Goal: Task Accomplishment & Management: Manage account settings

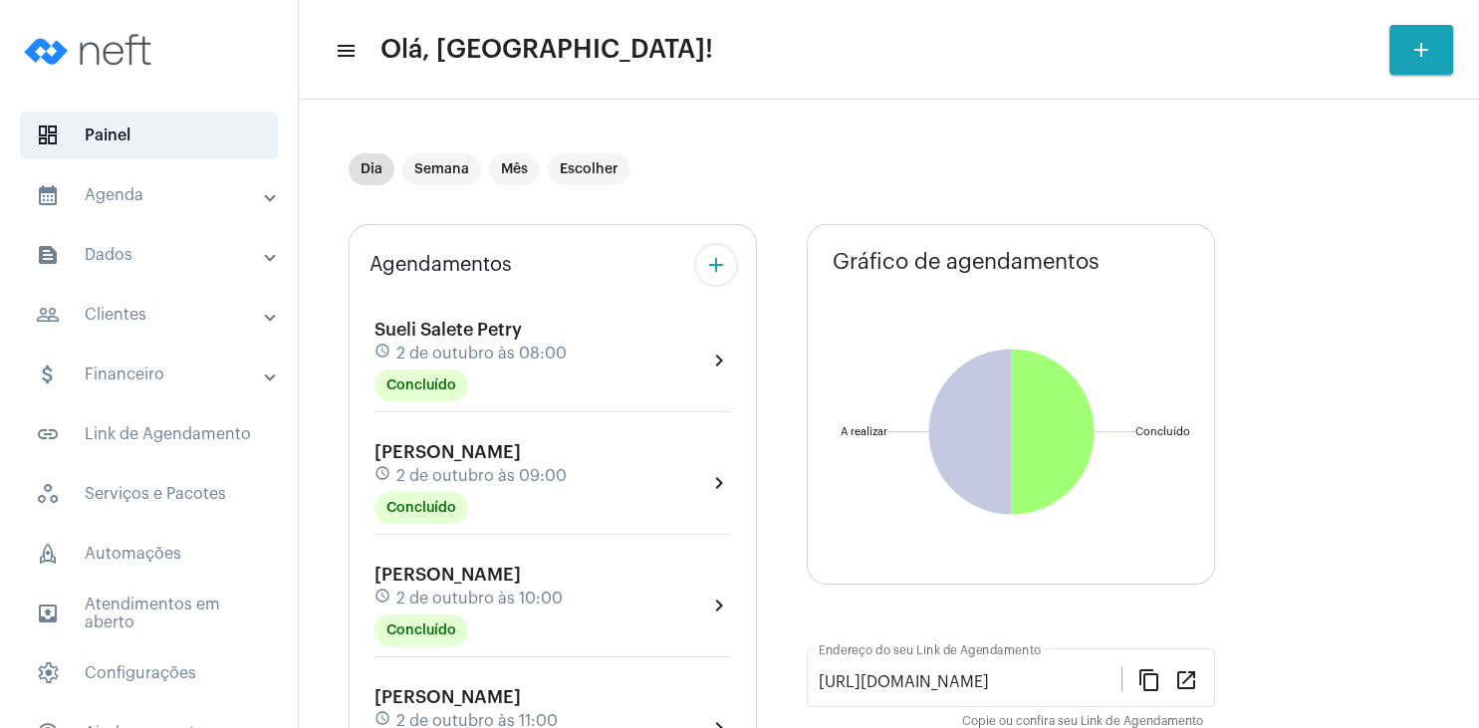
scroll to position [383, 0]
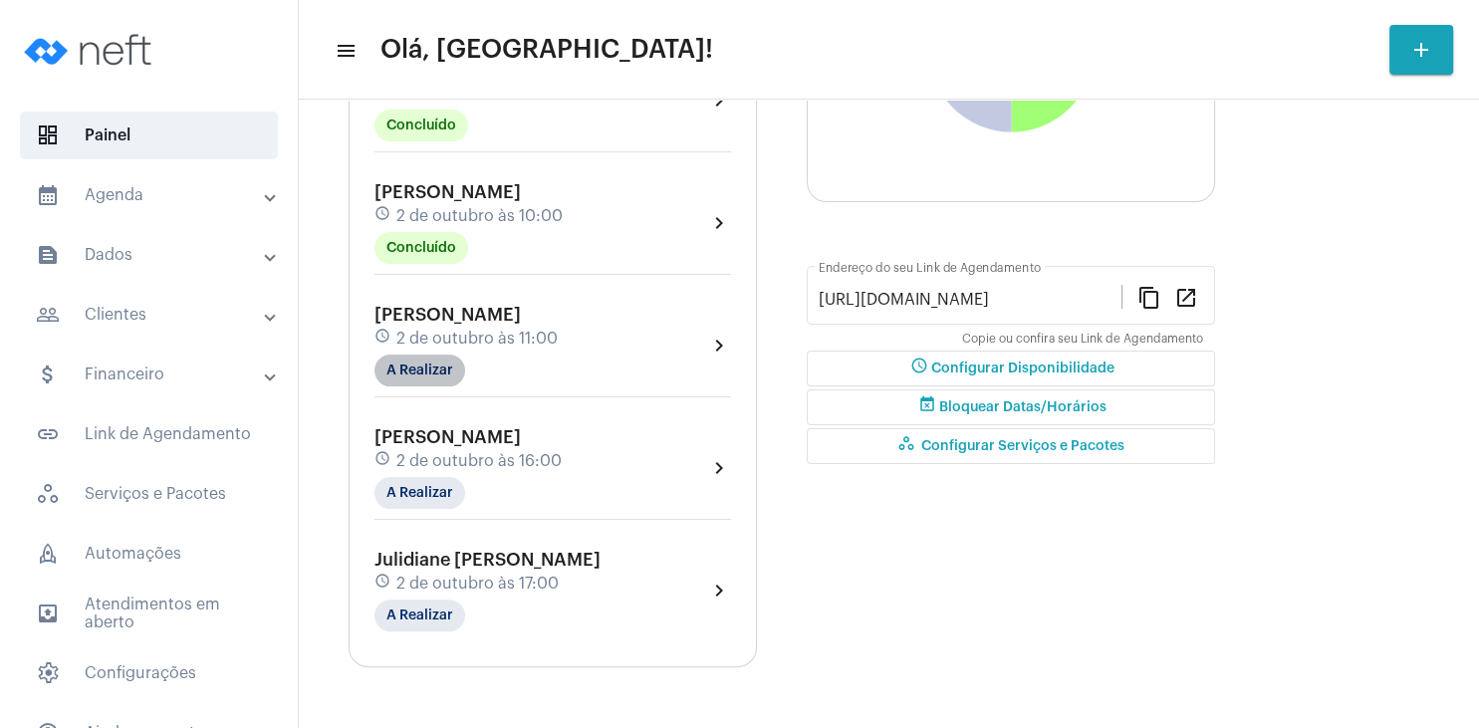
click at [422, 381] on mat-chip "A Realizar" at bounding box center [420, 371] width 91 height 32
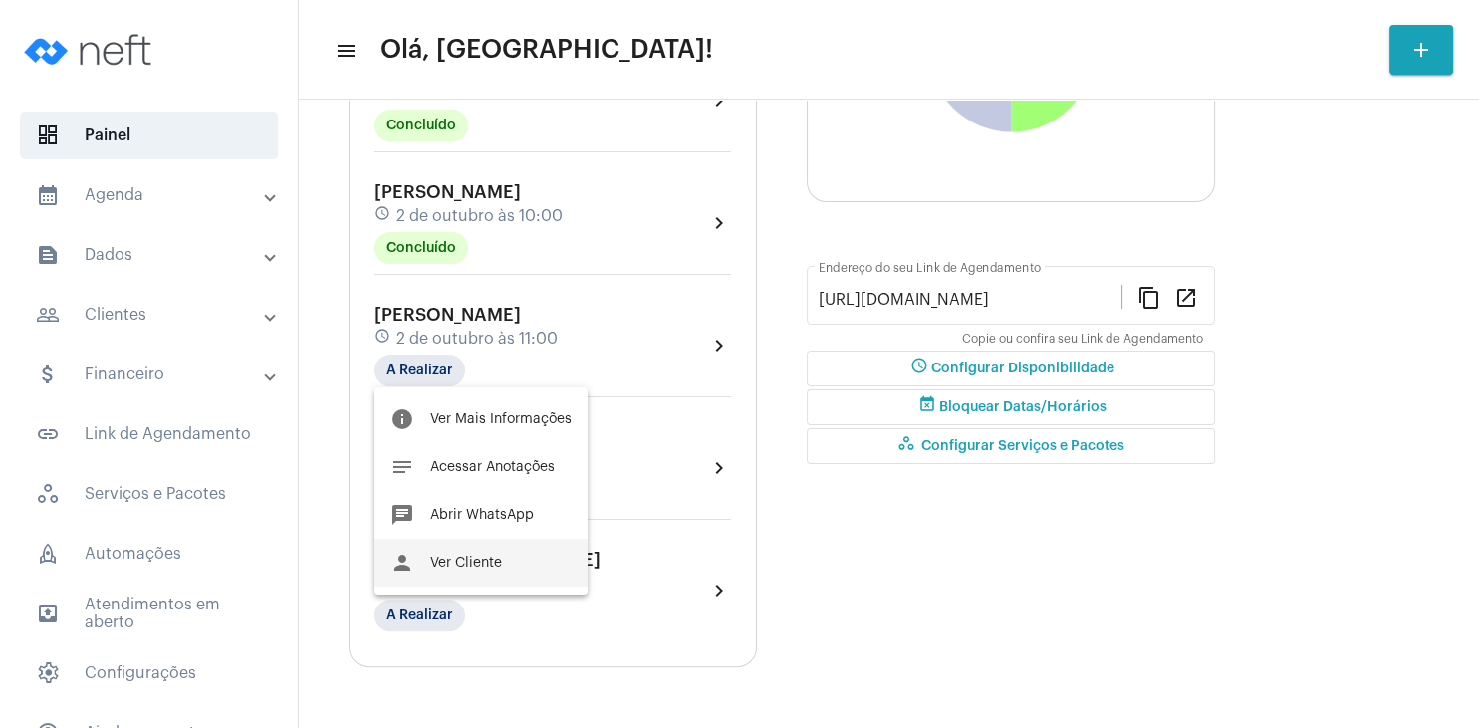
click at [503, 568] on button "person Ver Cliente" at bounding box center [481, 563] width 213 height 48
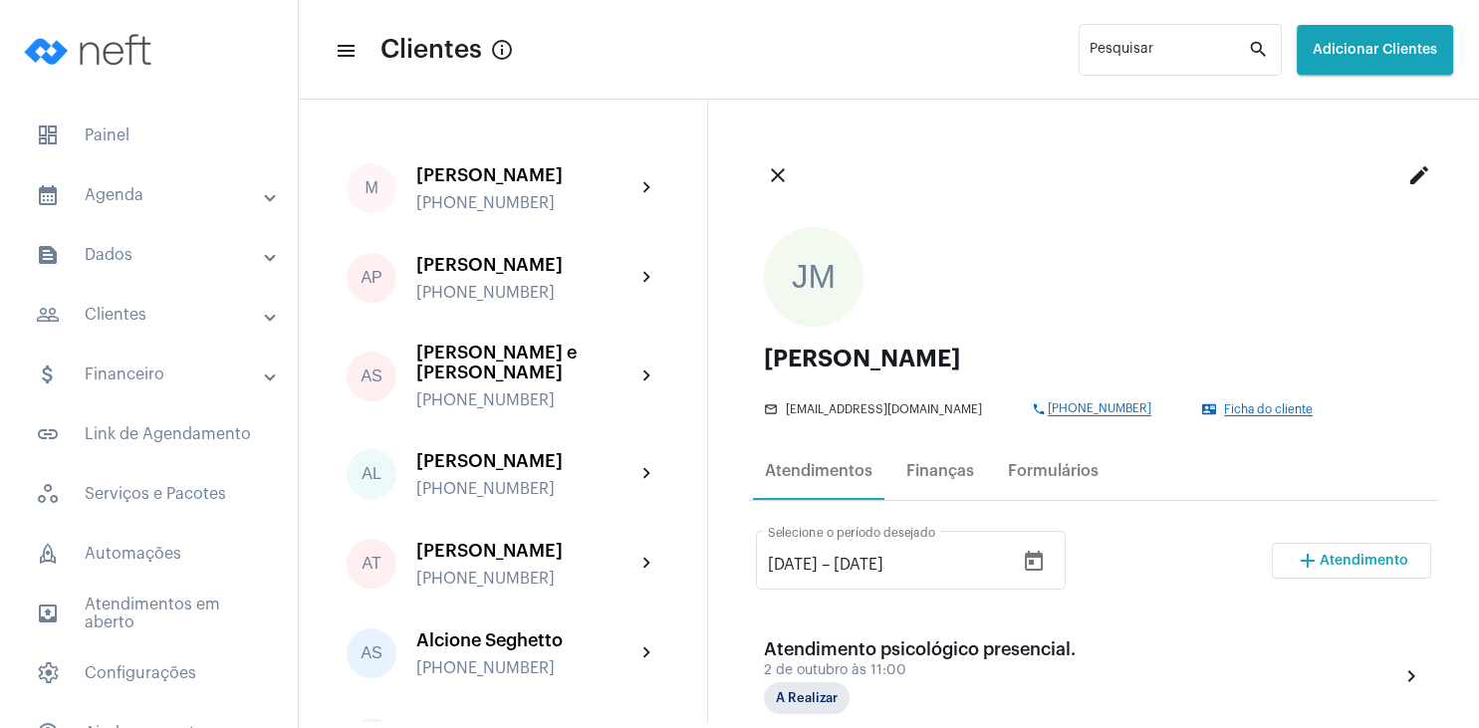
scroll to position [191, 0]
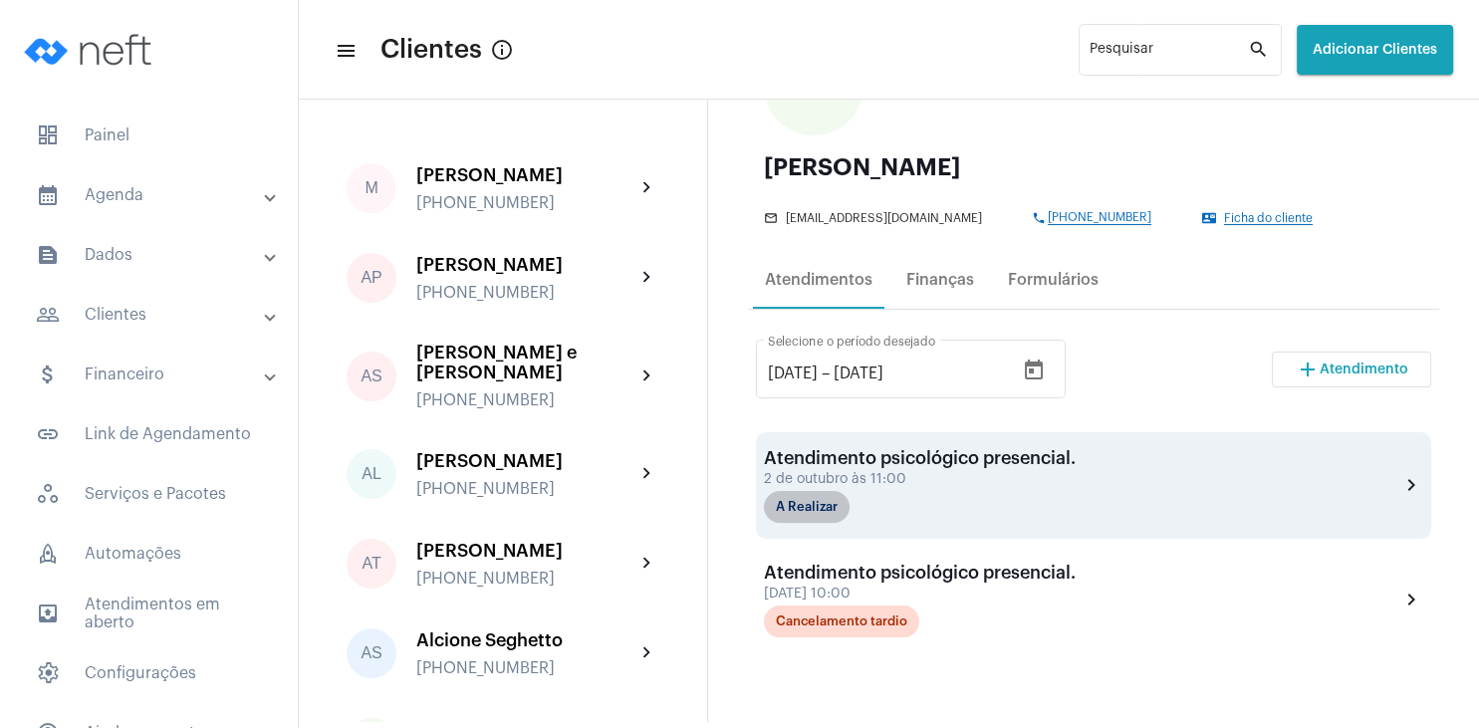
click at [795, 511] on mat-chip "A Realizar" at bounding box center [807, 507] width 86 height 32
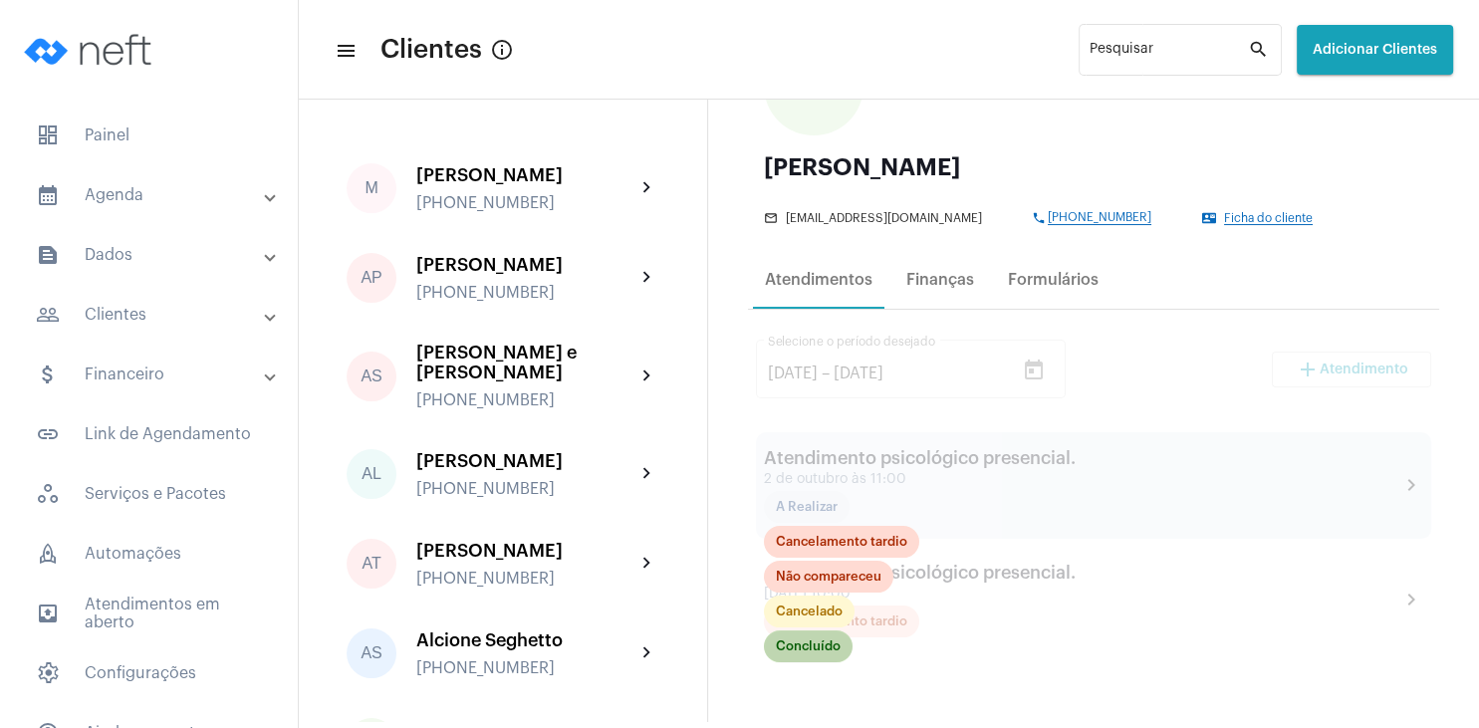
click at [817, 648] on mat-chip "Concluído" at bounding box center [808, 647] width 89 height 32
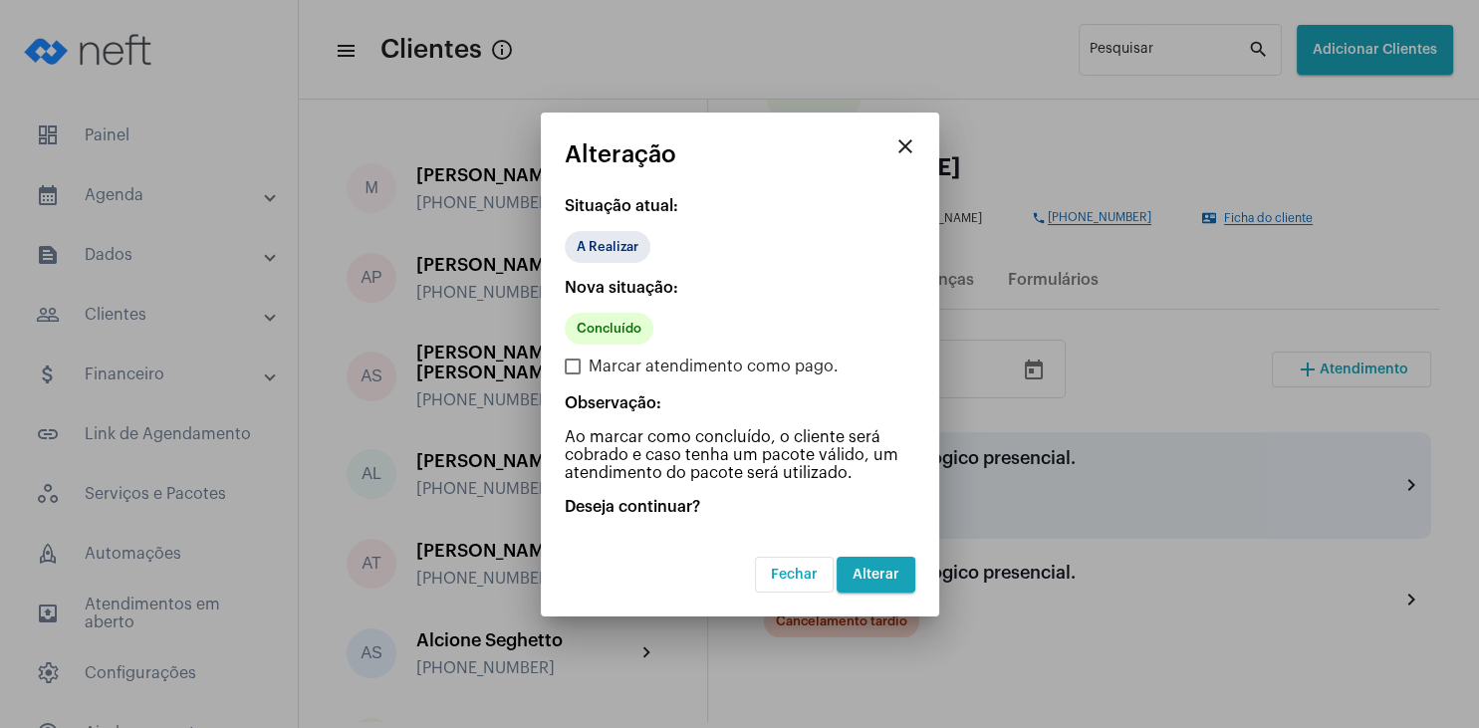
click at [868, 569] on span "Alterar" at bounding box center [876, 575] width 47 height 14
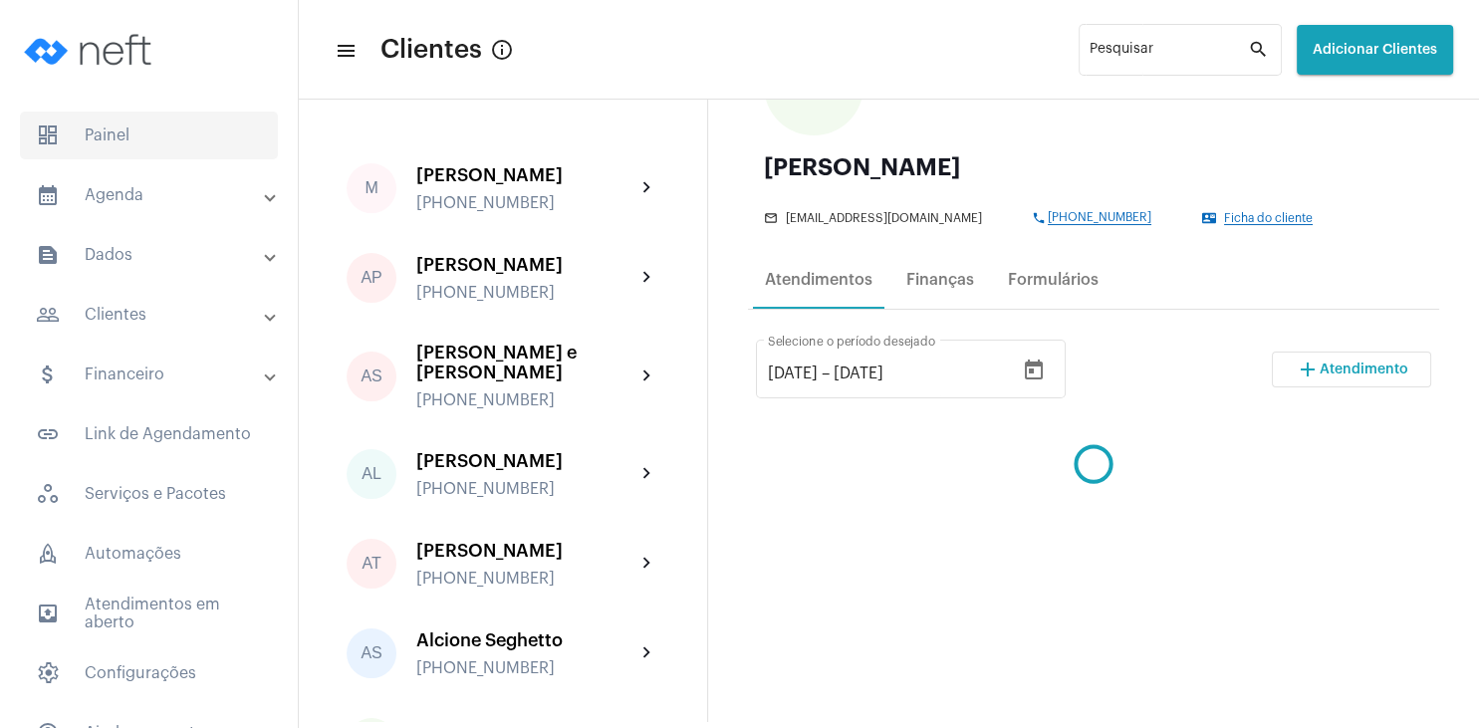
click at [118, 134] on span "dashboard Painel" at bounding box center [149, 136] width 258 height 48
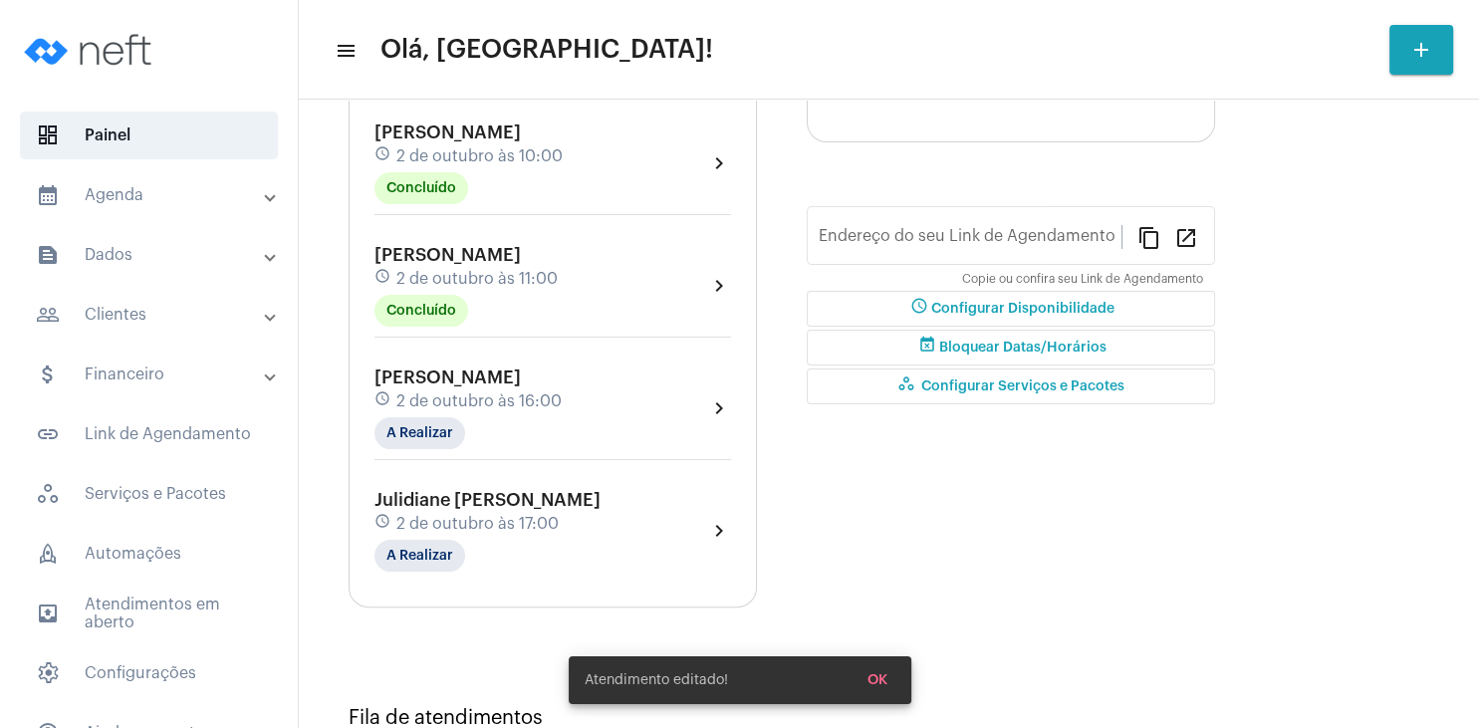
type input "[URL][DOMAIN_NAME]"
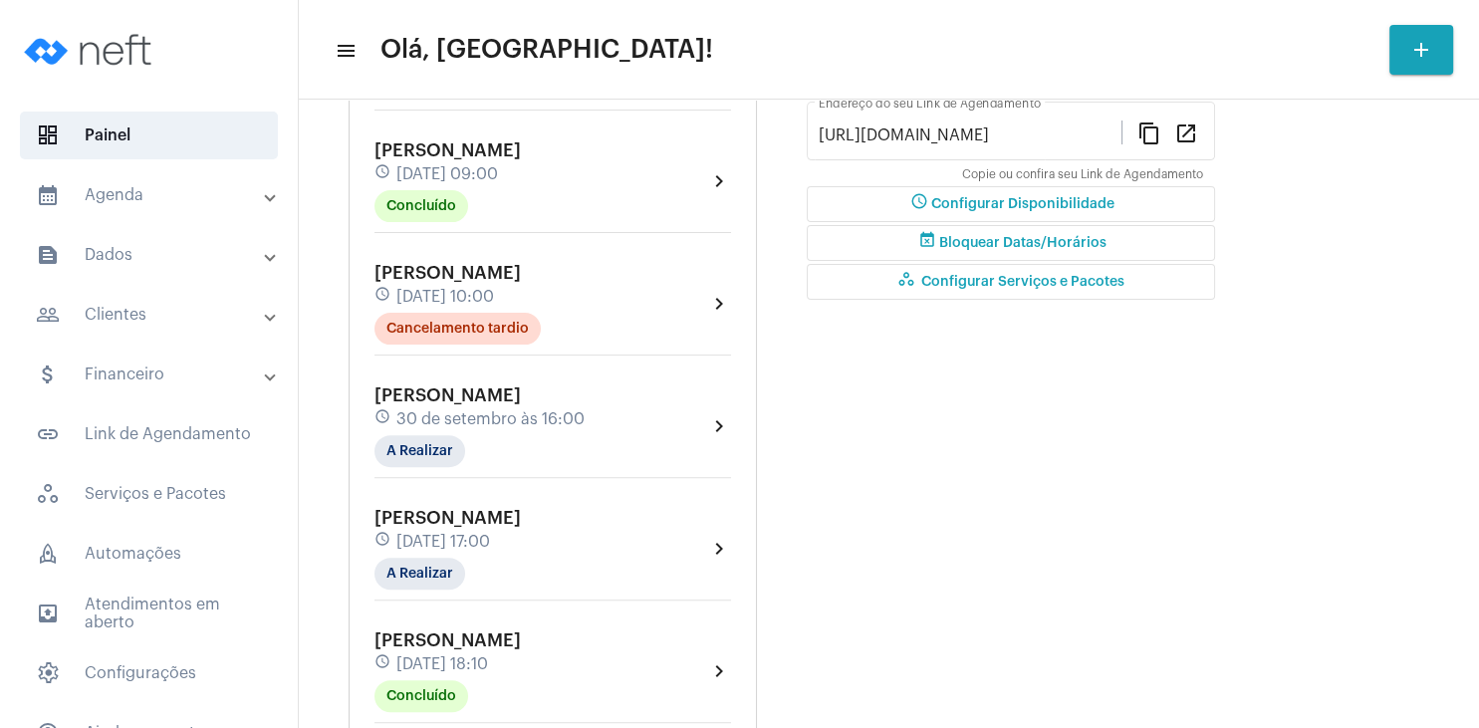
scroll to position [669, 0]
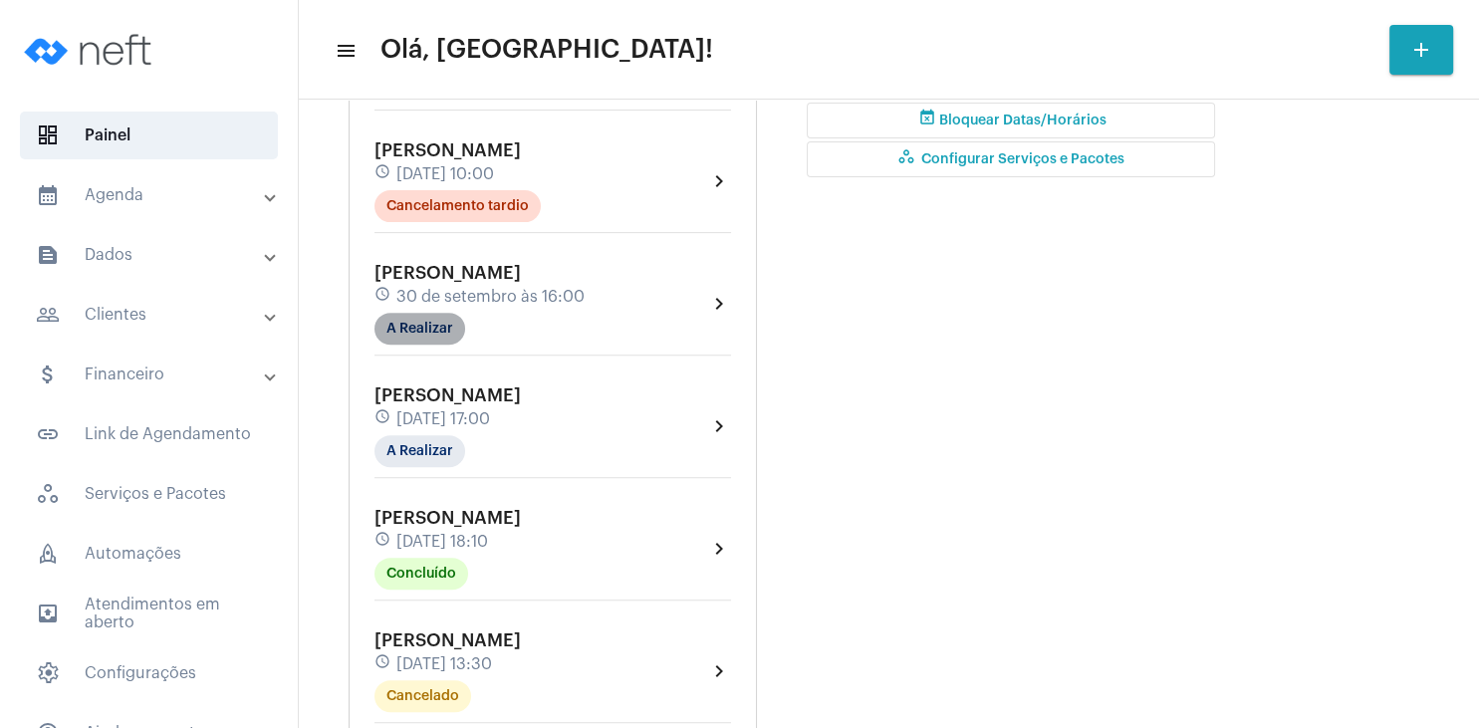
click at [432, 324] on mat-chip "A Realizar" at bounding box center [420, 329] width 91 height 32
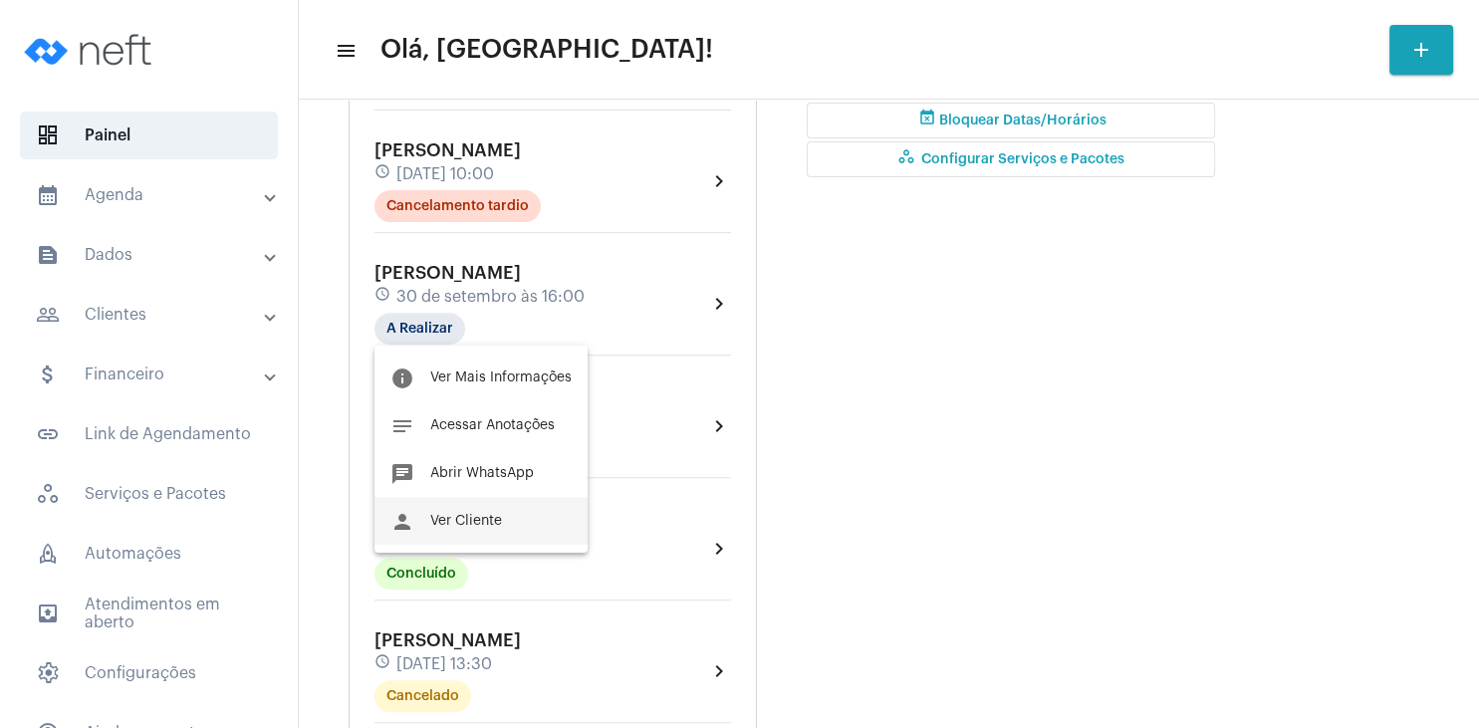
click at [468, 525] on span "Ver Cliente" at bounding box center [466, 521] width 72 height 14
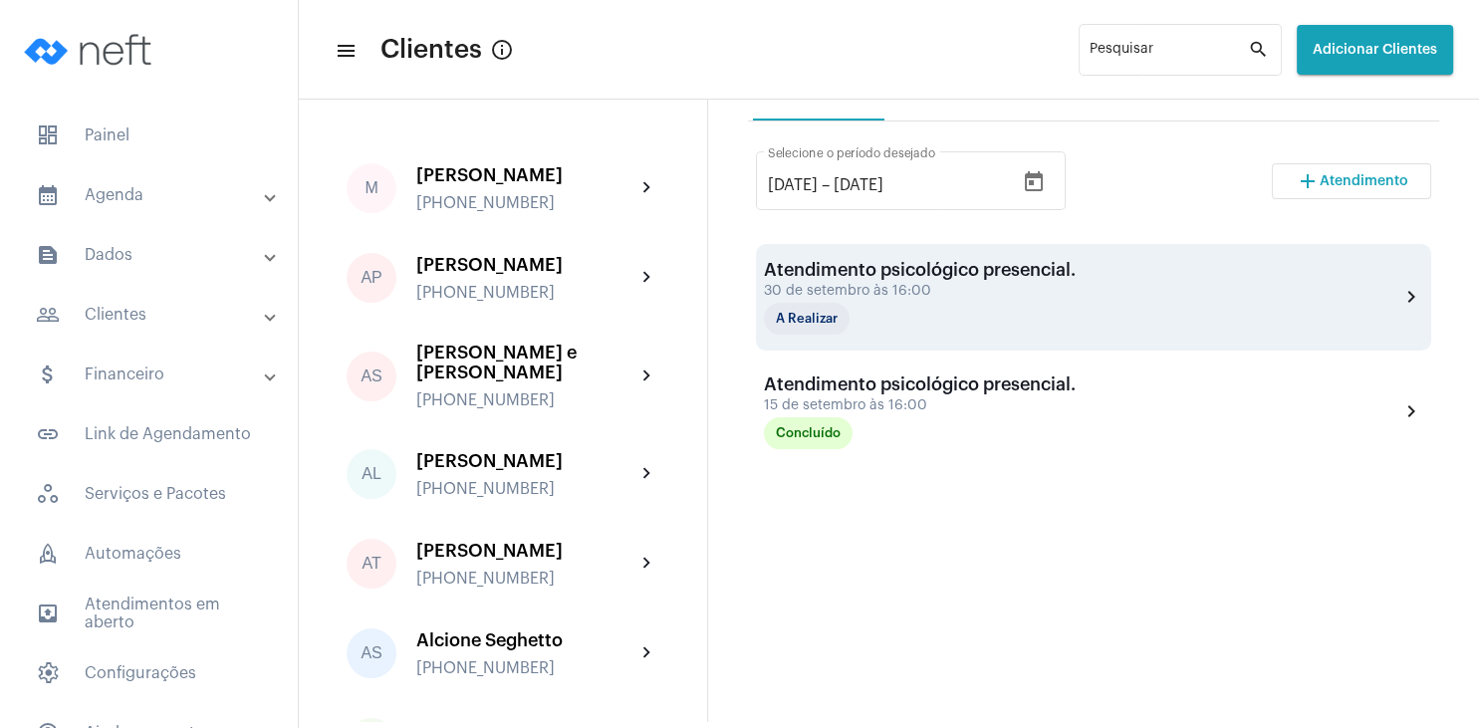
scroll to position [383, 0]
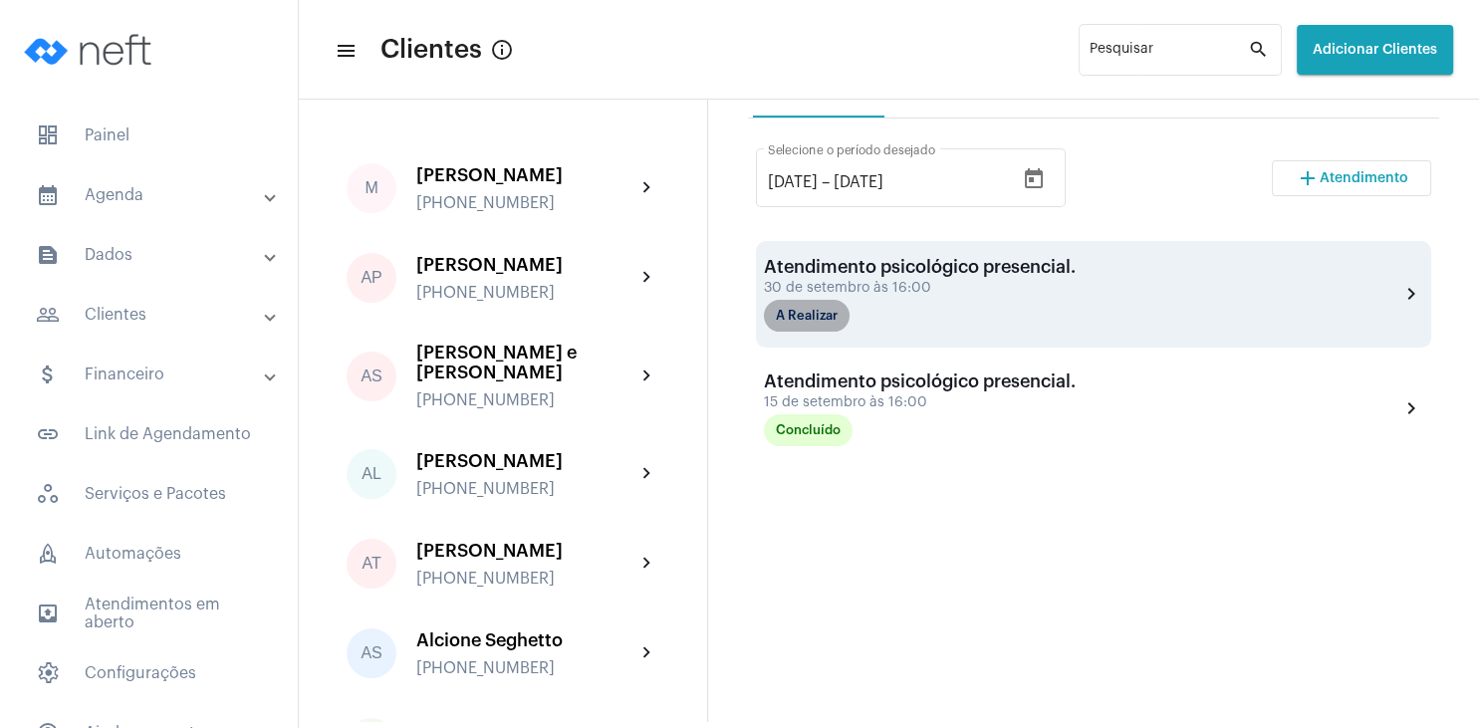
click at [810, 324] on mat-chip "A Realizar" at bounding box center [807, 316] width 86 height 32
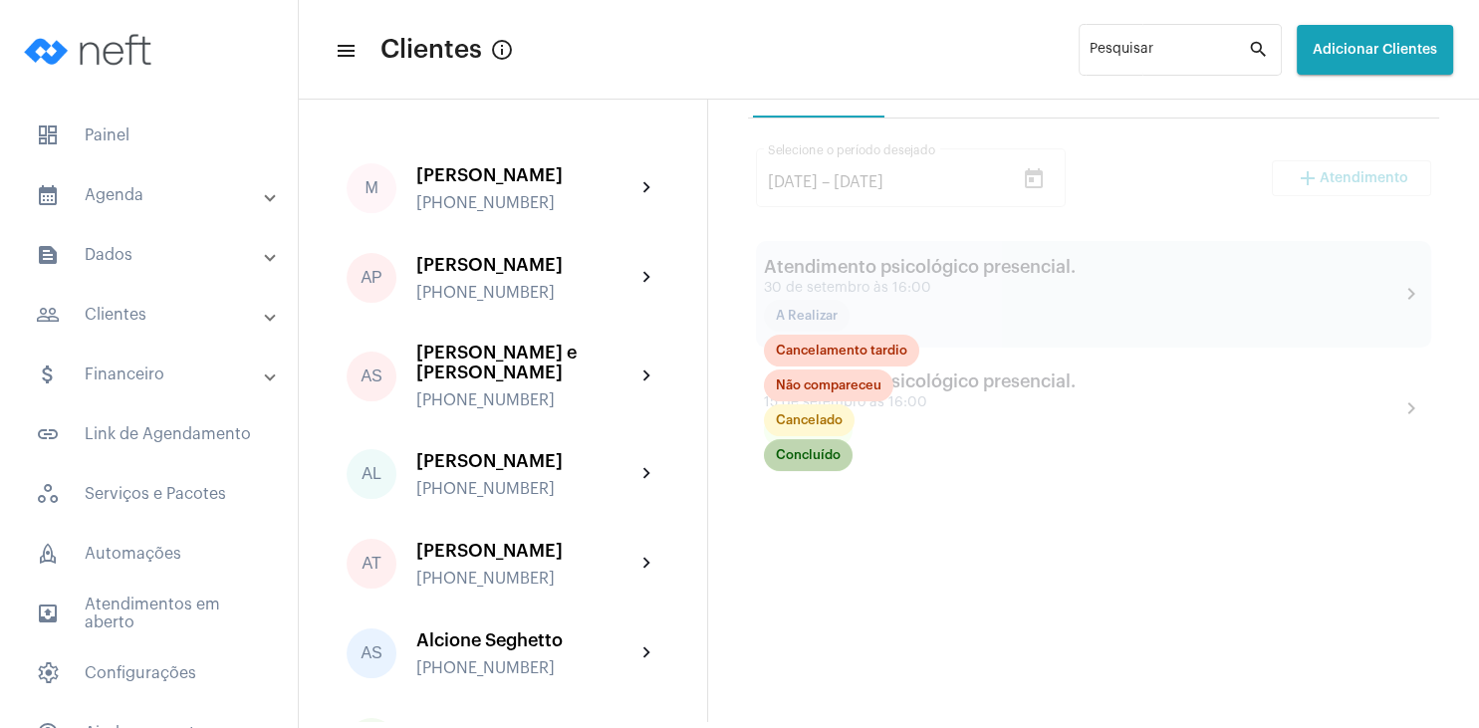
click at [819, 464] on mat-chip "Concluído" at bounding box center [808, 455] width 89 height 32
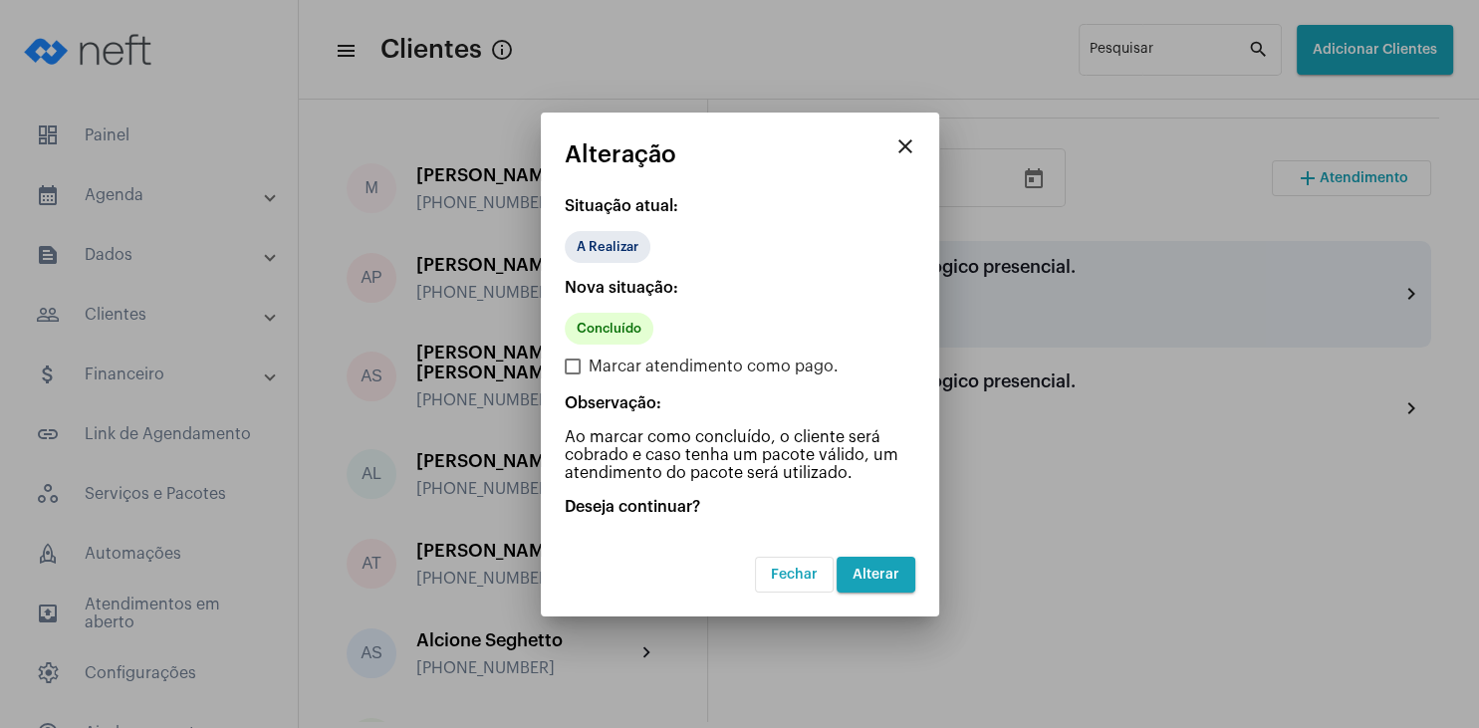
click at [876, 576] on span "Alterar" at bounding box center [876, 575] width 47 height 14
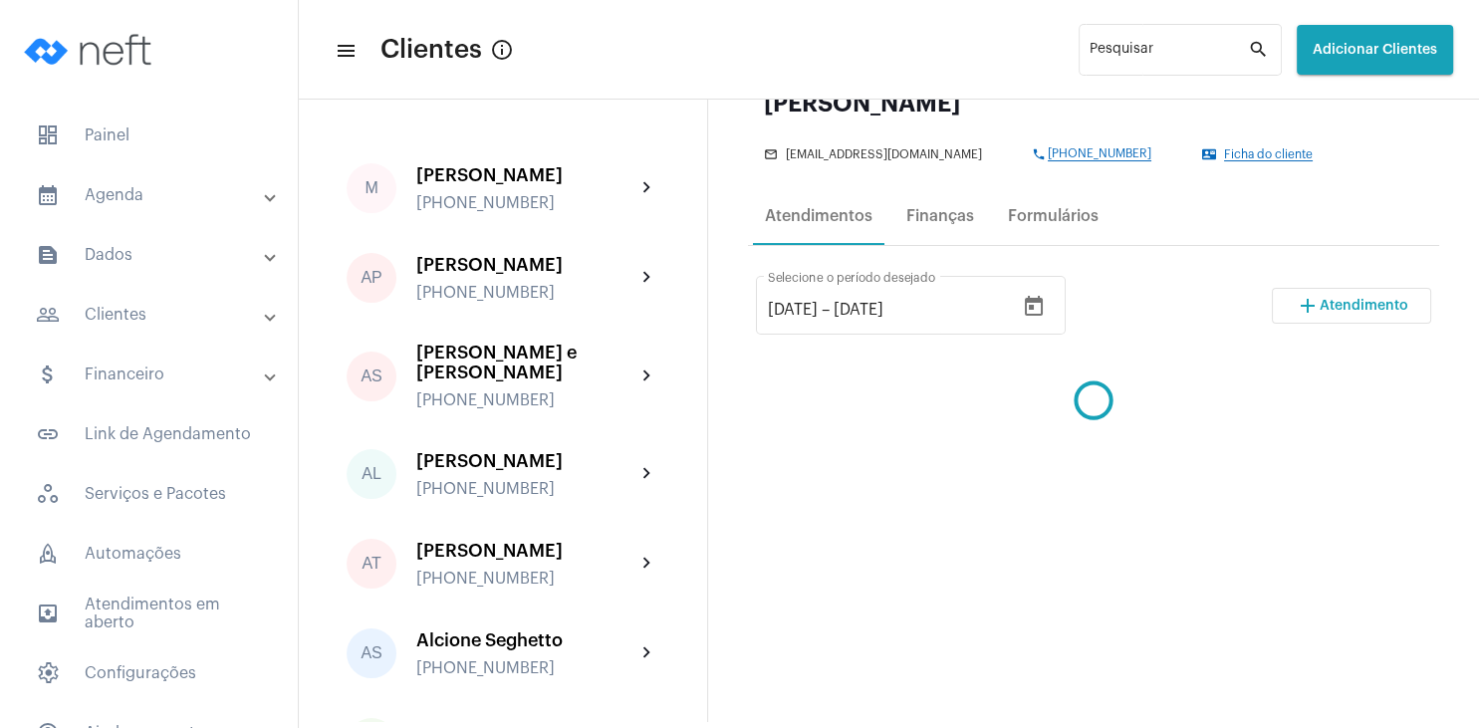
scroll to position [191, 0]
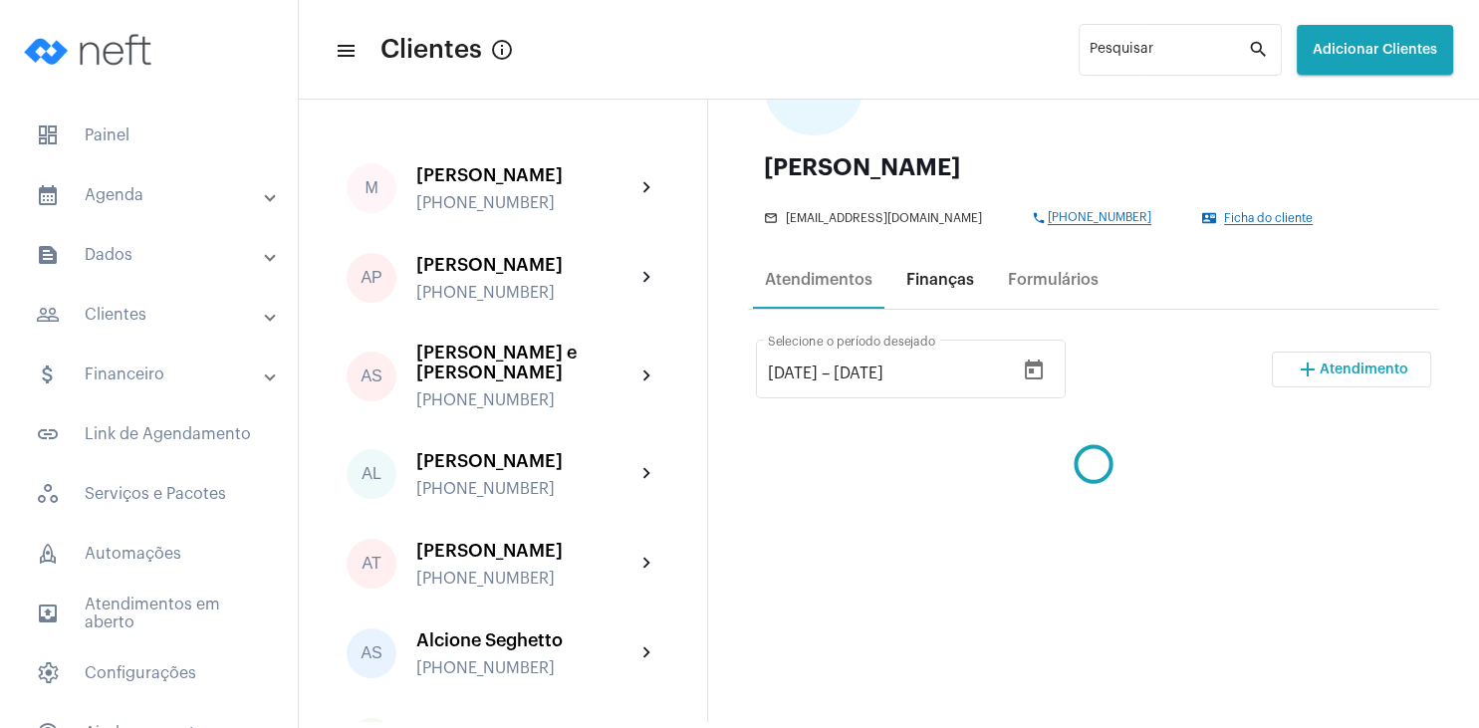
click at [938, 291] on div "Finanças" at bounding box center [941, 280] width 92 height 48
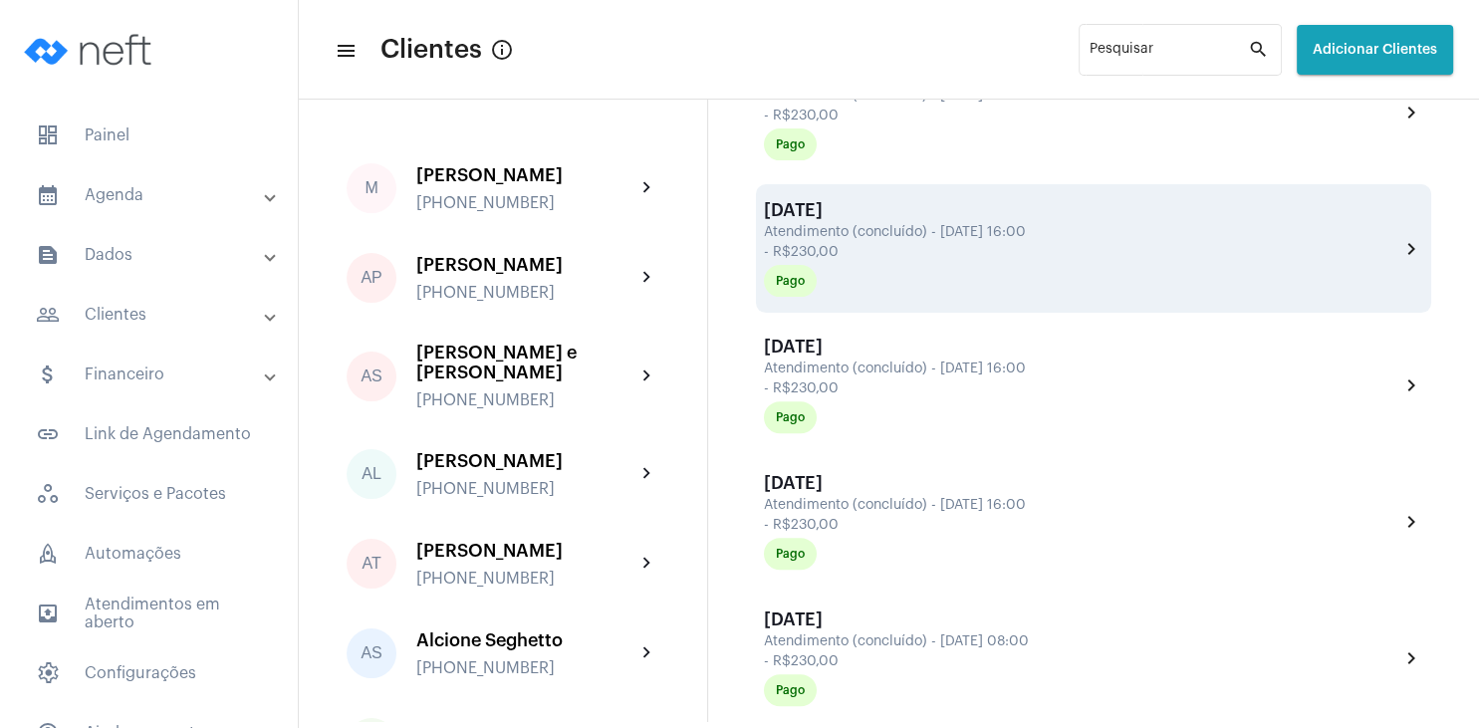
scroll to position [287, 0]
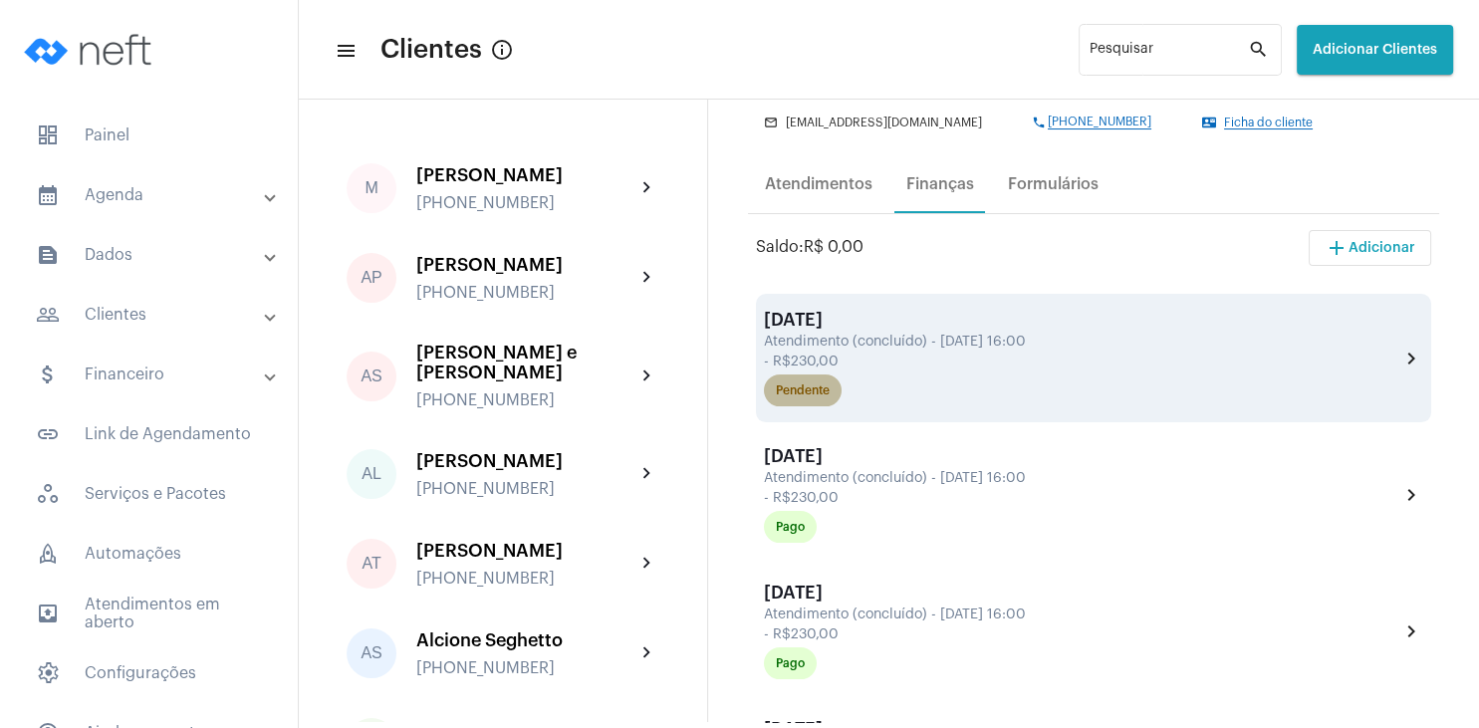
click at [800, 400] on mat-chip "Pendente" at bounding box center [803, 391] width 78 height 32
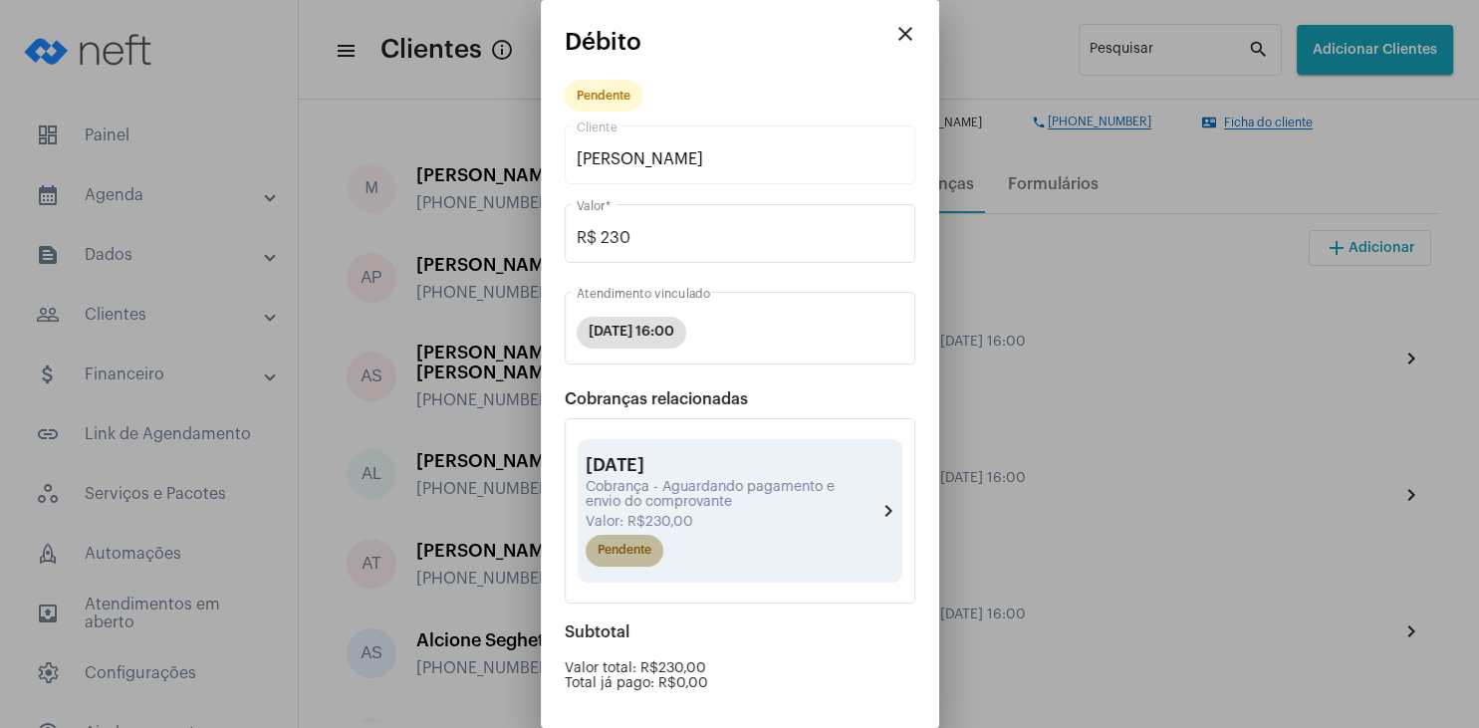
click at [627, 560] on mat-chip "Pendente" at bounding box center [625, 551] width 78 height 32
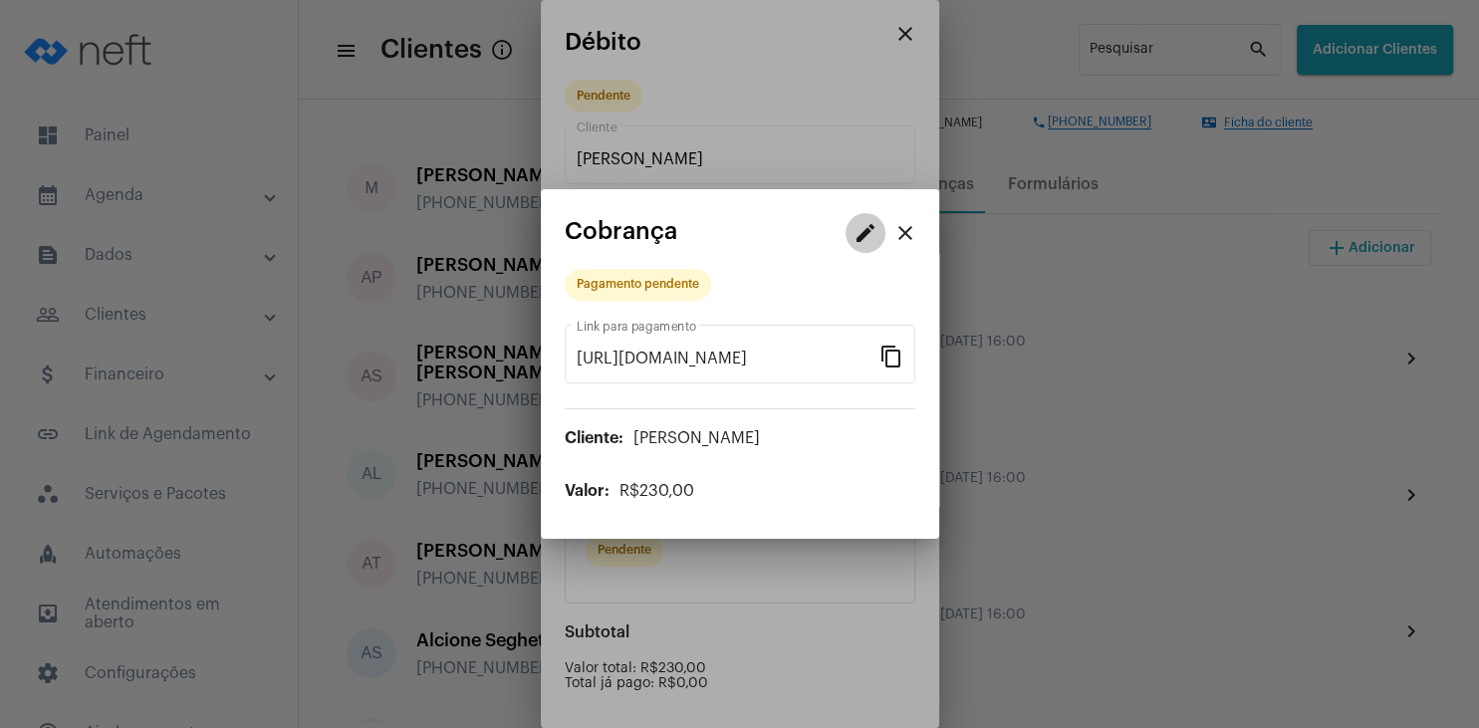
click at [857, 239] on mat-icon "edit" at bounding box center [866, 233] width 24 height 24
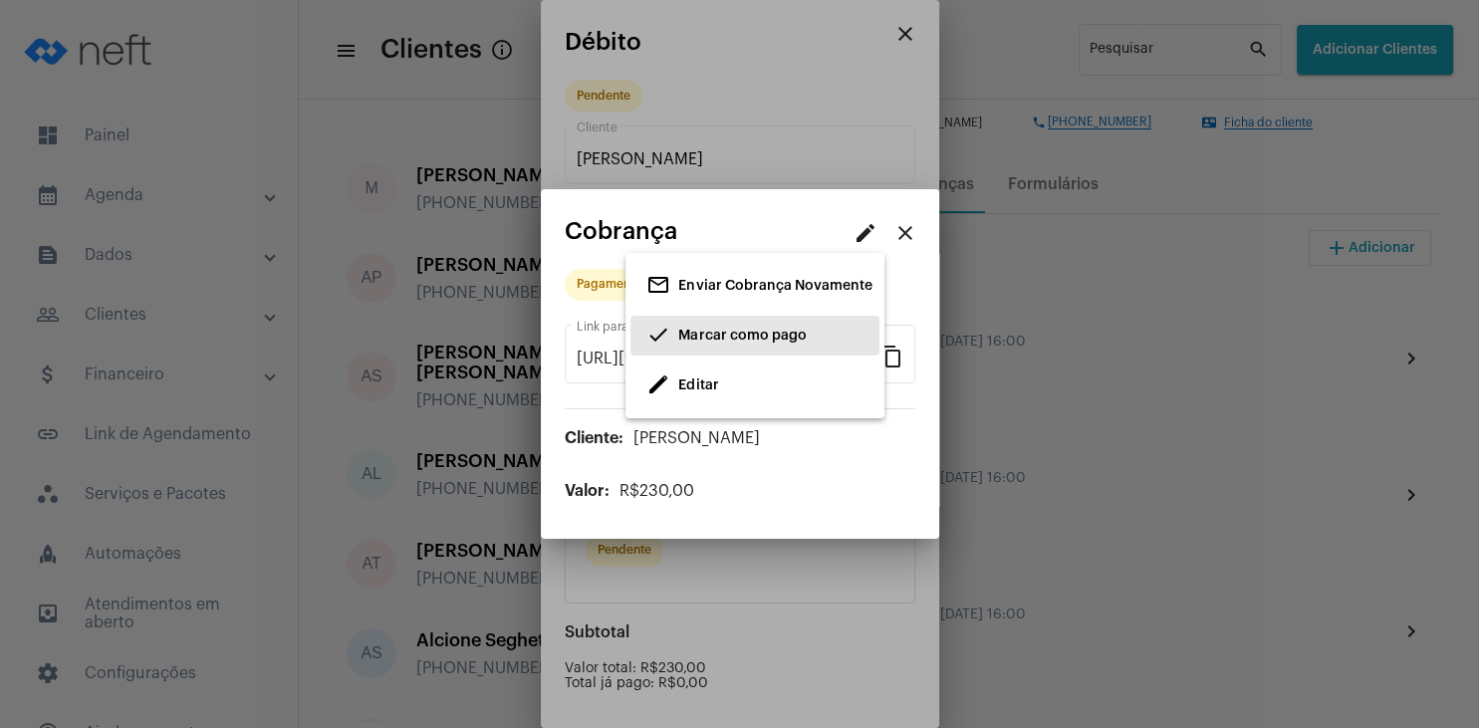
click at [747, 333] on span "Marcar como pago" at bounding box center [742, 336] width 128 height 14
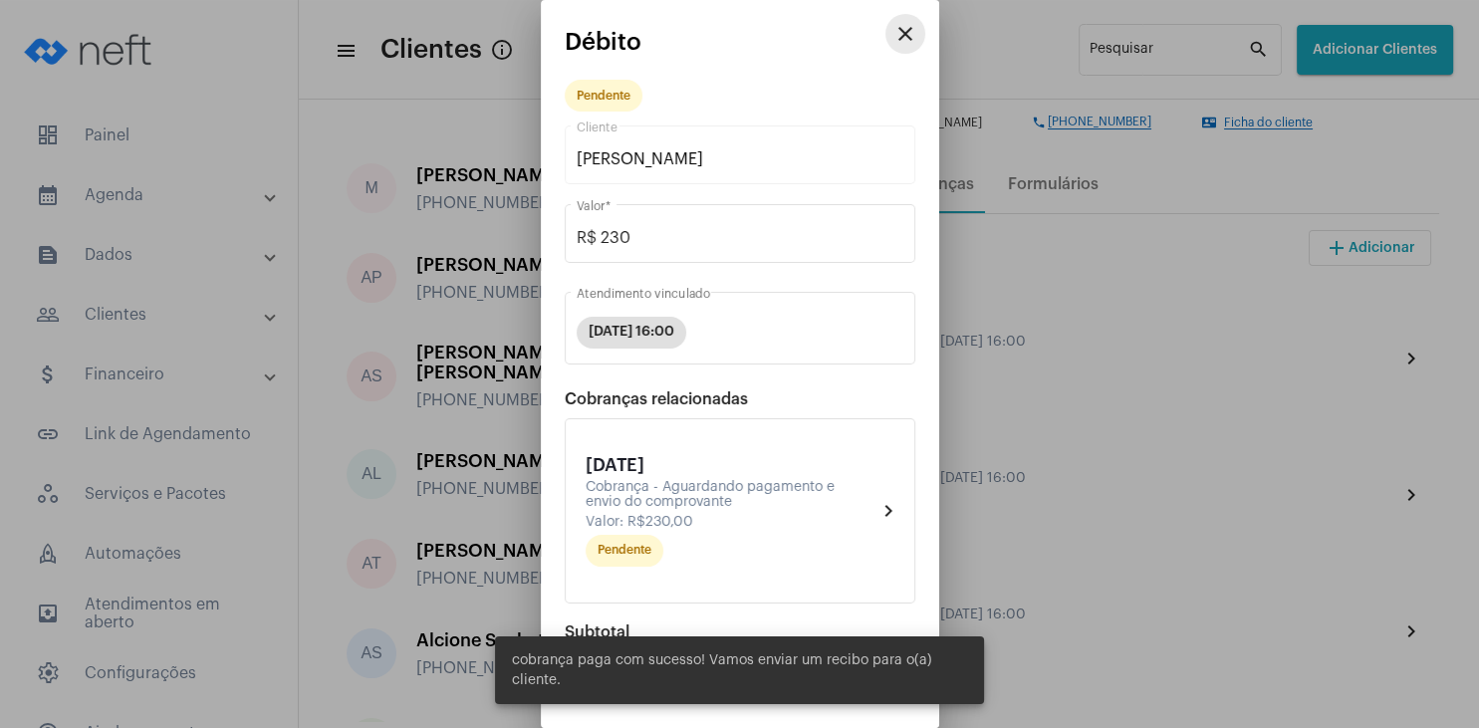
click at [910, 38] on mat-icon "close" at bounding box center [906, 34] width 24 height 24
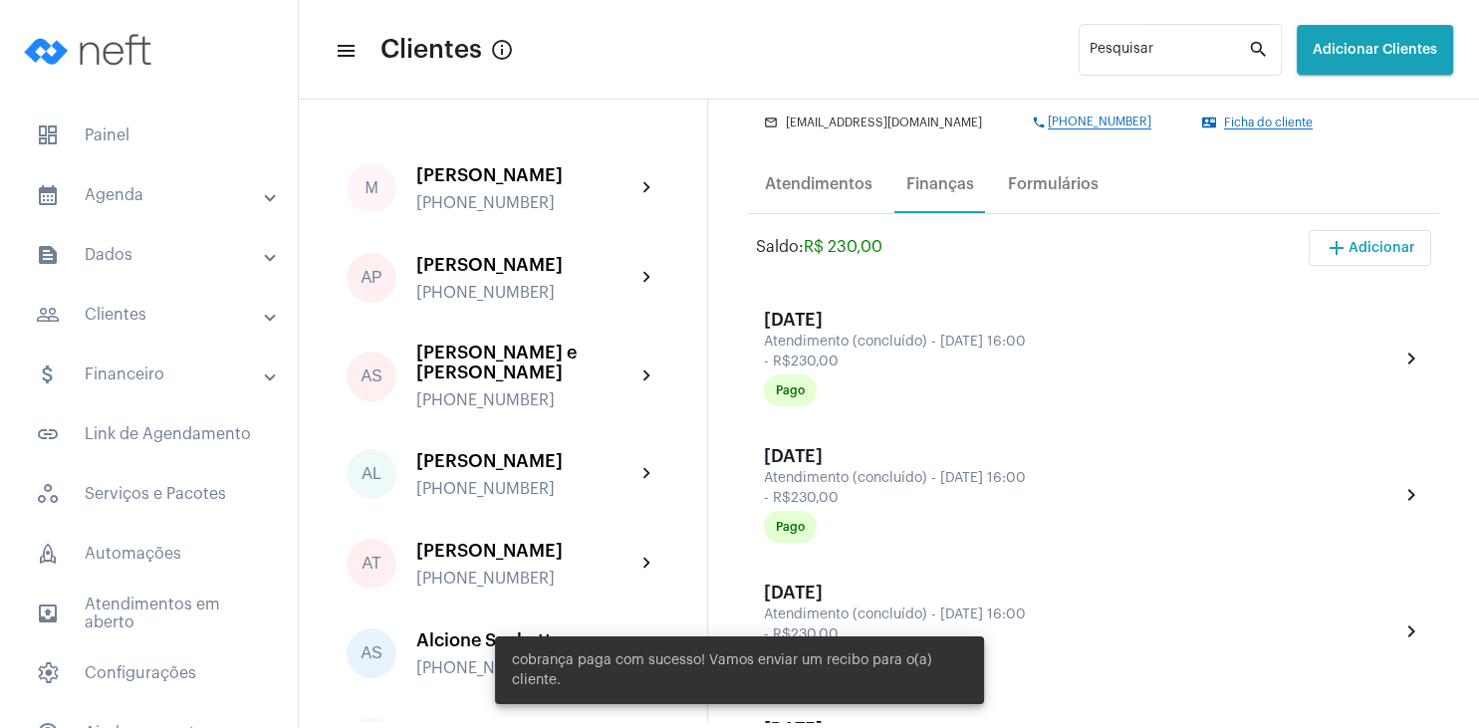
click at [783, 112] on div "mail_outline [EMAIL_ADDRESS][DOMAIN_NAME] phone [PHONE_NUMBER] contact_mail Fic…" at bounding box center [1089, 119] width 650 height 21
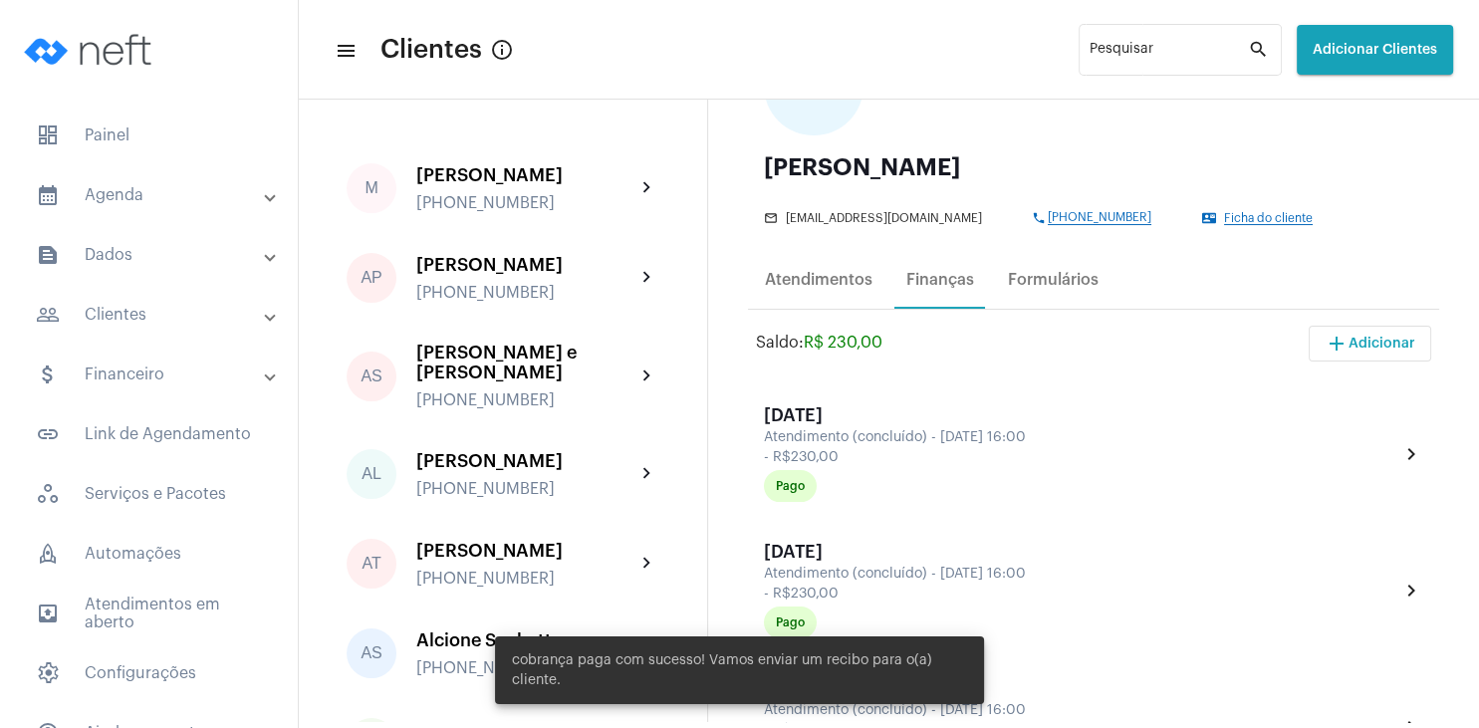
click at [839, 190] on div "[PERSON_NAME] Watte mail_outline [EMAIL_ADDRESS][DOMAIN_NAME] phone [PHONE_NUMB…" at bounding box center [1093, 190] width 659 height 70
click at [828, 289] on div "Atendimentos" at bounding box center [819, 280] width 132 height 48
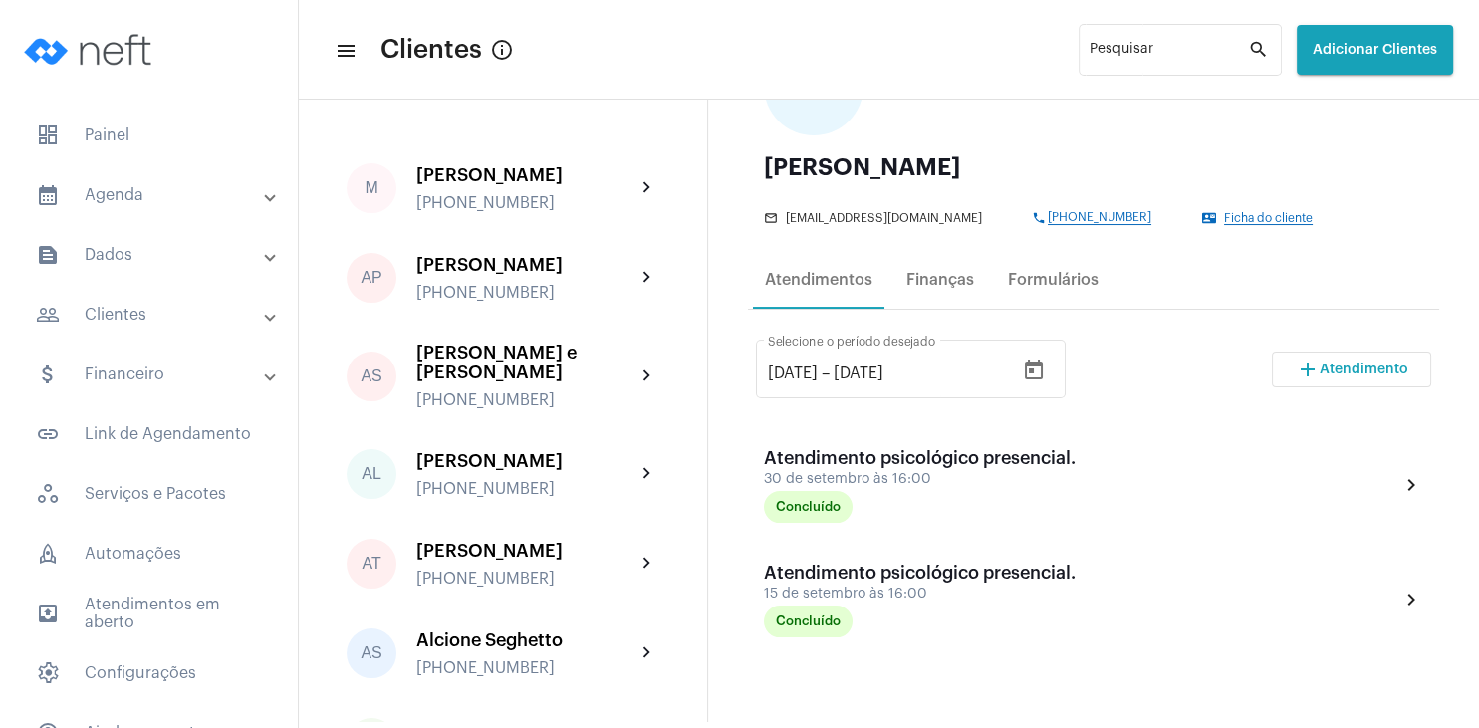
click at [1333, 367] on span "Atendimento" at bounding box center [1364, 370] width 89 height 14
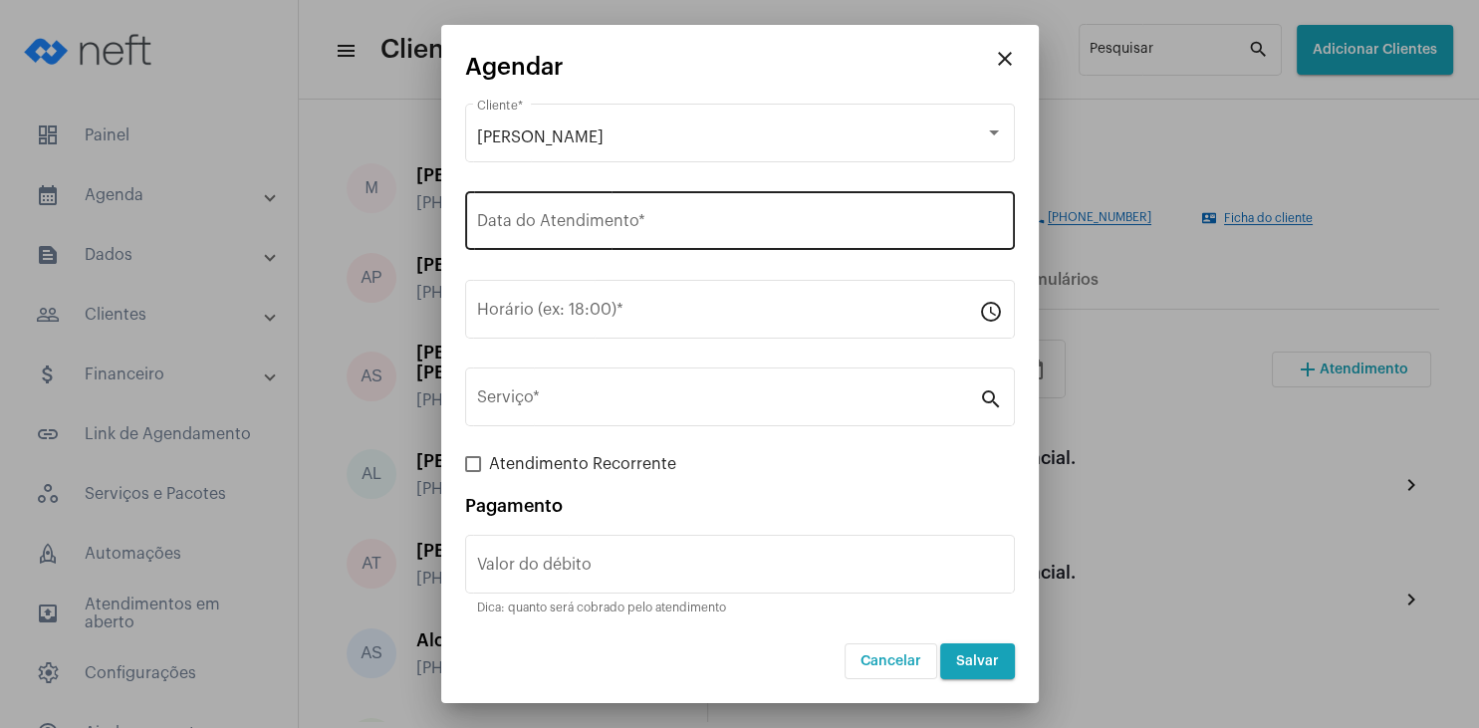
click at [572, 228] on input "Data do Atendimento *" at bounding box center [740, 225] width 526 height 18
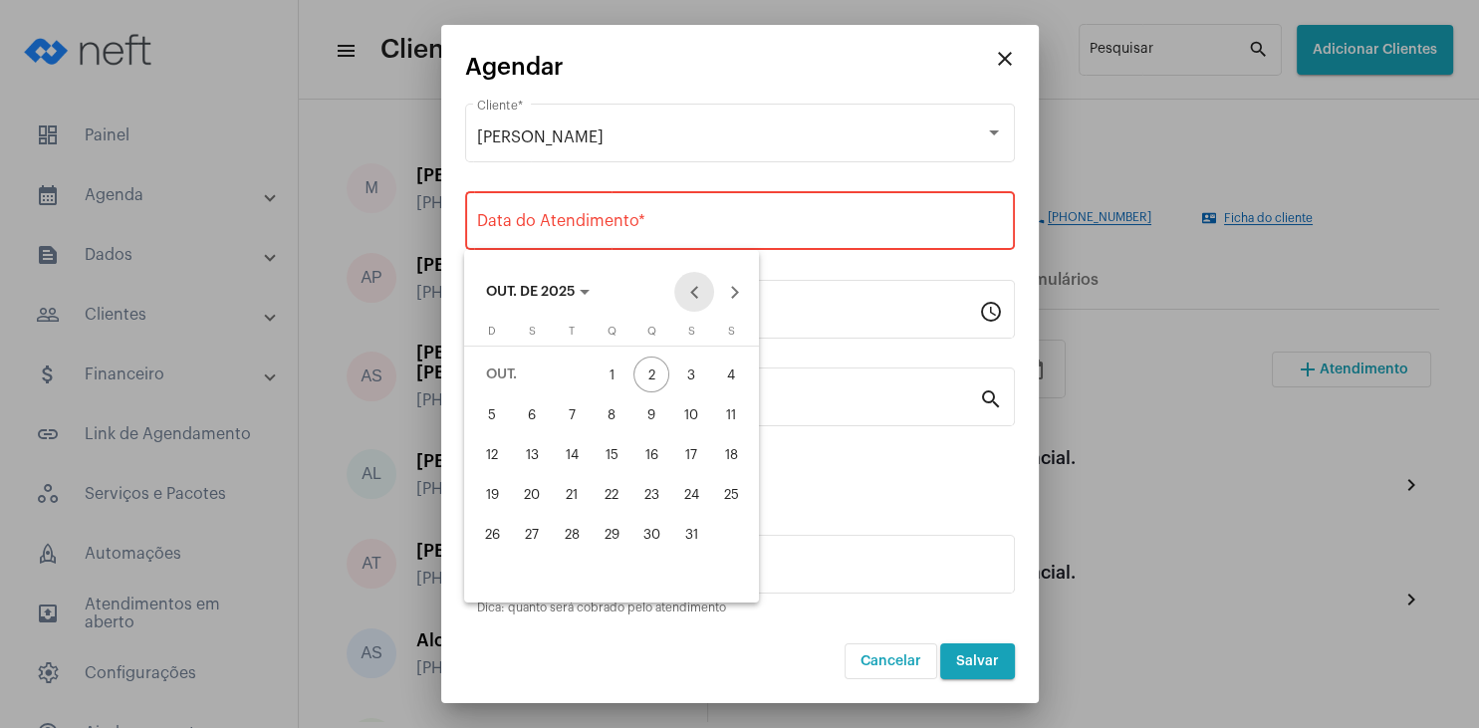
click at [686, 288] on button "Previous month" at bounding box center [694, 292] width 40 height 40
click at [738, 295] on button "Next month" at bounding box center [734, 292] width 40 height 40
click at [530, 460] on div "13" at bounding box center [532, 454] width 36 height 36
type input "[DATE]"
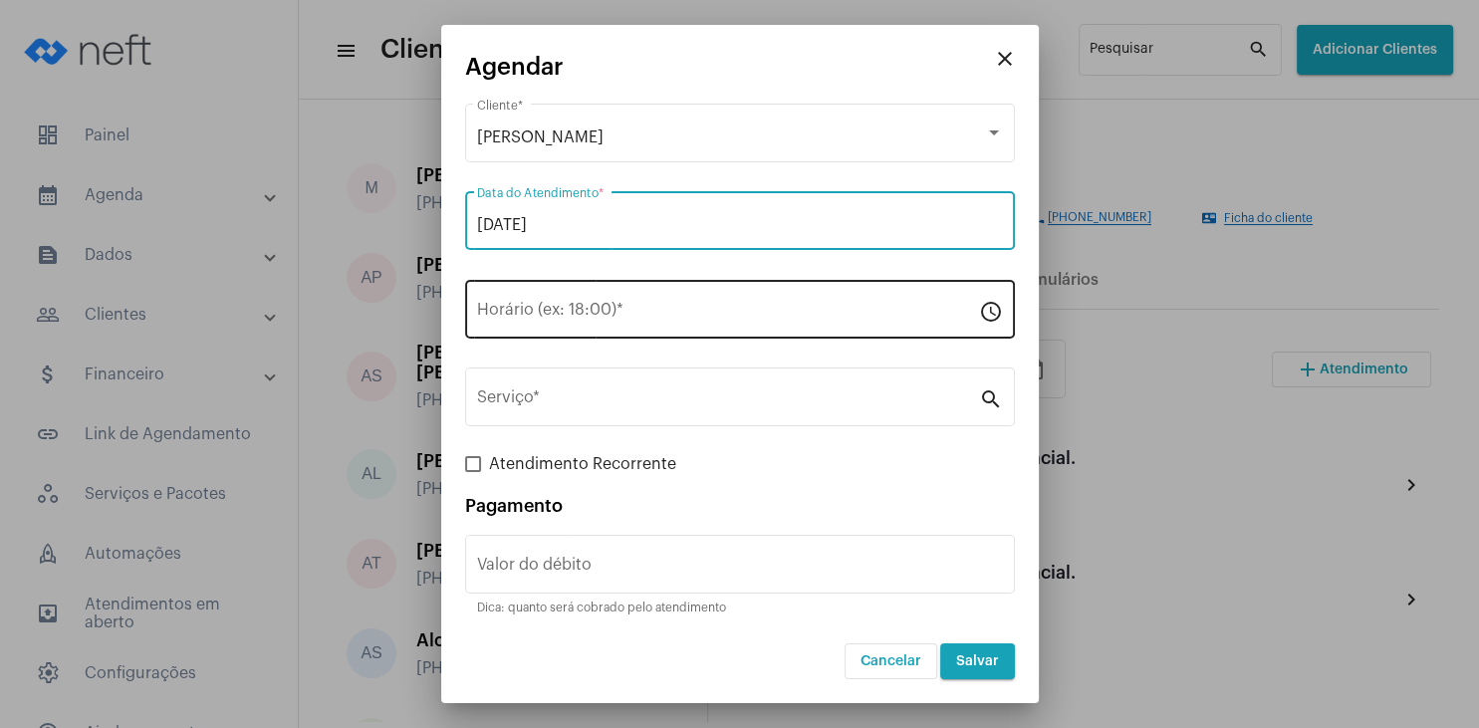
click at [539, 325] on div "Horário (ex: 18:00) *" at bounding box center [728, 307] width 502 height 63
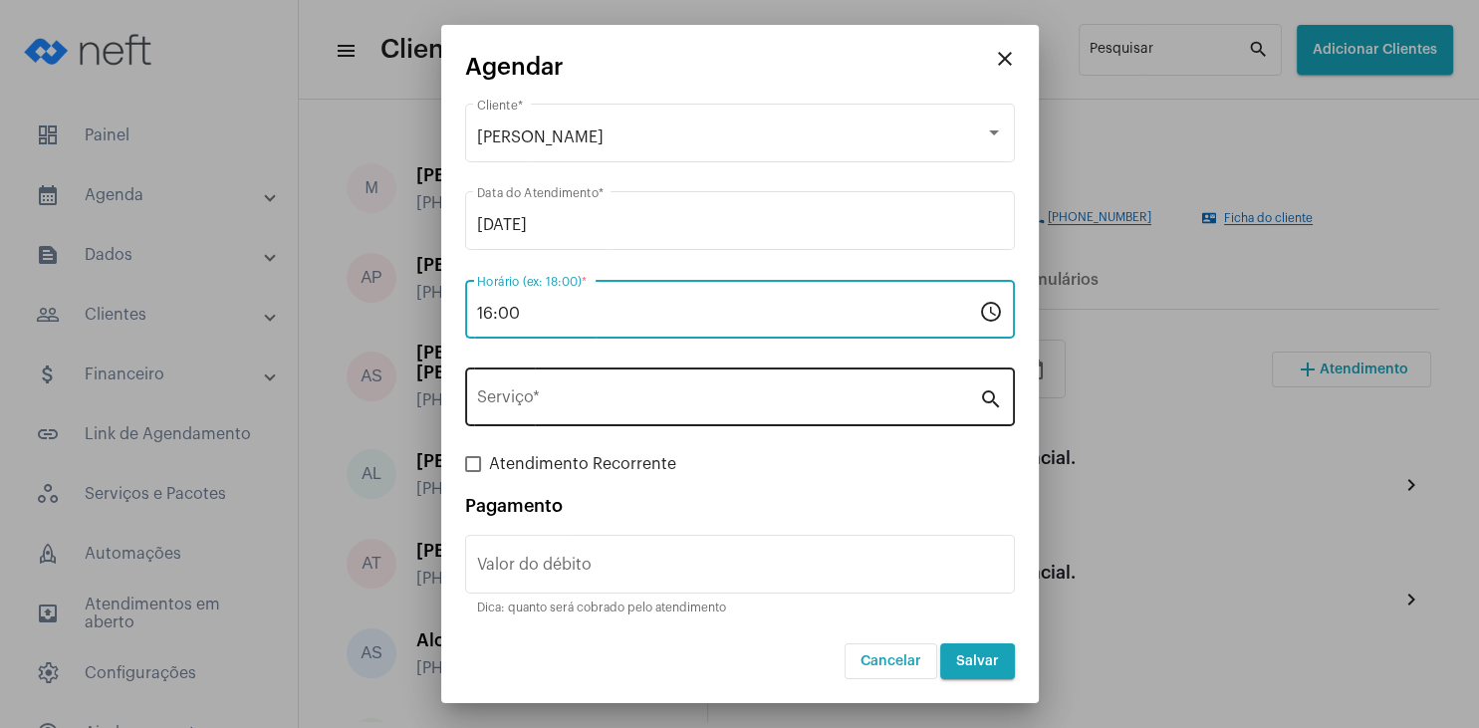
type input "16:00"
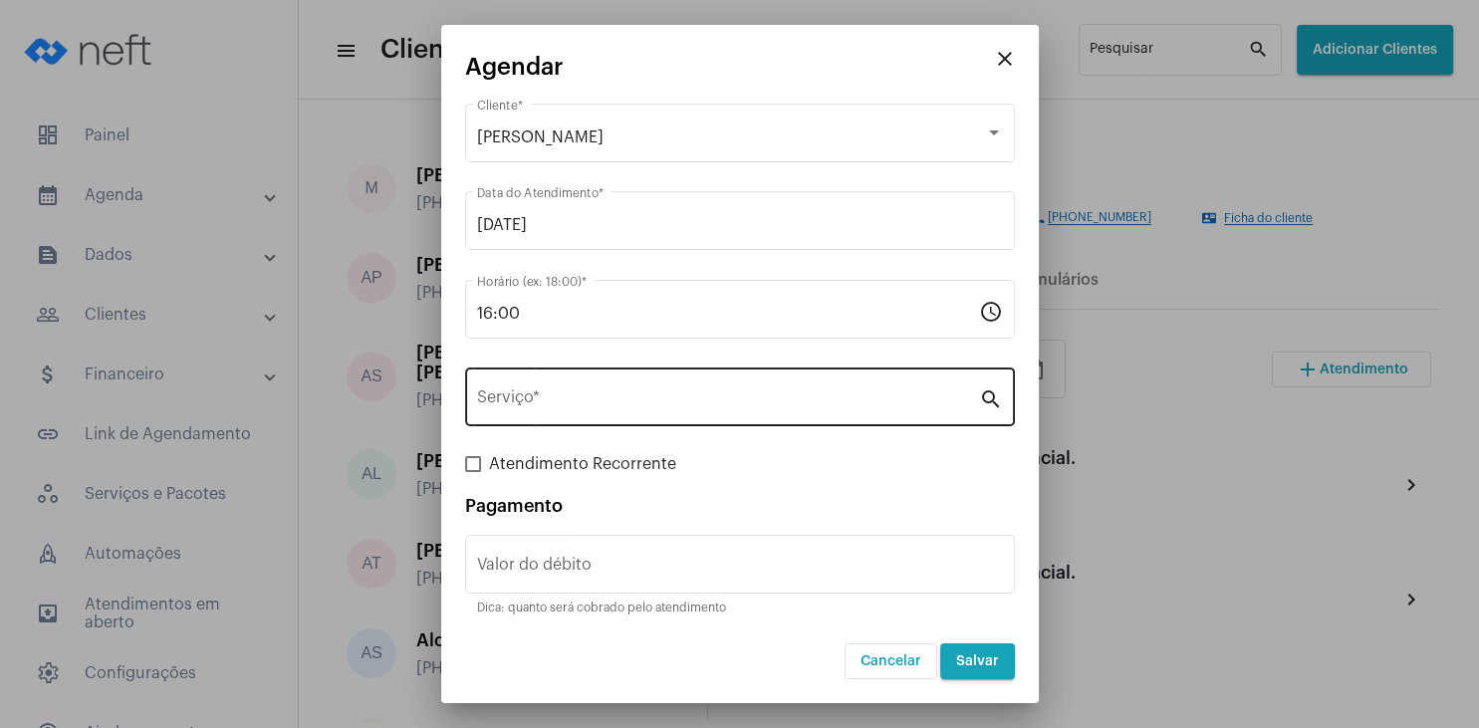
click at [540, 389] on div "Serviço *" at bounding box center [728, 395] width 502 height 63
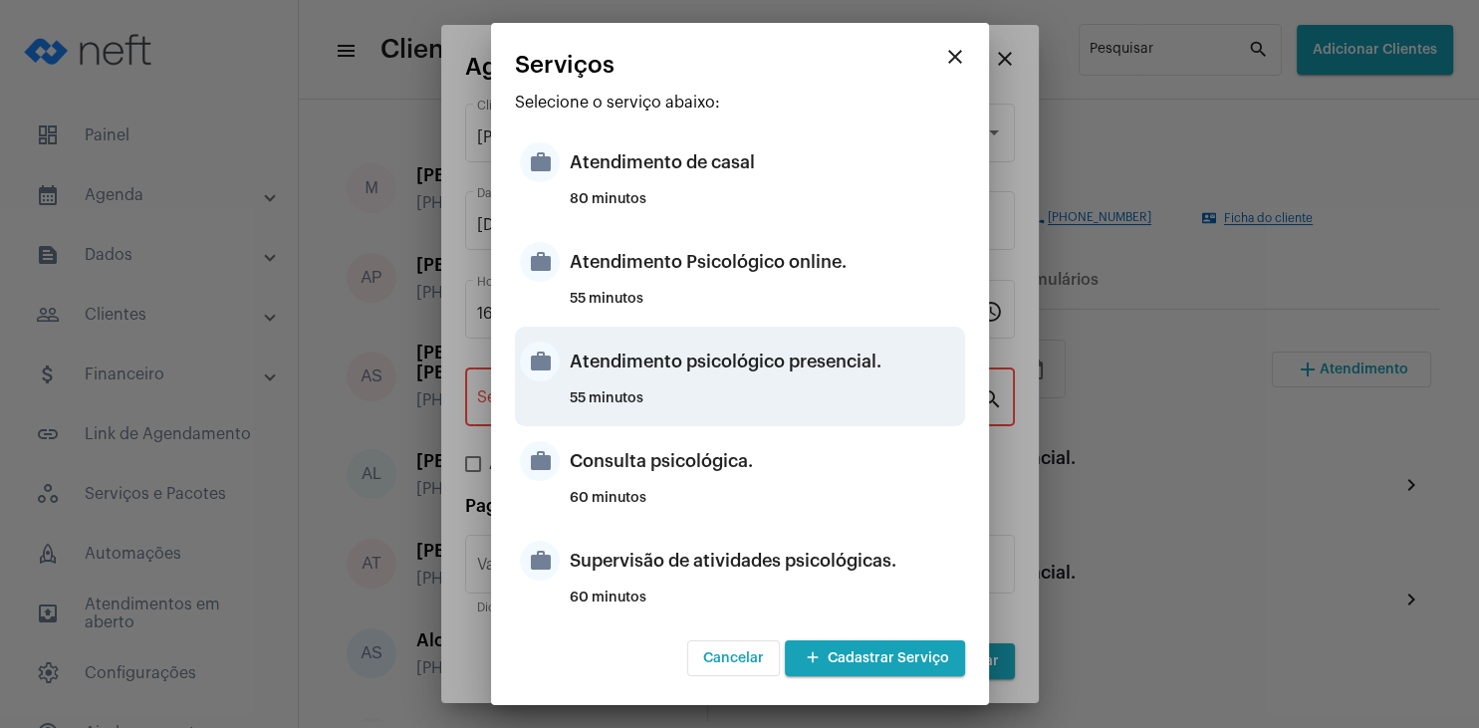
click at [862, 373] on div "Atendimento psicológico presencial." at bounding box center [765, 362] width 391 height 60
type input "Atendimento psicológico presencial."
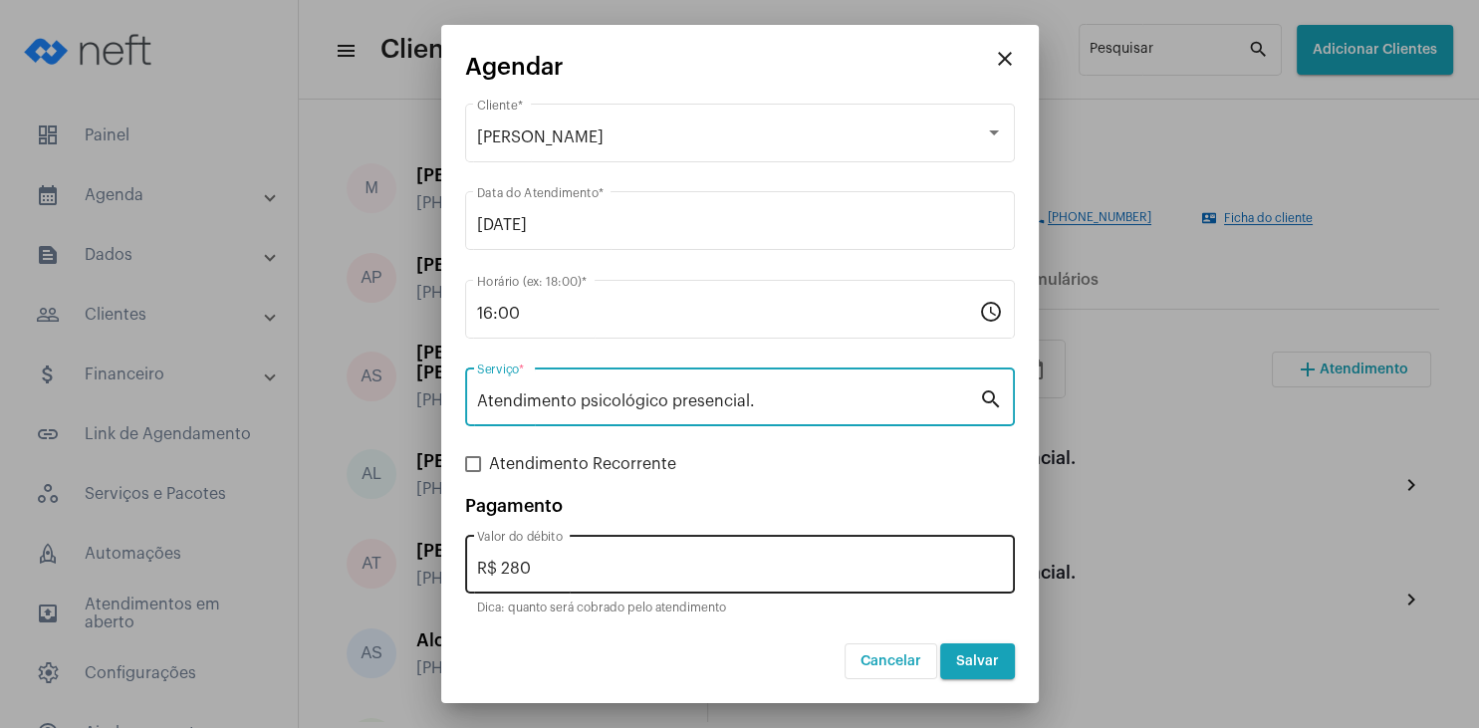
click at [550, 572] on input "R$ 280" at bounding box center [740, 569] width 526 height 18
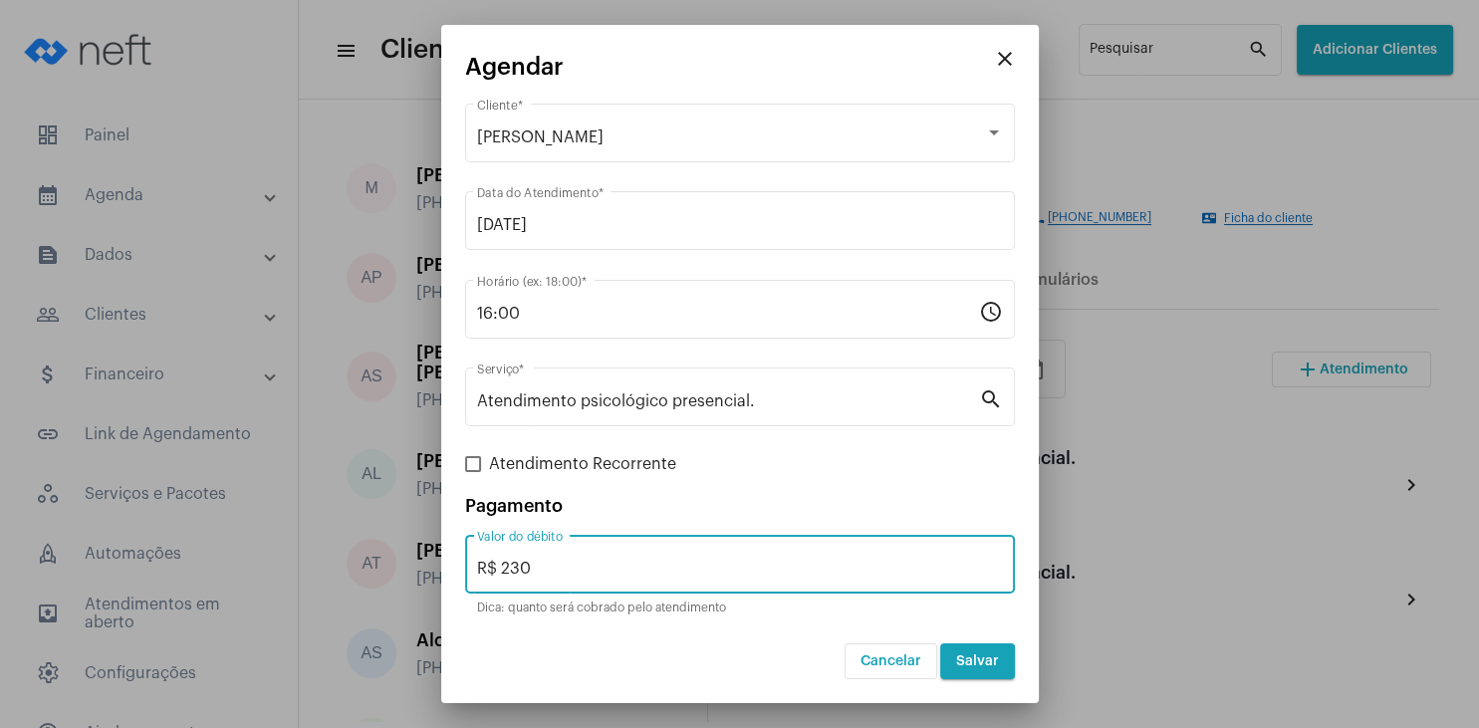
type input "R$ 230"
click at [981, 662] on span "Salvar" at bounding box center [977, 662] width 43 height 14
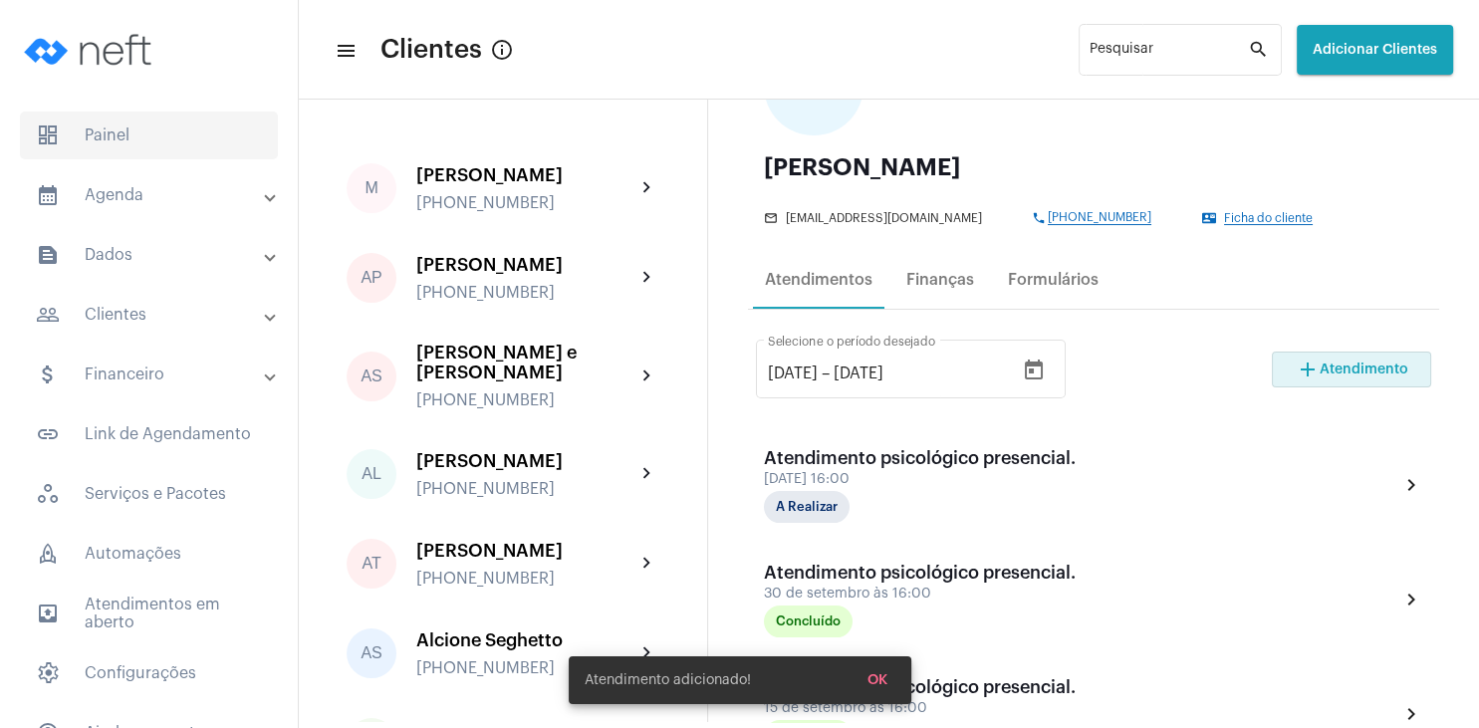
click at [141, 141] on span "dashboard Painel" at bounding box center [149, 136] width 258 height 48
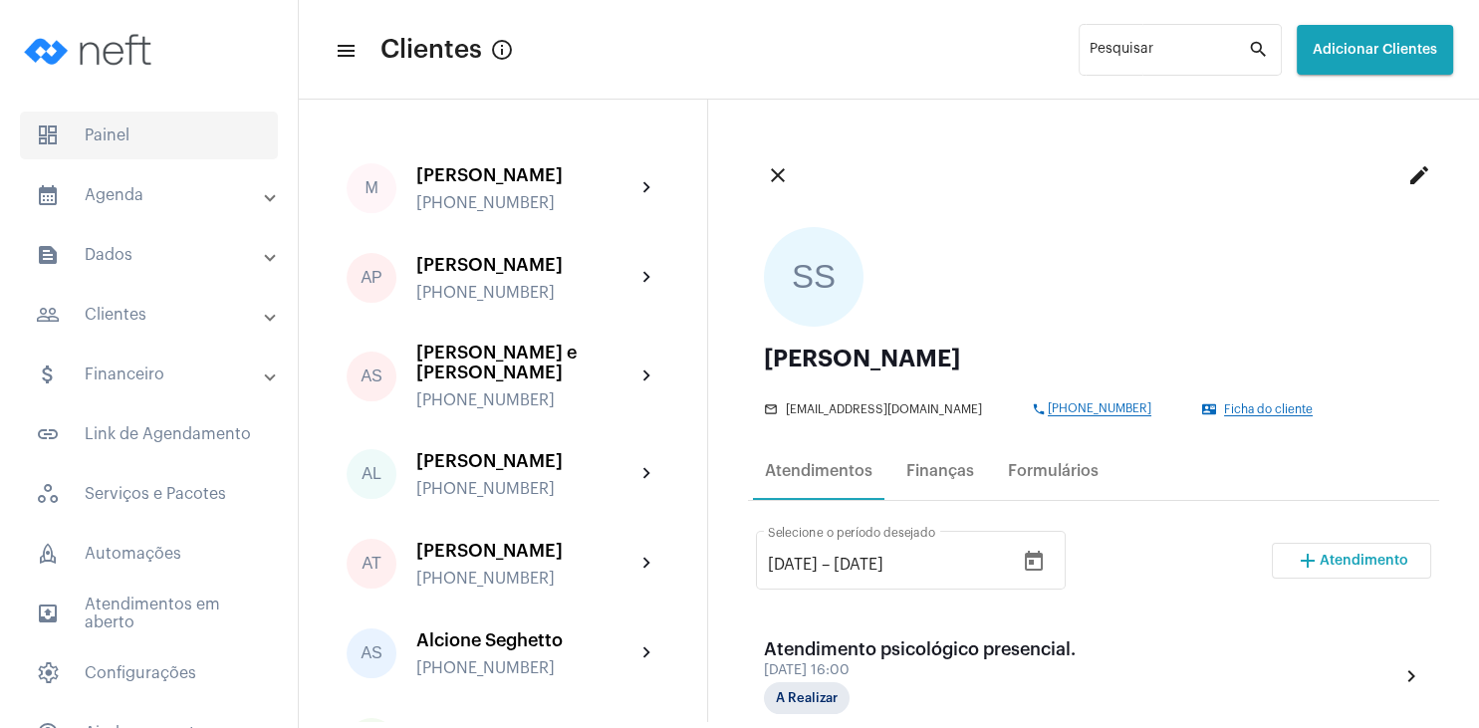
click at [102, 140] on span "dashboard Painel" at bounding box center [149, 136] width 258 height 48
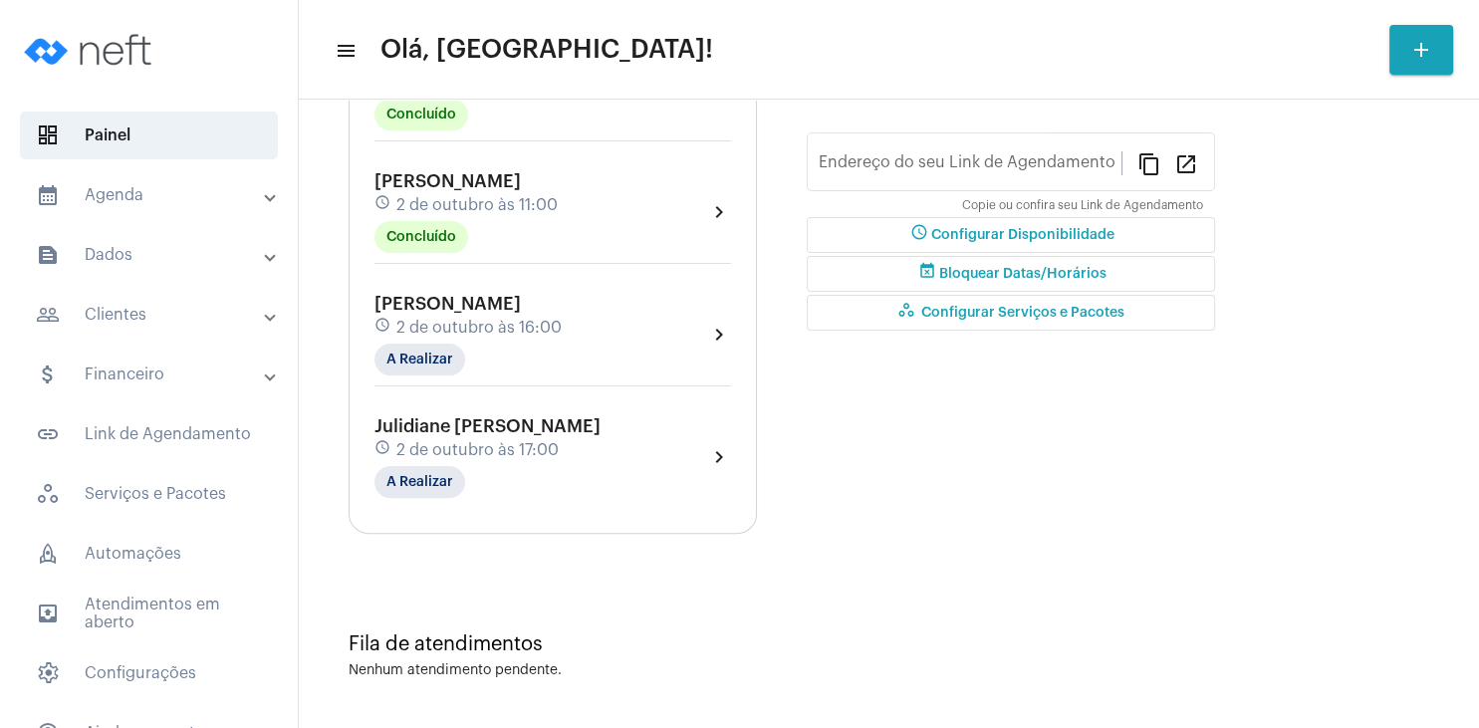
type input "[URL][DOMAIN_NAME]"
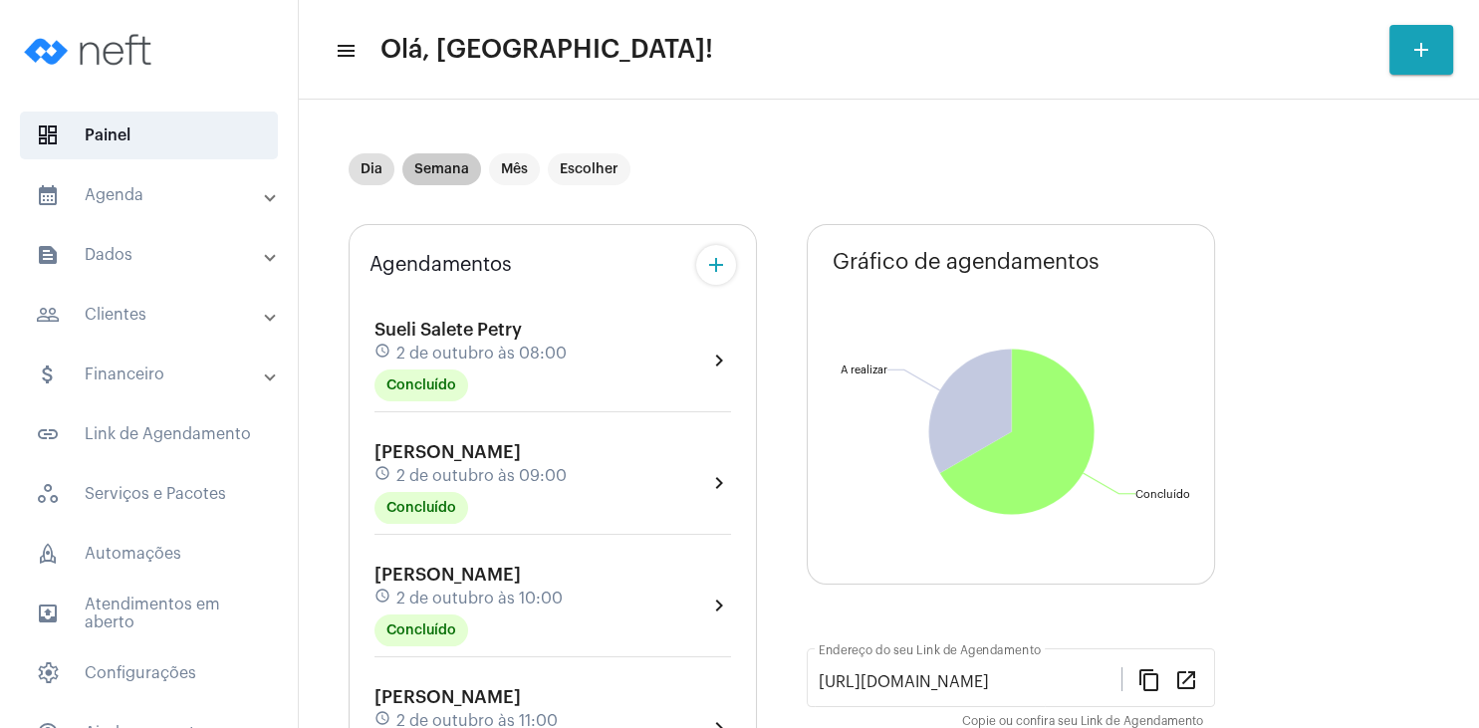
click at [445, 181] on mat-chip "Semana" at bounding box center [441, 169] width 79 height 32
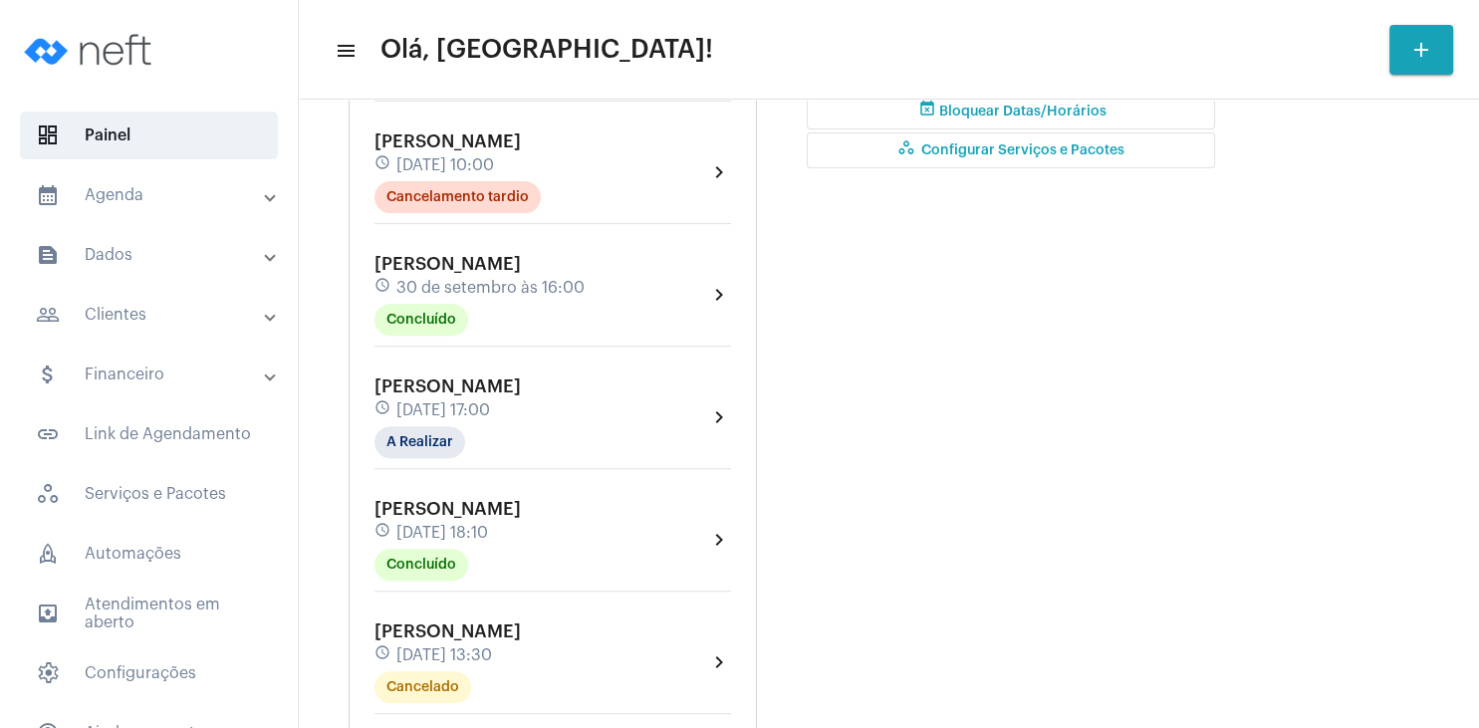
scroll to position [765, 0]
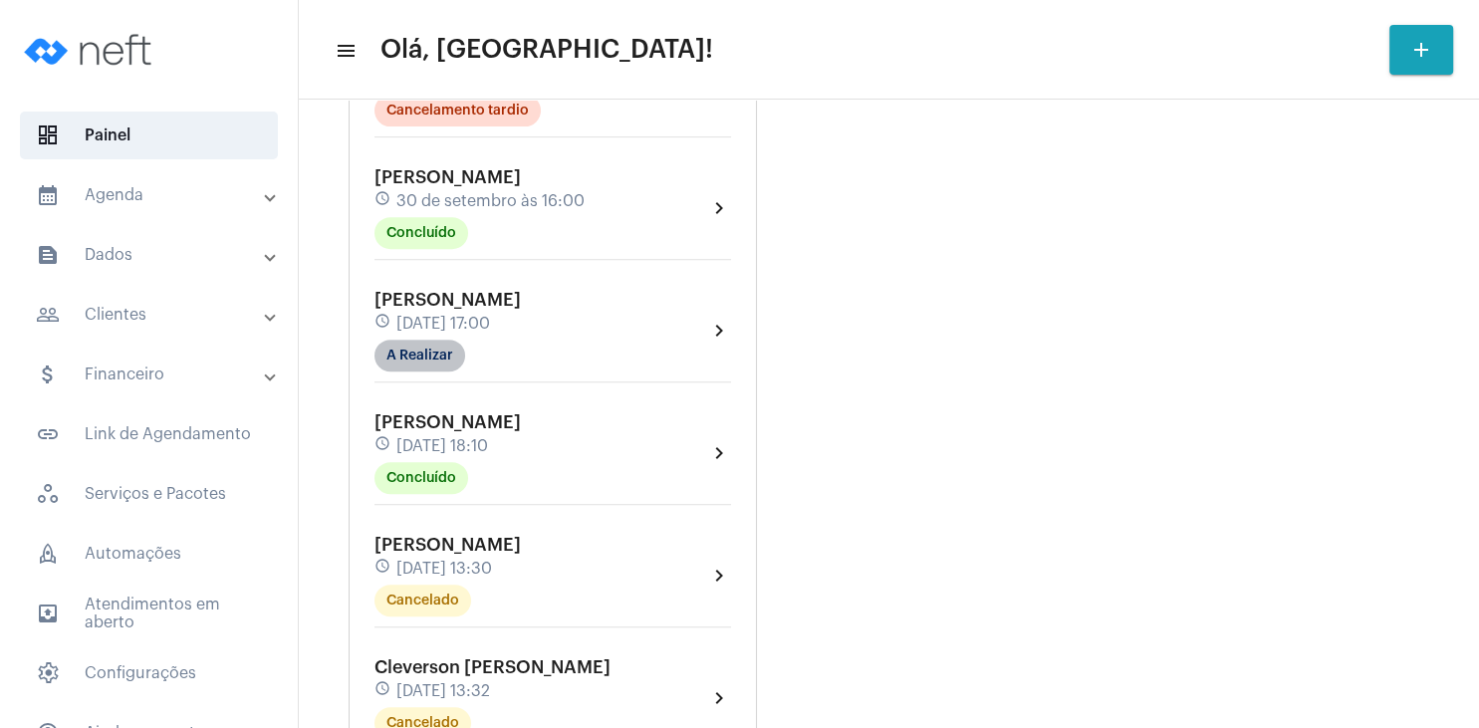
click at [453, 351] on mat-chip "A Realizar" at bounding box center [420, 356] width 91 height 32
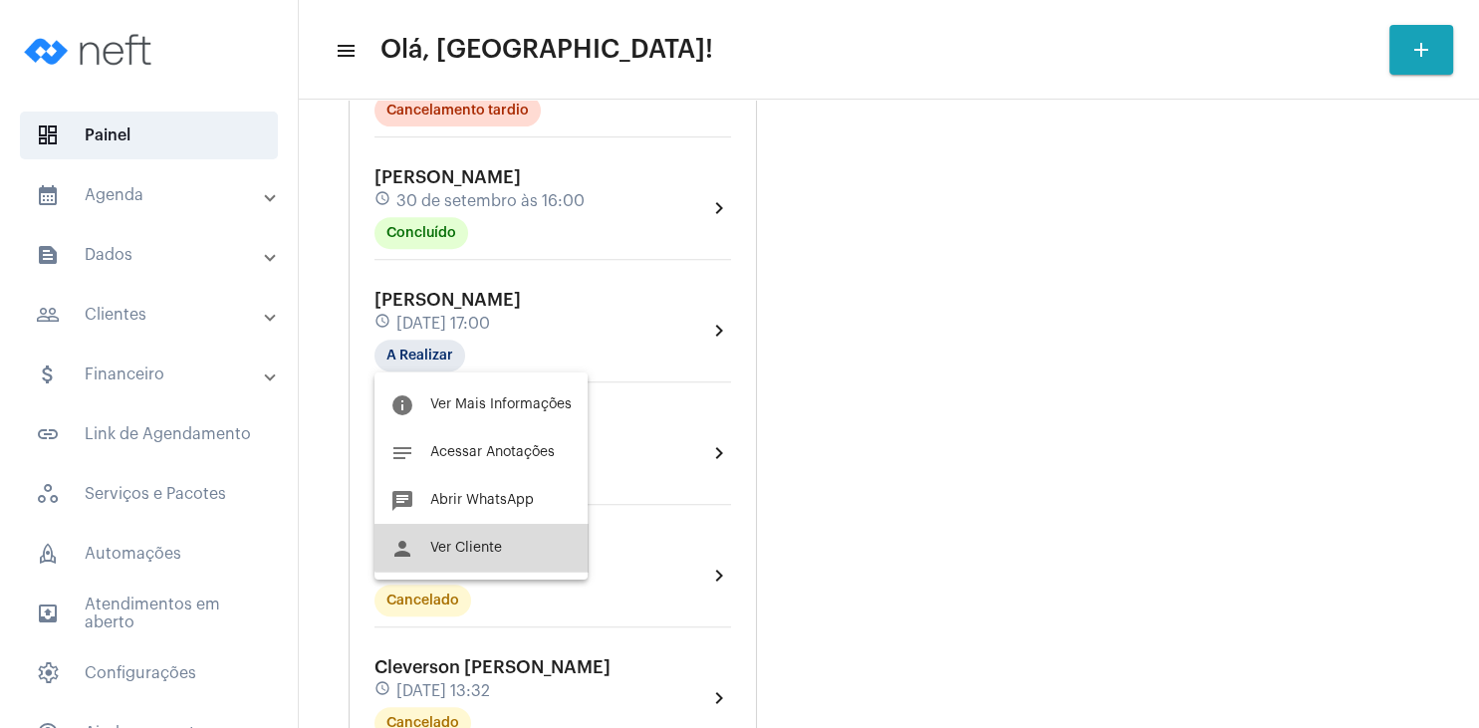
click at [487, 546] on span "Ver Cliente" at bounding box center [466, 548] width 72 height 14
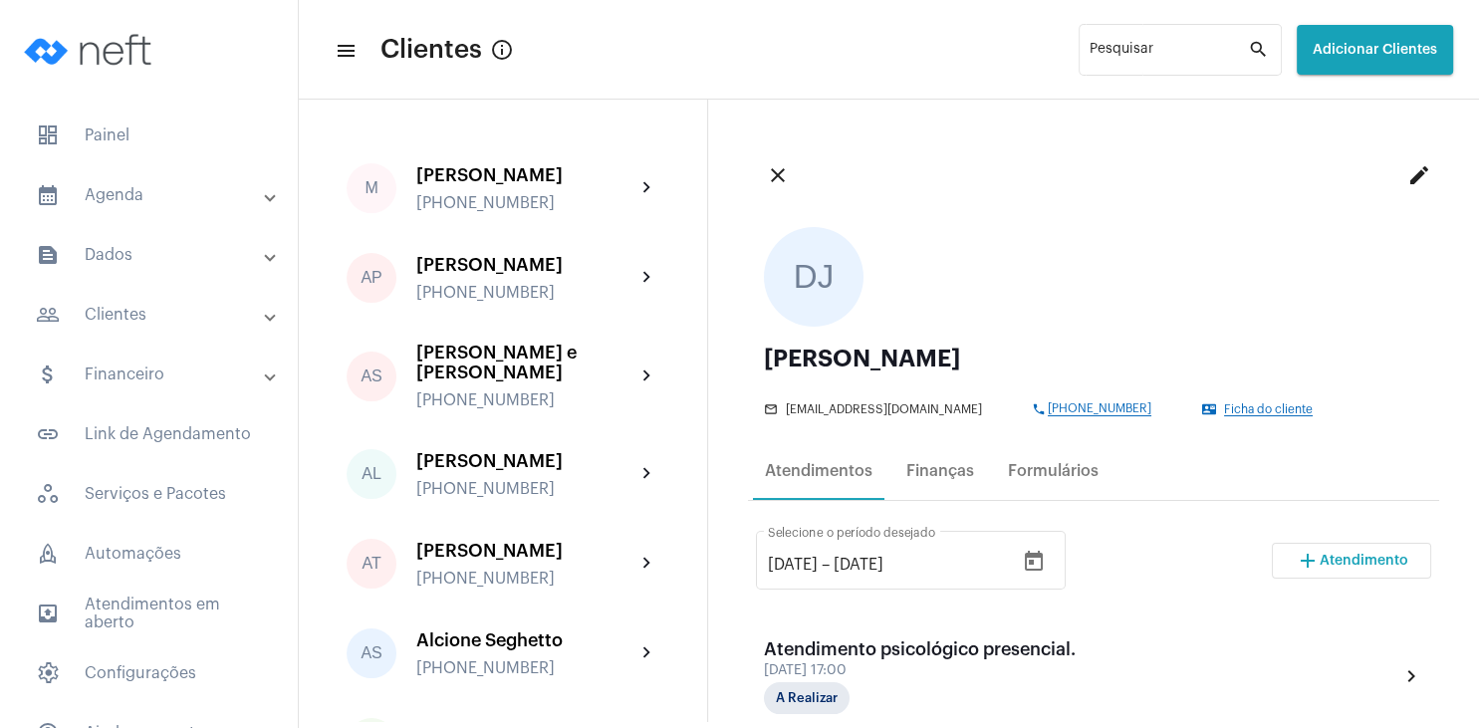
scroll to position [287, 0]
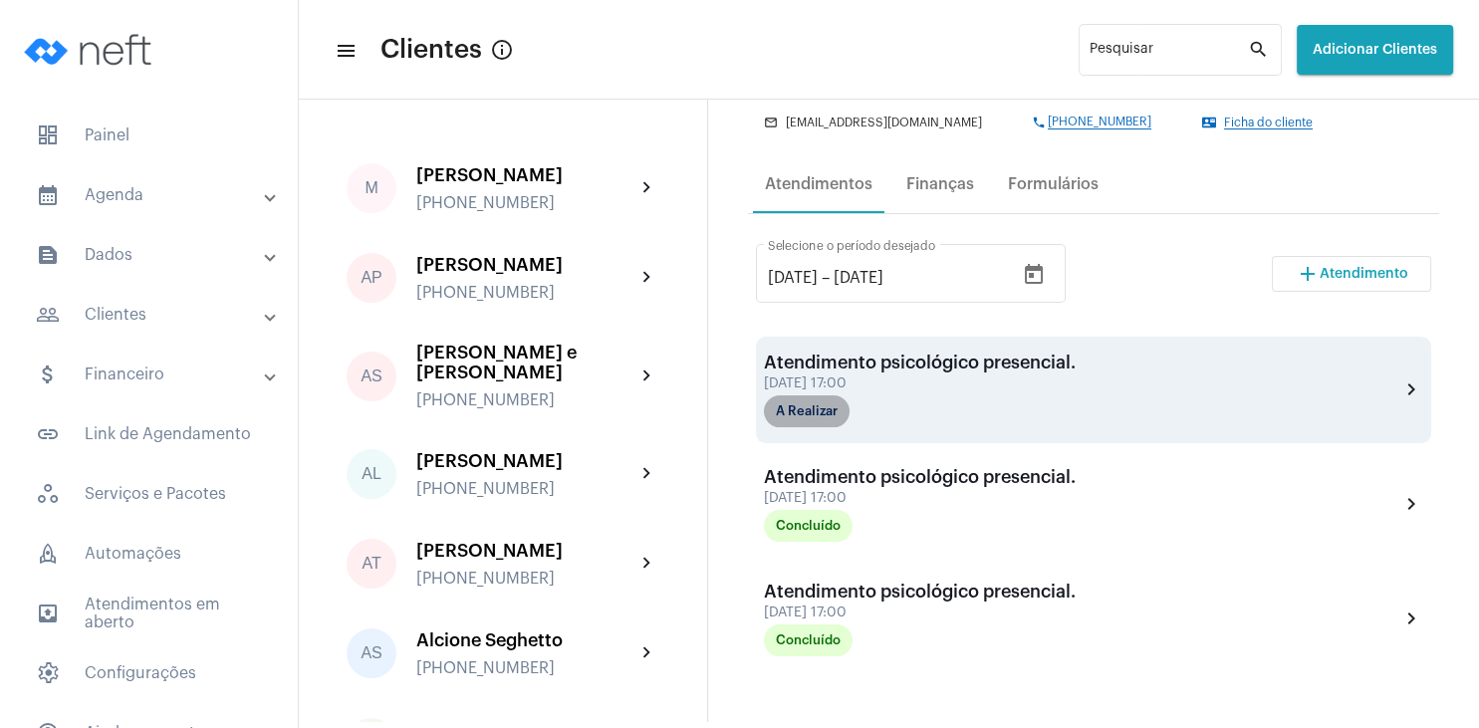
click at [822, 414] on mat-chip "A Realizar" at bounding box center [807, 411] width 86 height 32
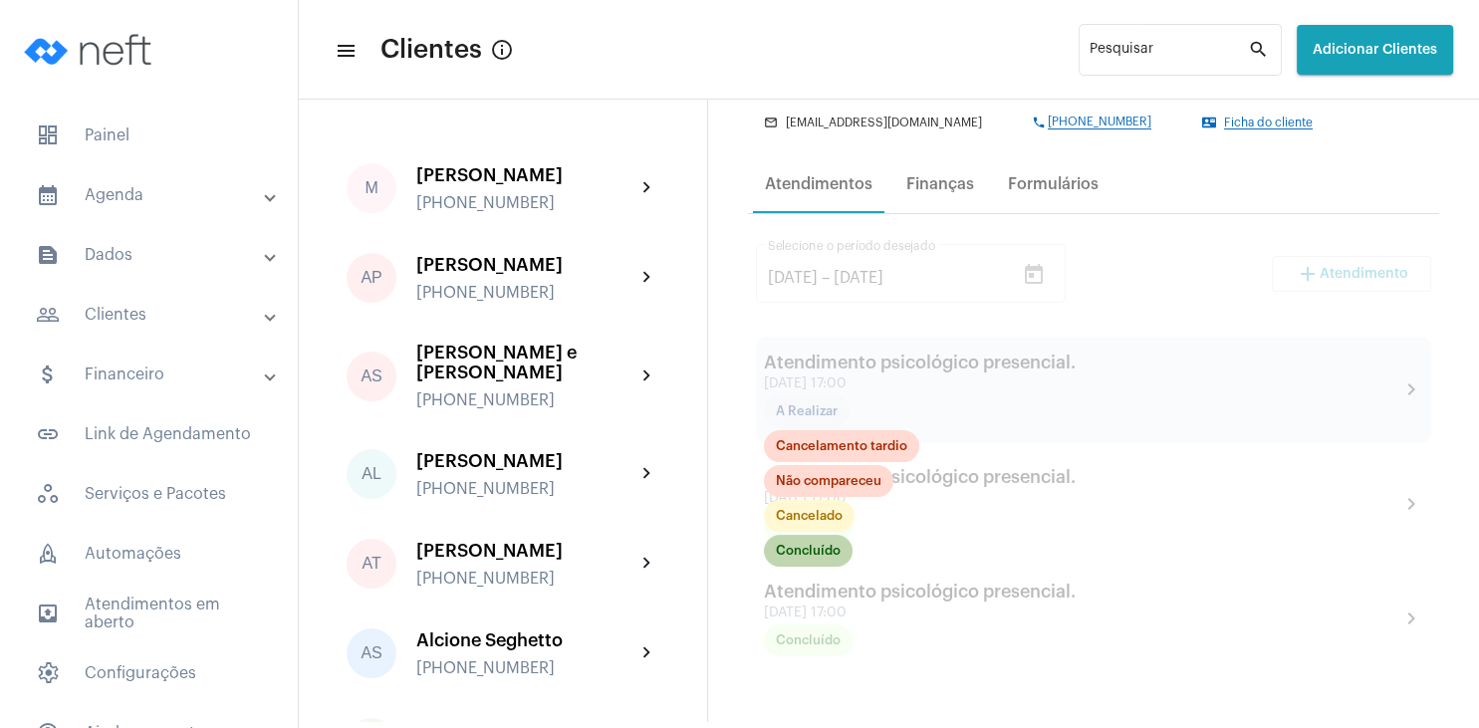
click at [820, 556] on mat-chip "Concluído" at bounding box center [808, 551] width 89 height 32
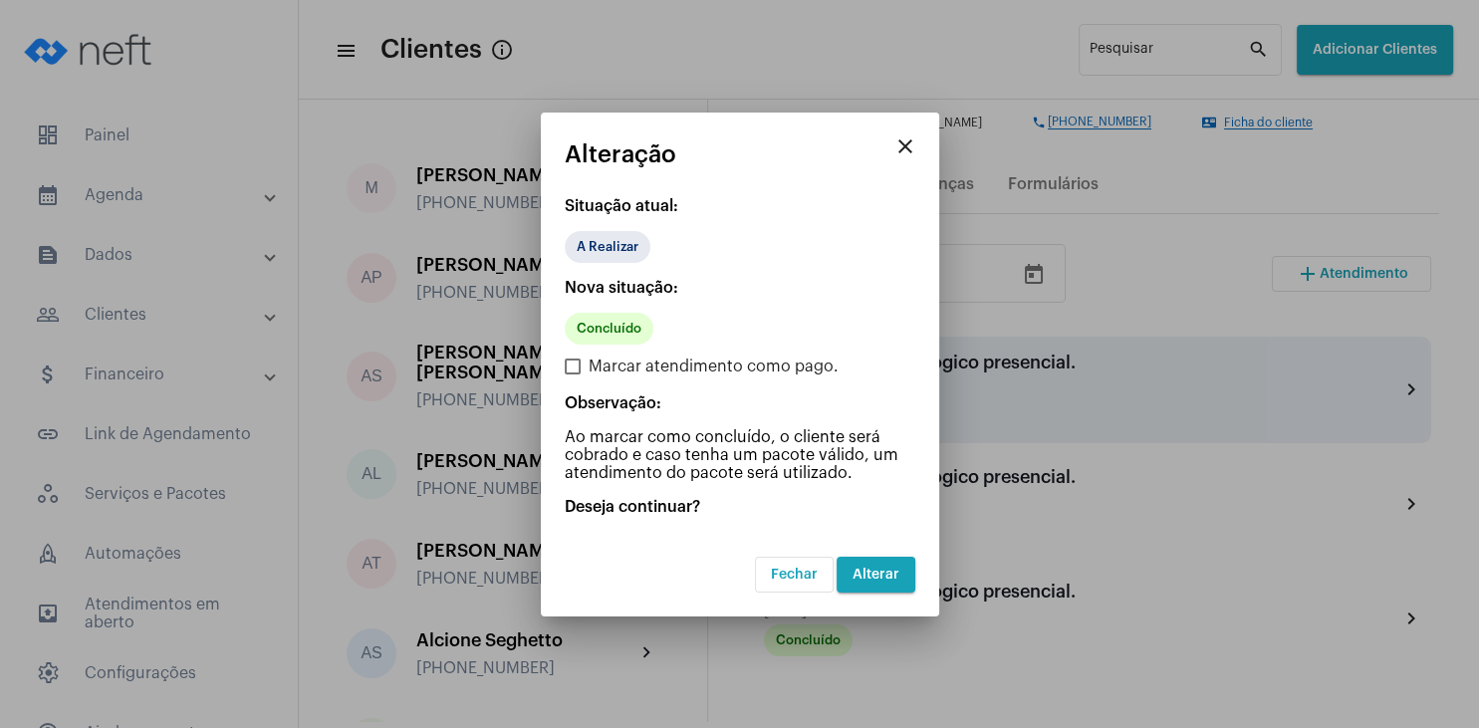
click at [886, 575] on span "Alterar" at bounding box center [876, 575] width 47 height 14
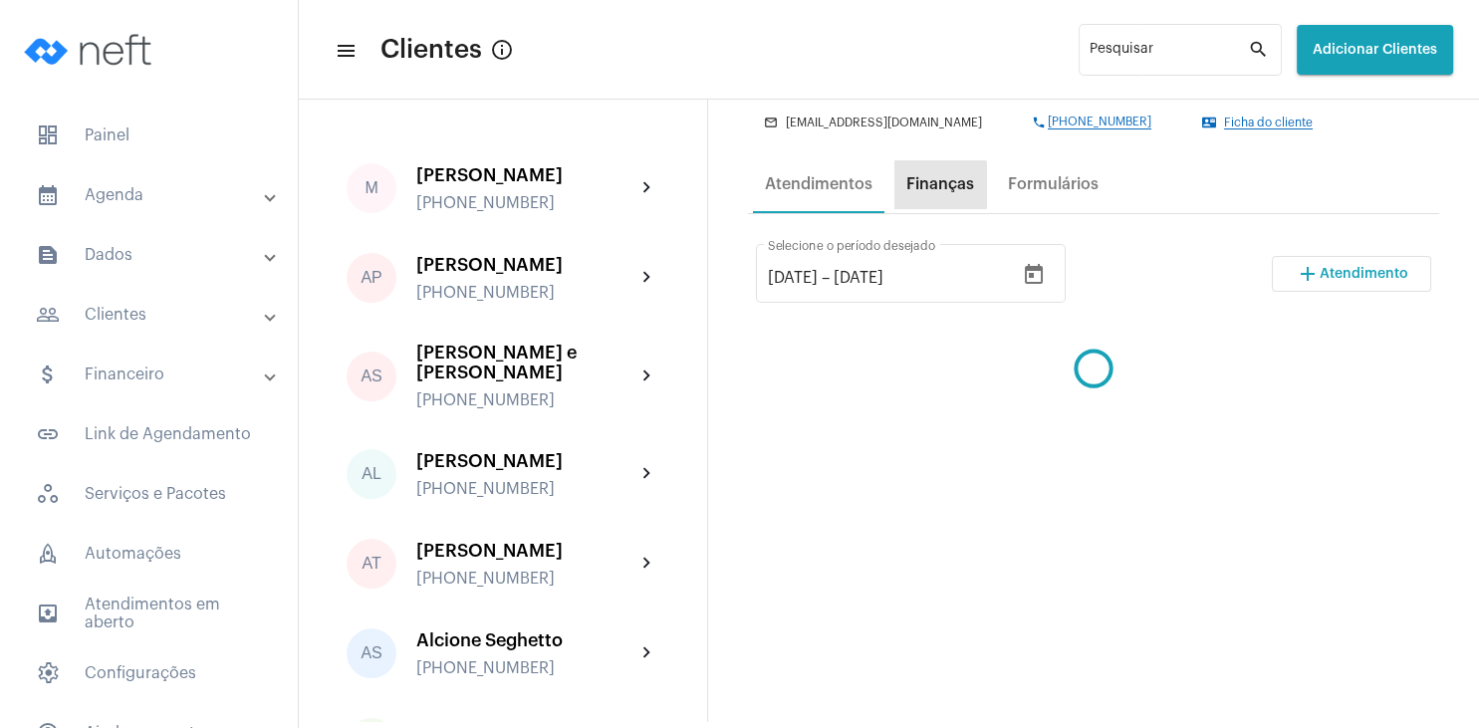
click at [931, 187] on div "Finanças" at bounding box center [941, 184] width 68 height 18
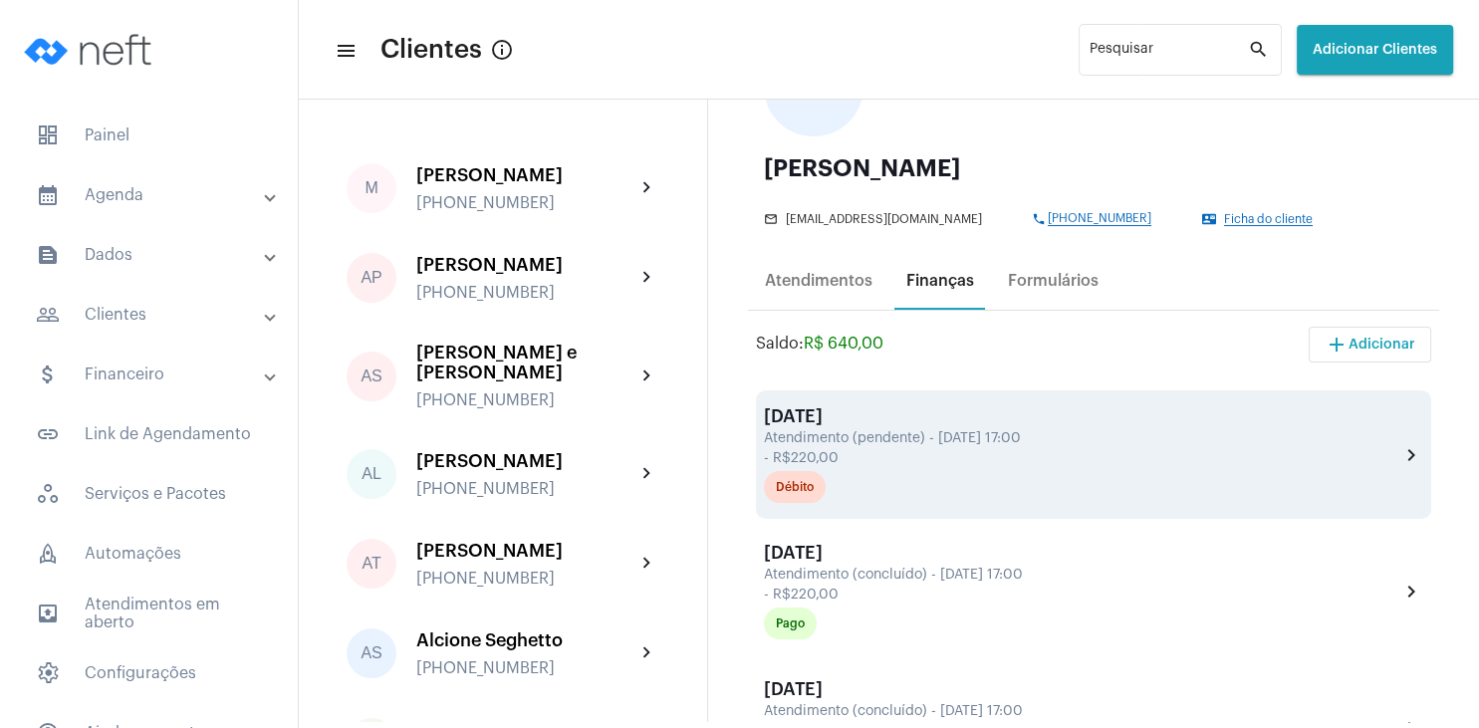
scroll to position [191, 0]
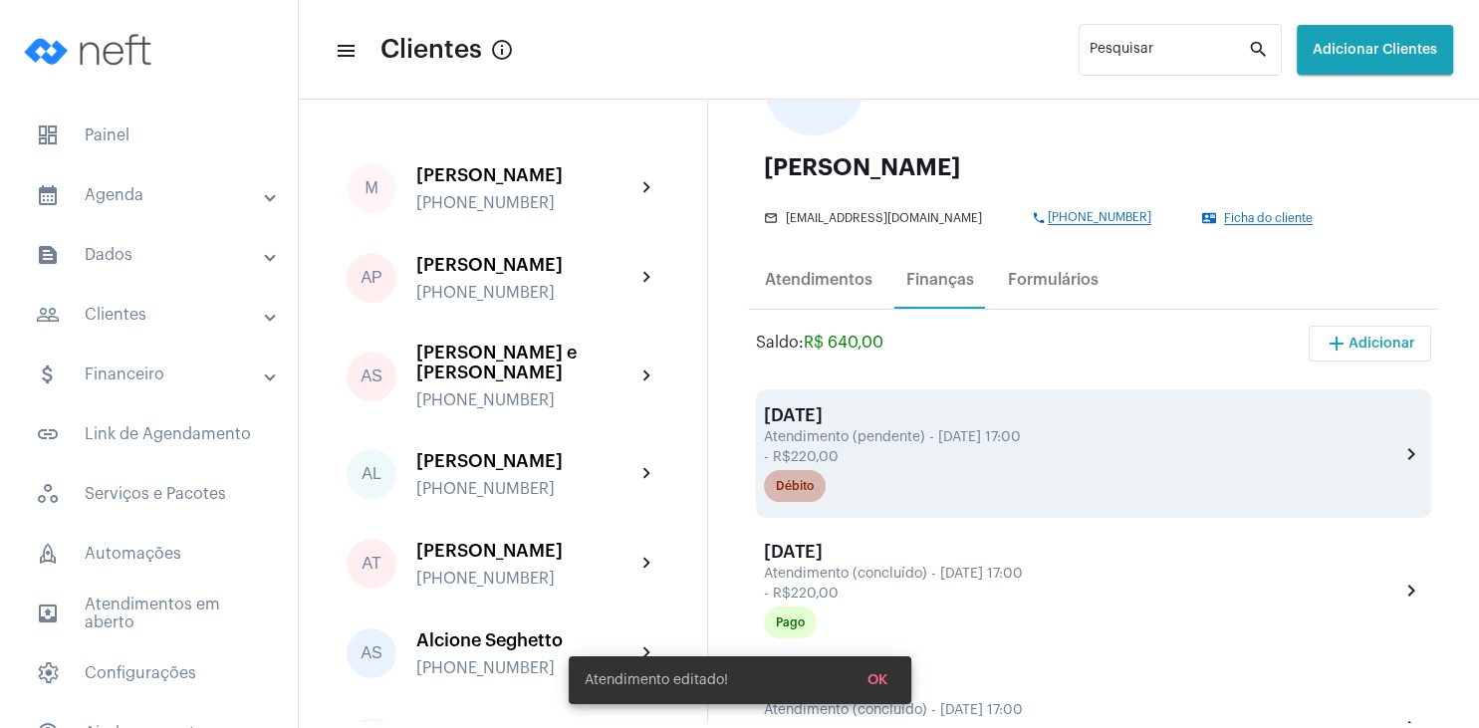
click at [803, 489] on div "Débito" at bounding box center [795, 486] width 38 height 13
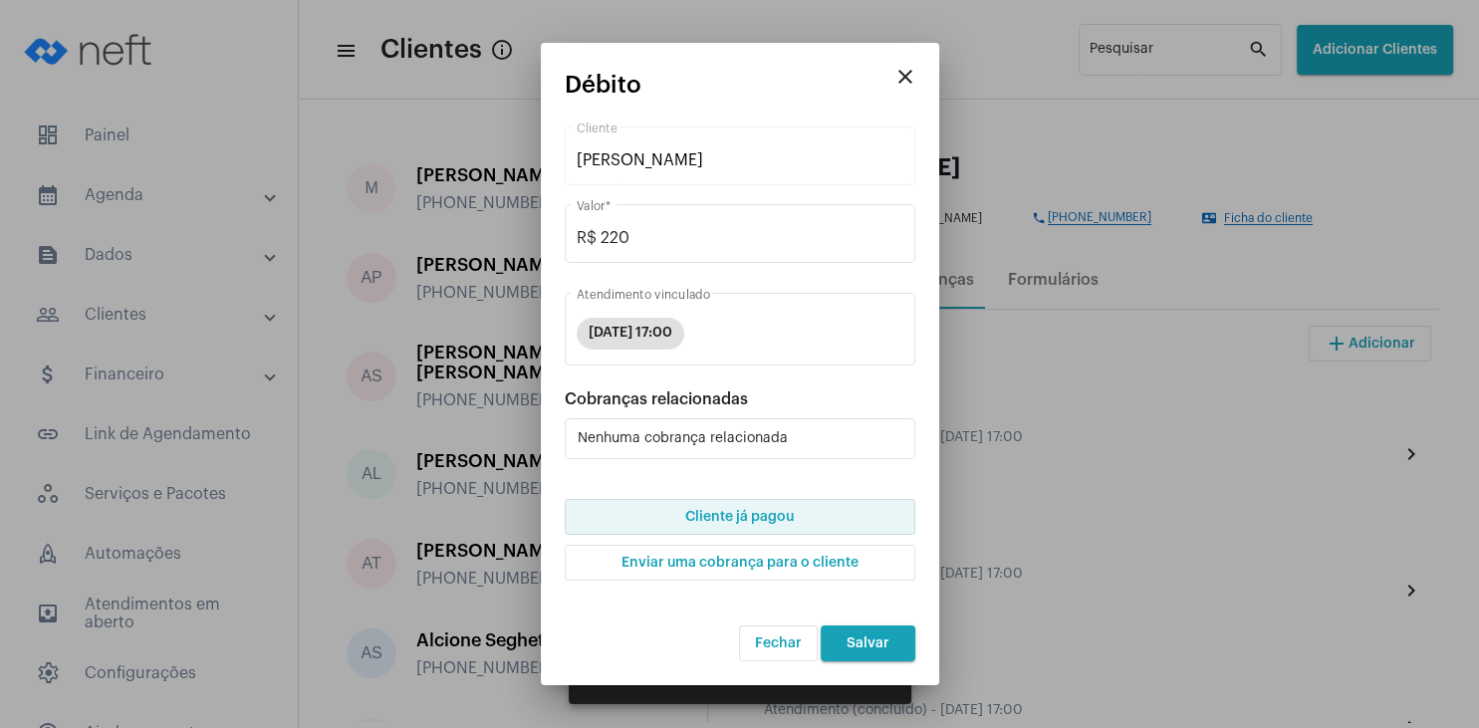
click at [795, 520] on button "Cliente já pagou" at bounding box center [740, 517] width 351 height 36
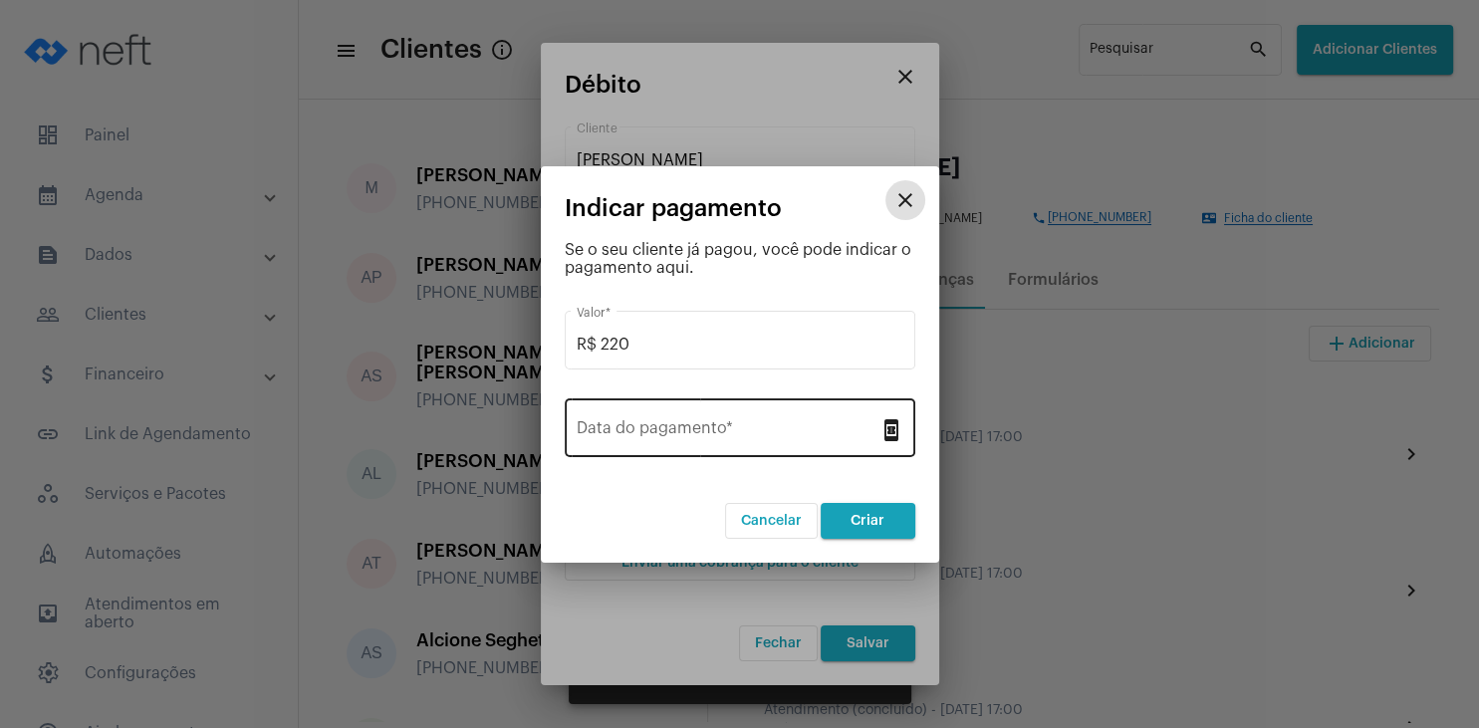
click at [694, 434] on input "Data do pagamento *" at bounding box center [728, 432] width 303 height 18
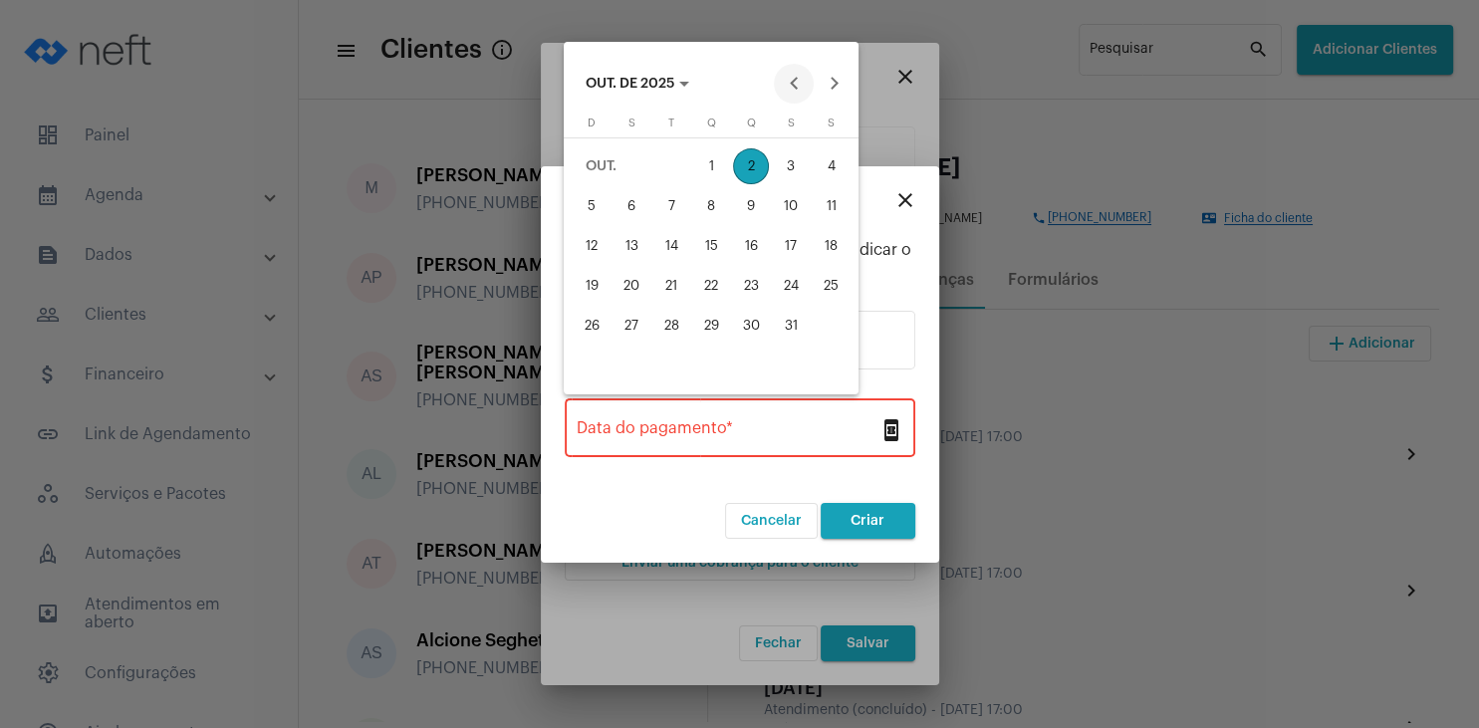
click at [792, 85] on button "Previous month" at bounding box center [794, 84] width 40 height 40
click at [675, 376] on div "30" at bounding box center [672, 366] width 36 height 36
type input "[DATE]"
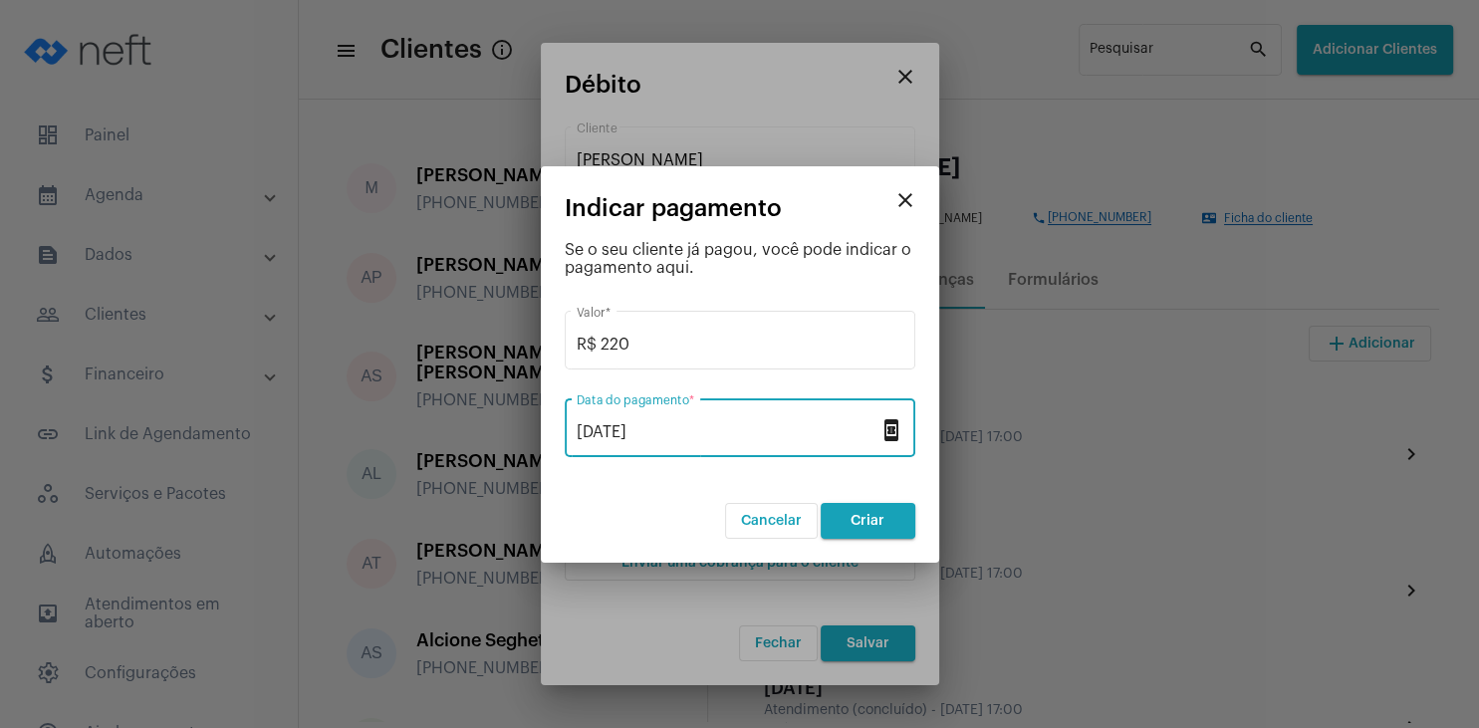
click at [859, 516] on span "Criar" at bounding box center [868, 521] width 34 height 14
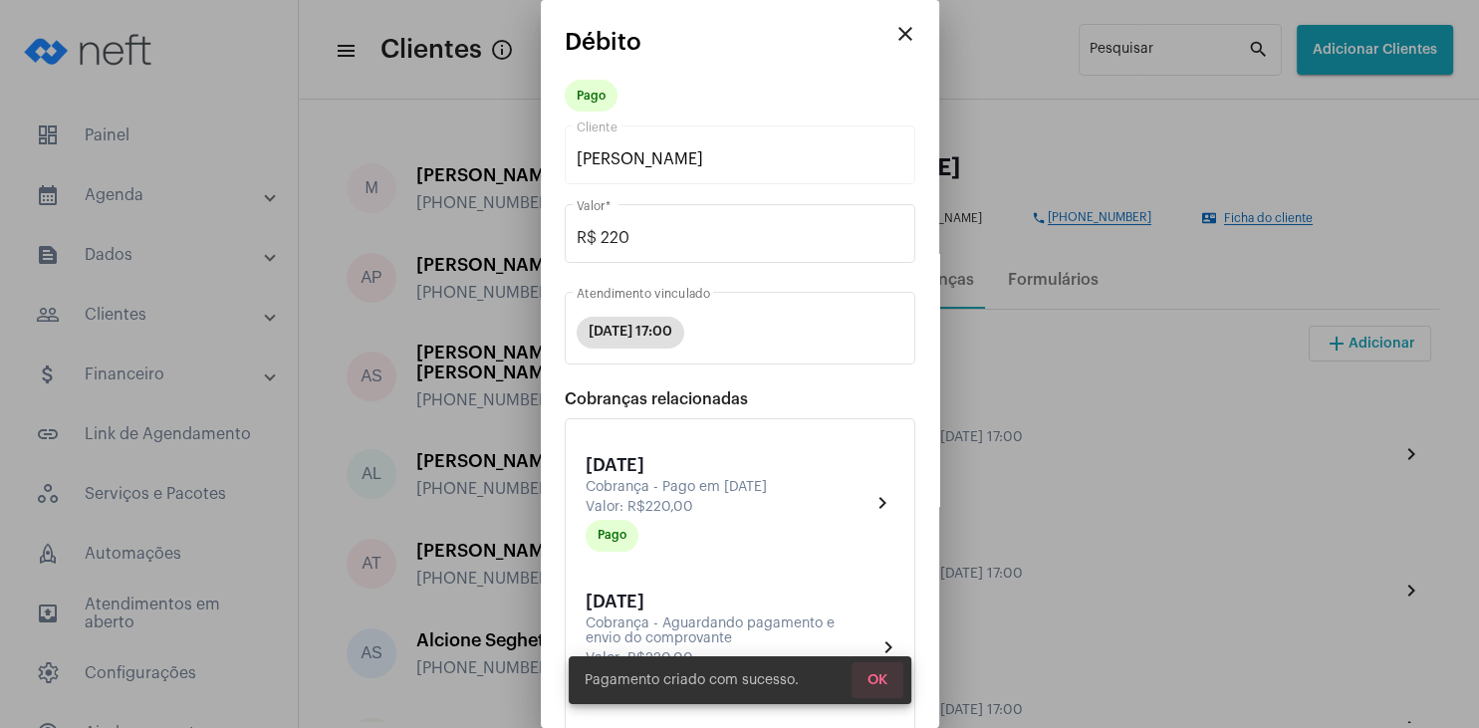
click at [887, 684] on span "OK" at bounding box center [878, 680] width 20 height 14
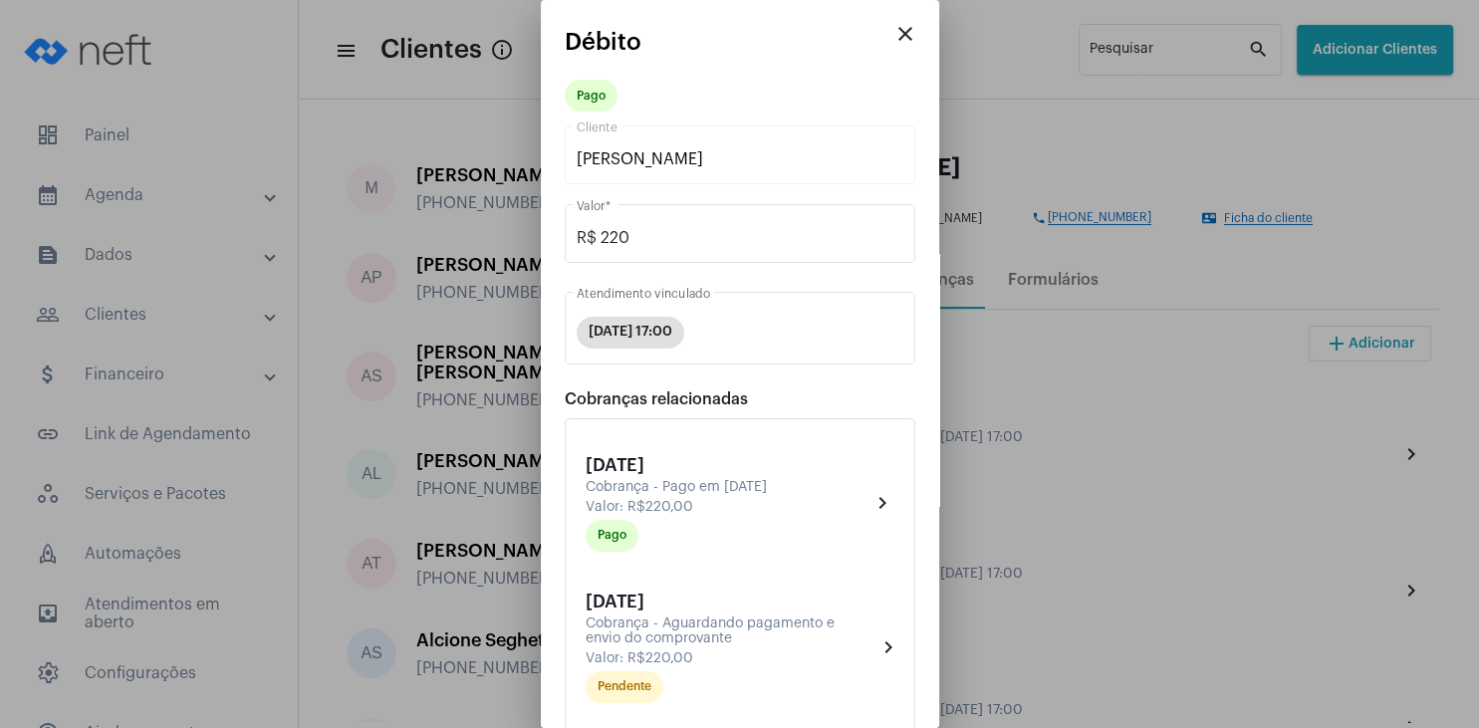
scroll to position [327, 0]
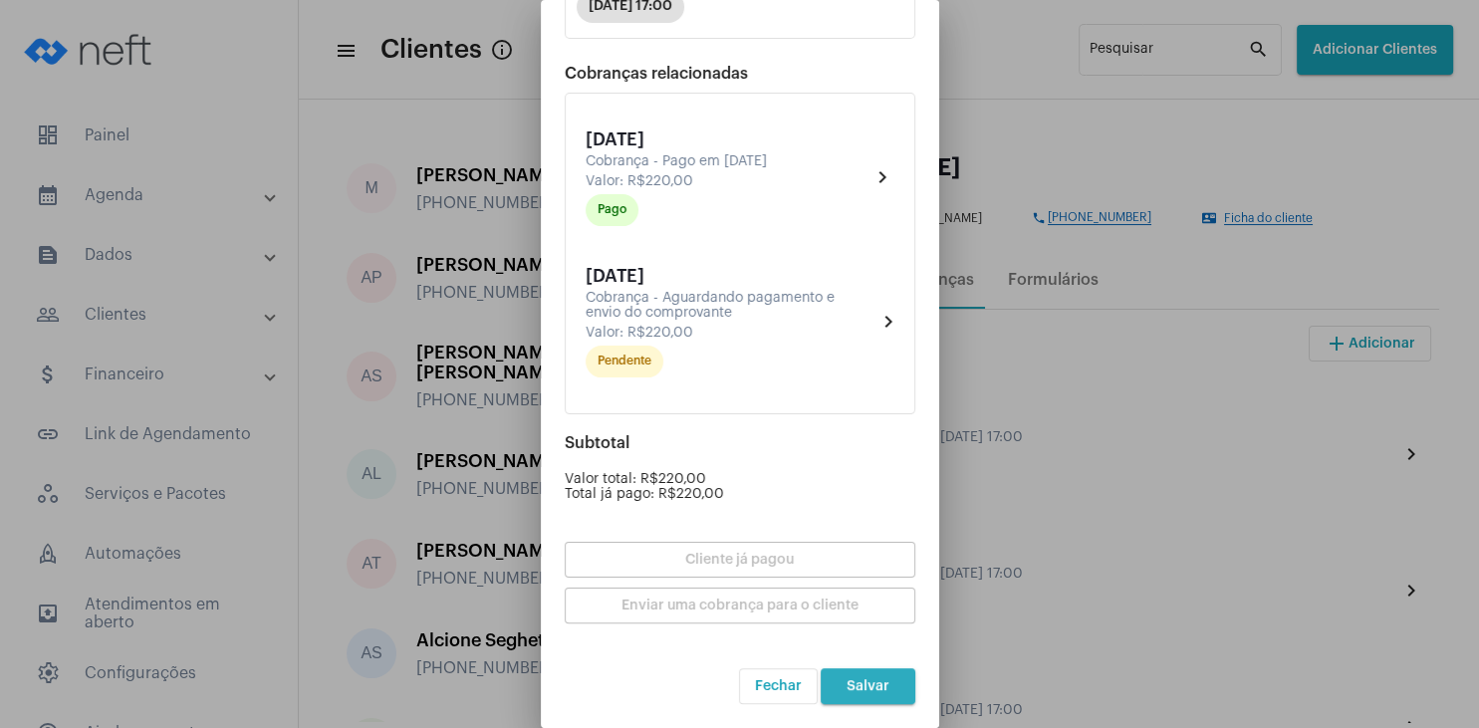
click at [886, 689] on span "Salvar" at bounding box center [868, 686] width 43 height 14
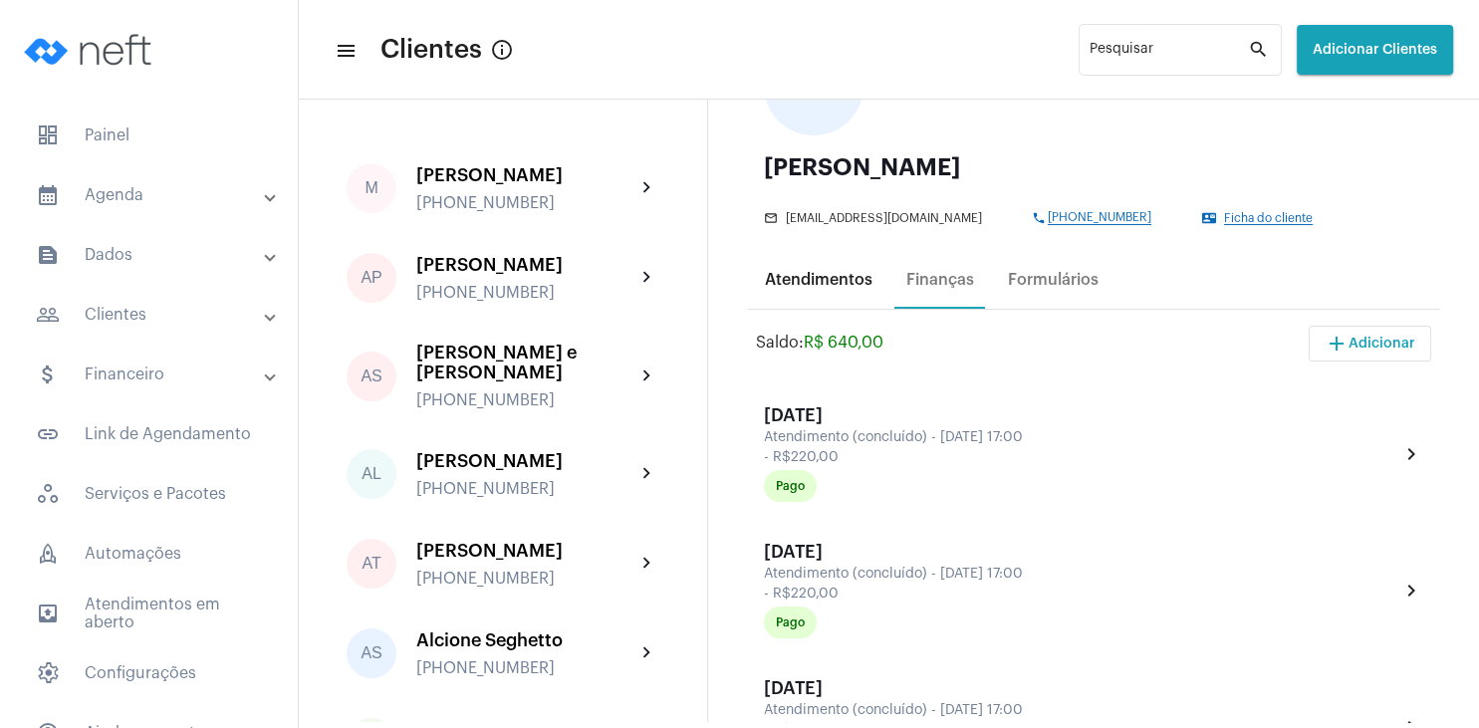
click at [836, 289] on div "Atendimentos" at bounding box center [819, 280] width 108 height 18
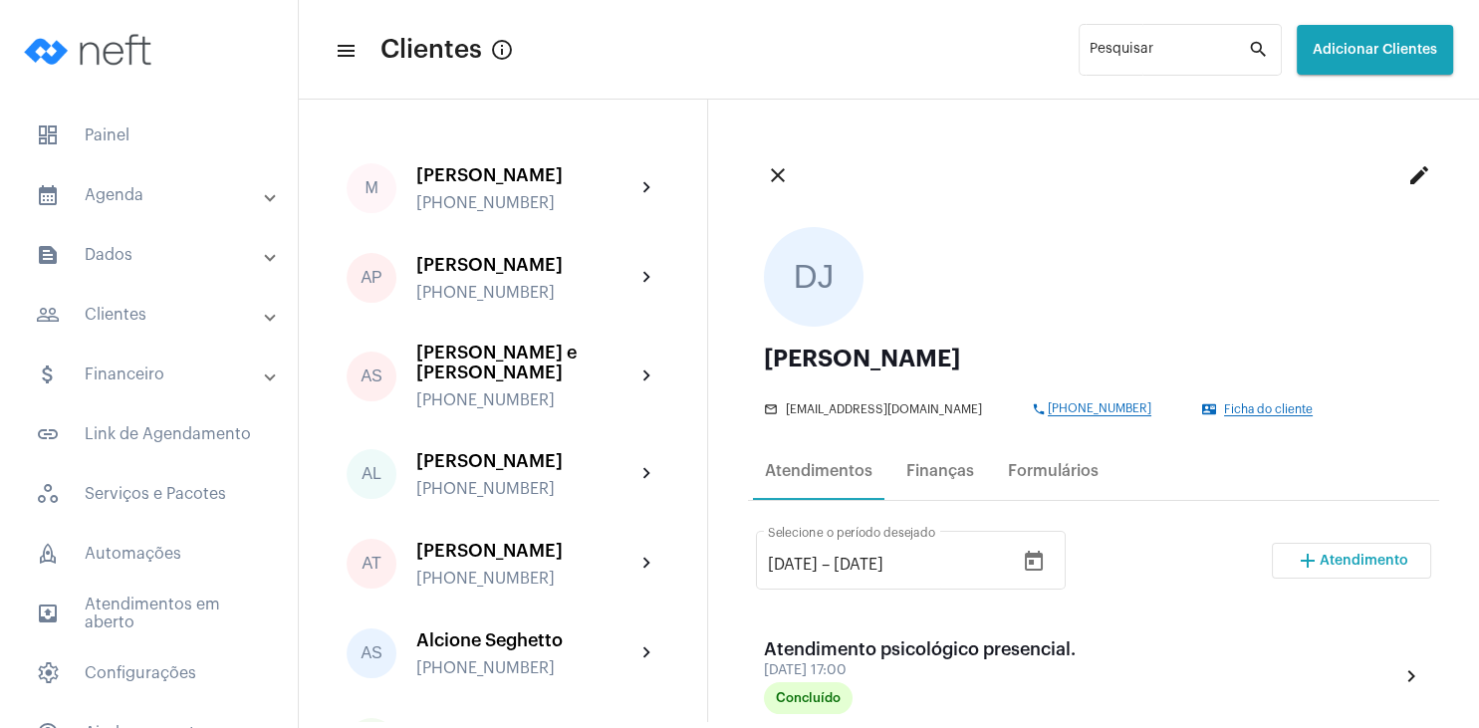
click at [1333, 566] on span "Atendimento" at bounding box center [1364, 561] width 89 height 14
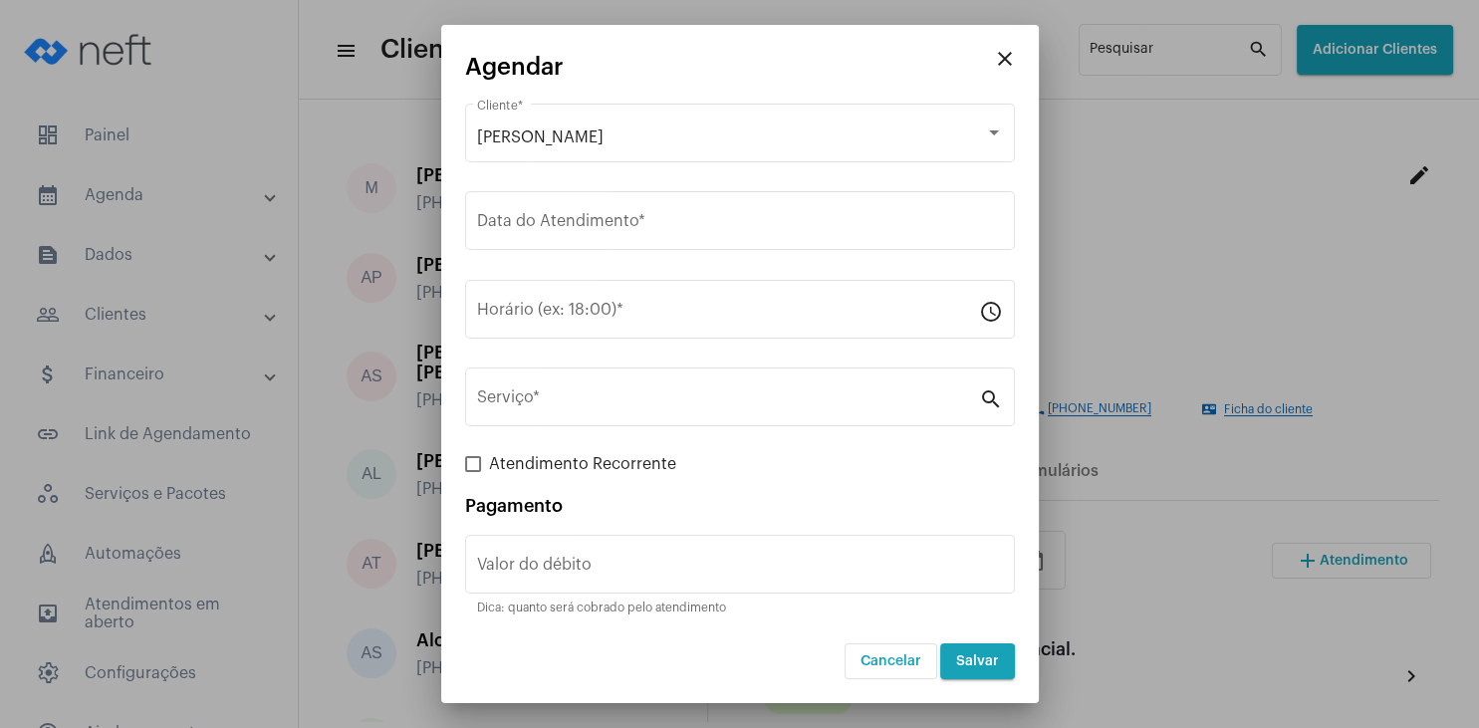
click at [1007, 62] on mat-icon "close" at bounding box center [1005, 59] width 24 height 24
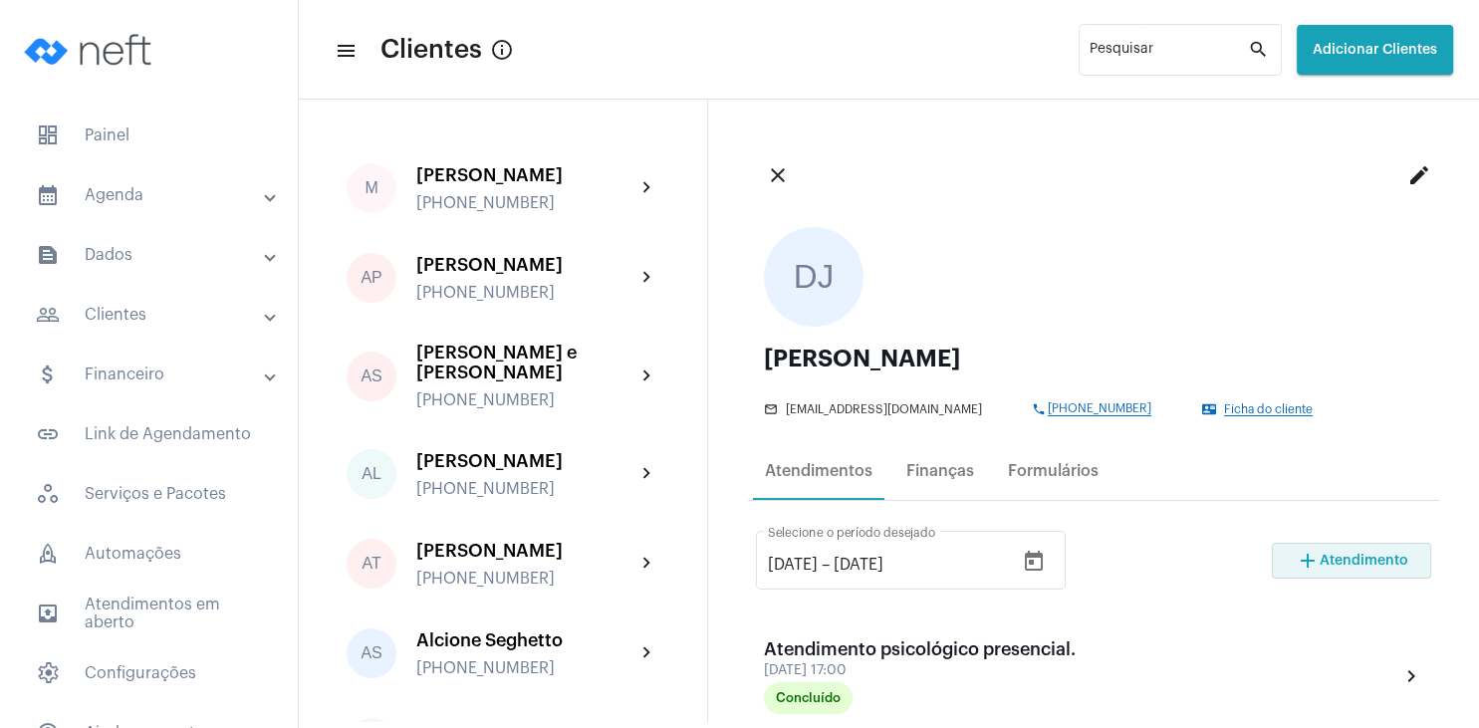
click at [1318, 561] on mat-icon "add" at bounding box center [1308, 561] width 24 height 24
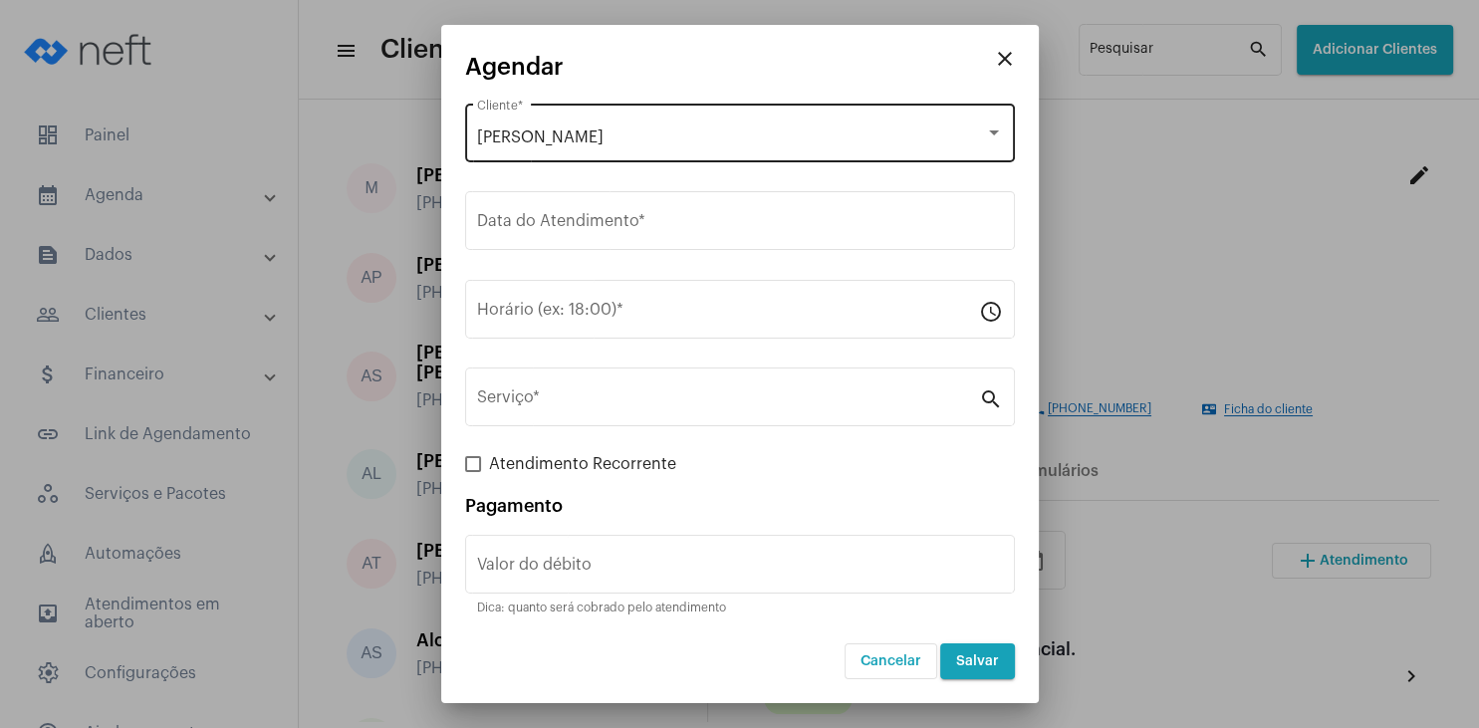
click at [633, 127] on div "[PERSON_NAME] Cliente *" at bounding box center [740, 131] width 526 height 63
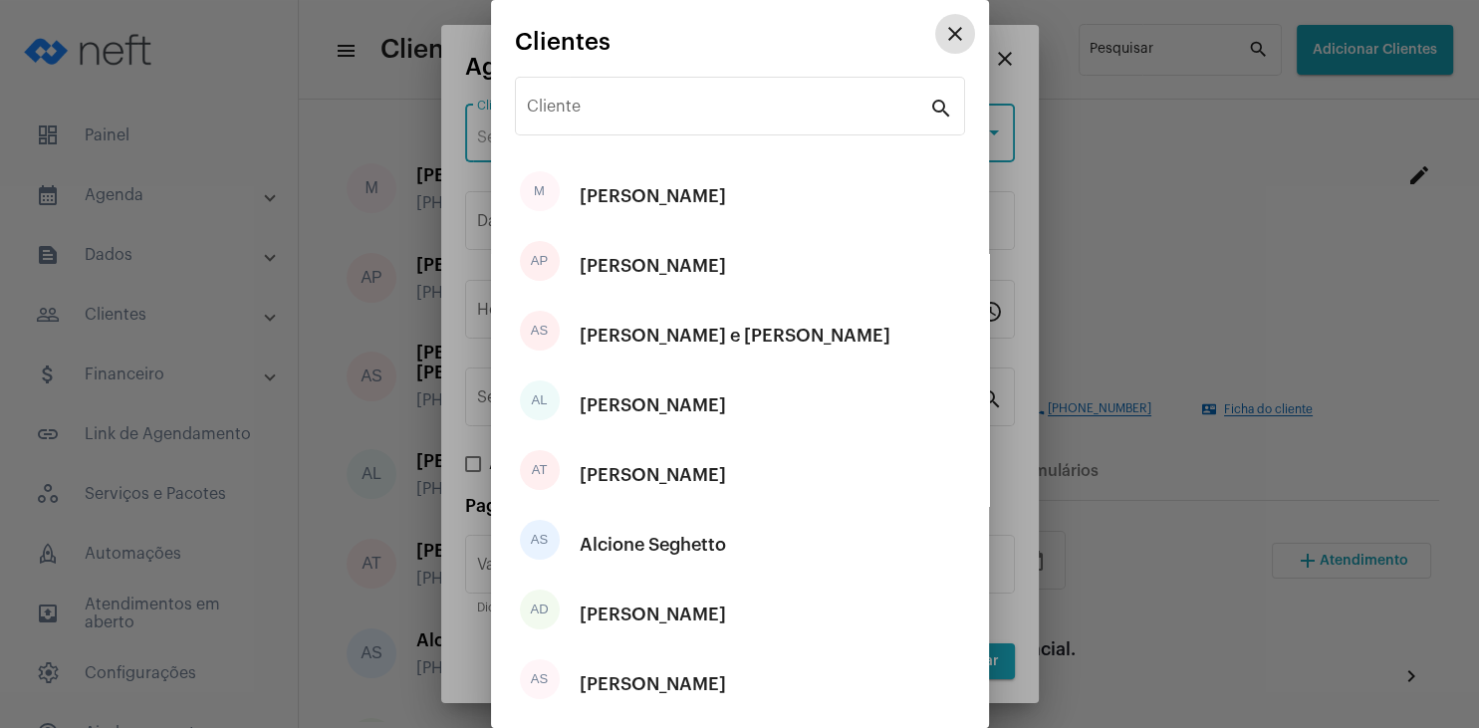
click at [958, 35] on mat-icon "close" at bounding box center [955, 34] width 24 height 24
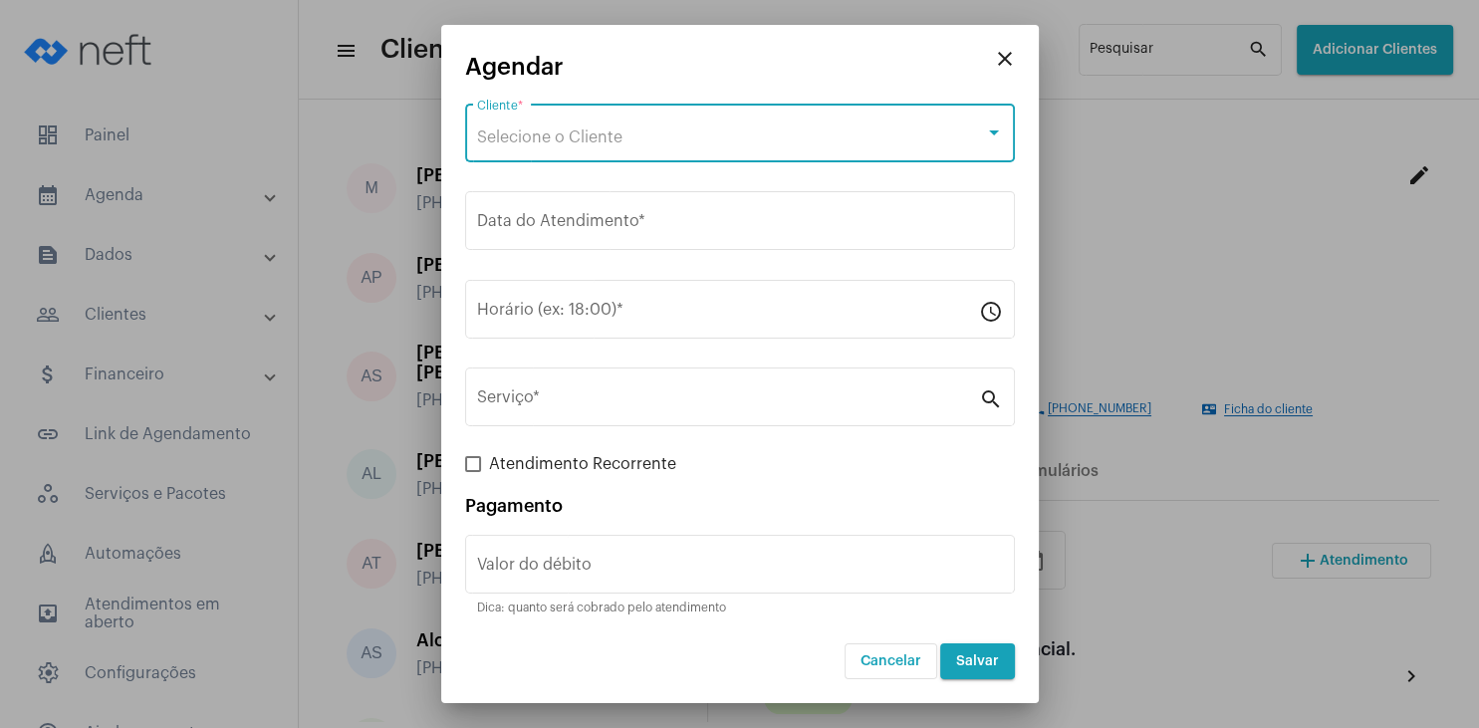
click at [1010, 58] on div at bounding box center [739, 364] width 1479 height 728
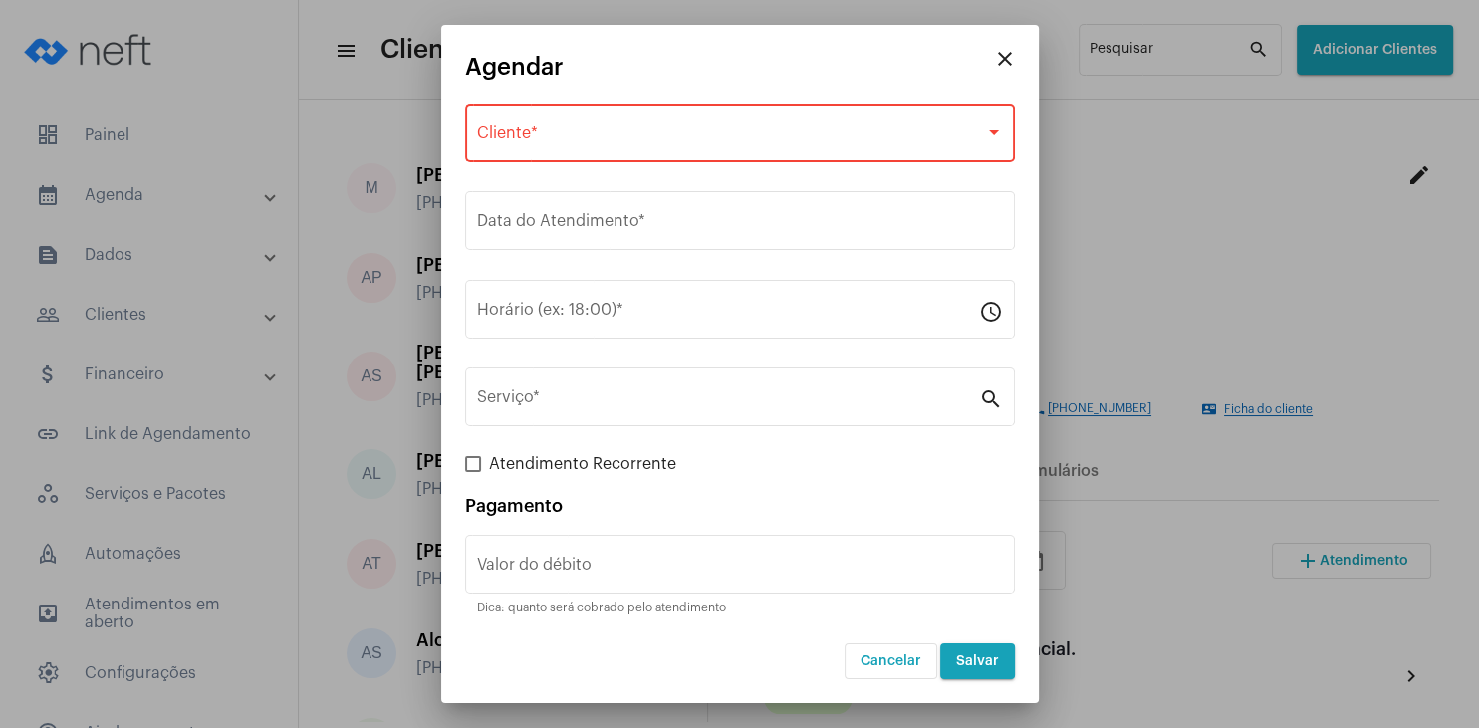
click at [991, 52] on button "close" at bounding box center [1005, 59] width 40 height 40
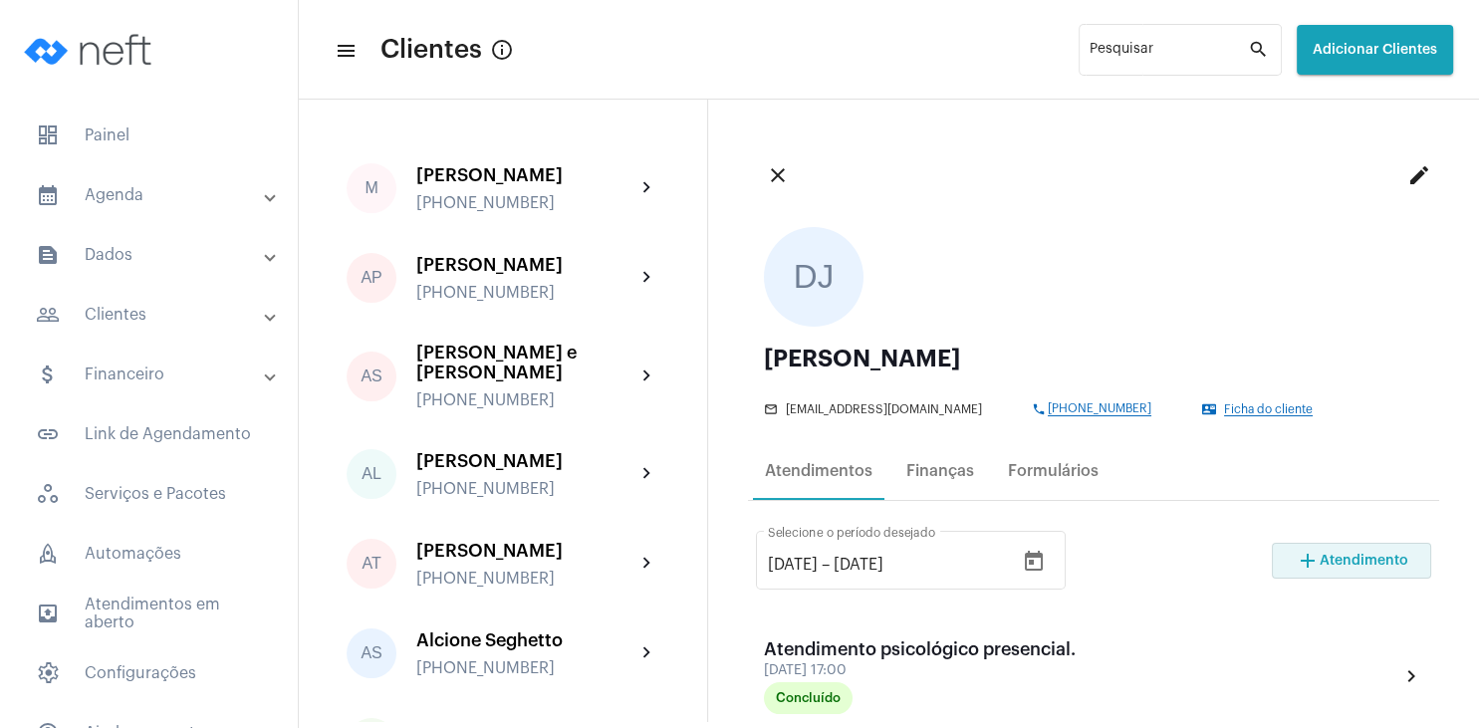
click at [1348, 567] on span "Atendimento" at bounding box center [1364, 561] width 89 height 14
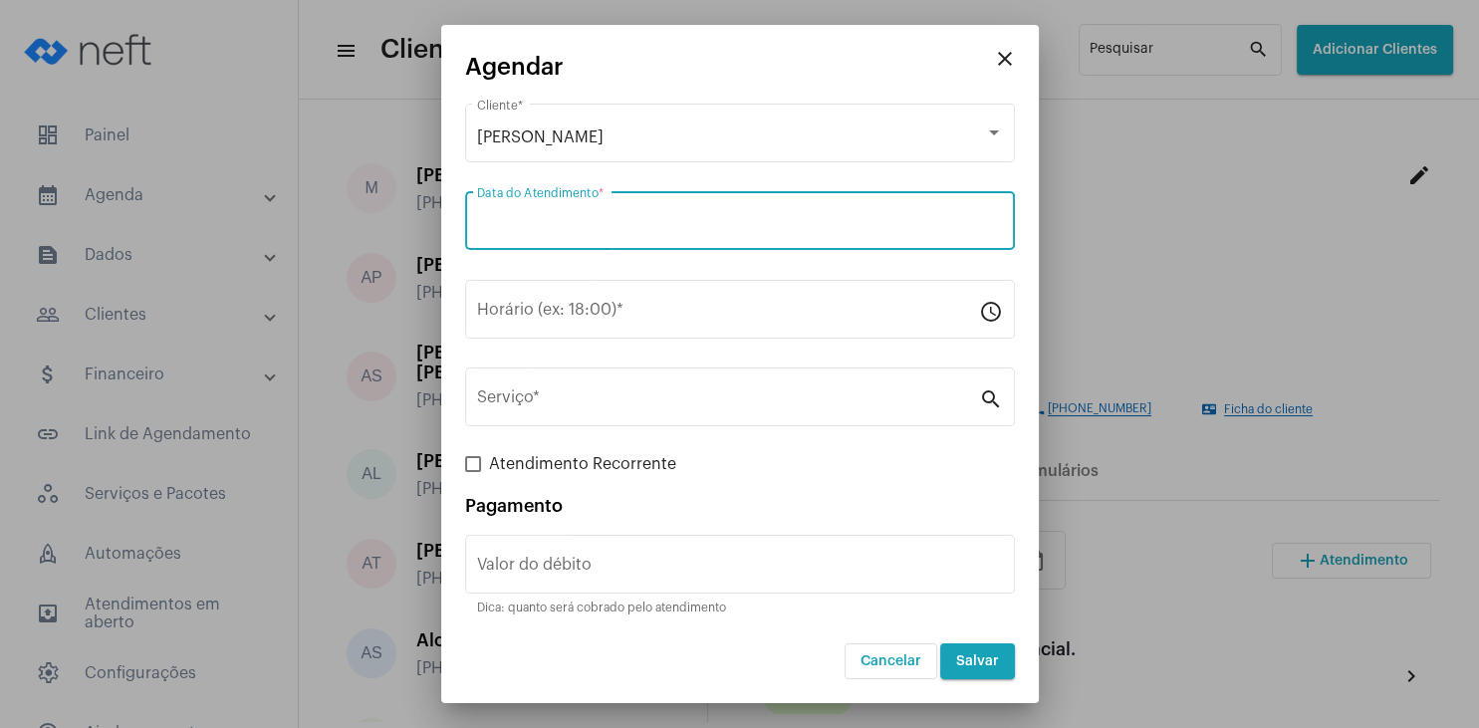
click at [590, 233] on input "Data do Atendimento *" at bounding box center [740, 225] width 526 height 18
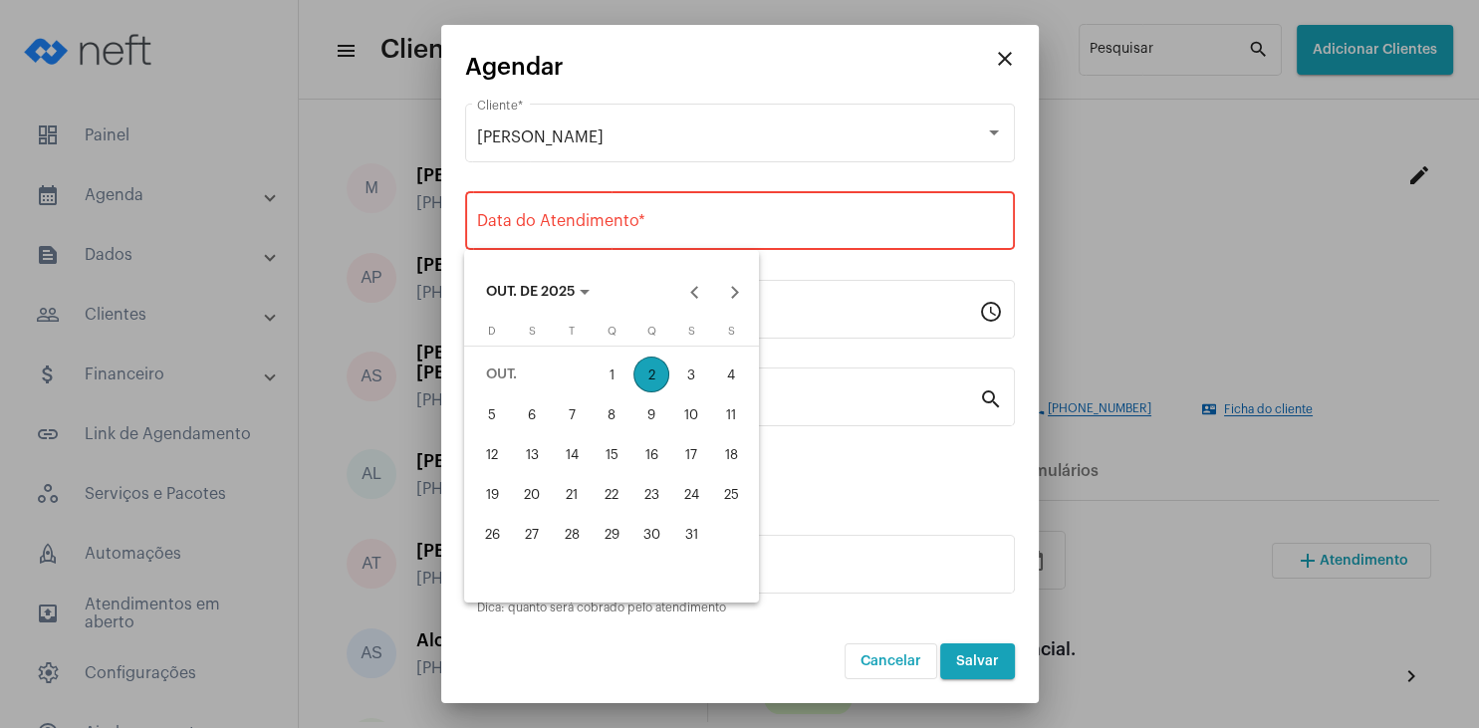
click at [575, 448] on div "14" at bounding box center [572, 454] width 36 height 36
type input "[DATE]"
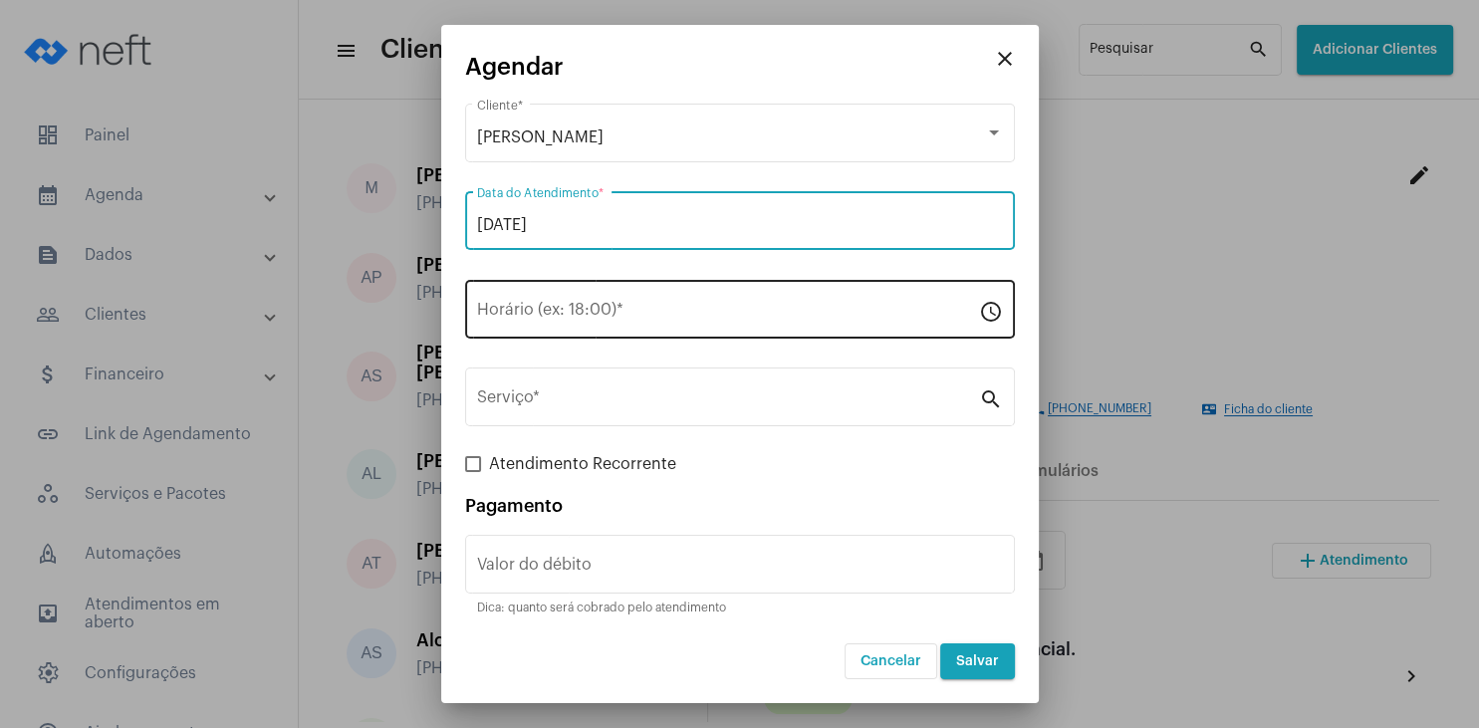
click at [567, 329] on div "Horário (ex: 18:00) *" at bounding box center [728, 307] width 502 height 63
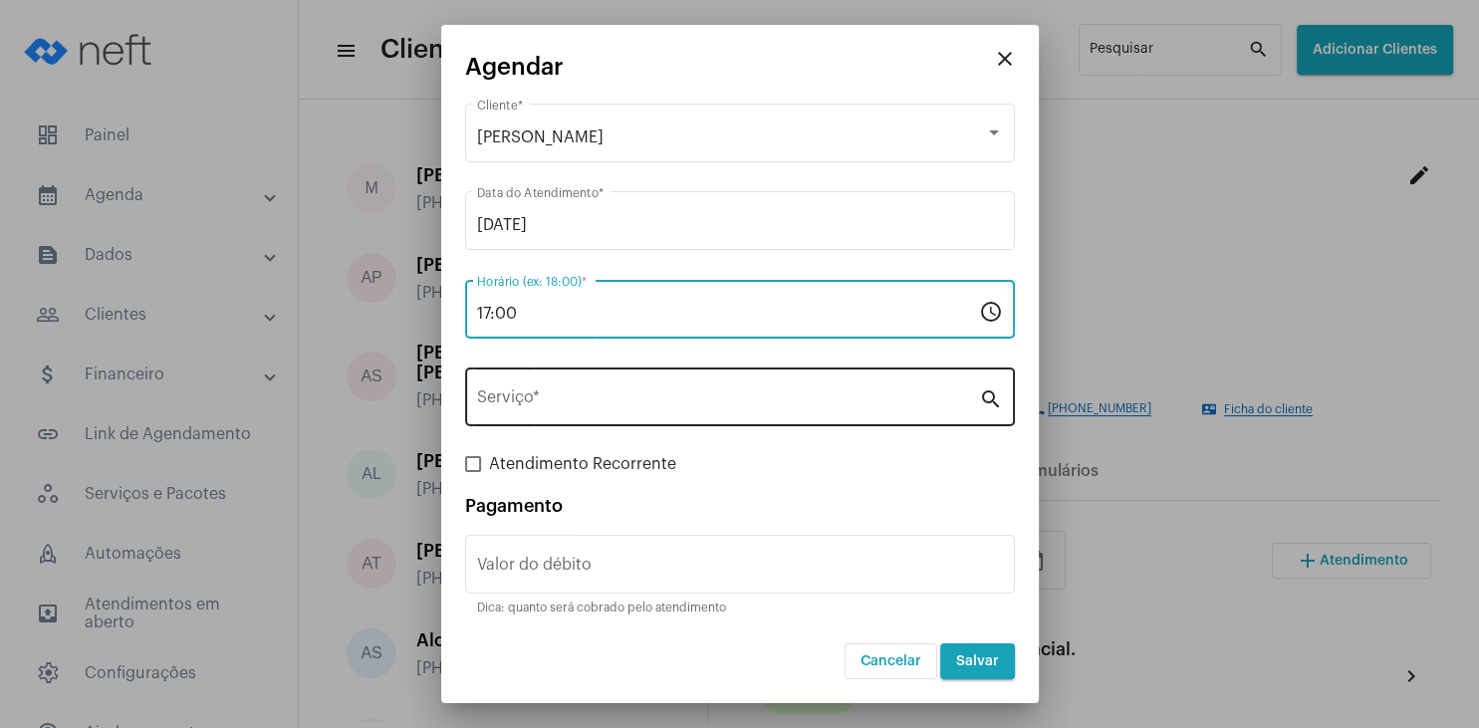
type input "17:00"
click at [570, 389] on div "Serviço *" at bounding box center [728, 395] width 502 height 63
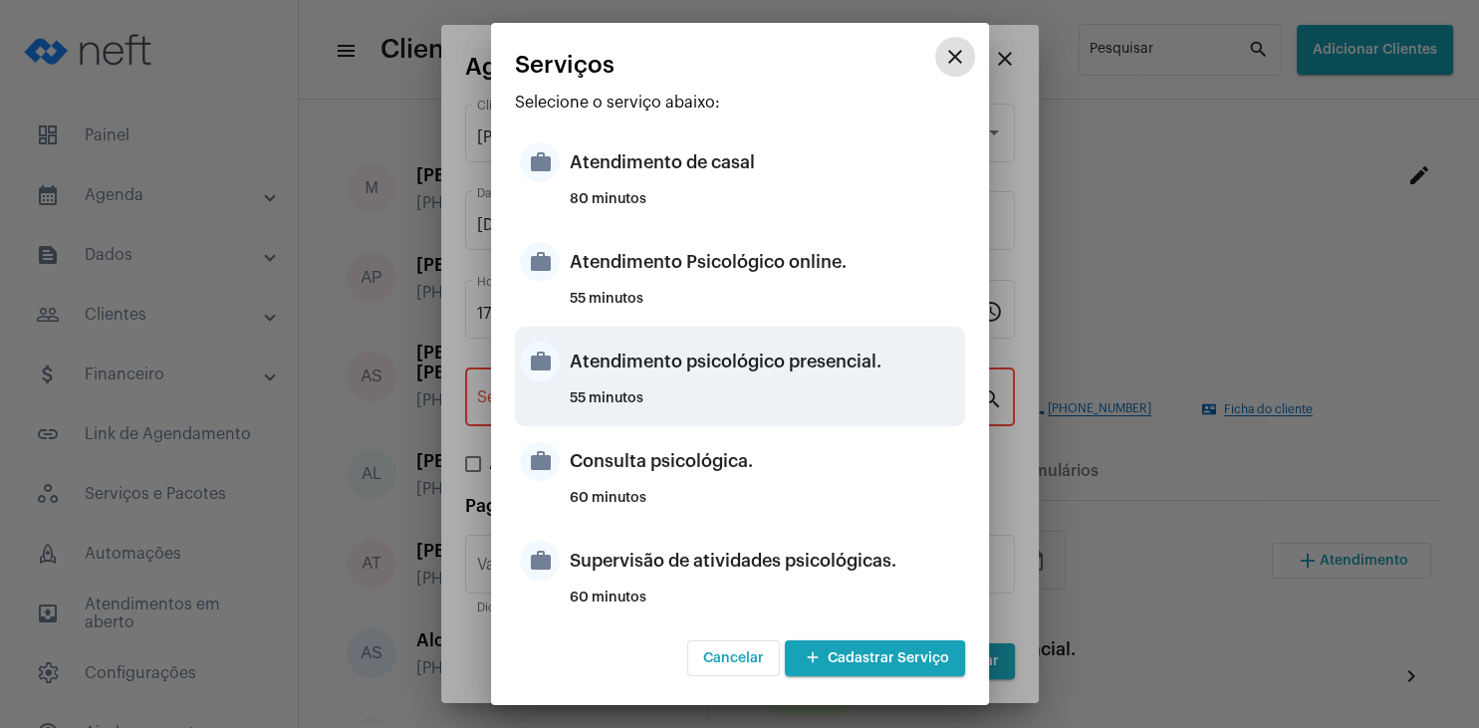
click at [819, 382] on div "Atendimento psicológico presencial." at bounding box center [765, 362] width 391 height 60
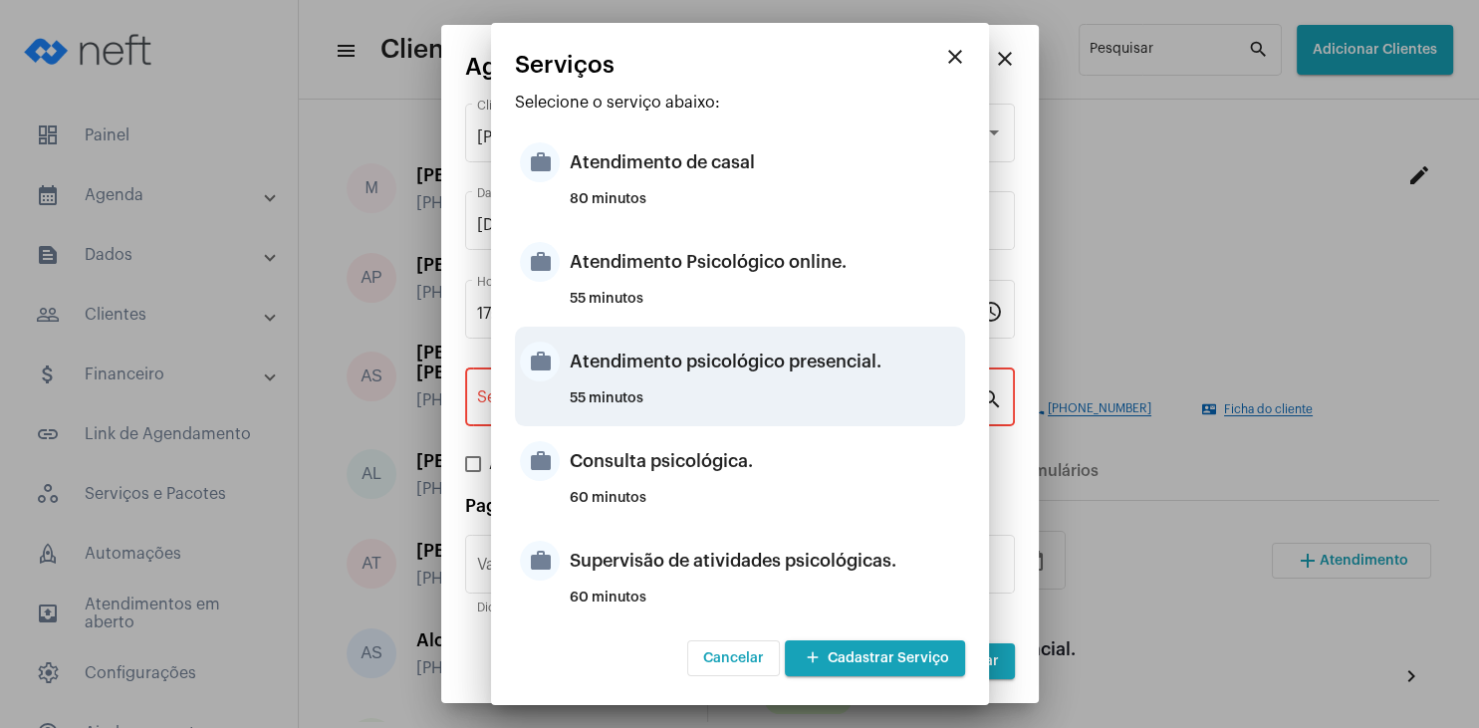
type input "Atendimento psicológico presencial."
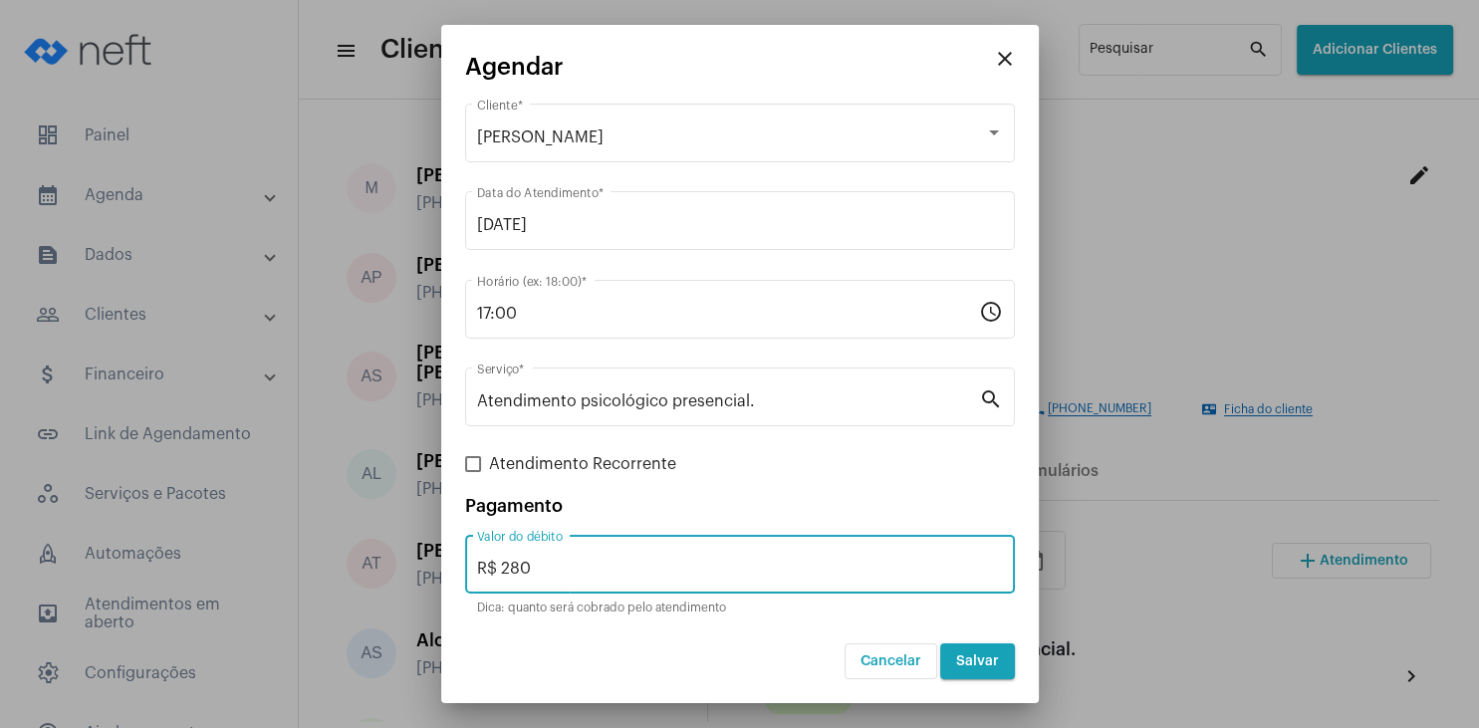
click at [593, 564] on input "R$ 280" at bounding box center [740, 569] width 526 height 18
type input "R$ 220"
click at [970, 663] on span "Salvar" at bounding box center [977, 662] width 43 height 14
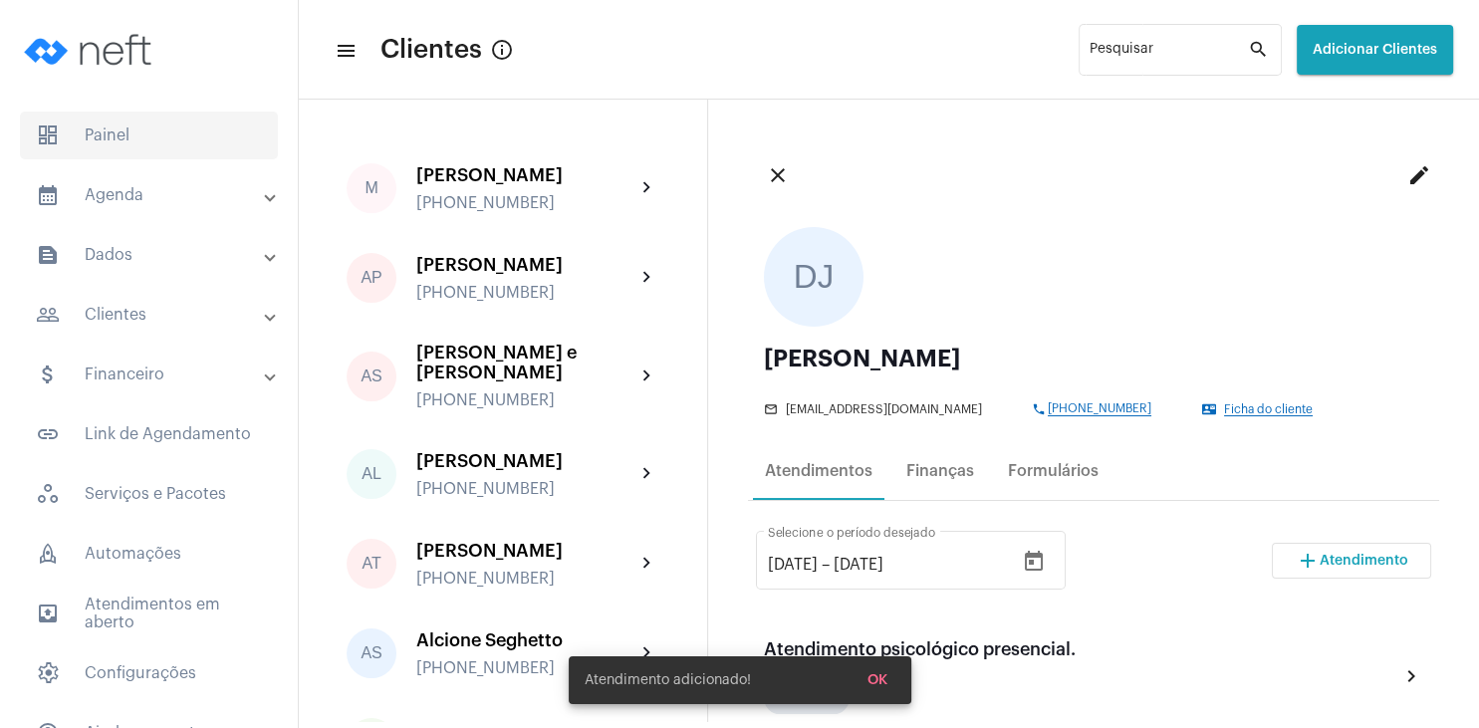
click at [166, 149] on span "dashboard Painel" at bounding box center [149, 136] width 258 height 48
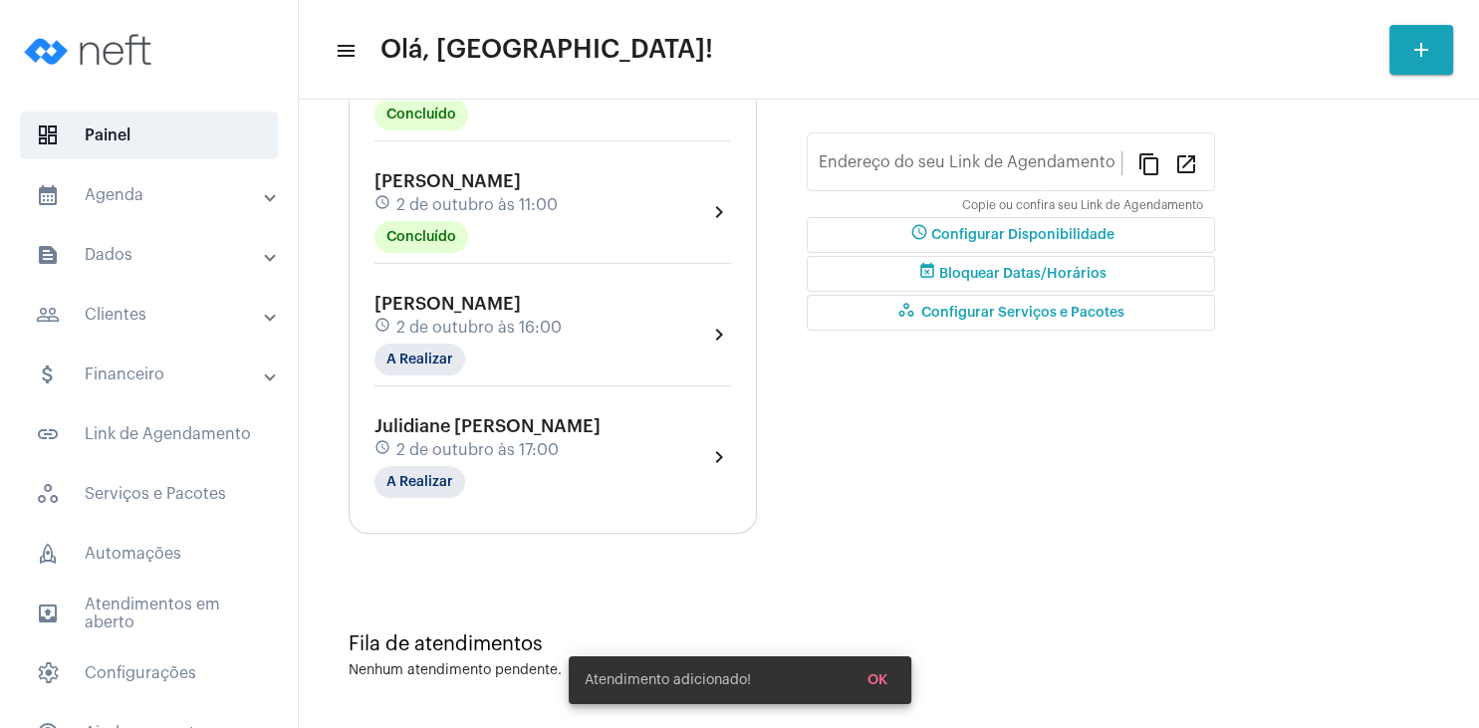
type input "[URL][DOMAIN_NAME]"
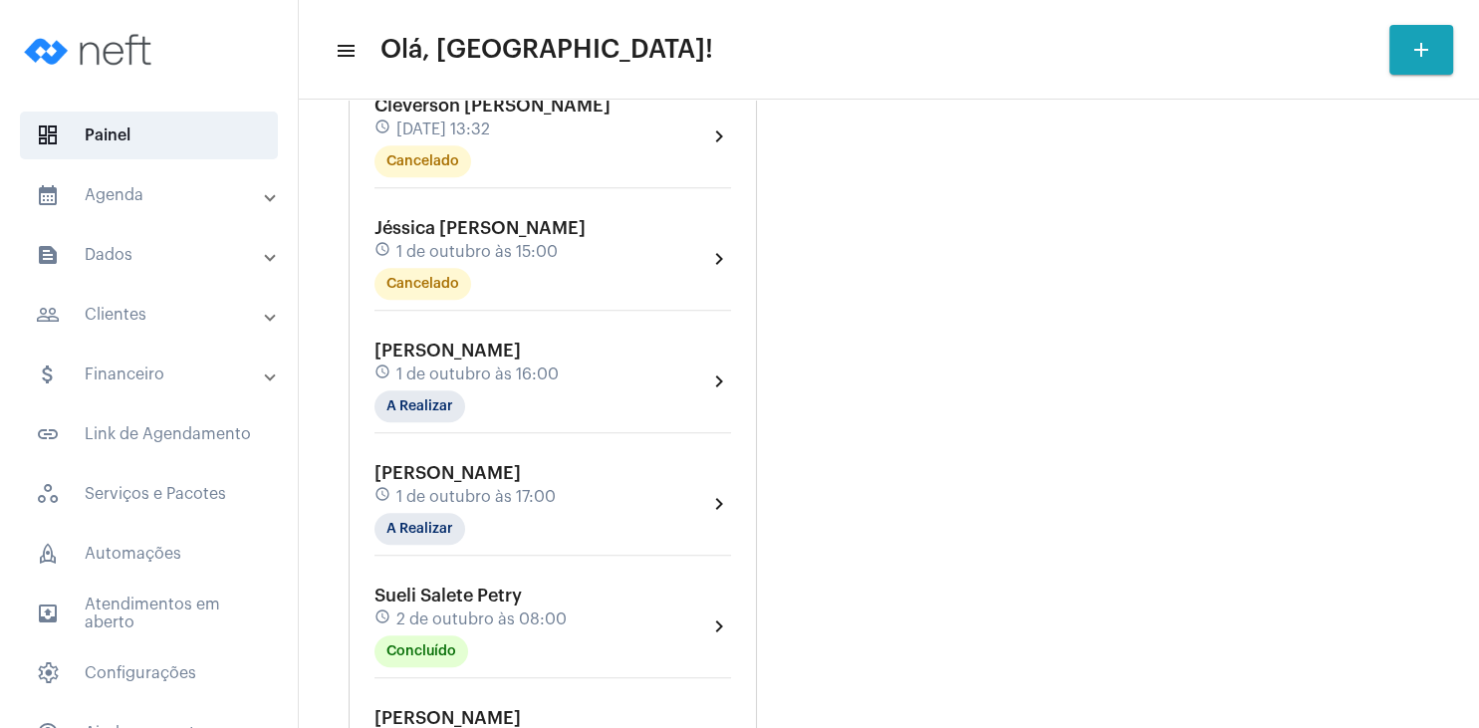
scroll to position [1339, 0]
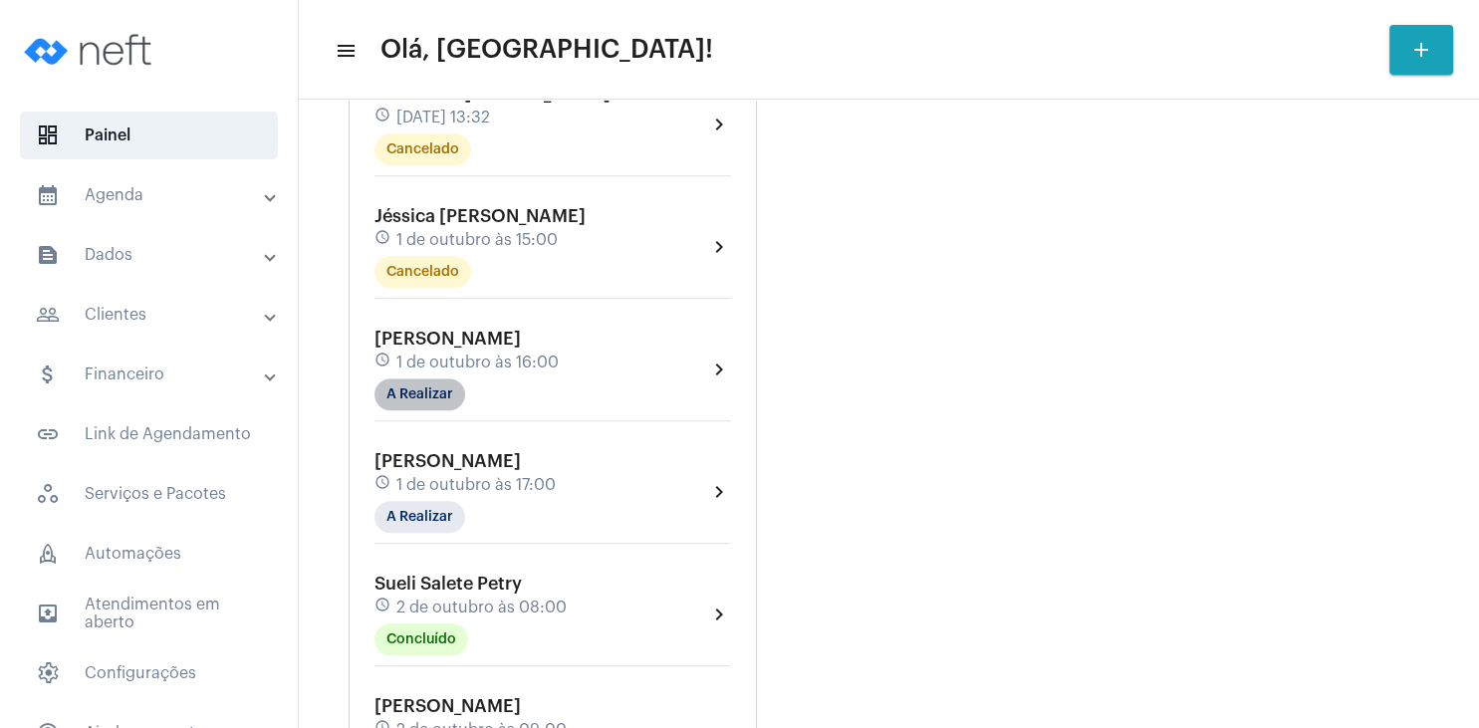
click at [442, 393] on mat-chip "A Realizar" at bounding box center [420, 395] width 91 height 32
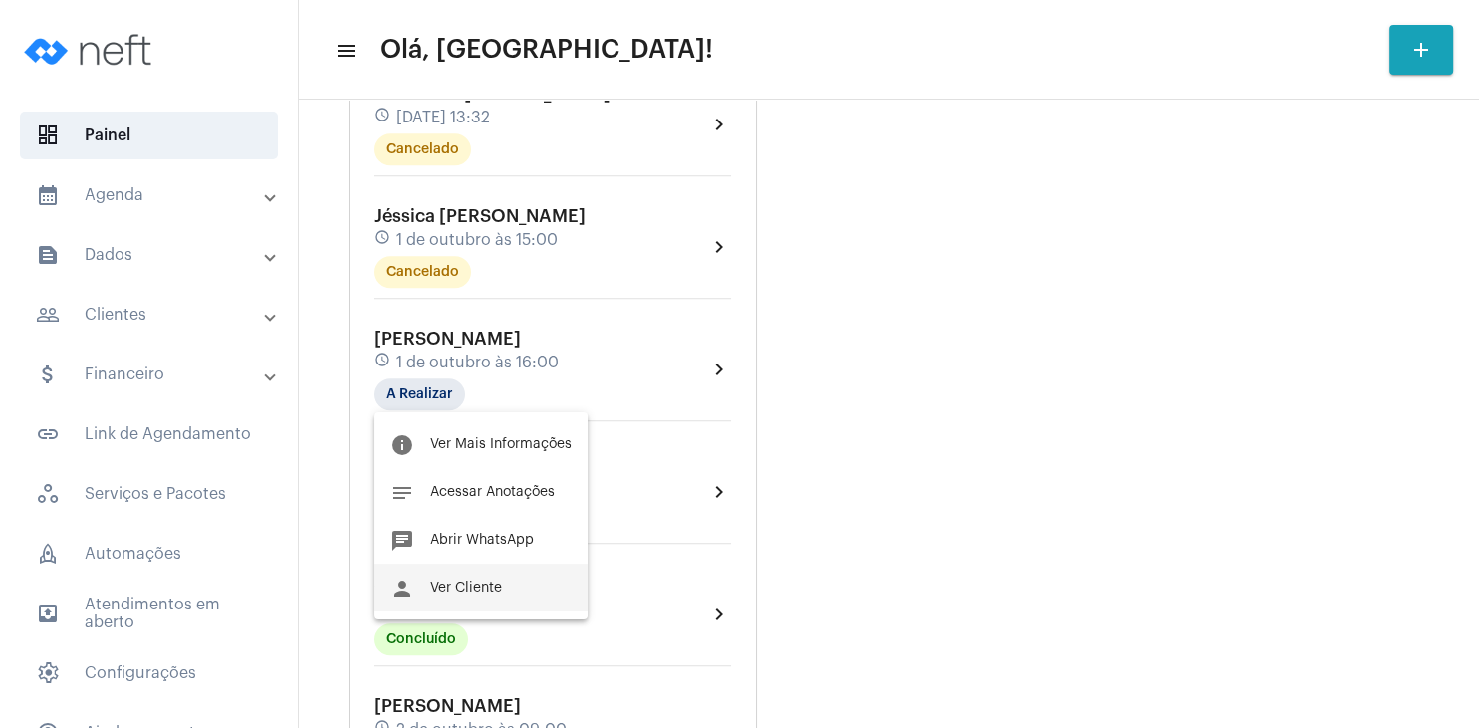
click at [453, 578] on button "person Ver Cliente" at bounding box center [481, 588] width 213 height 48
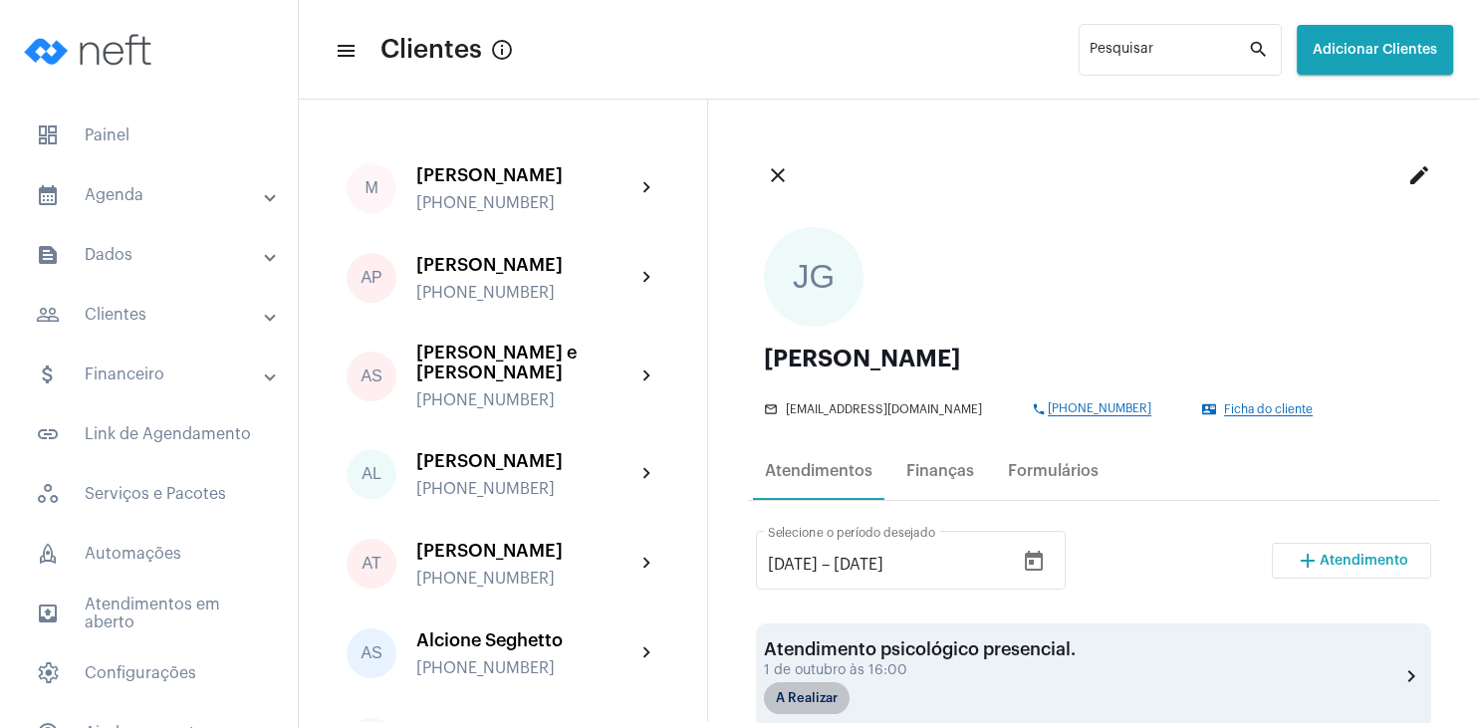
click at [826, 703] on mat-chip "A Realizar" at bounding box center [807, 698] width 86 height 32
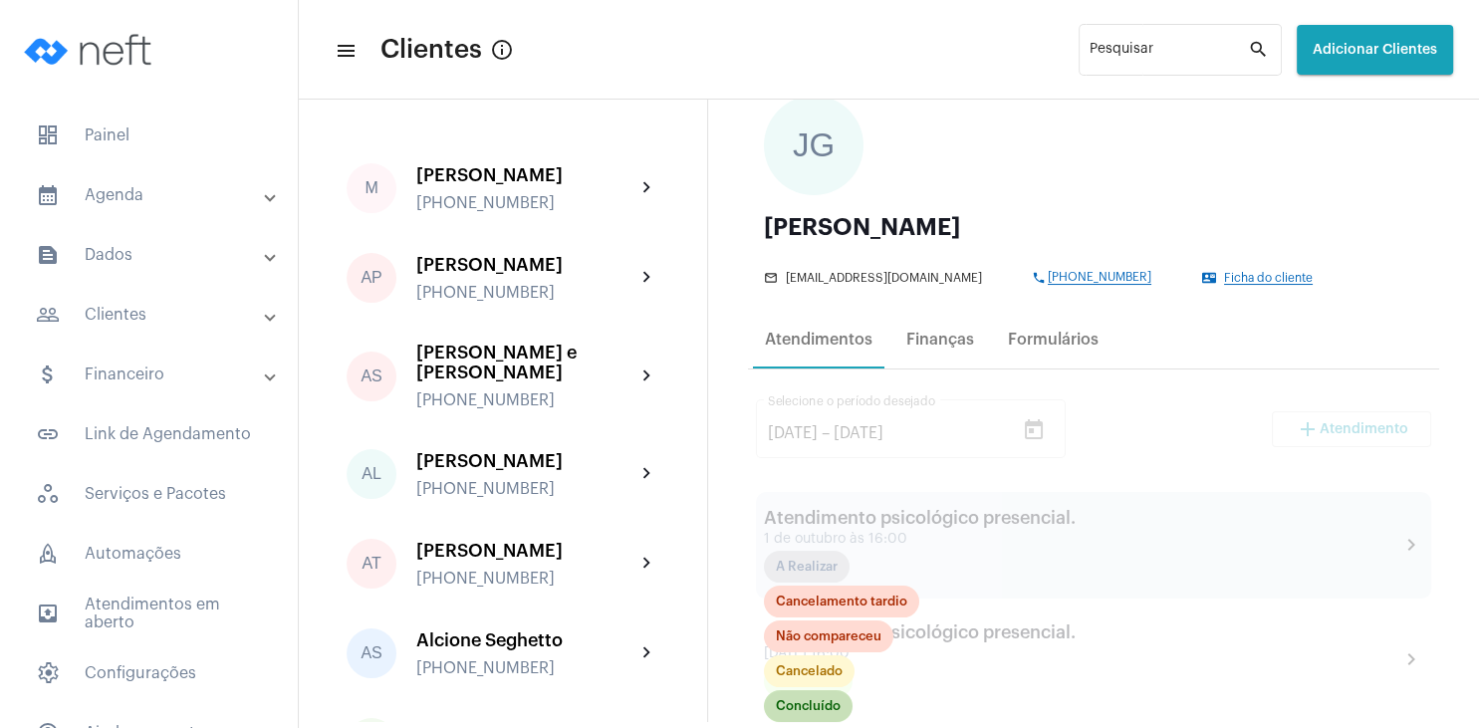
scroll to position [191, 0]
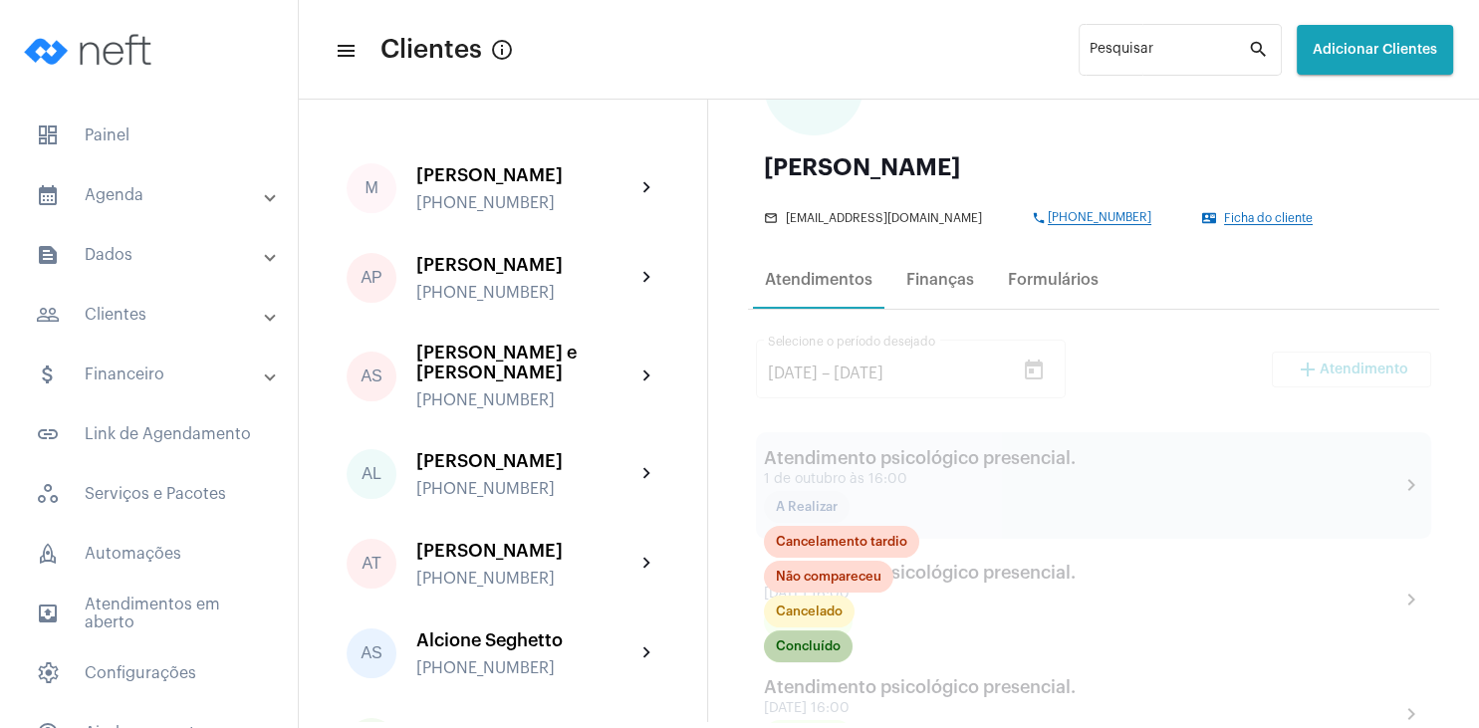
click at [815, 658] on mat-chip "Concluído" at bounding box center [808, 647] width 89 height 32
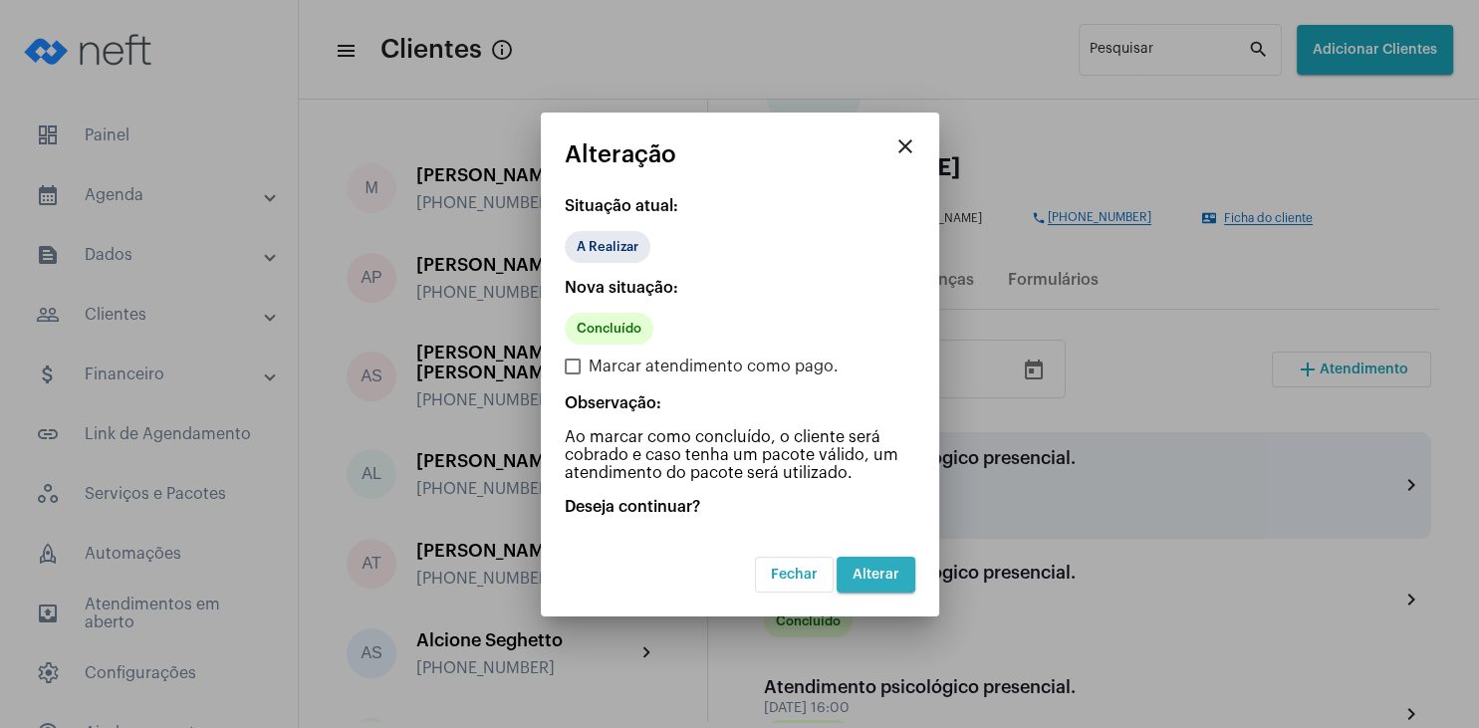
click at [880, 575] on span "Alterar" at bounding box center [876, 575] width 47 height 14
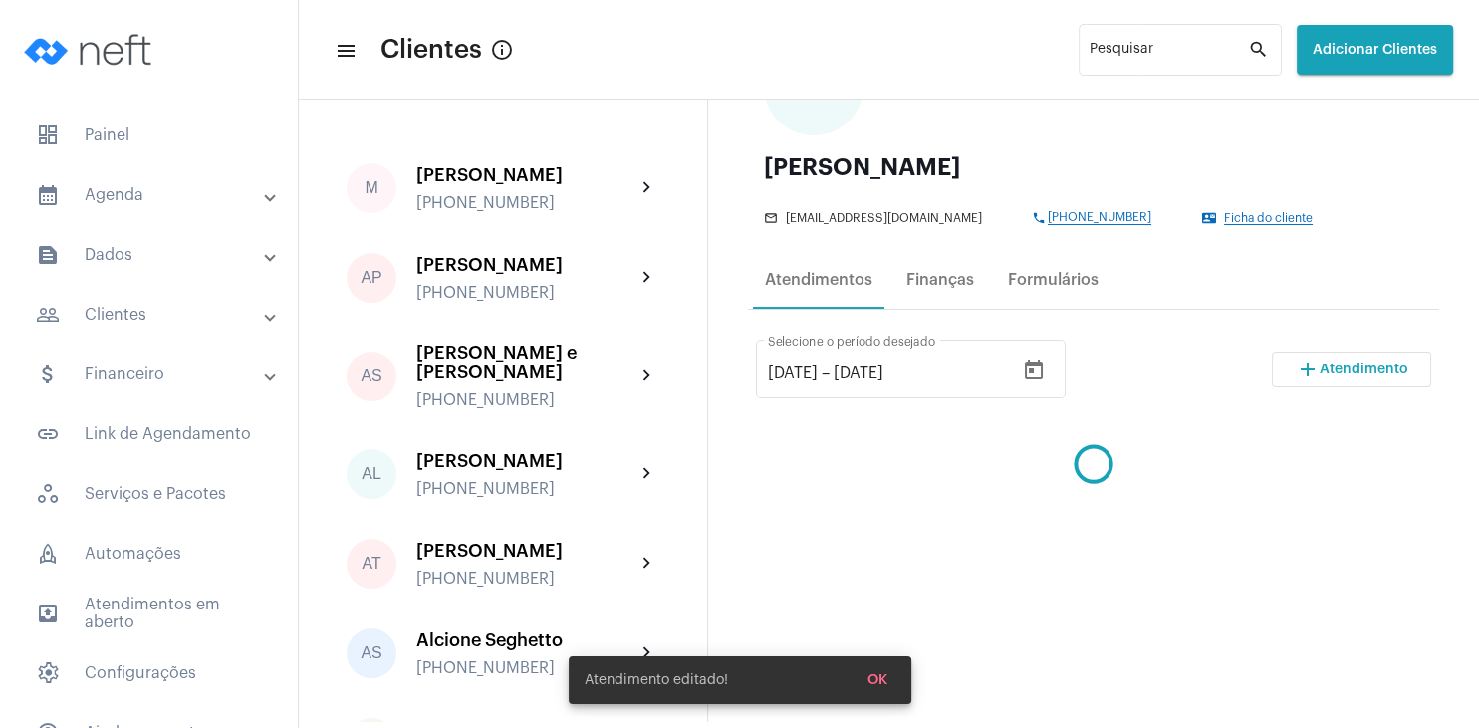
click at [1358, 370] on span "Atendimento" at bounding box center [1364, 370] width 89 height 14
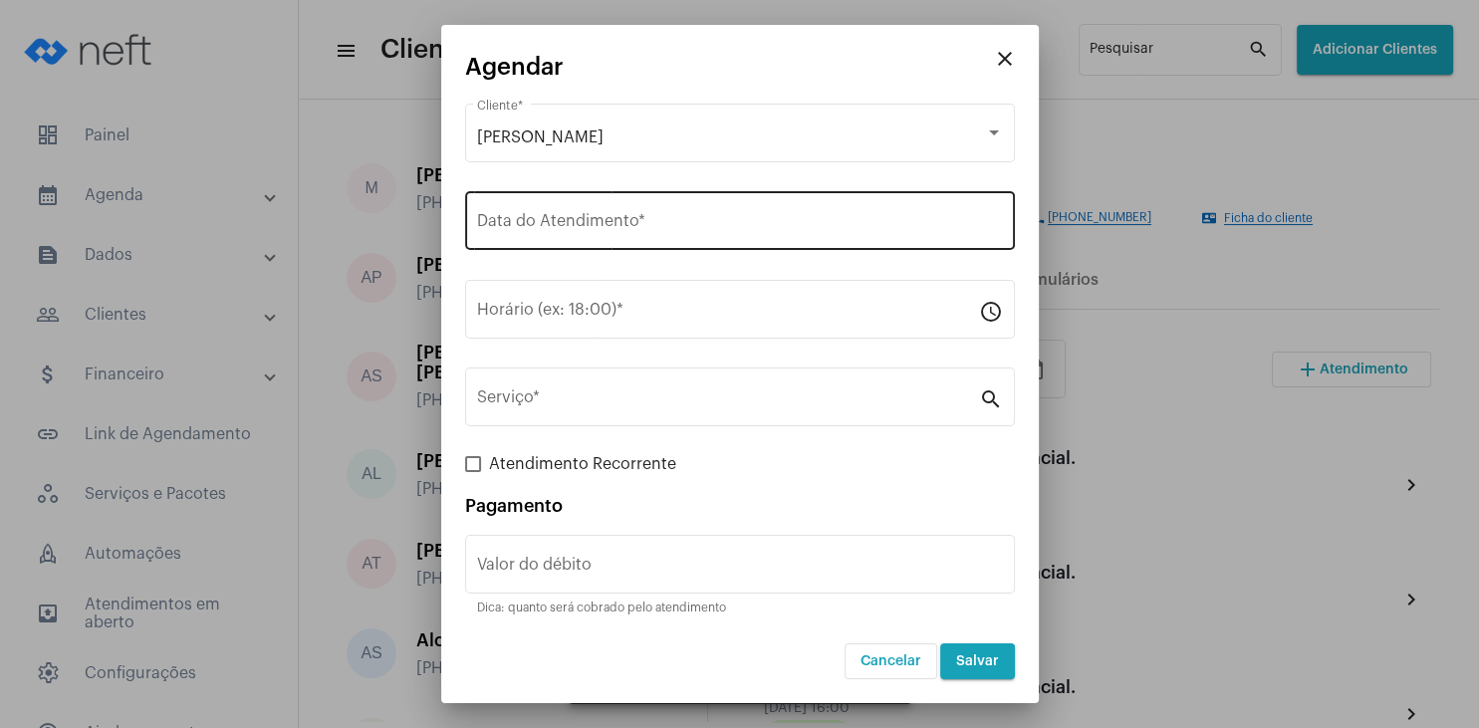
click at [526, 212] on div "Data do Atendimento *" at bounding box center [740, 218] width 526 height 63
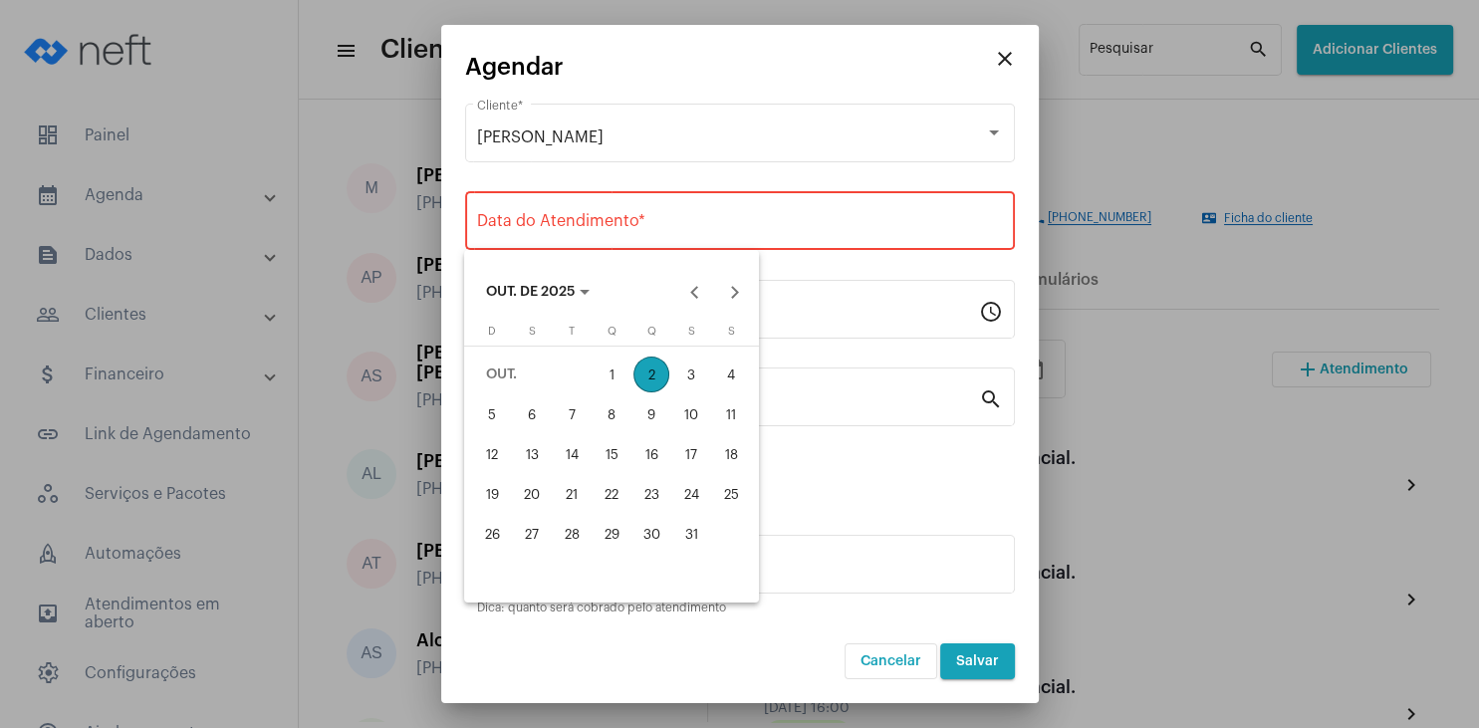
click at [610, 460] on div "15" at bounding box center [612, 454] width 36 height 36
type input "[DATE]"
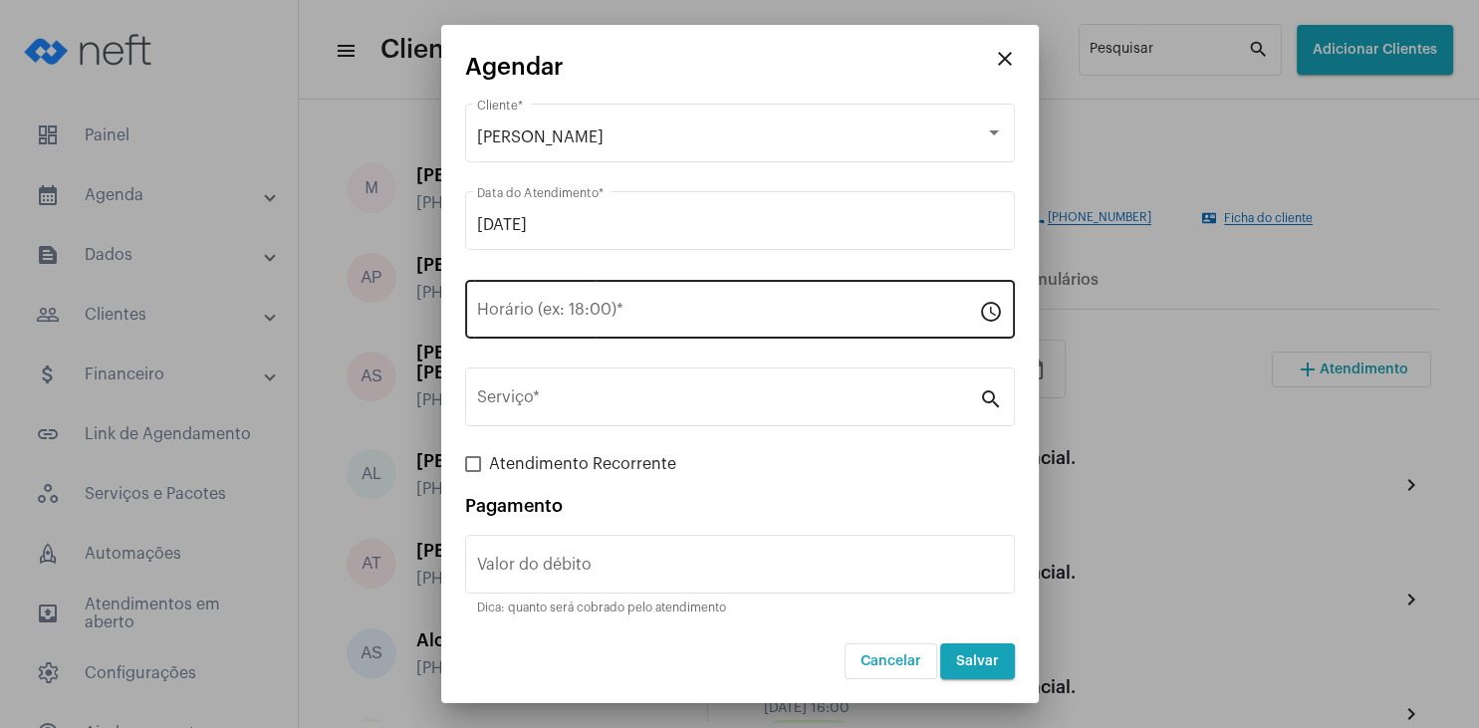
click at [537, 304] on div "Horário (ex: 18:00) *" at bounding box center [728, 307] width 502 height 63
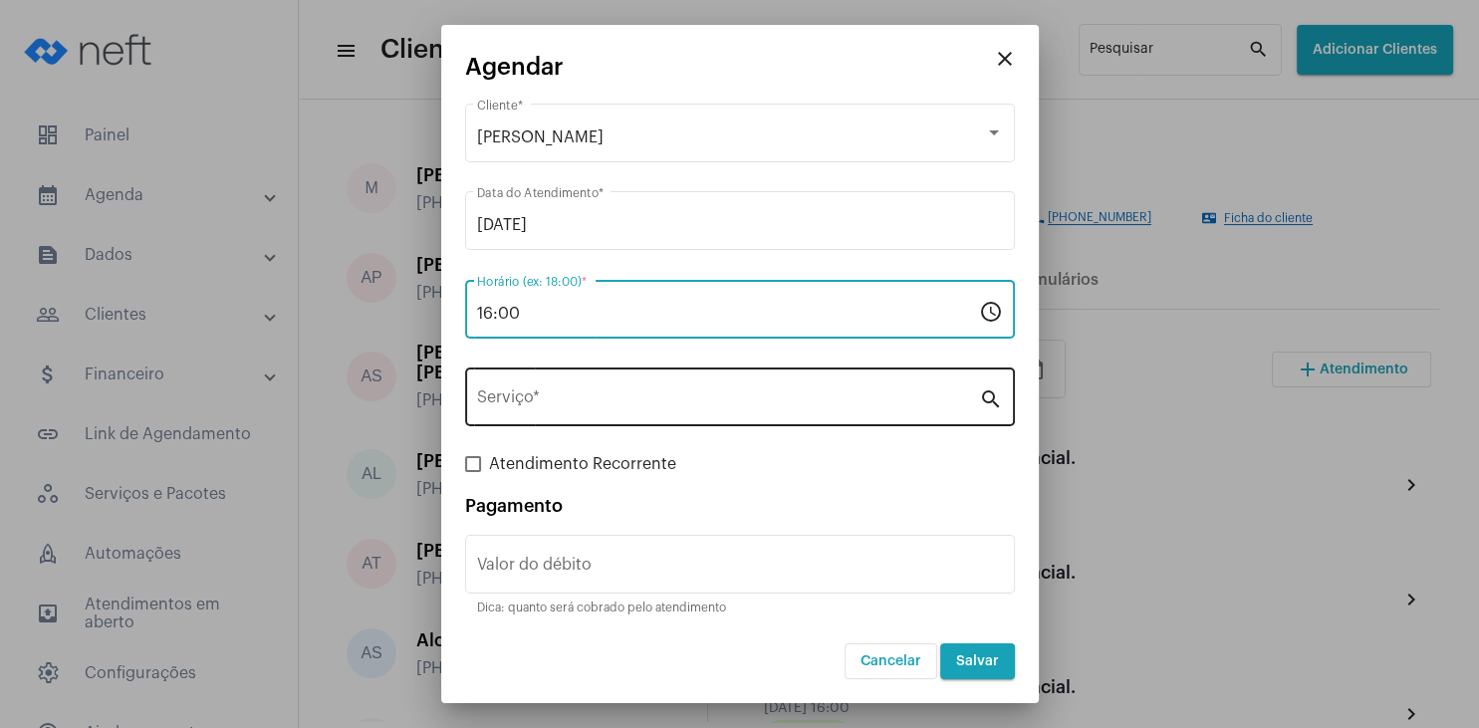
type input "16:00"
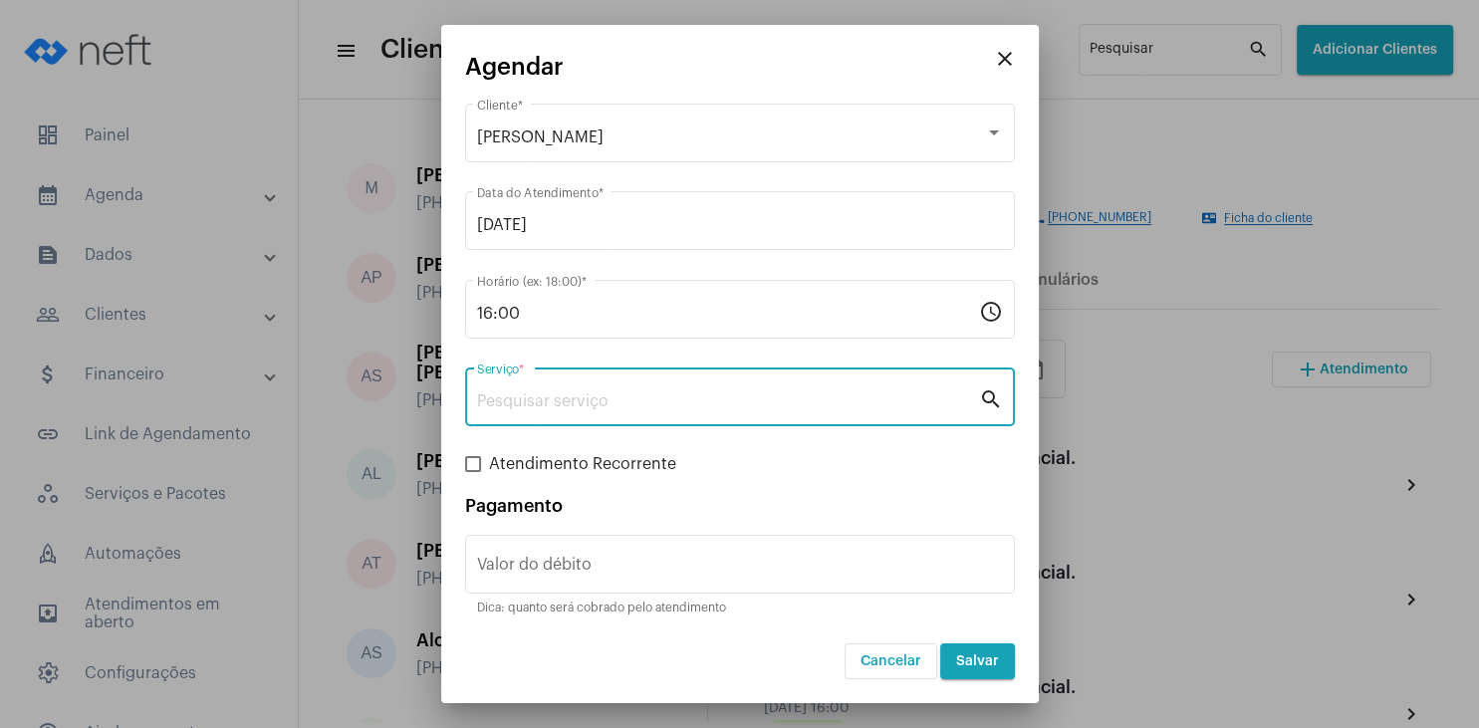
click at [534, 404] on input "Serviço *" at bounding box center [728, 402] width 502 height 18
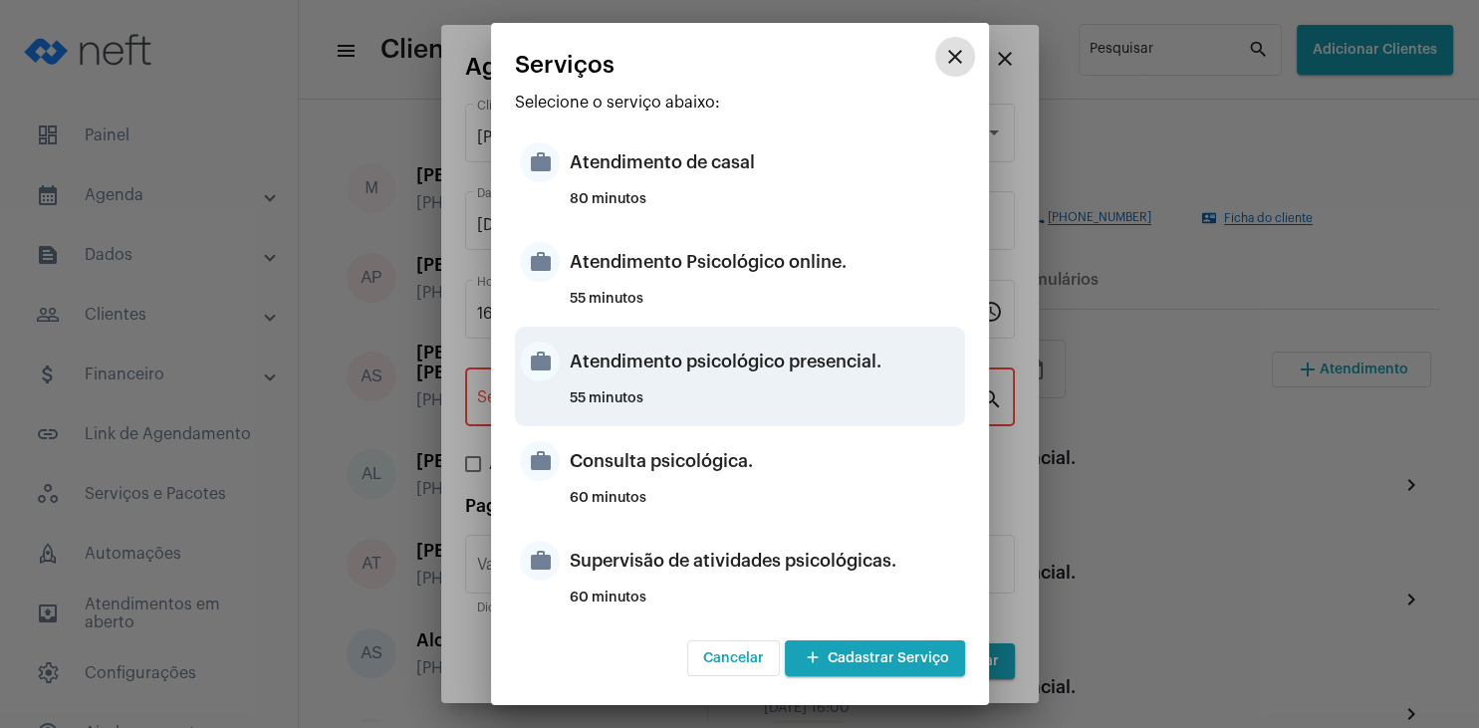
click at [796, 373] on div "Atendimento psicológico presencial." at bounding box center [765, 362] width 391 height 60
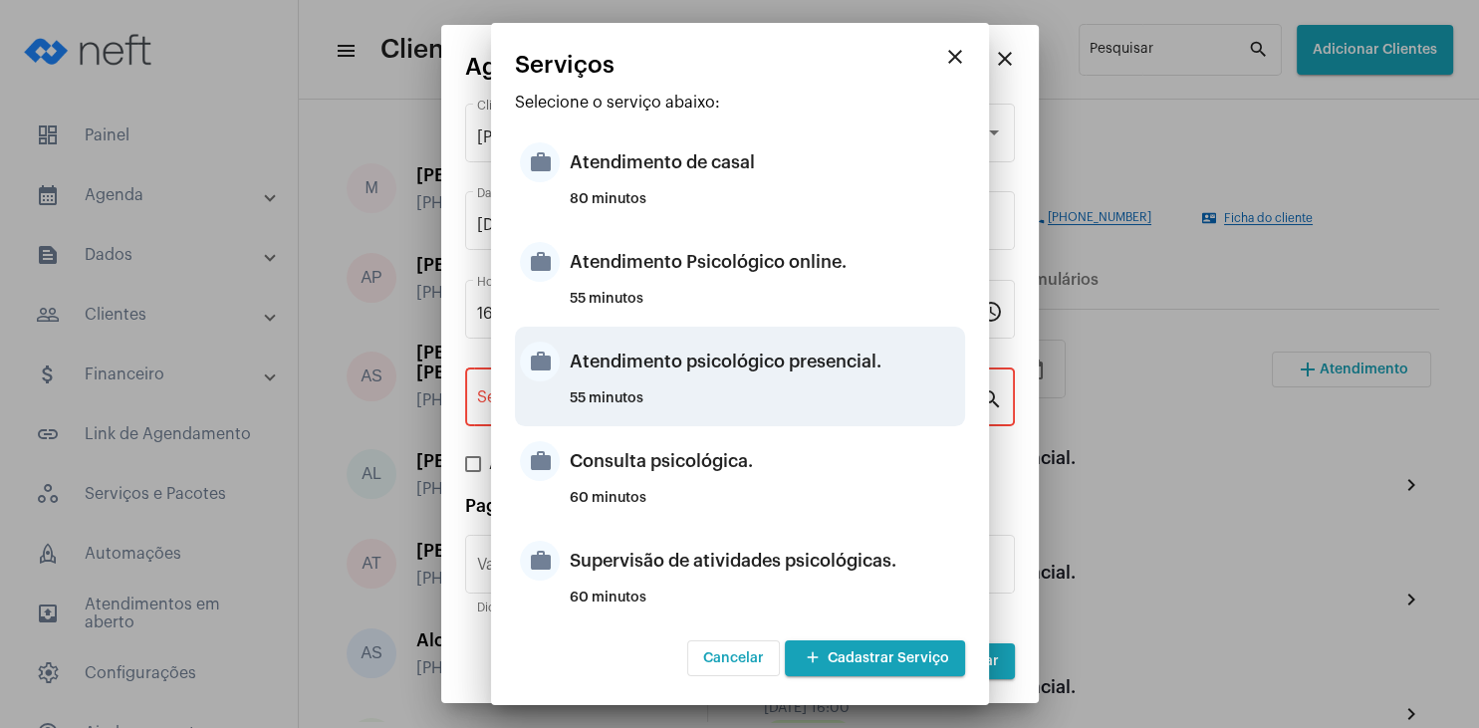
type input "Atendimento psicológico presencial."
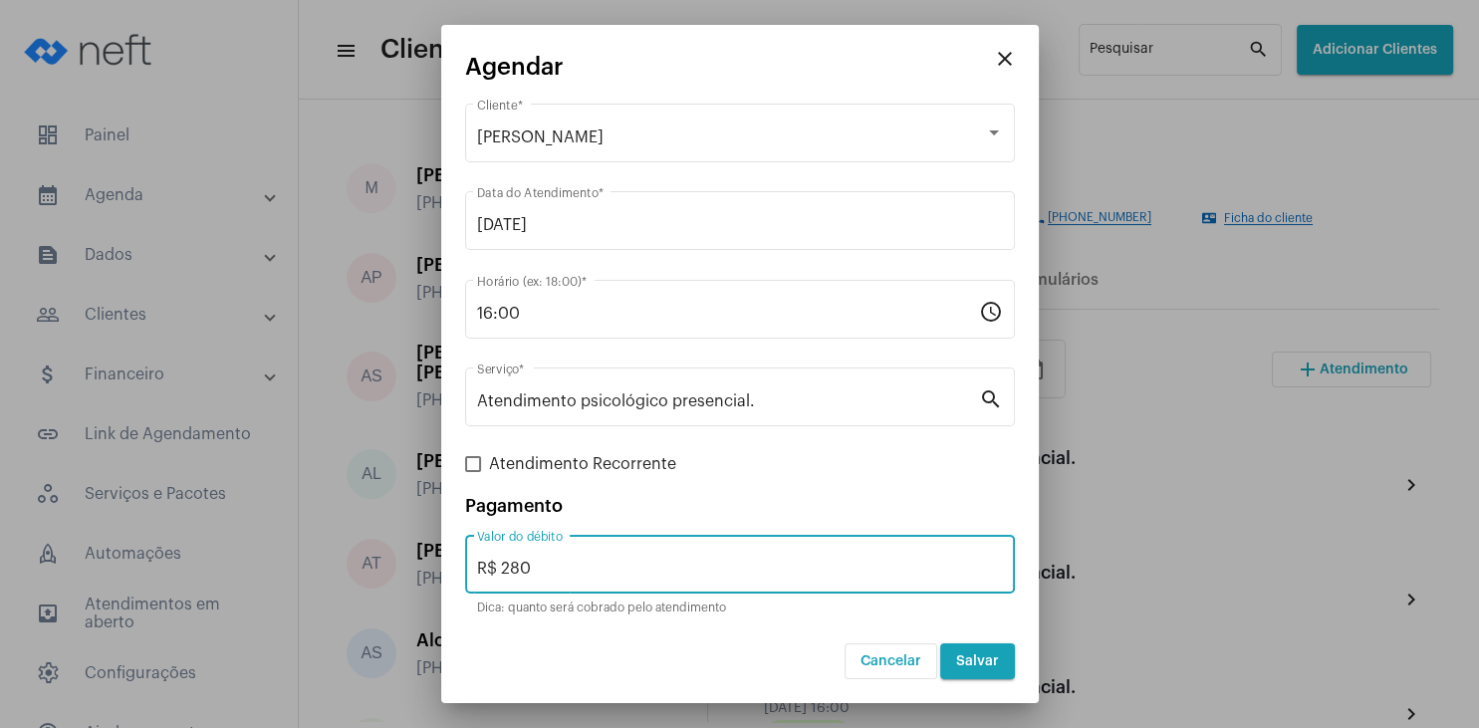
click at [582, 576] on input "R$ 280" at bounding box center [740, 569] width 526 height 18
type input "R$ 230"
click at [981, 658] on span "Salvar" at bounding box center [977, 662] width 43 height 14
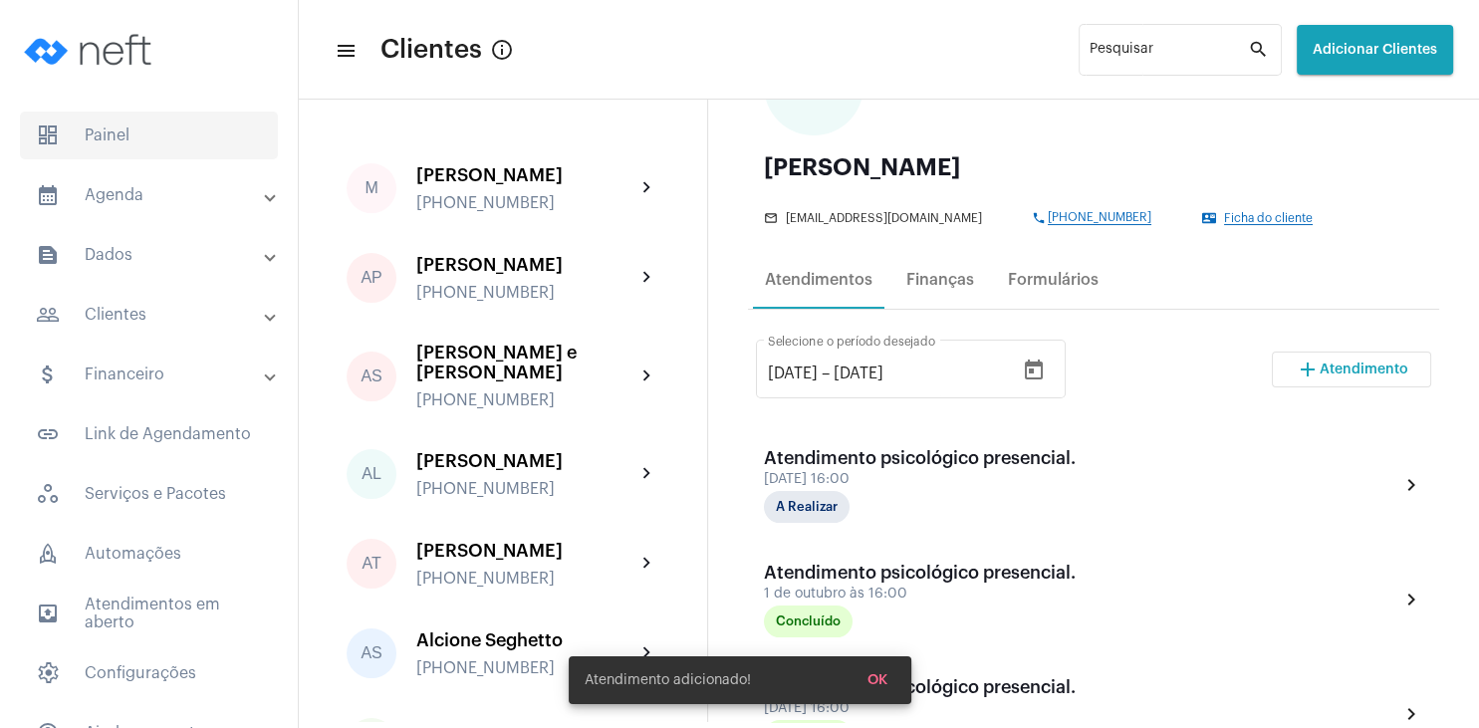
click at [109, 131] on span "dashboard Painel" at bounding box center [149, 136] width 258 height 48
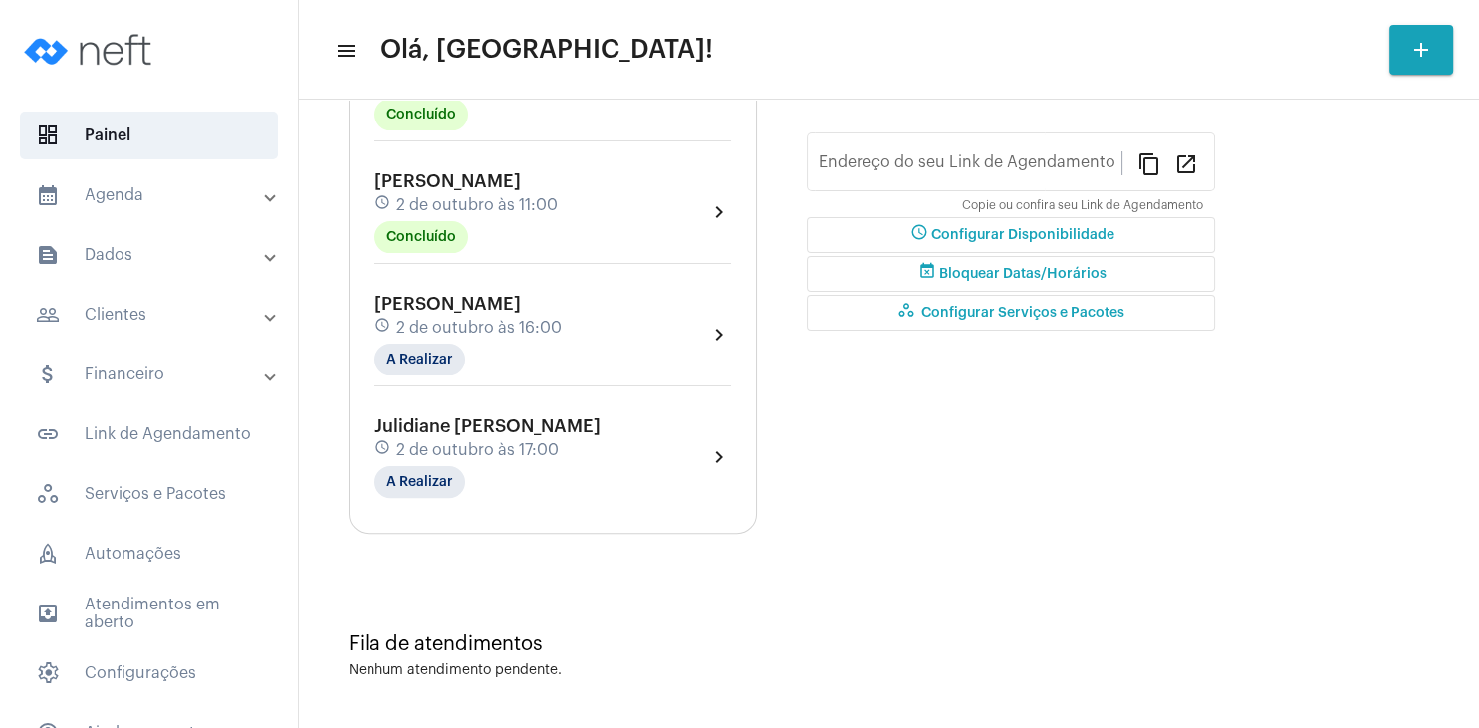
type input "[URL][DOMAIN_NAME]"
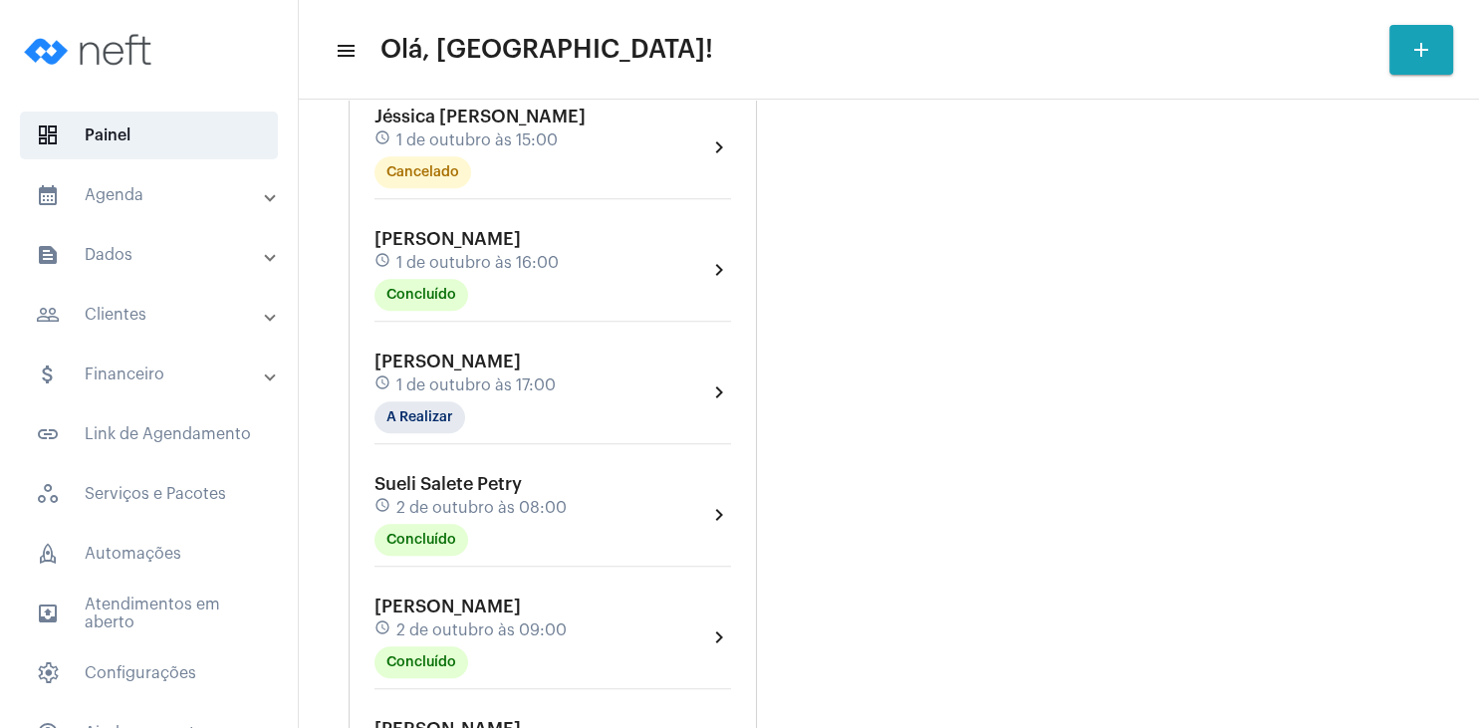
scroll to position [1444, 0]
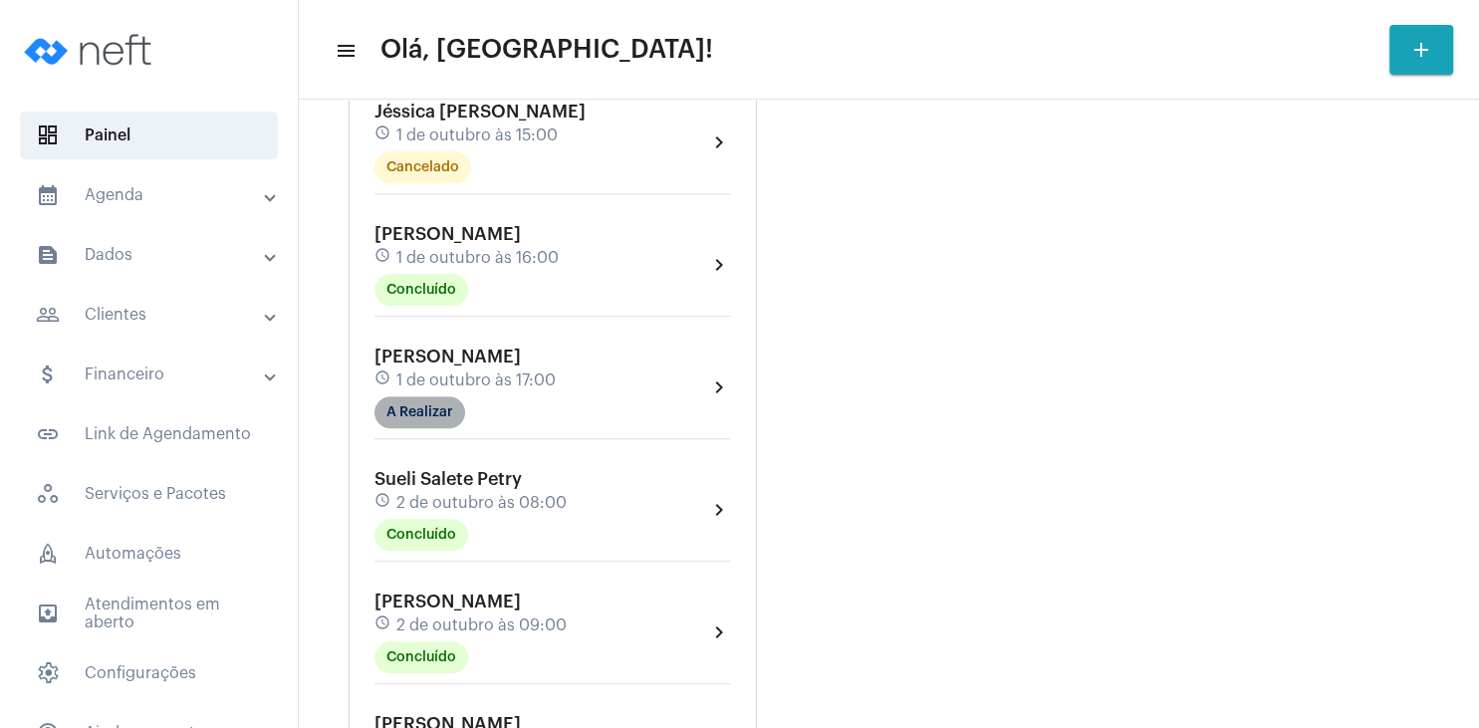
click at [445, 412] on mat-chip "A Realizar" at bounding box center [420, 412] width 91 height 32
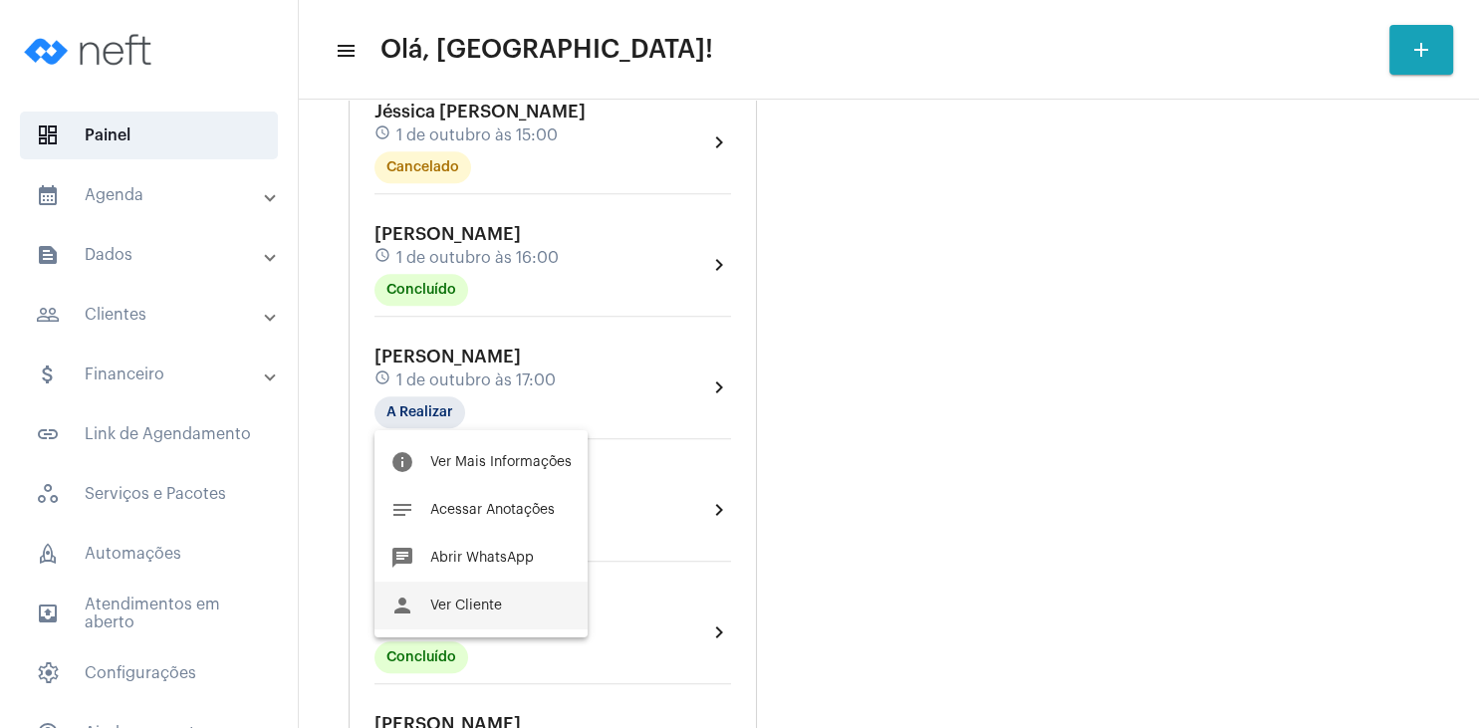
click at [498, 607] on span "Ver Cliente" at bounding box center [466, 606] width 72 height 14
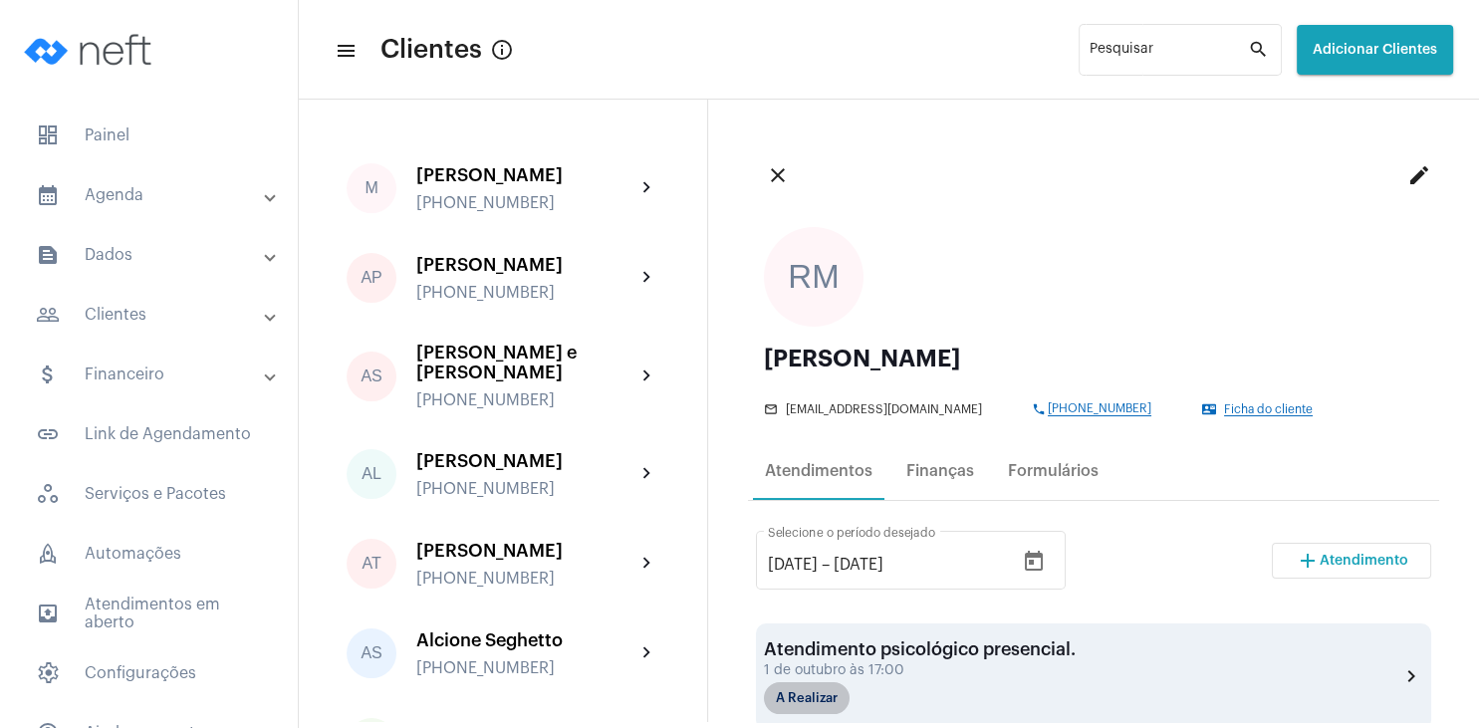
click at [817, 699] on mat-chip "A Realizar" at bounding box center [807, 698] width 86 height 32
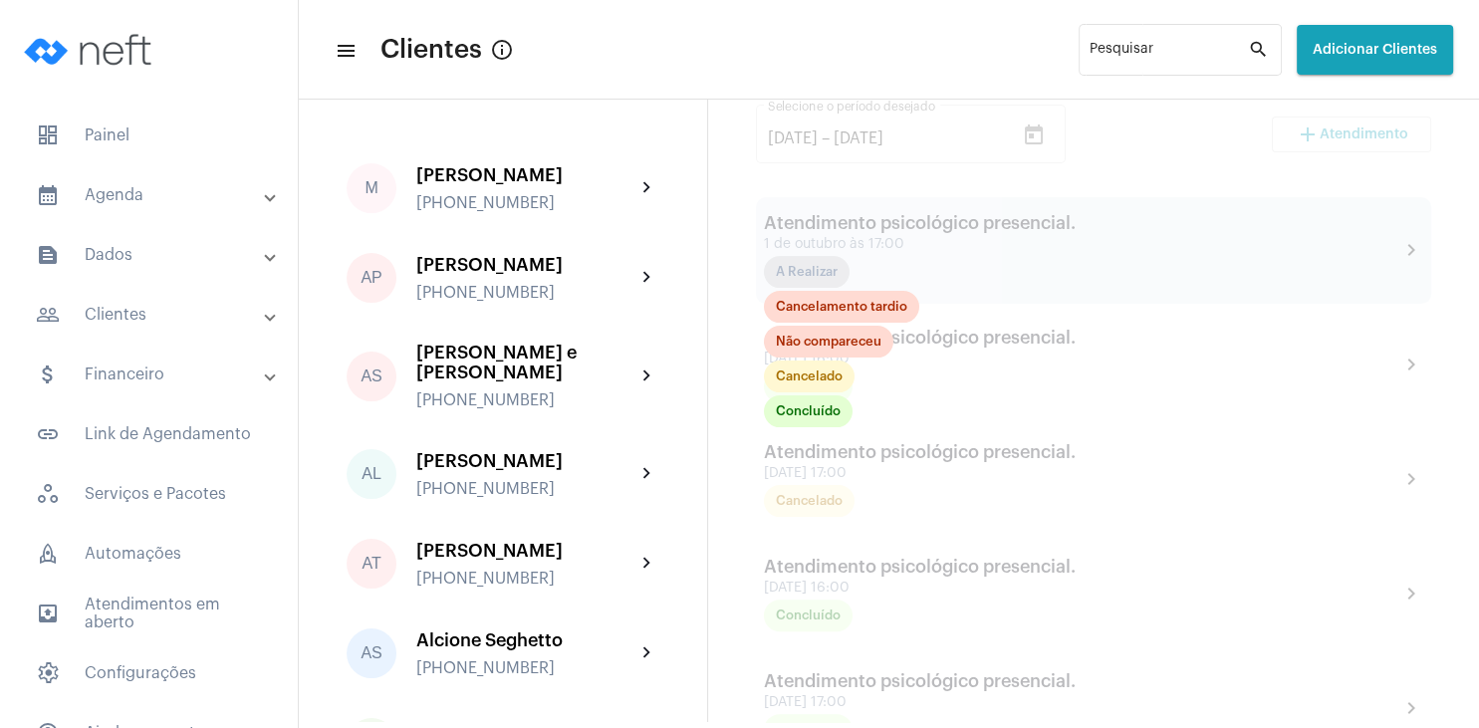
scroll to position [478, 0]
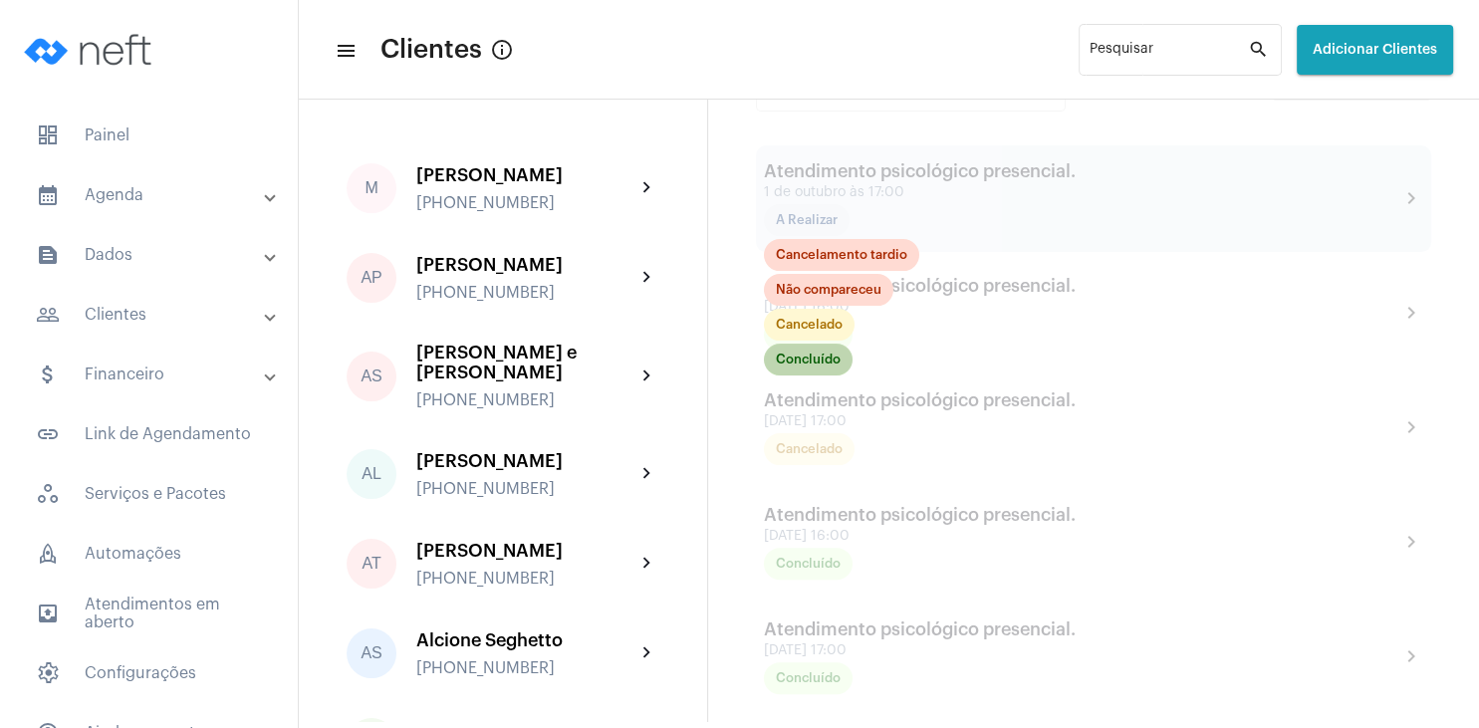
click at [803, 365] on mat-chip "Concluído" at bounding box center [808, 360] width 89 height 32
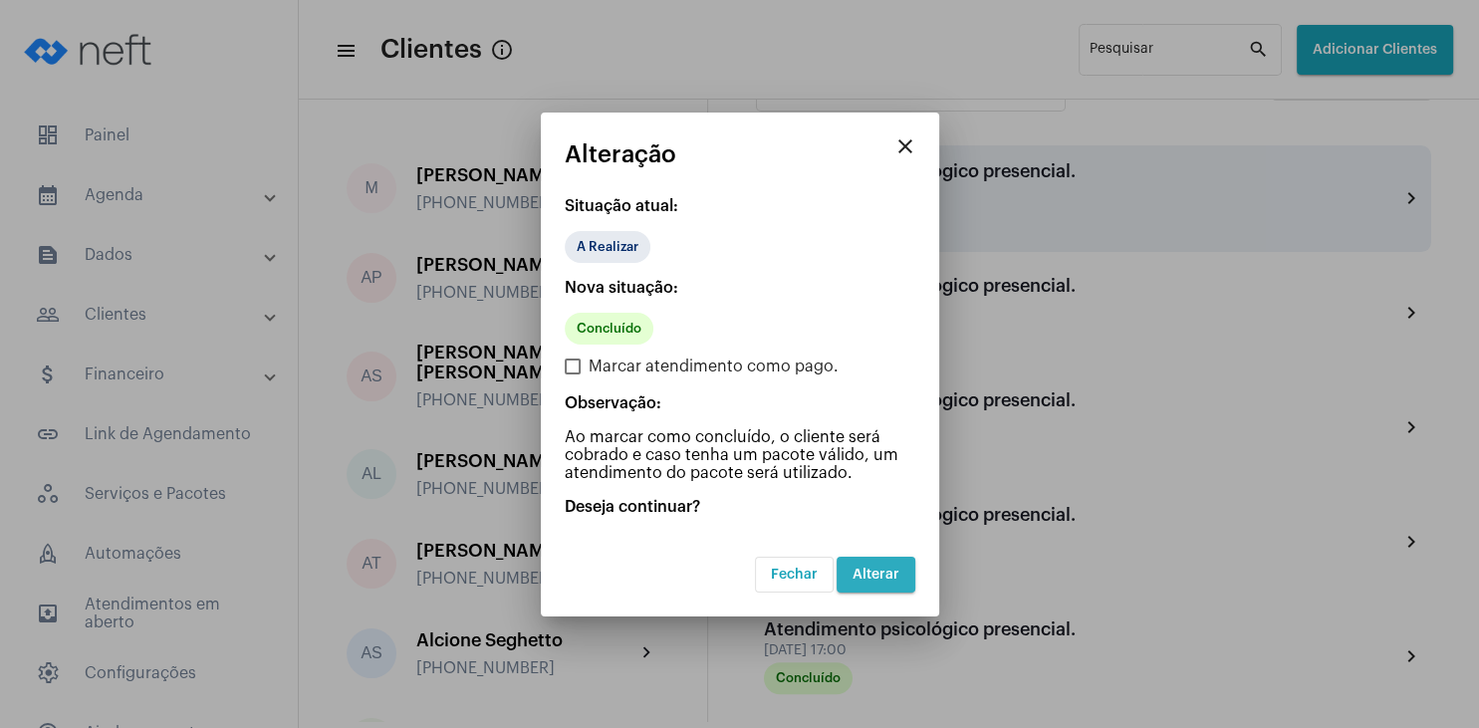
click at [879, 575] on span "Alterar" at bounding box center [876, 575] width 47 height 14
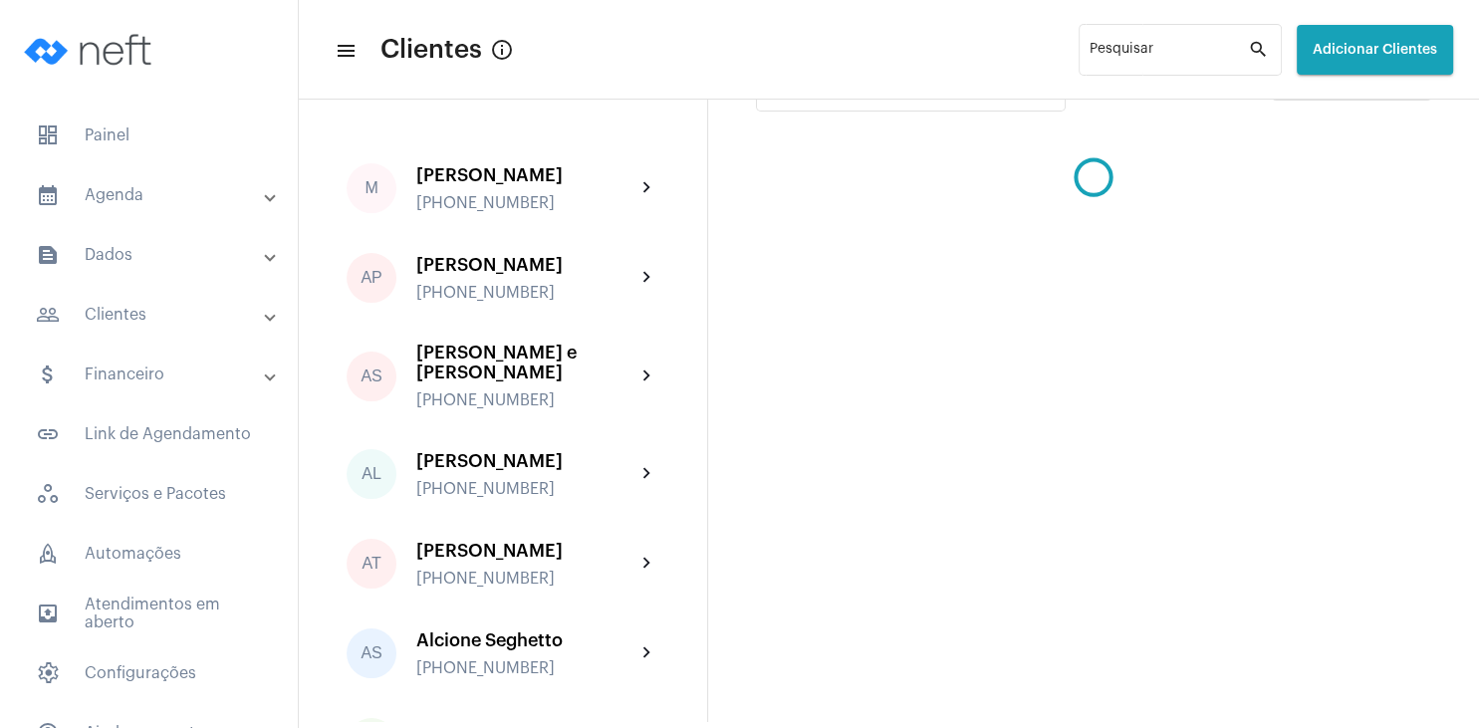
scroll to position [96, 0]
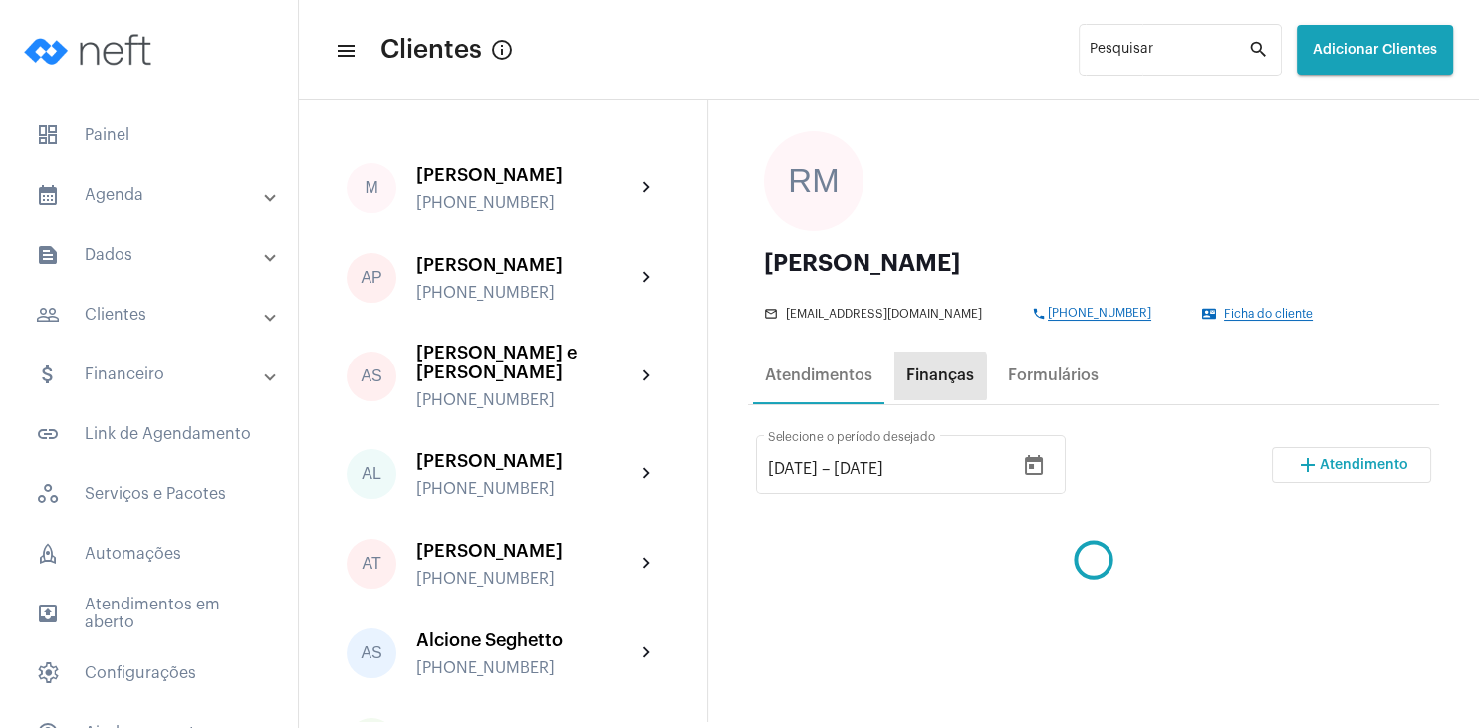
click at [939, 377] on div "Finanças" at bounding box center [941, 376] width 68 height 18
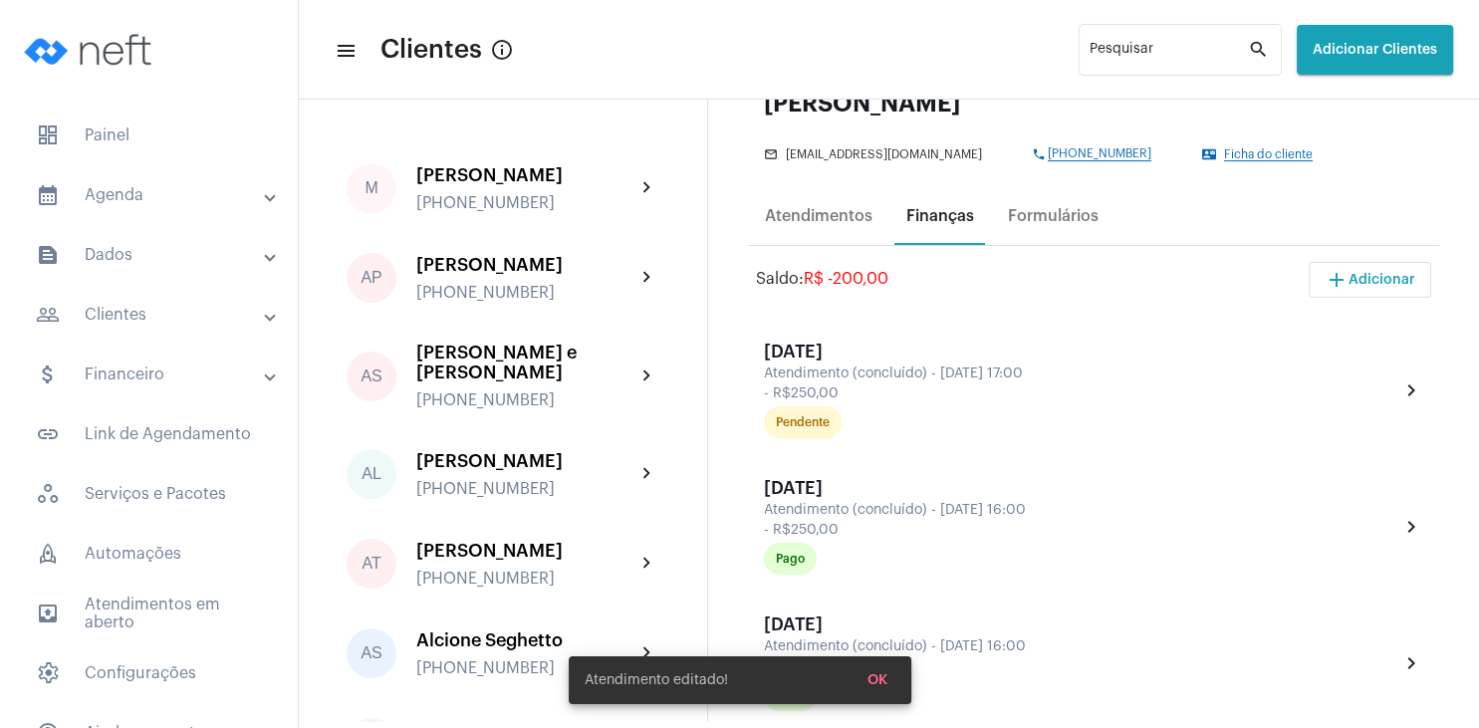
scroll to position [287, 0]
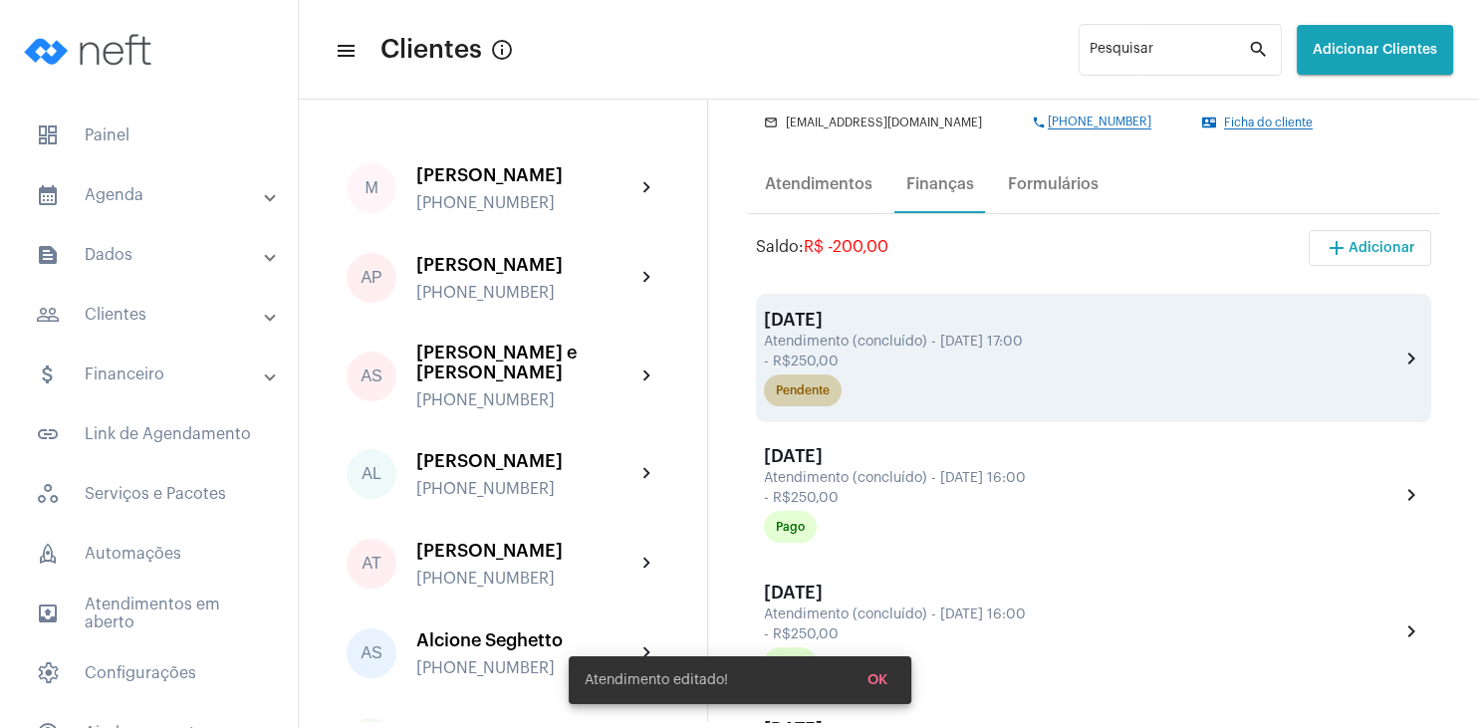
click at [795, 387] on div "Pendente" at bounding box center [803, 391] width 54 height 13
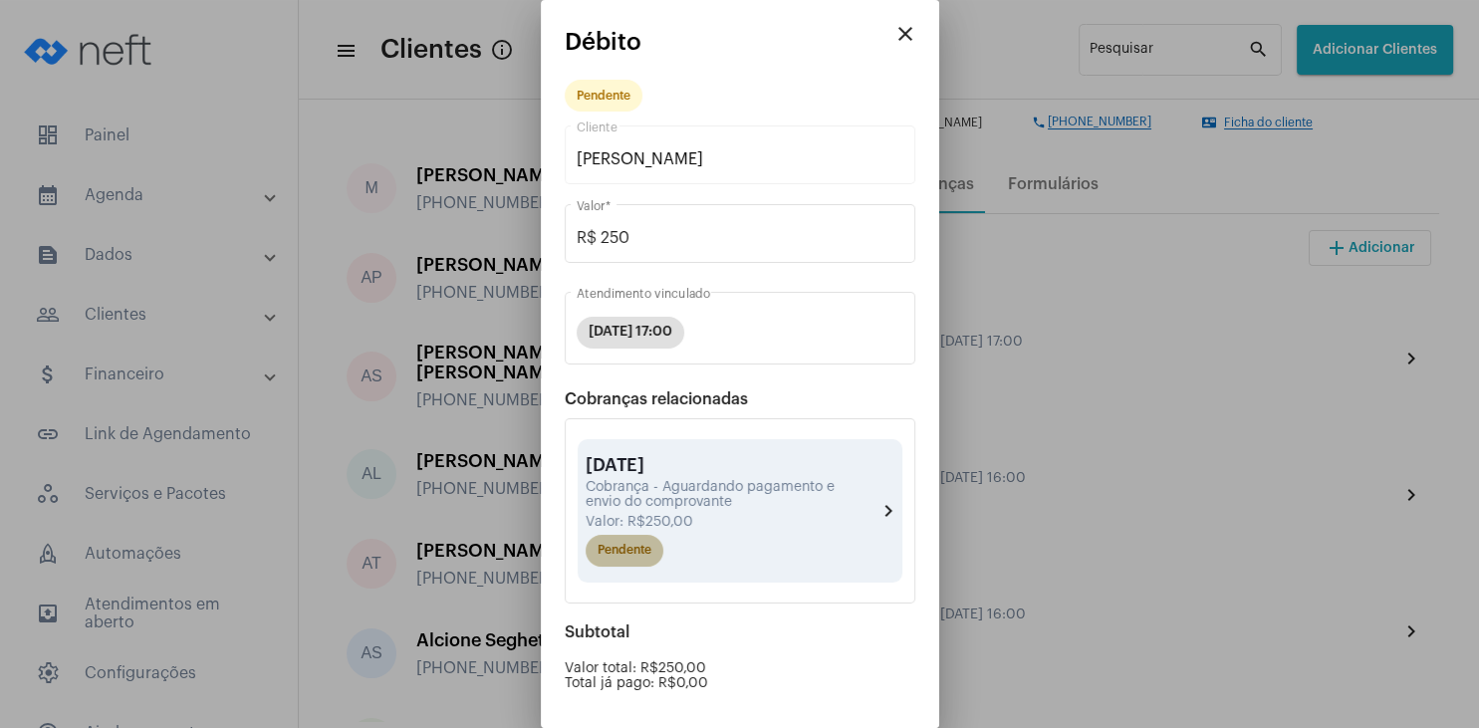
click at [641, 555] on mat-chip "Pendente" at bounding box center [625, 551] width 78 height 32
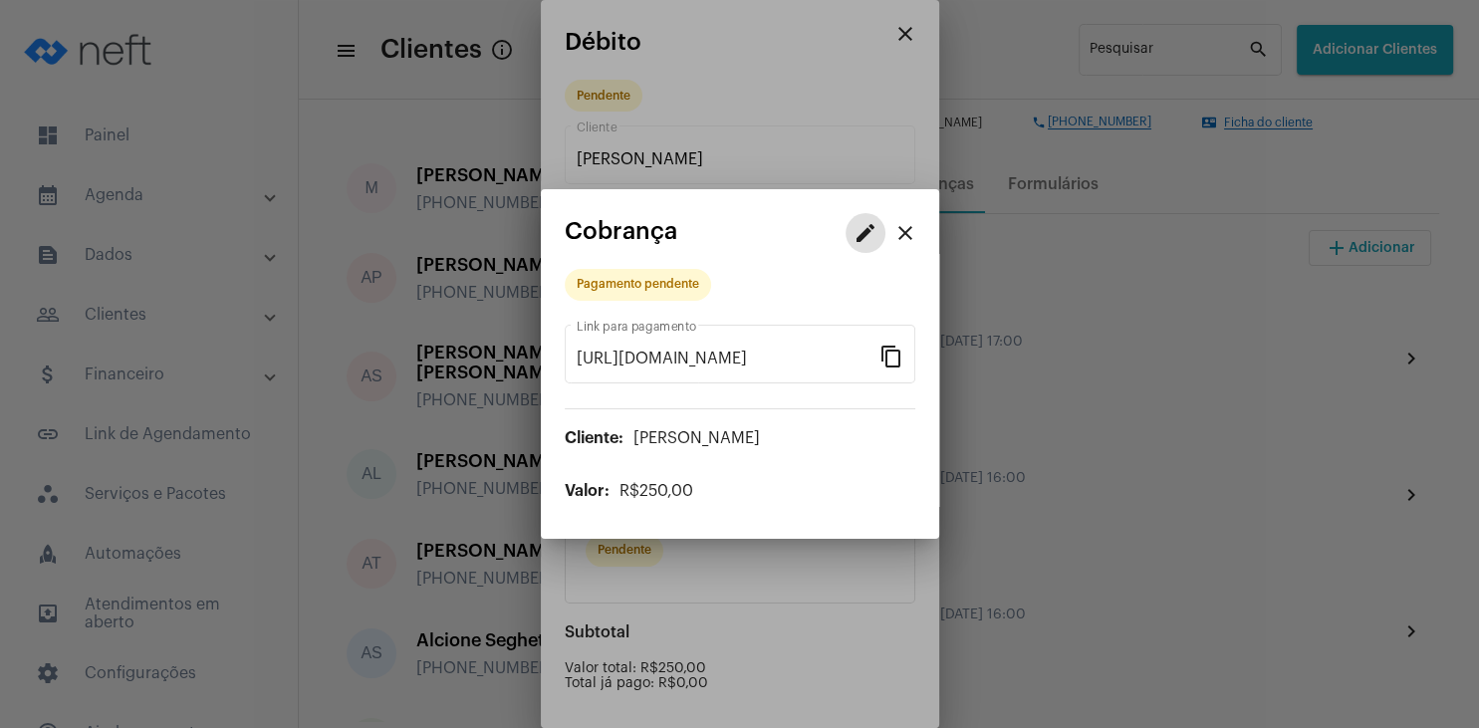
click at [859, 245] on mat-icon "edit" at bounding box center [866, 233] width 24 height 24
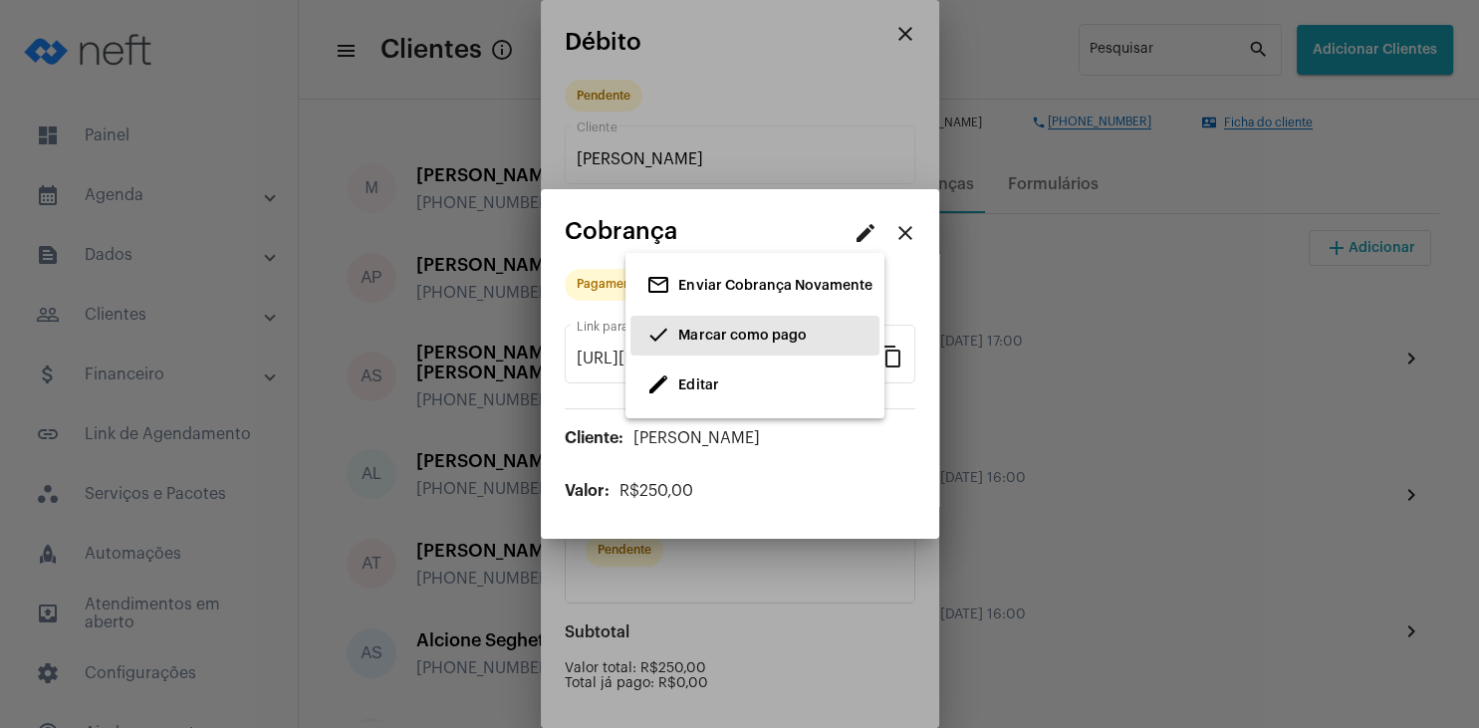
click at [743, 338] on span "Marcar como pago" at bounding box center [742, 336] width 128 height 14
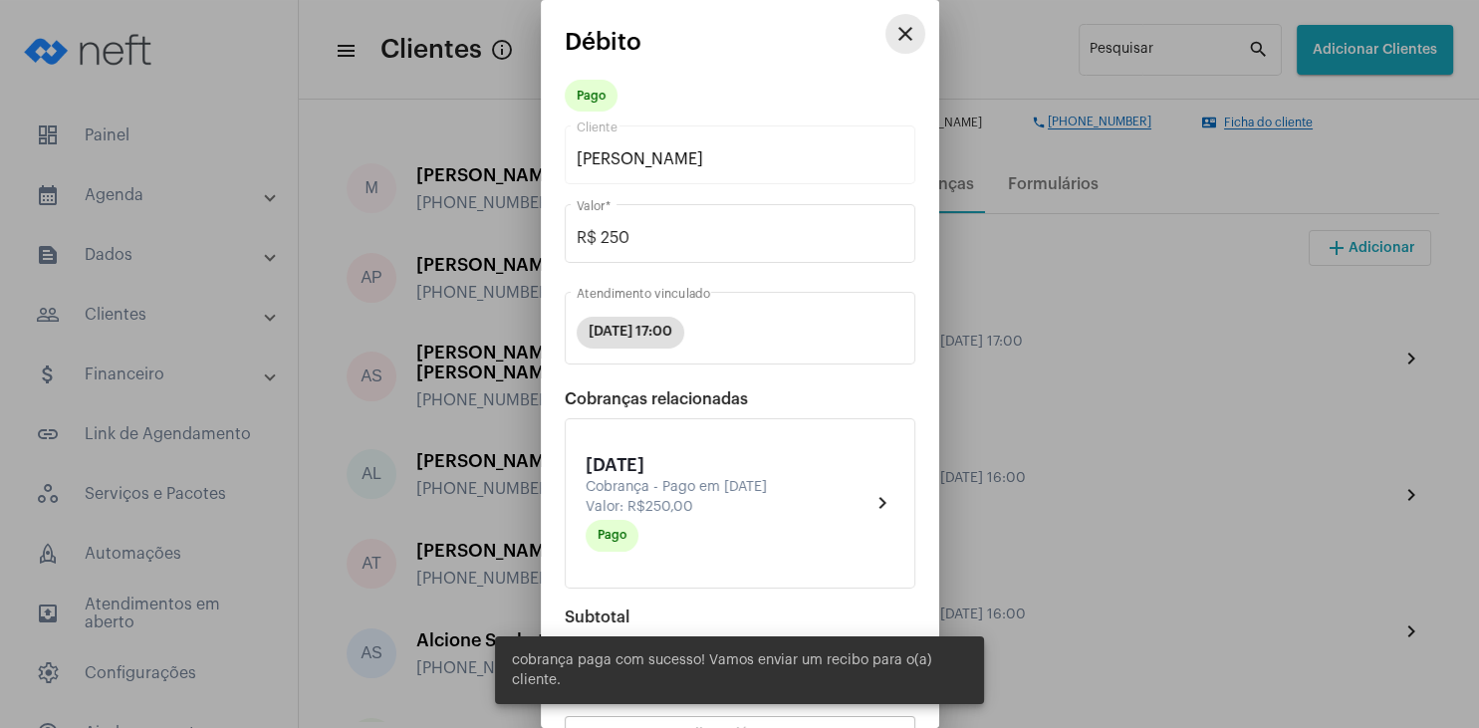
click at [898, 36] on mat-icon "close" at bounding box center [906, 34] width 24 height 24
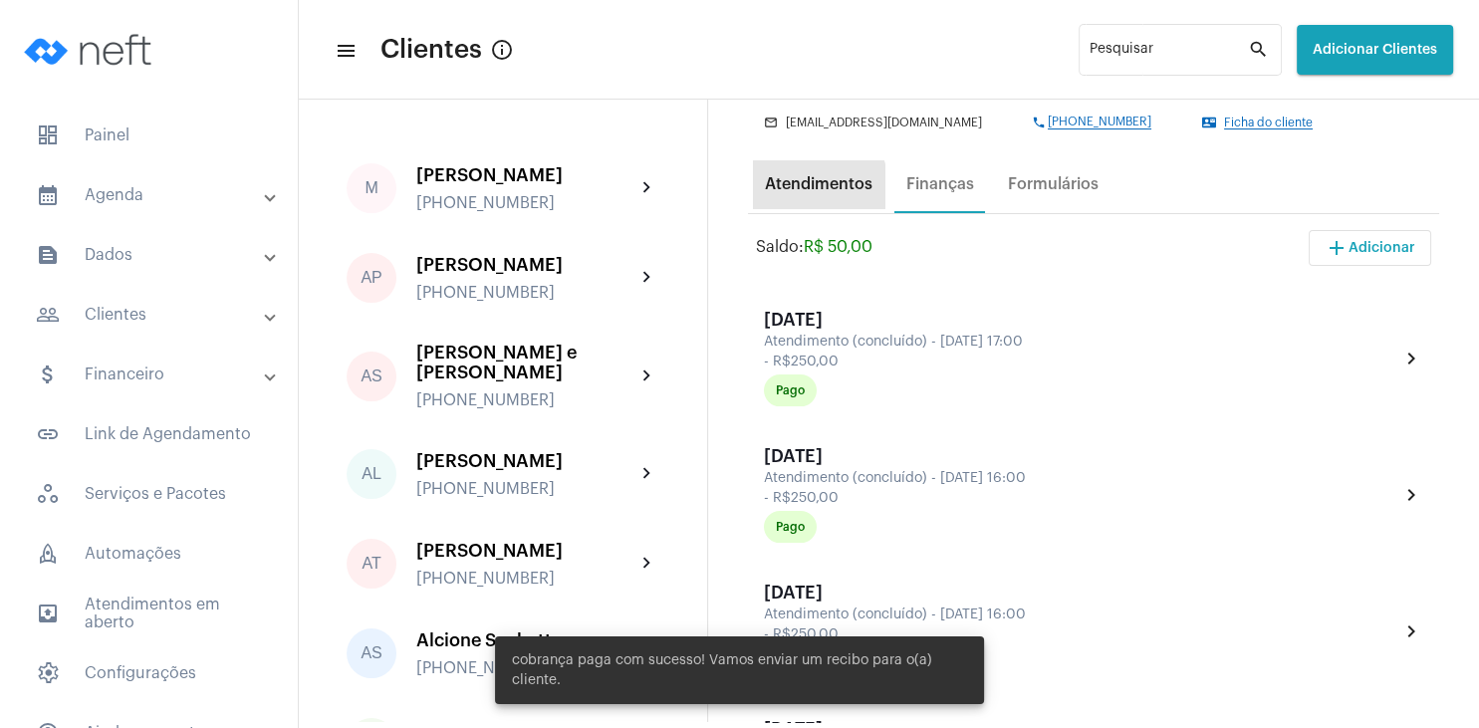
click at [813, 188] on div "Atendimentos" at bounding box center [819, 184] width 108 height 18
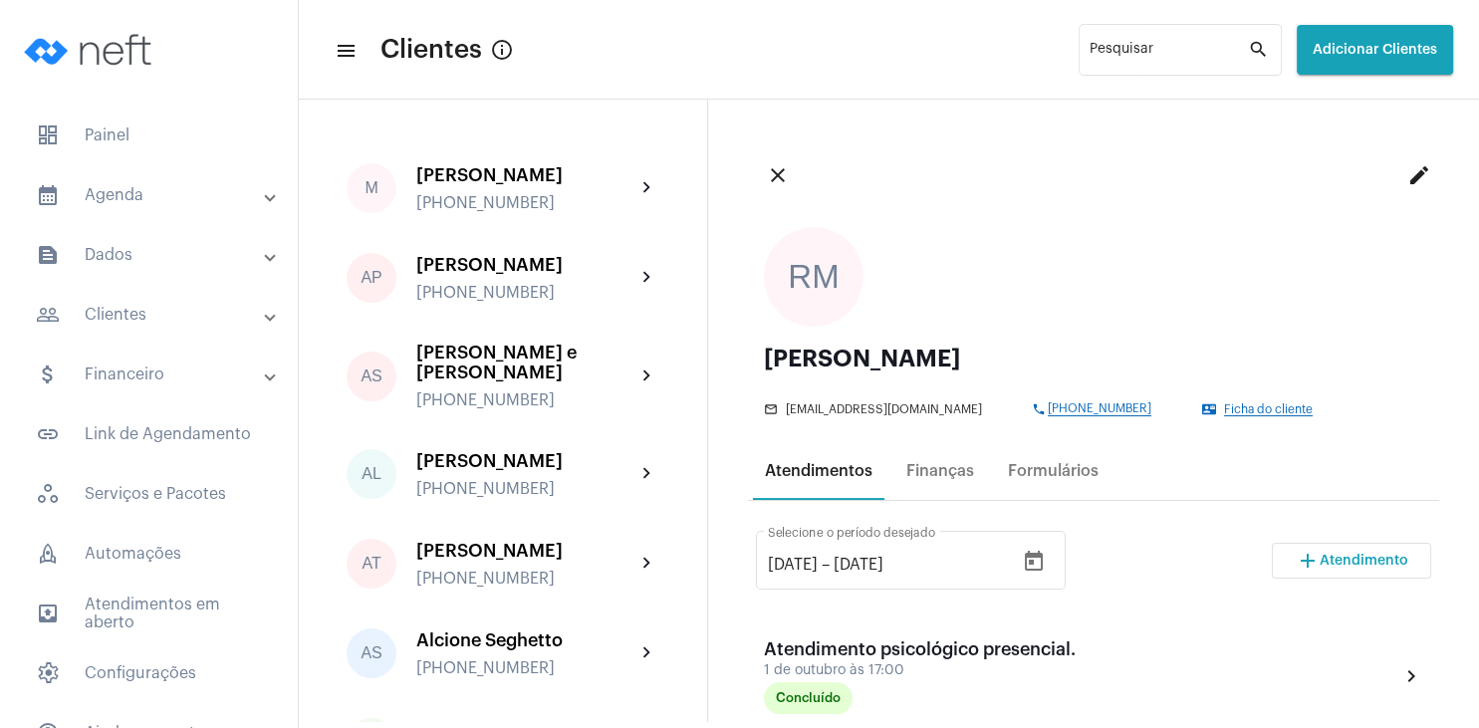
scroll to position [191, 0]
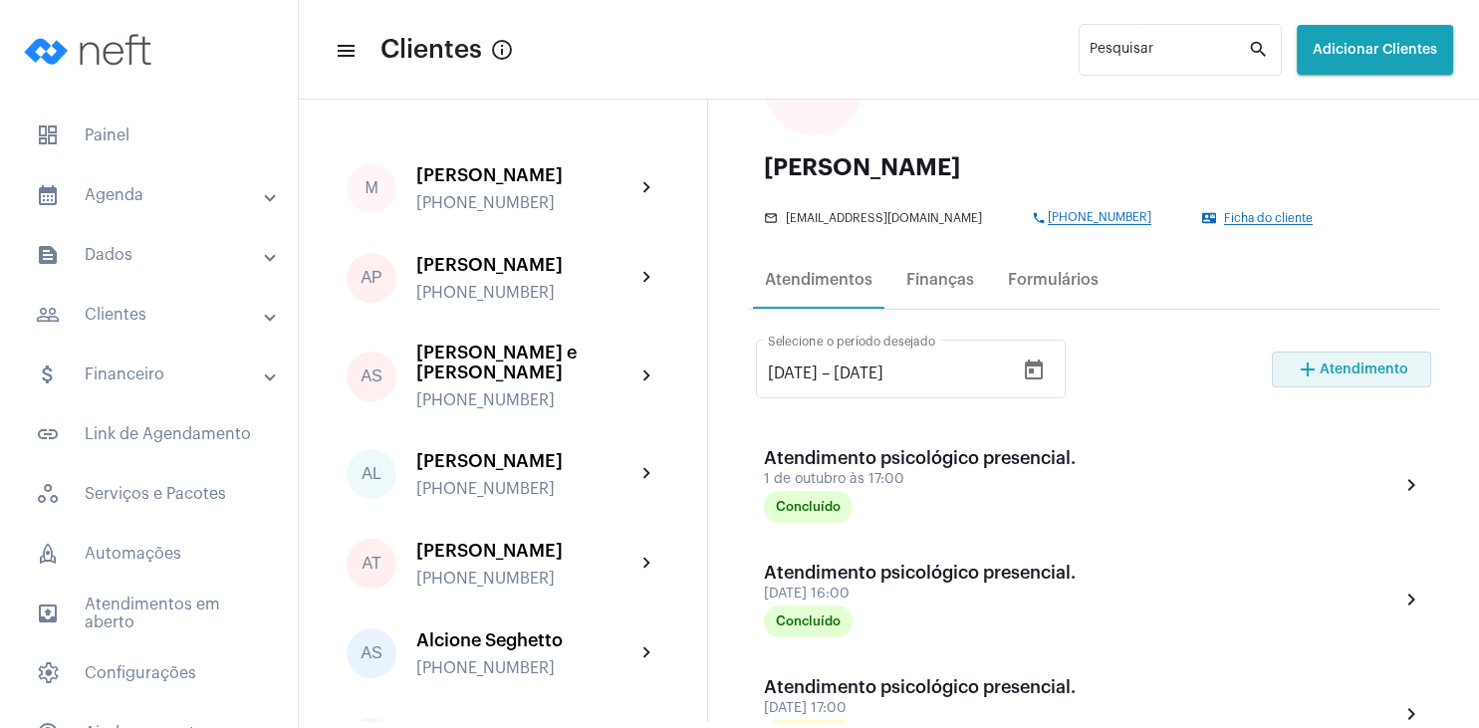
click at [1367, 381] on button "add Atendimento" at bounding box center [1351, 370] width 159 height 36
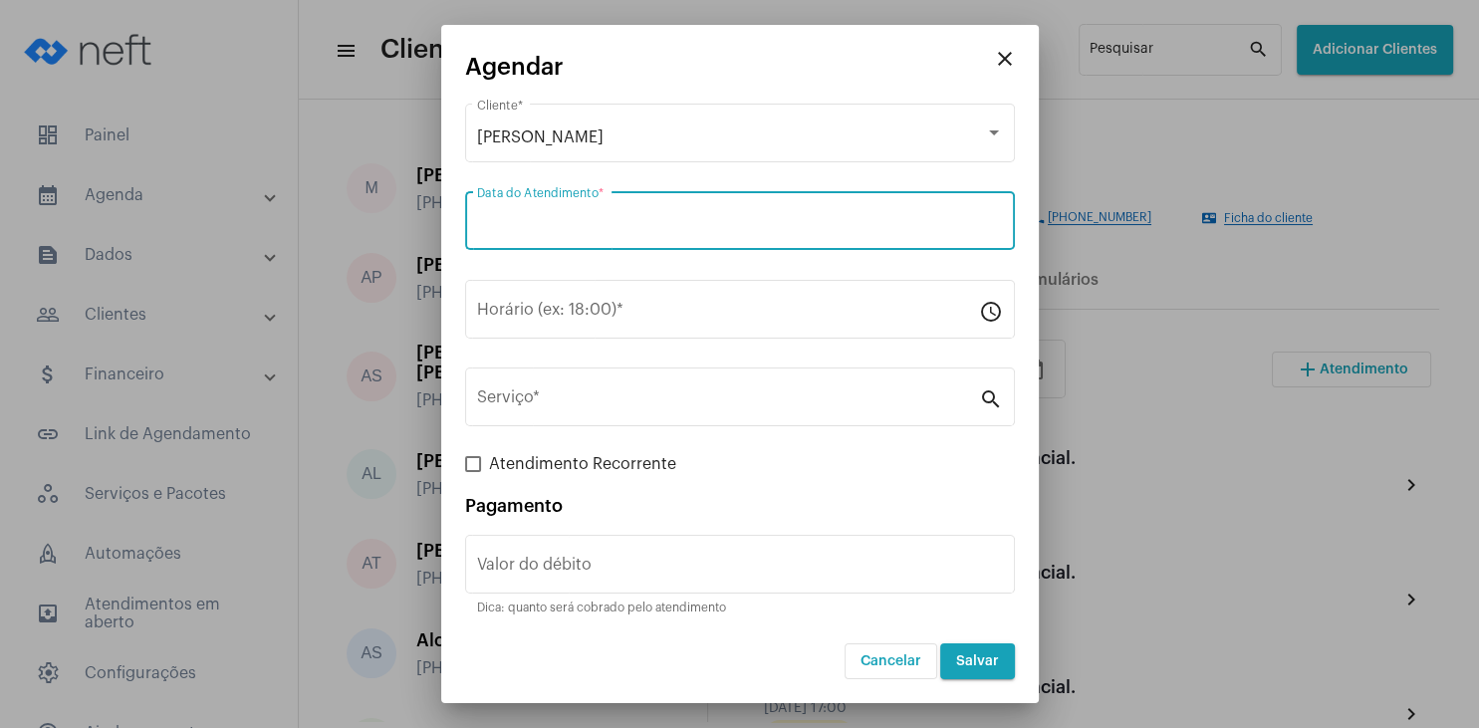
click at [612, 220] on input "Data do Atendimento *" at bounding box center [740, 225] width 526 height 18
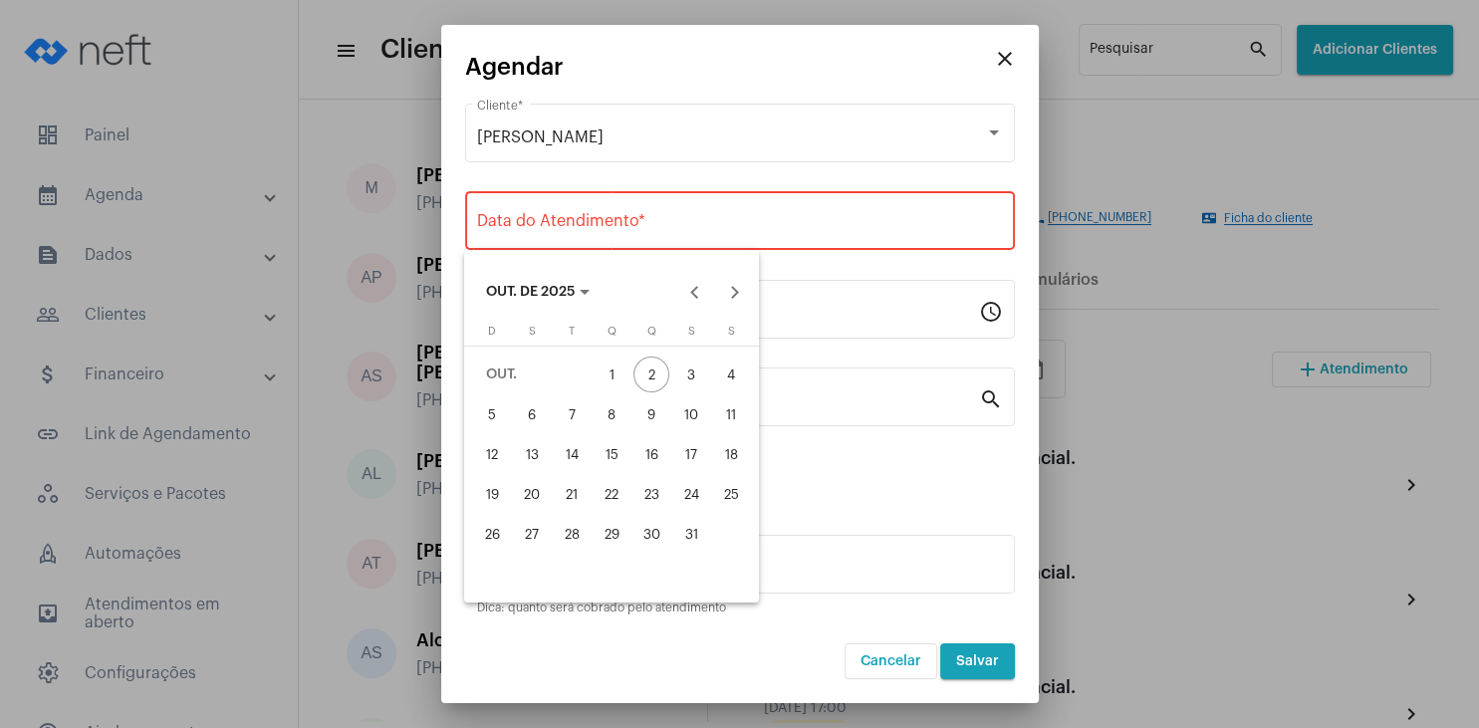
click at [611, 417] on div "8" at bounding box center [612, 414] width 36 height 36
type input "[DATE]"
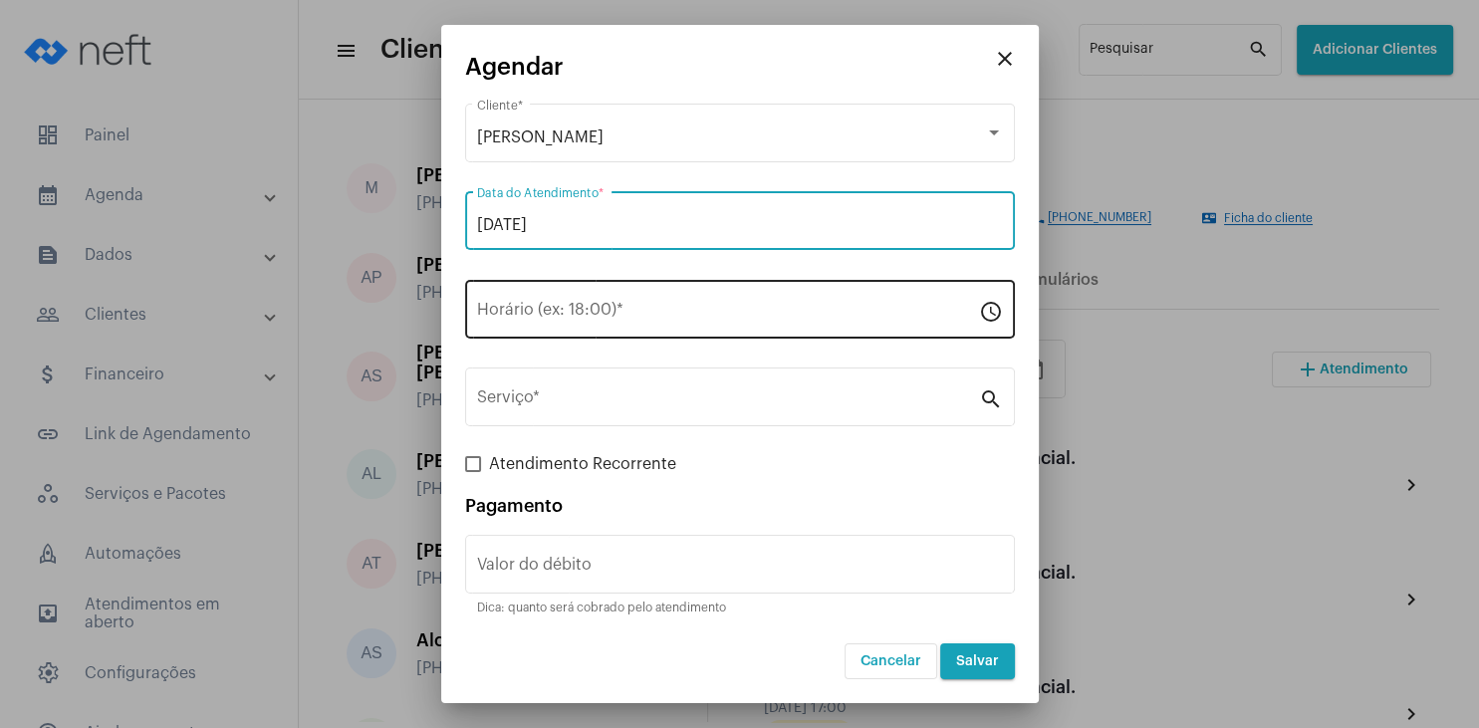
click at [548, 311] on input "Horário (ex: 18:00) *" at bounding box center [728, 314] width 502 height 18
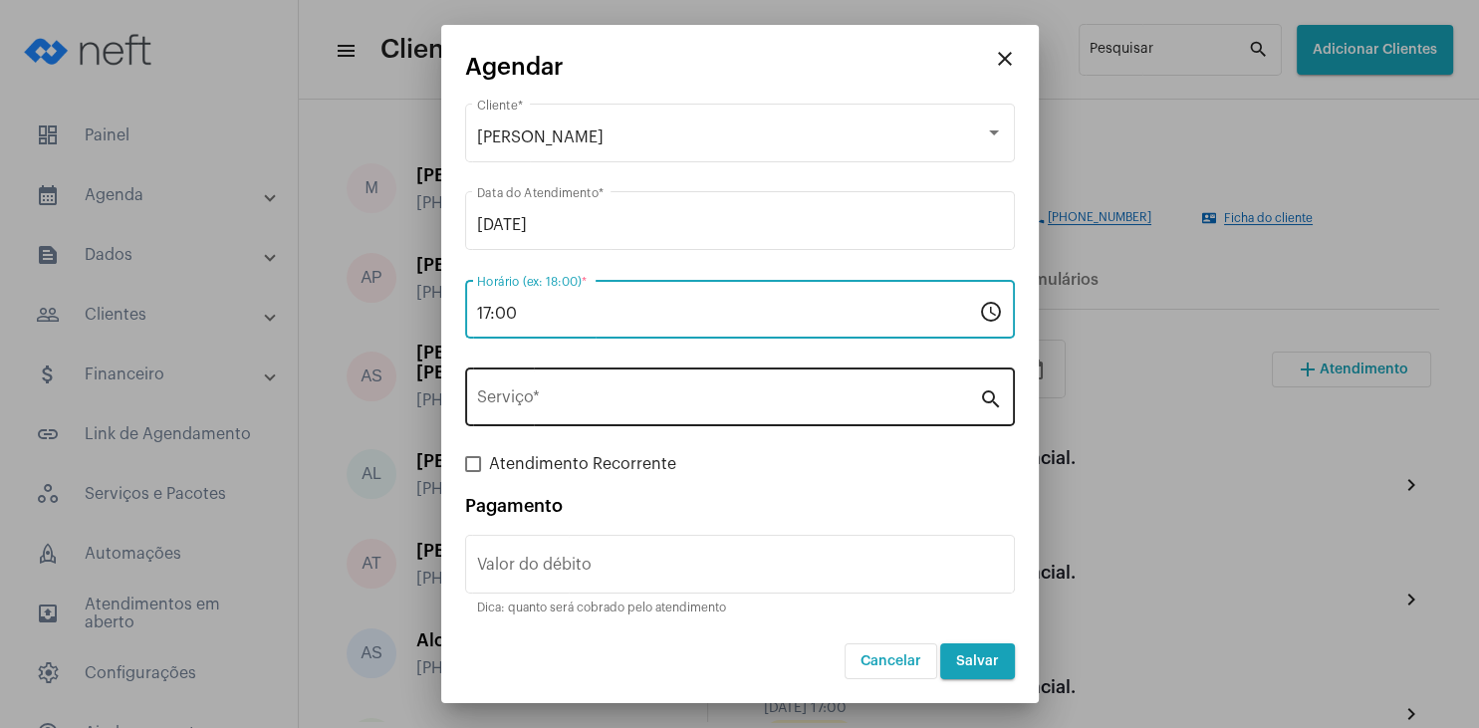
type input "17:00"
click at [550, 413] on div "Serviço *" at bounding box center [728, 395] width 502 height 63
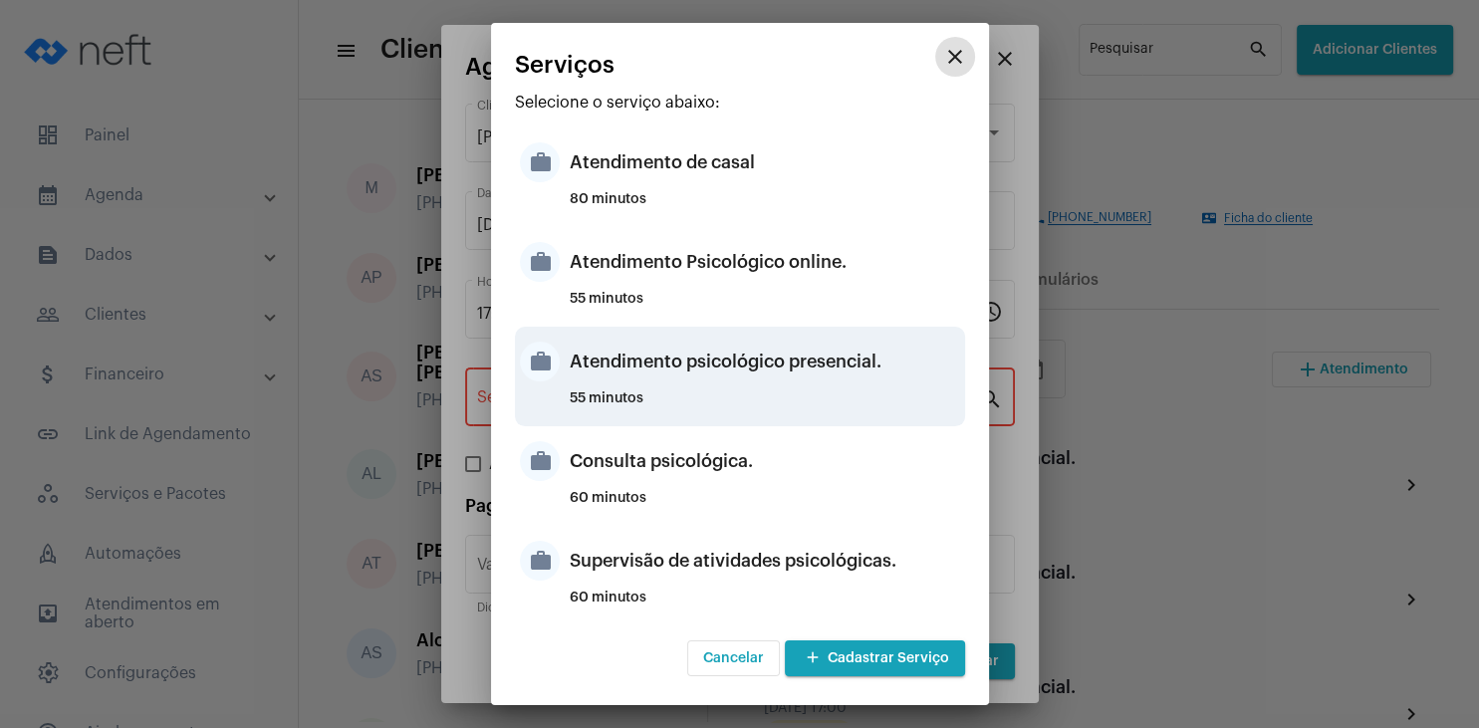
click at [833, 375] on div "Atendimento psicológico presencial." at bounding box center [765, 362] width 391 height 60
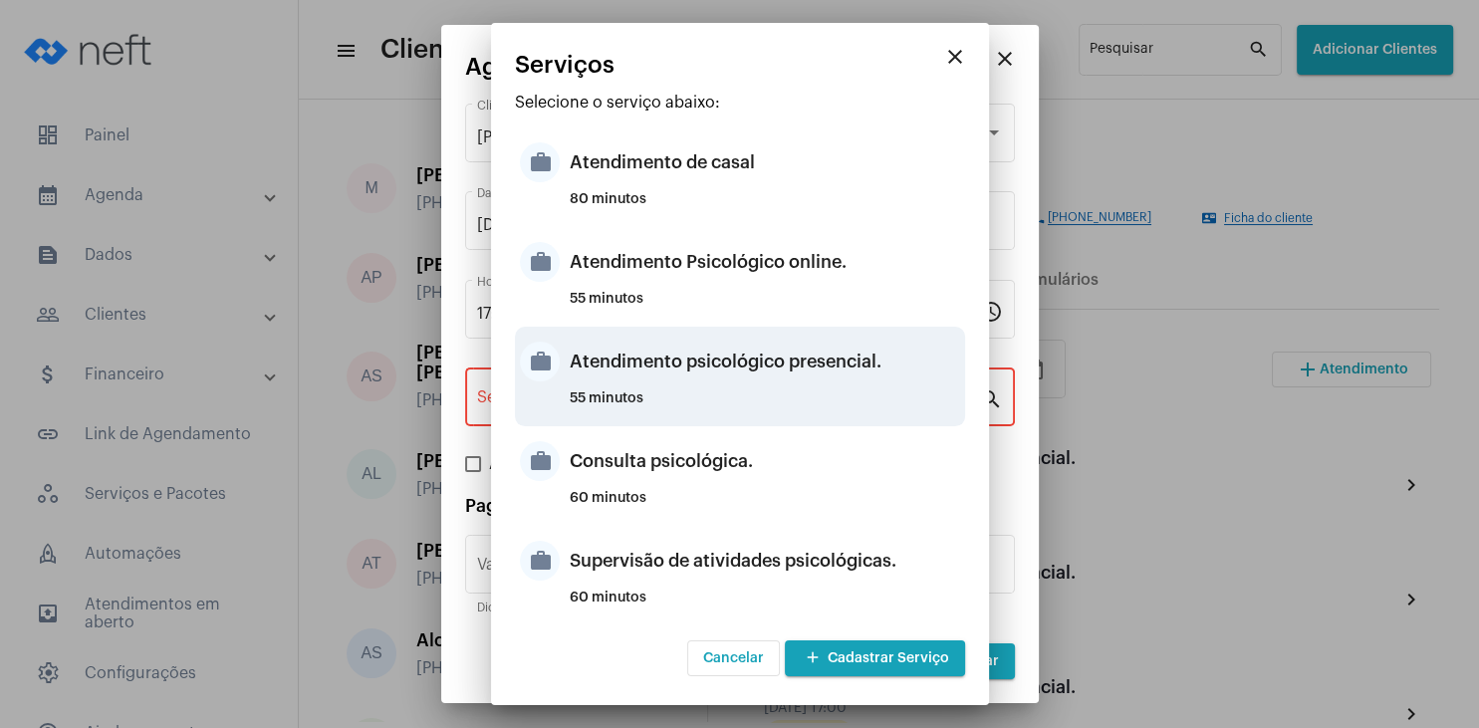
type input "Atendimento psicológico presencial."
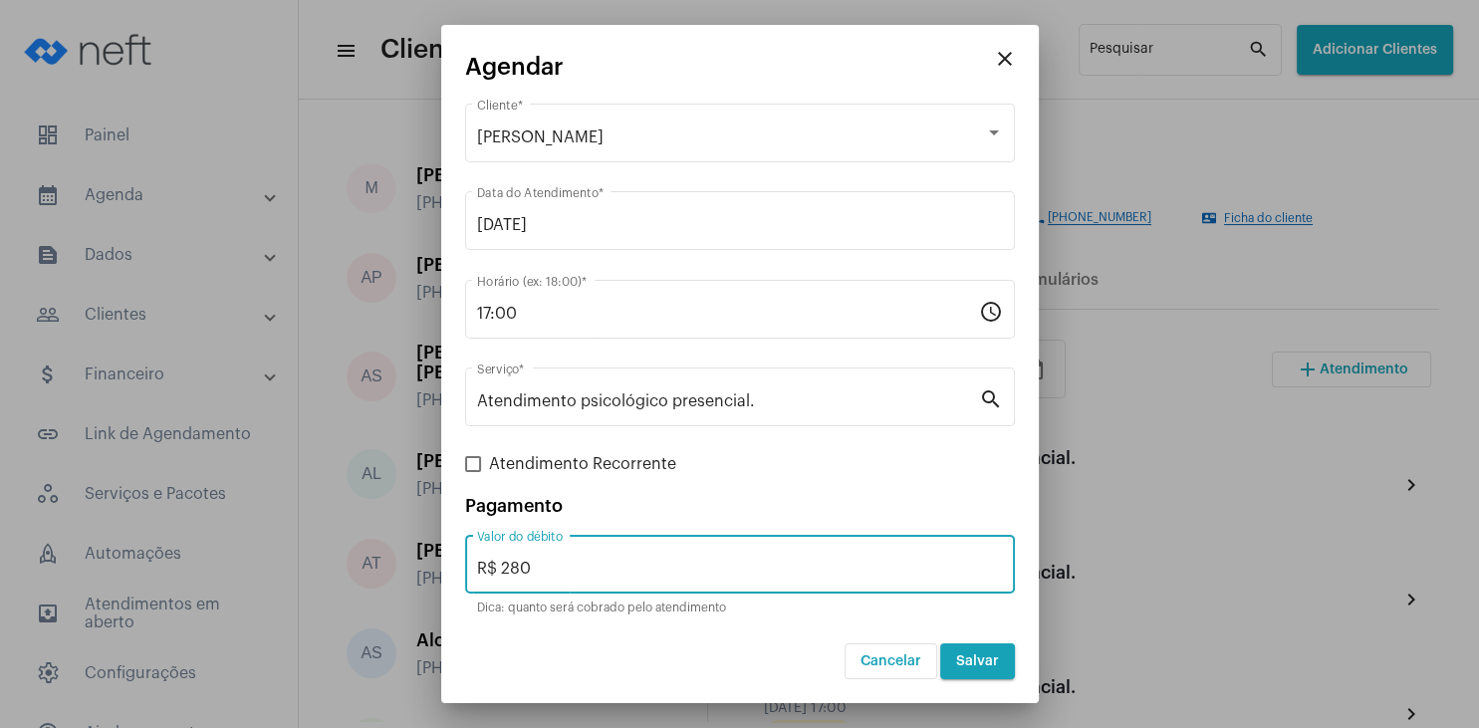
click at [576, 569] on input "R$ 280" at bounding box center [740, 569] width 526 height 18
type input "R$ 250"
drag, startPoint x: 964, startPoint y: 661, endPoint x: 976, endPoint y: 660, distance: 12.0
click at [976, 661] on span "Salvar" at bounding box center [977, 662] width 43 height 14
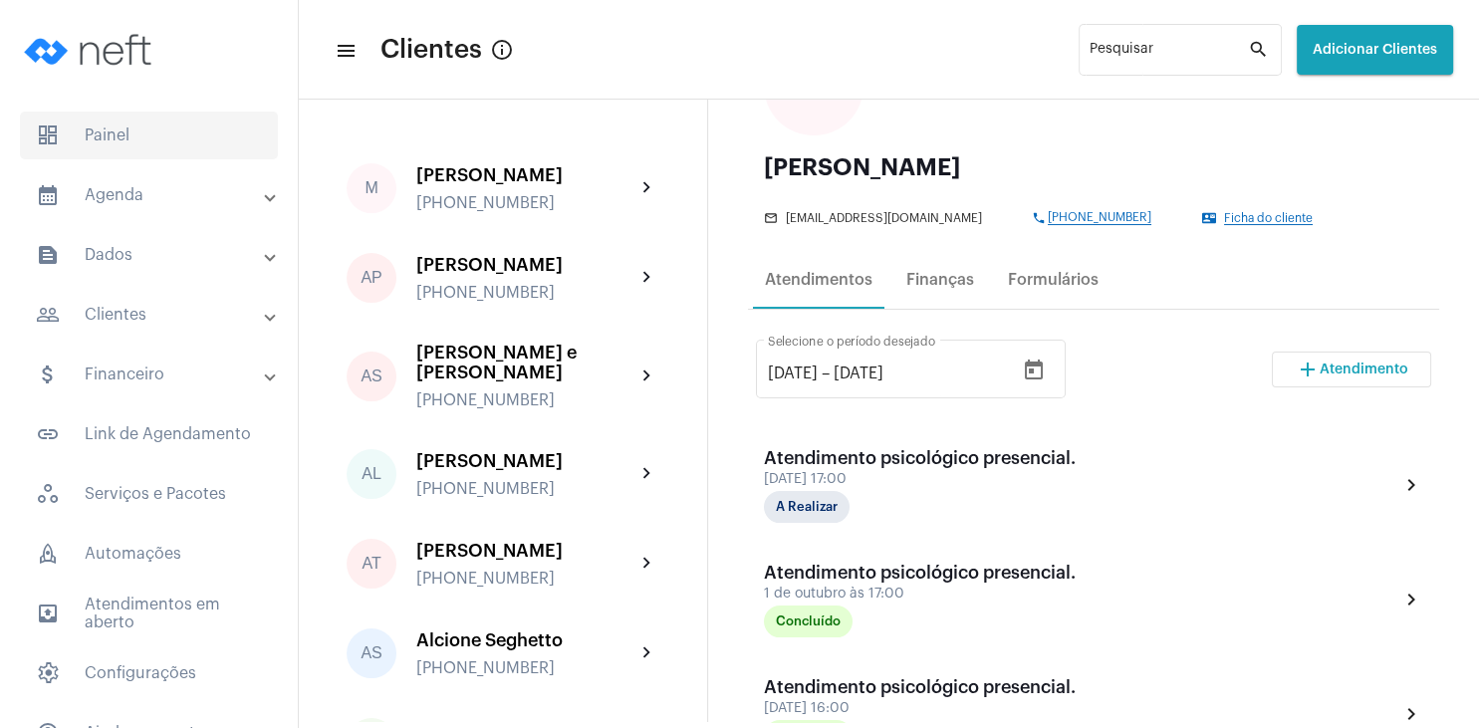
click at [121, 135] on span "dashboard Painel" at bounding box center [149, 136] width 258 height 48
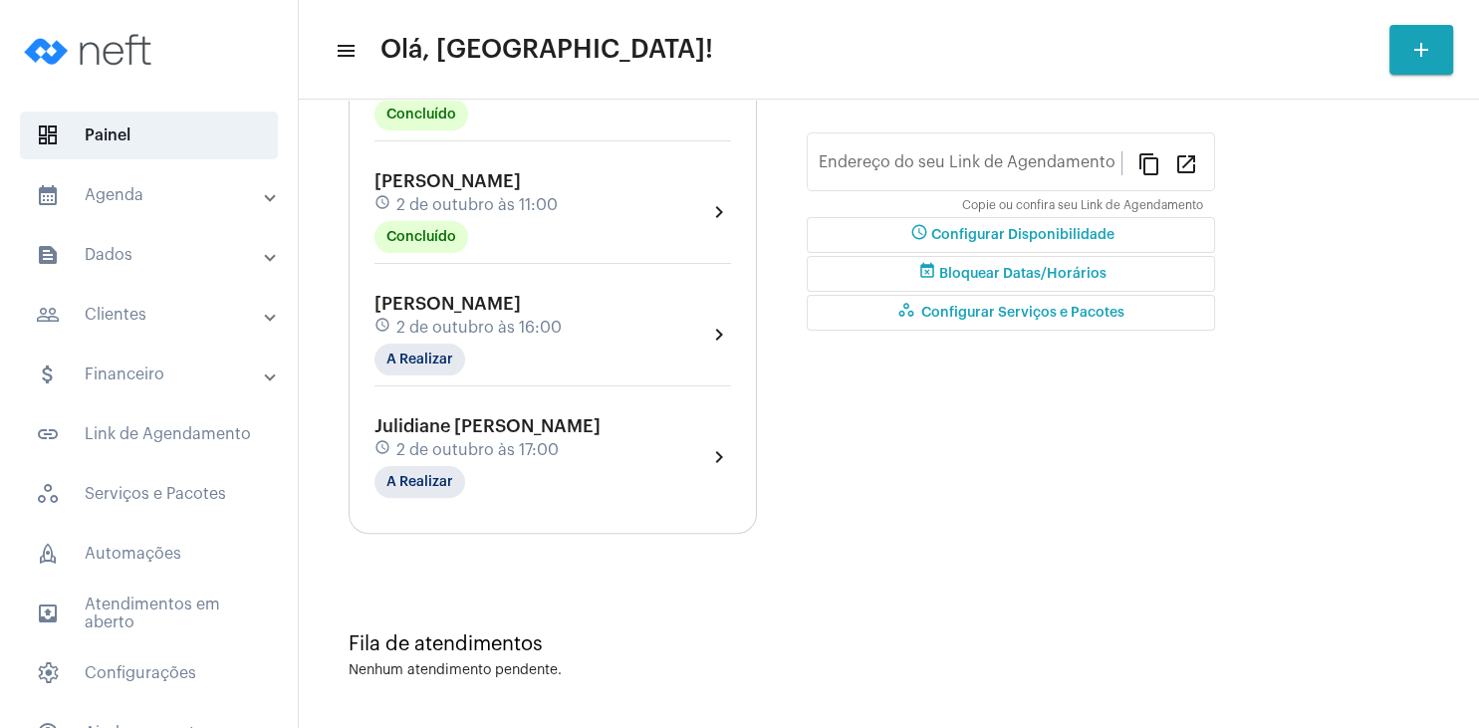
type input "[URL][DOMAIN_NAME]"
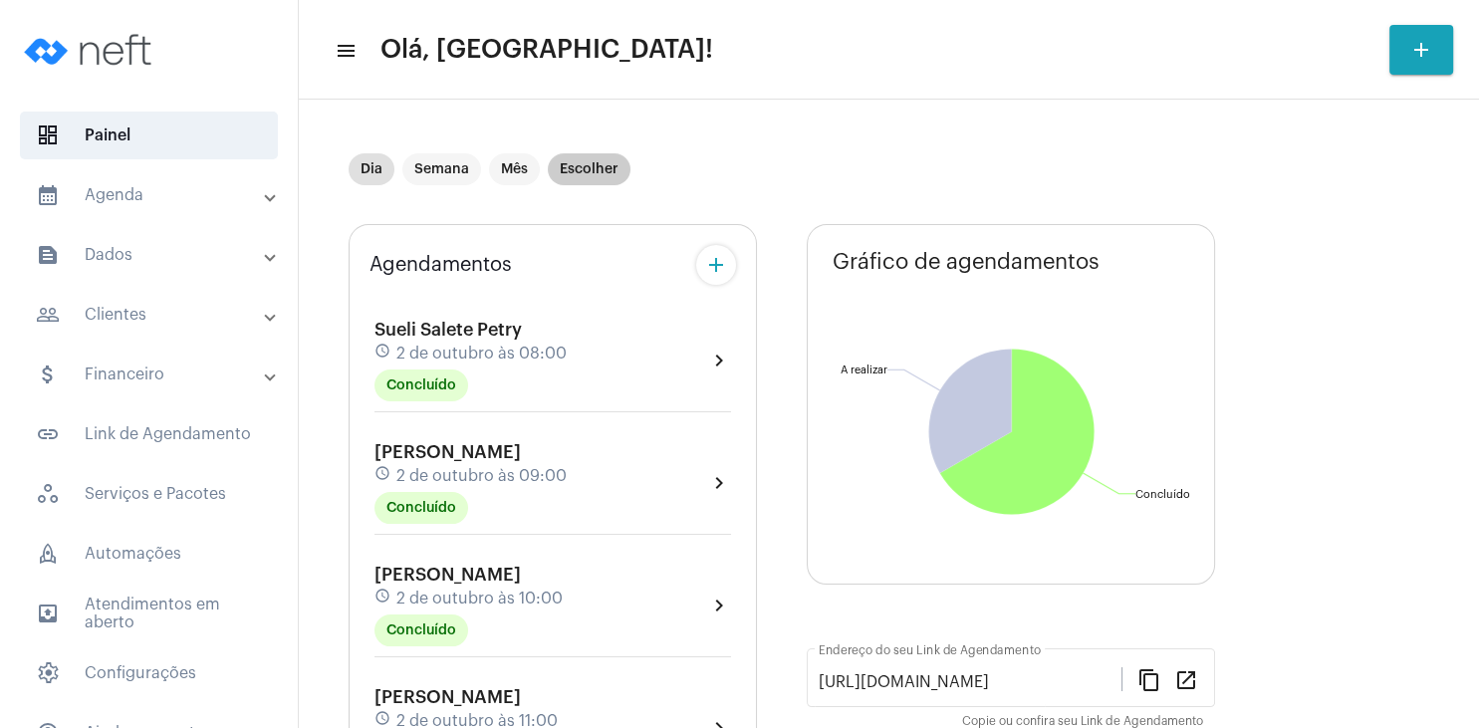
click at [582, 181] on mat-chip "Escolher" at bounding box center [589, 169] width 83 height 32
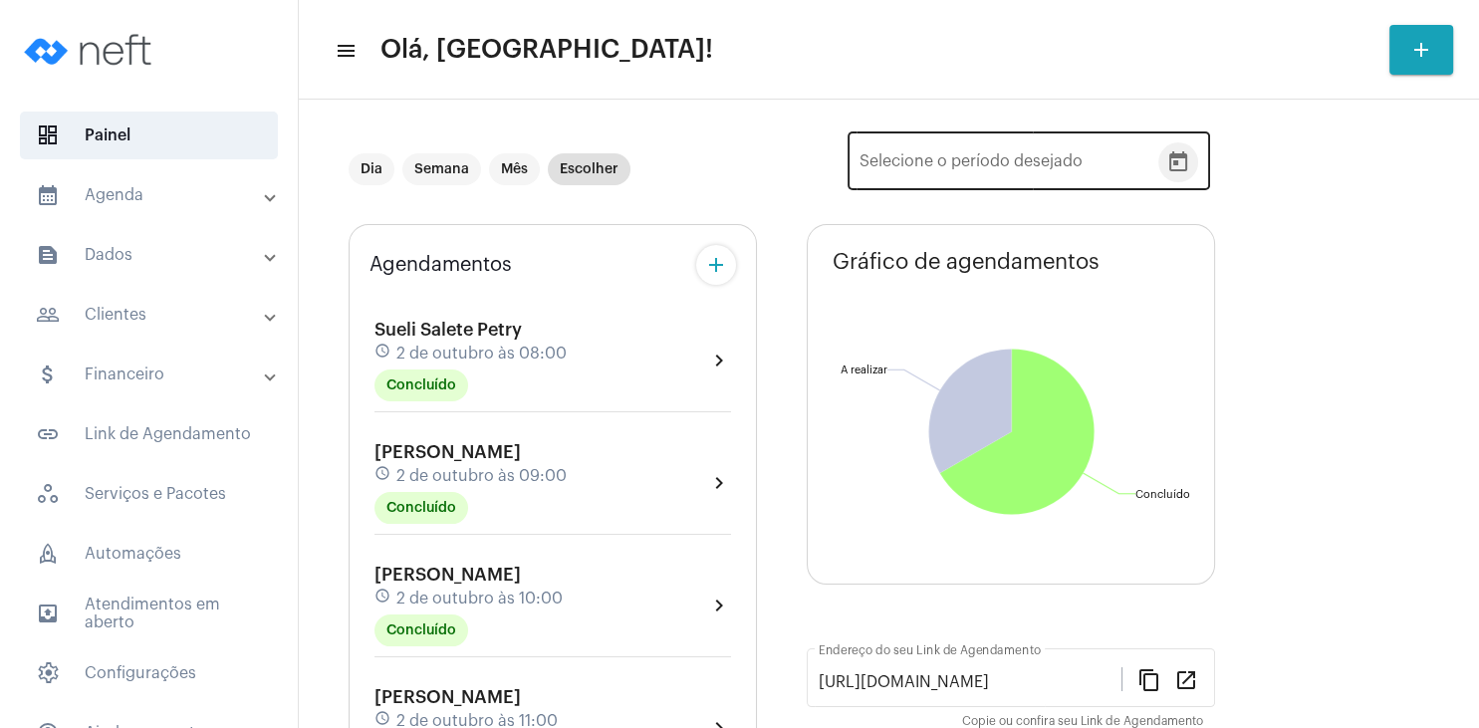
click at [1186, 168] on icon "Open calendar" at bounding box center [1179, 161] width 18 height 20
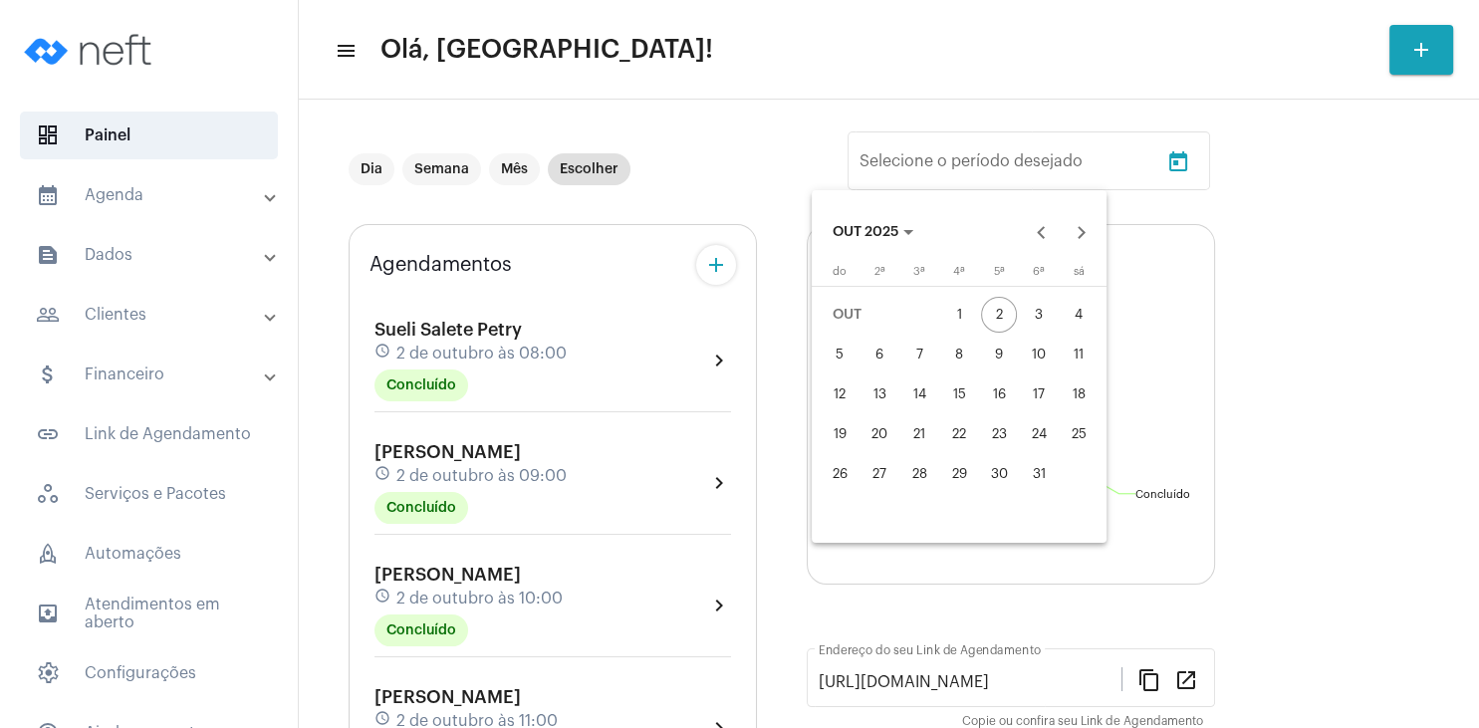
click at [823, 365] on button "5" at bounding box center [840, 355] width 40 height 40
type input "[DATE]"
click at [1074, 353] on div "11" at bounding box center [1079, 355] width 36 height 36
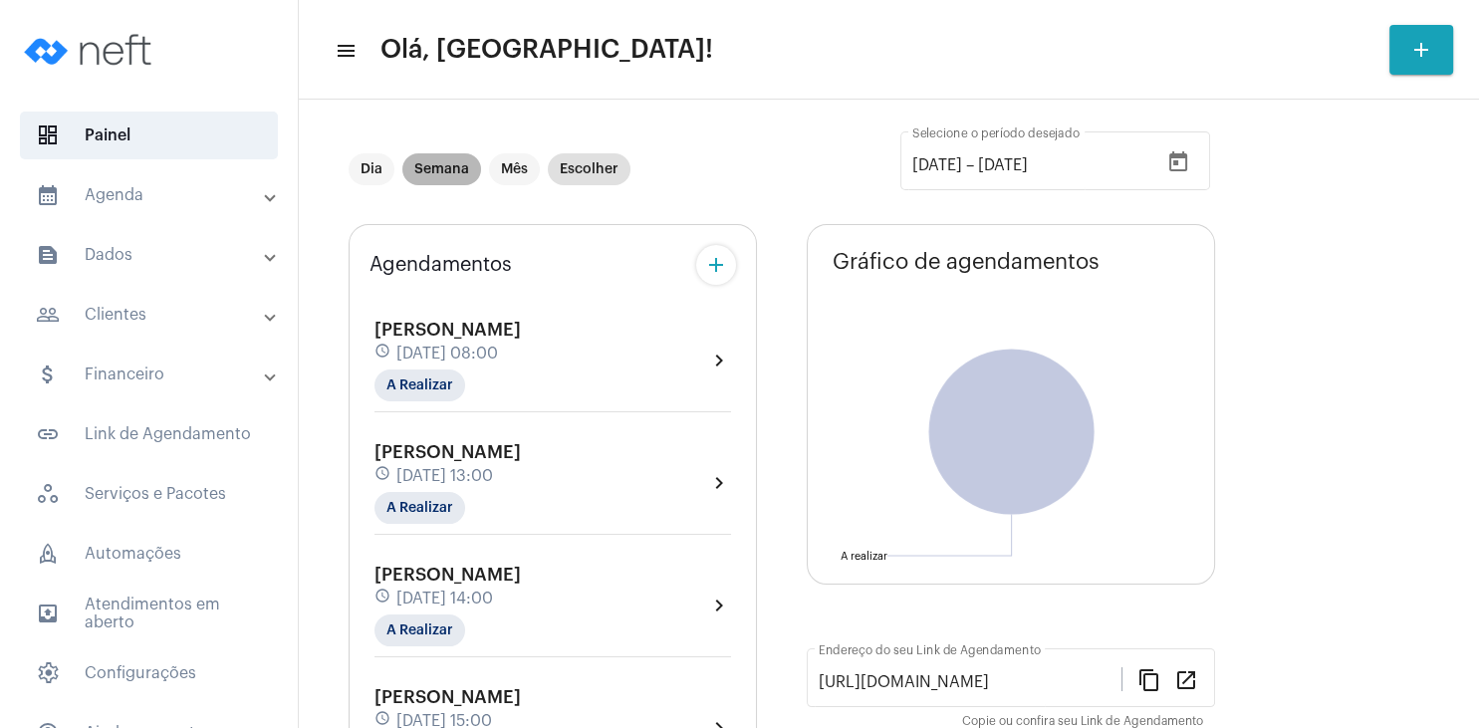
click at [428, 163] on mat-chip "Semana" at bounding box center [441, 169] width 79 height 32
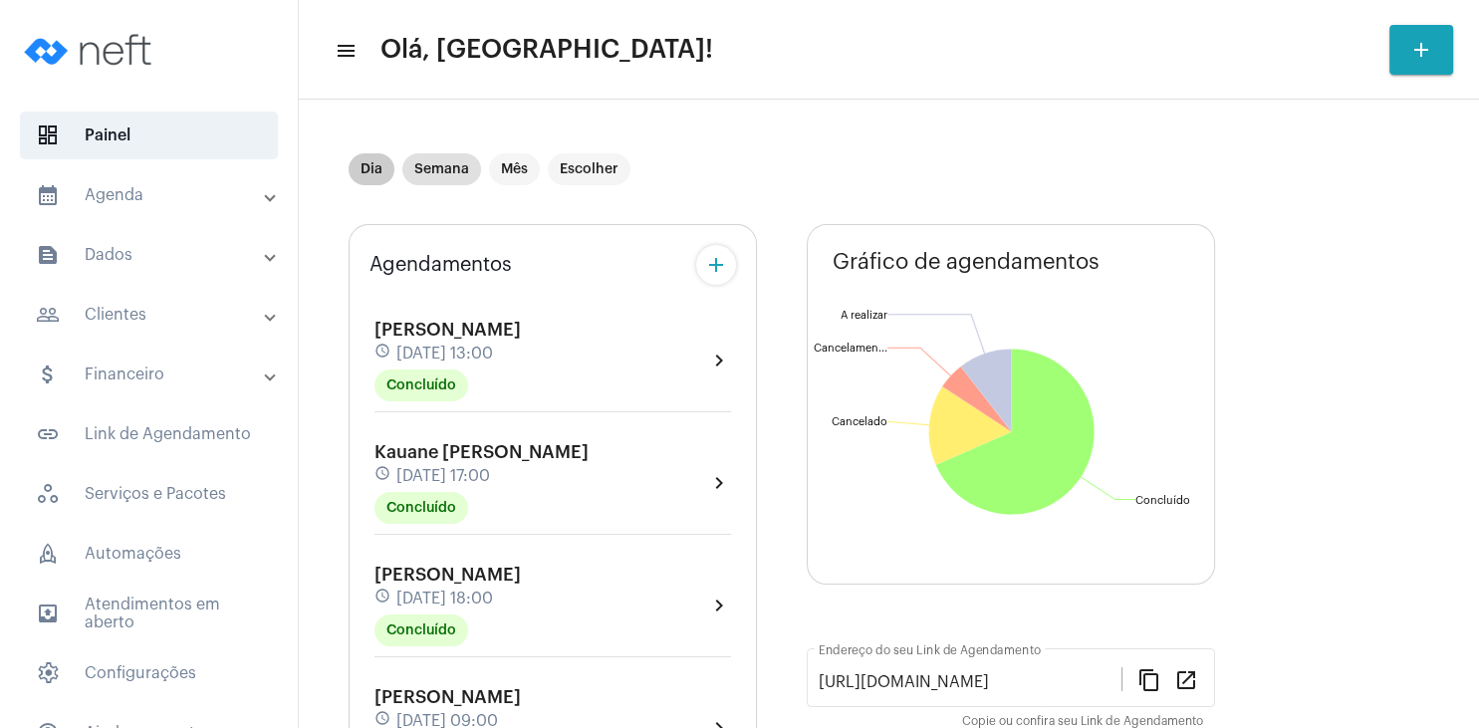
click at [380, 168] on mat-chip "Dia" at bounding box center [372, 169] width 46 height 32
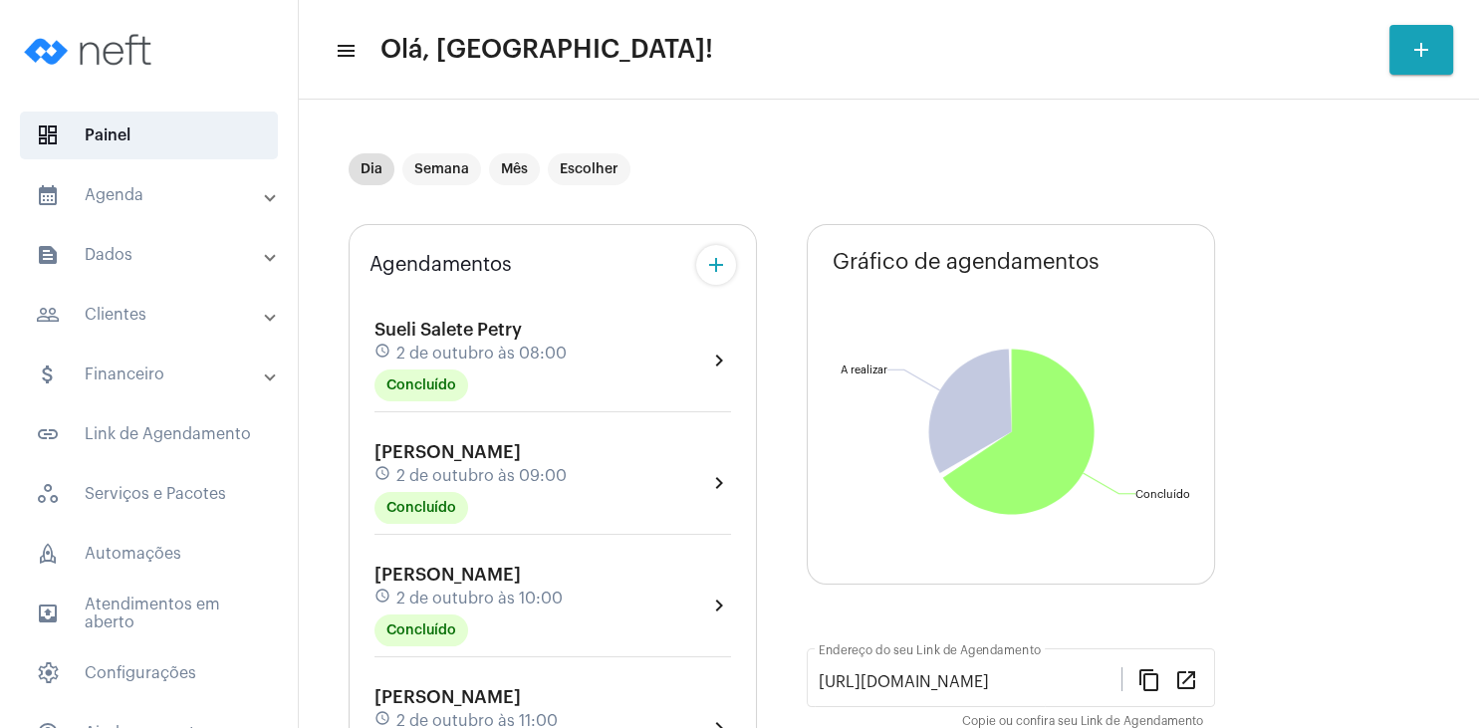
click at [503, 329] on span "Sueli Salete Petry" at bounding box center [448, 330] width 147 height 18
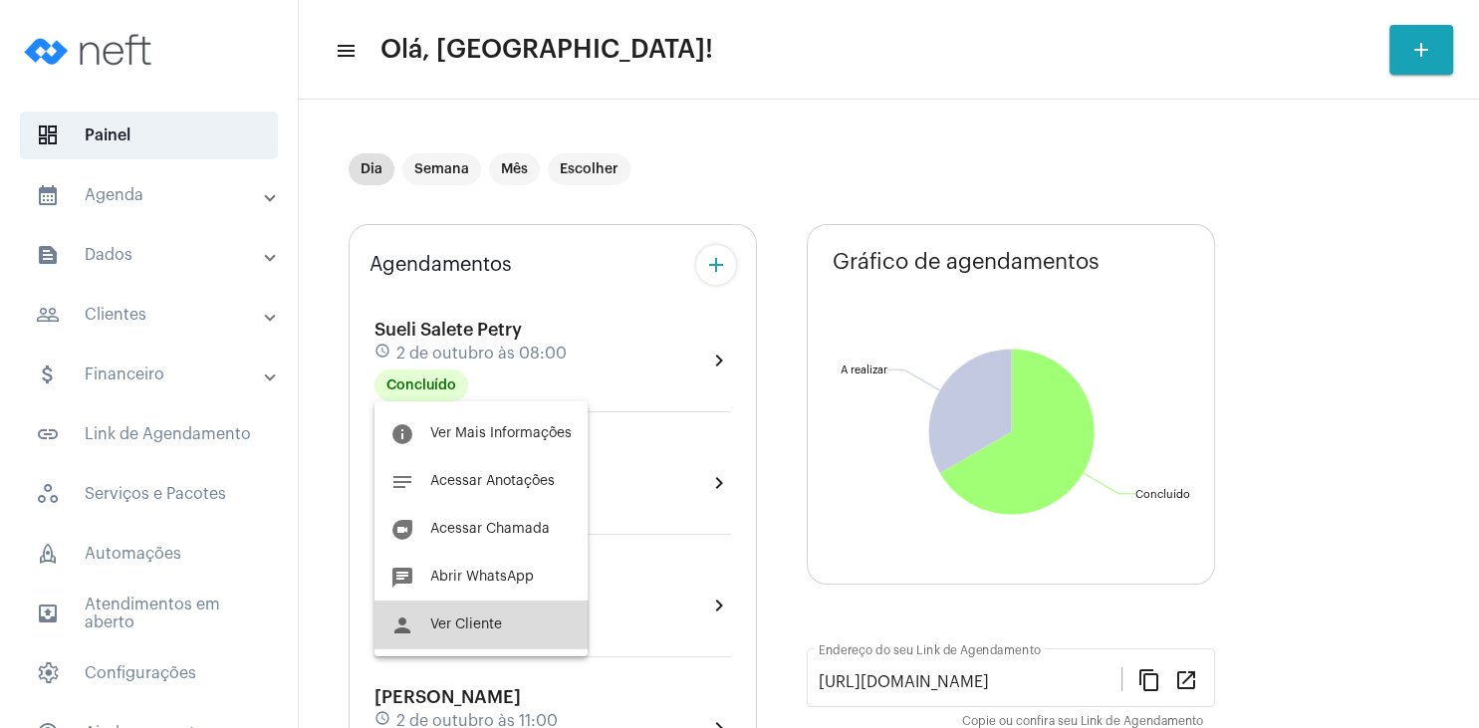
click at [503, 615] on button "person Ver Cliente" at bounding box center [481, 625] width 213 height 48
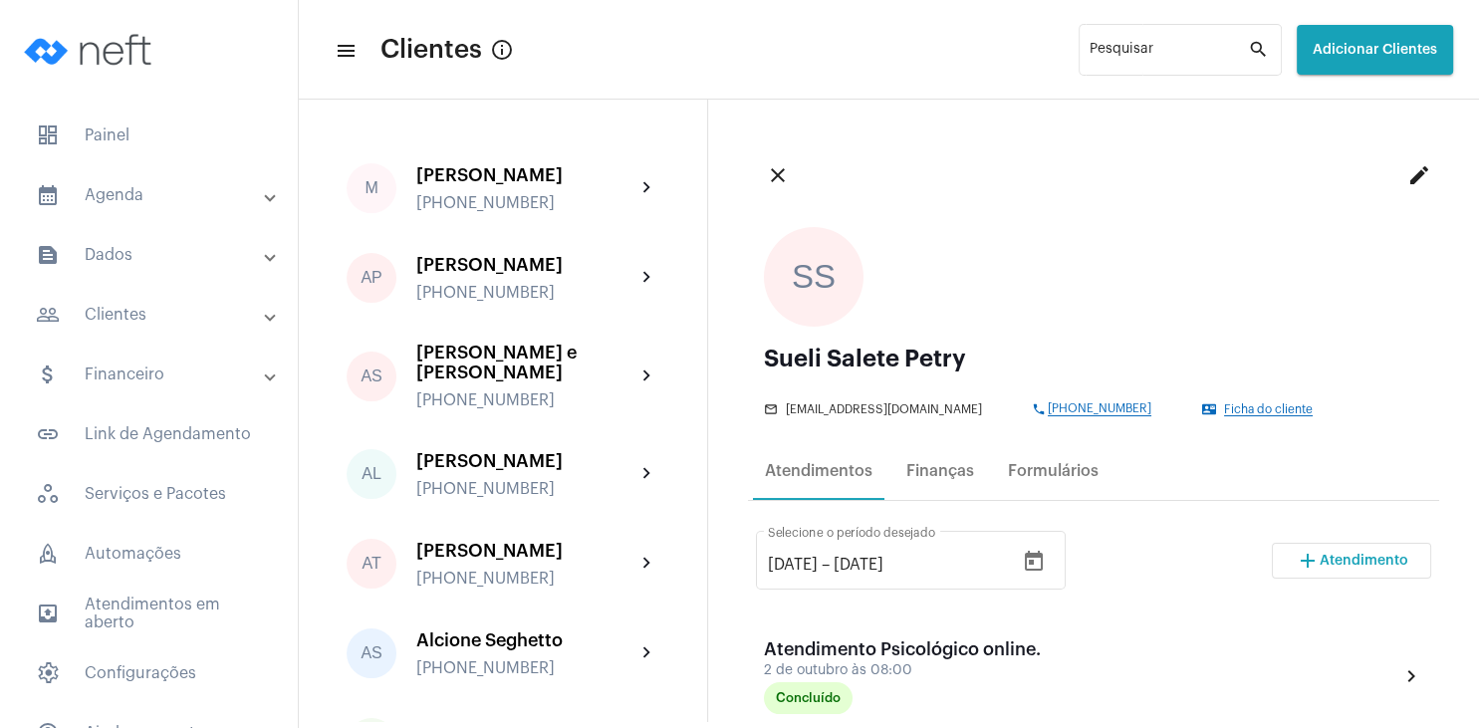
click at [1320, 560] on mat-icon "add" at bounding box center [1308, 561] width 24 height 24
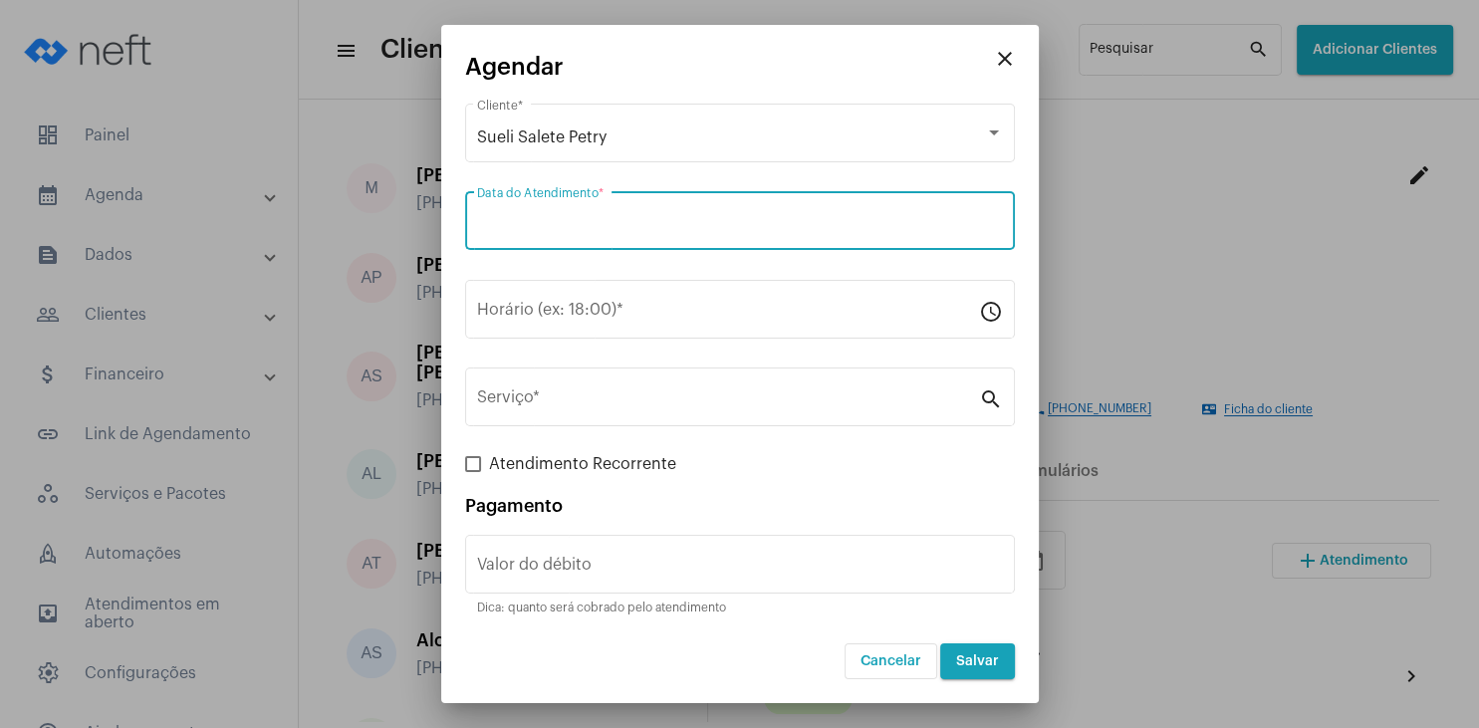
click at [550, 233] on input "Data do Atendimento *" at bounding box center [740, 225] width 526 height 18
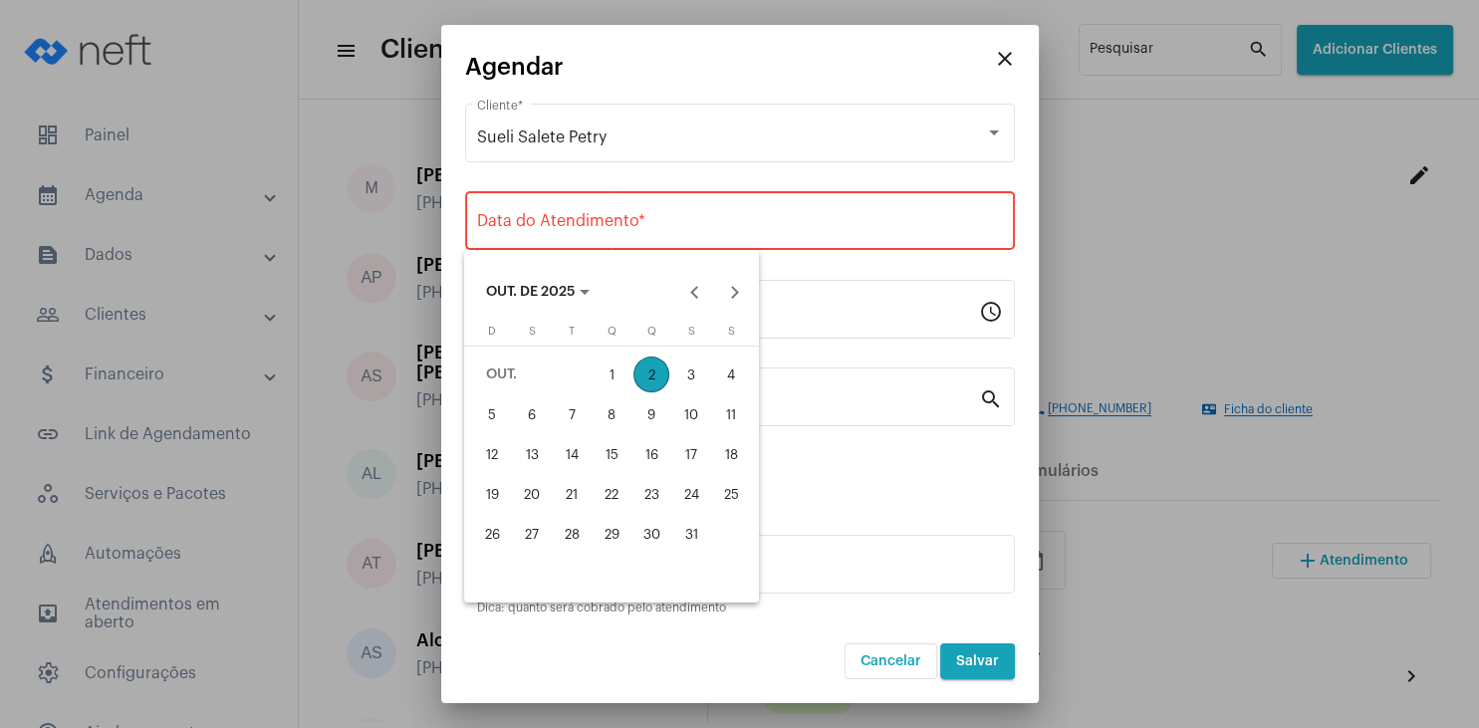
click at [655, 409] on div "9" at bounding box center [652, 414] width 36 height 36
type input "[DATE]"
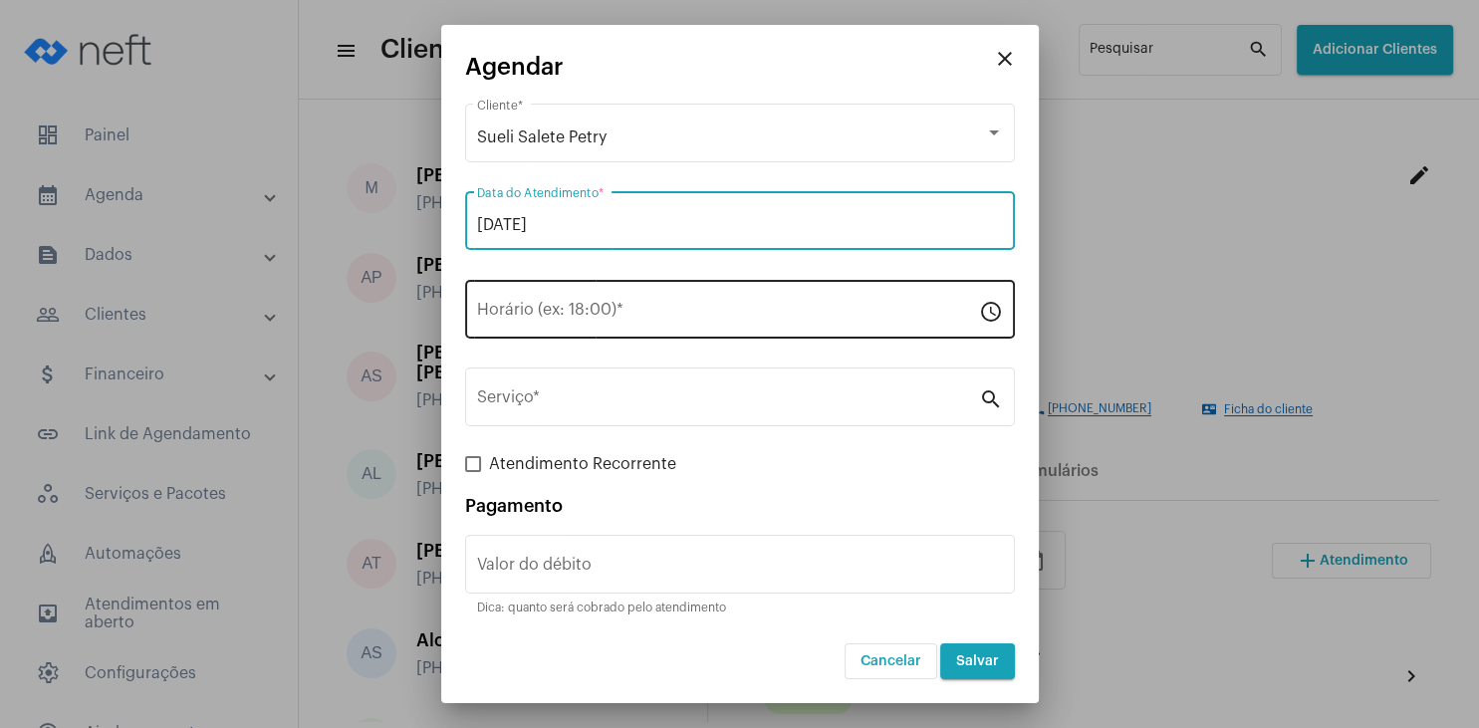
click at [555, 313] on input "Horário (ex: 18:00) *" at bounding box center [728, 314] width 502 height 18
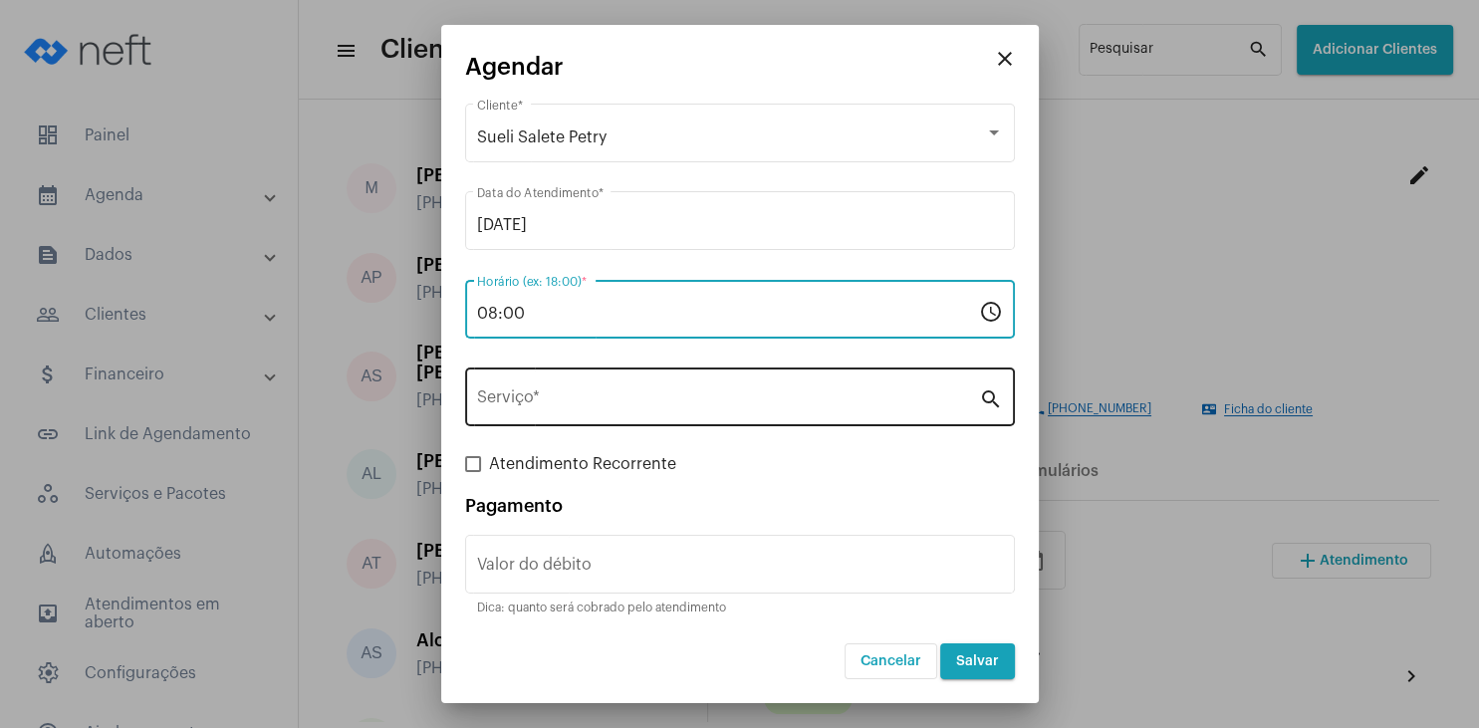
type input "08:00"
click at [536, 399] on input "Serviço *" at bounding box center [728, 402] width 502 height 18
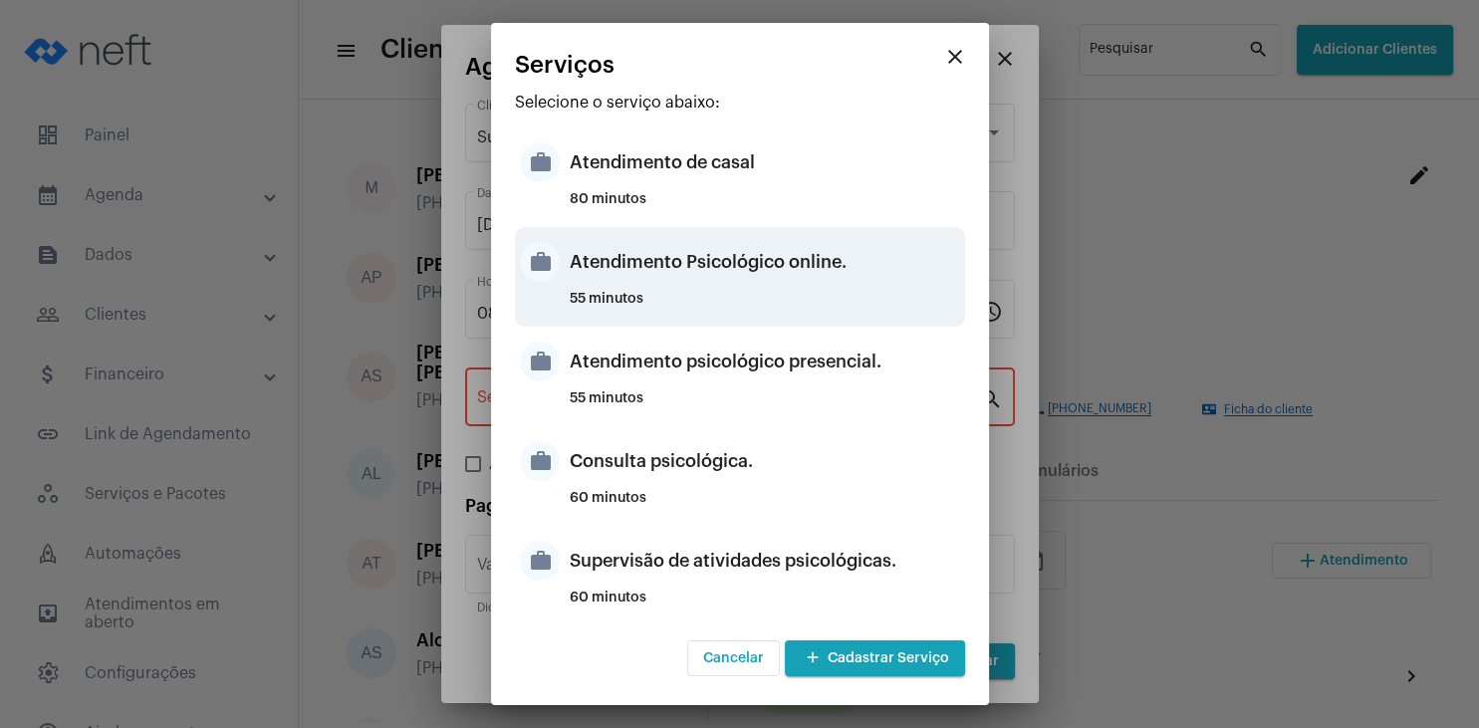
click at [806, 256] on div "Atendimento Psicológico online." at bounding box center [765, 262] width 391 height 60
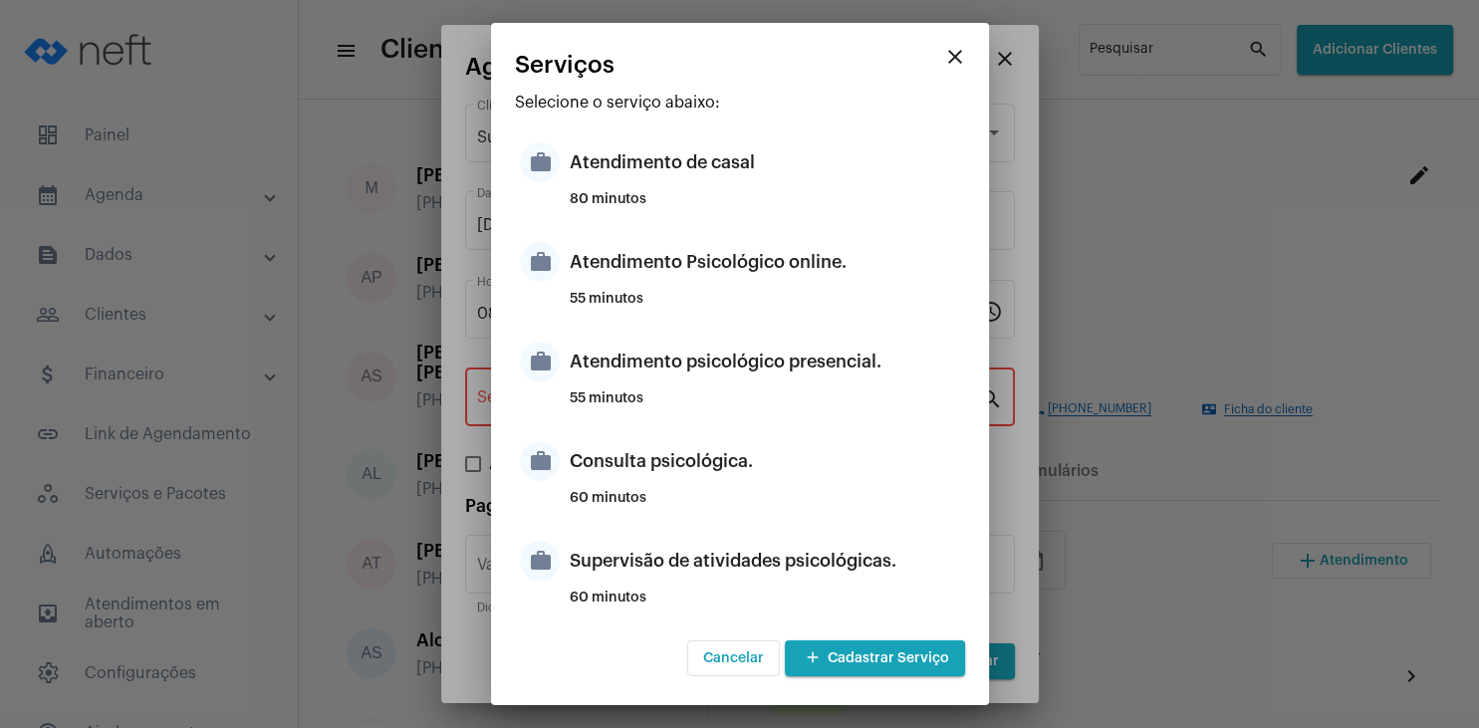
type input "Atendimento Psicológico online."
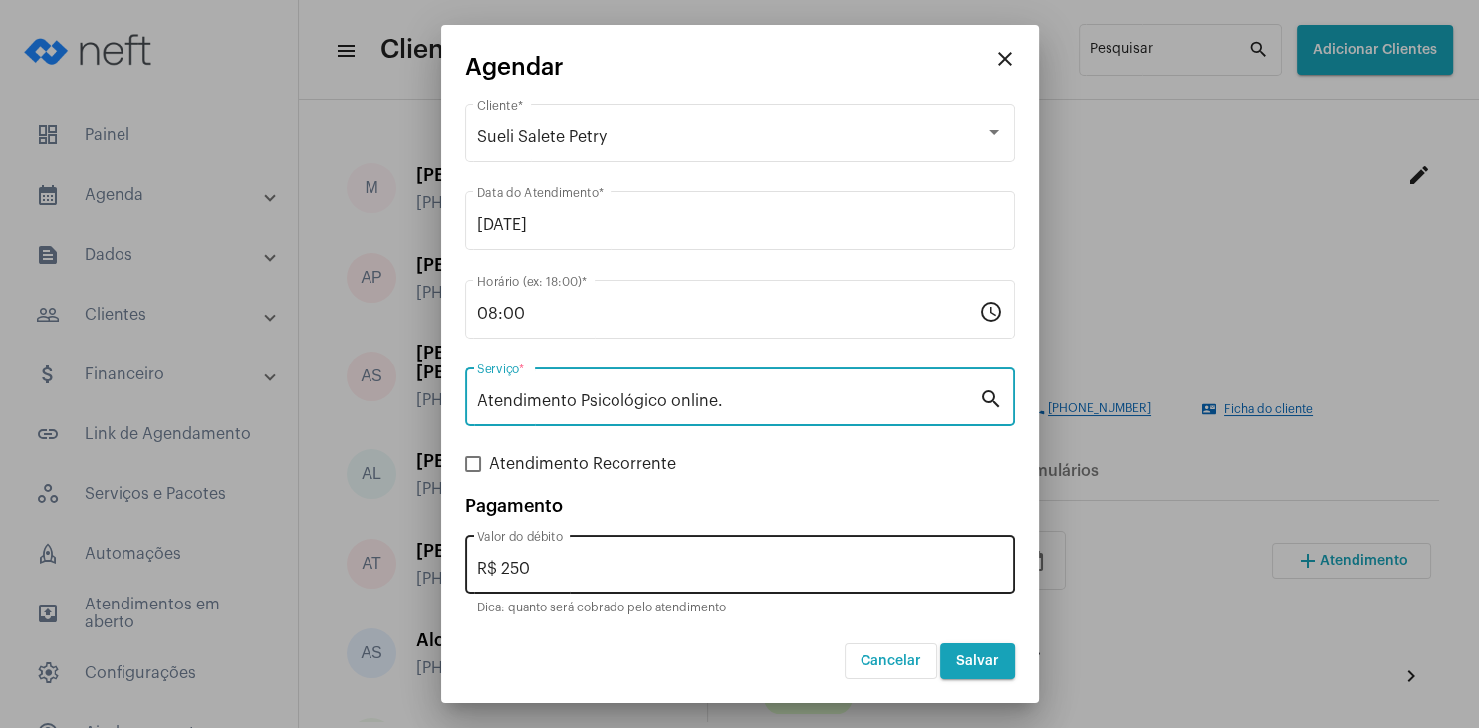
click at [568, 572] on input "R$ 250" at bounding box center [740, 569] width 526 height 18
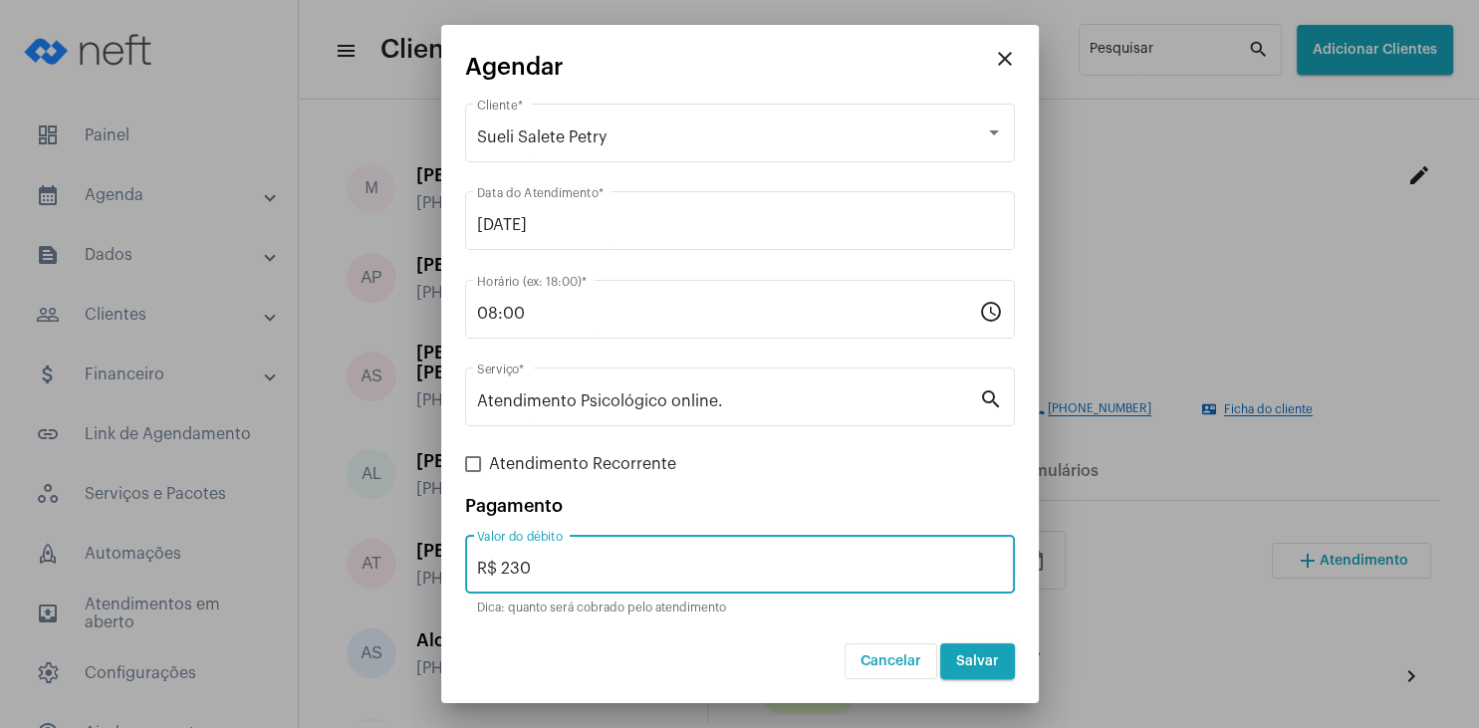
type input "R$ 230"
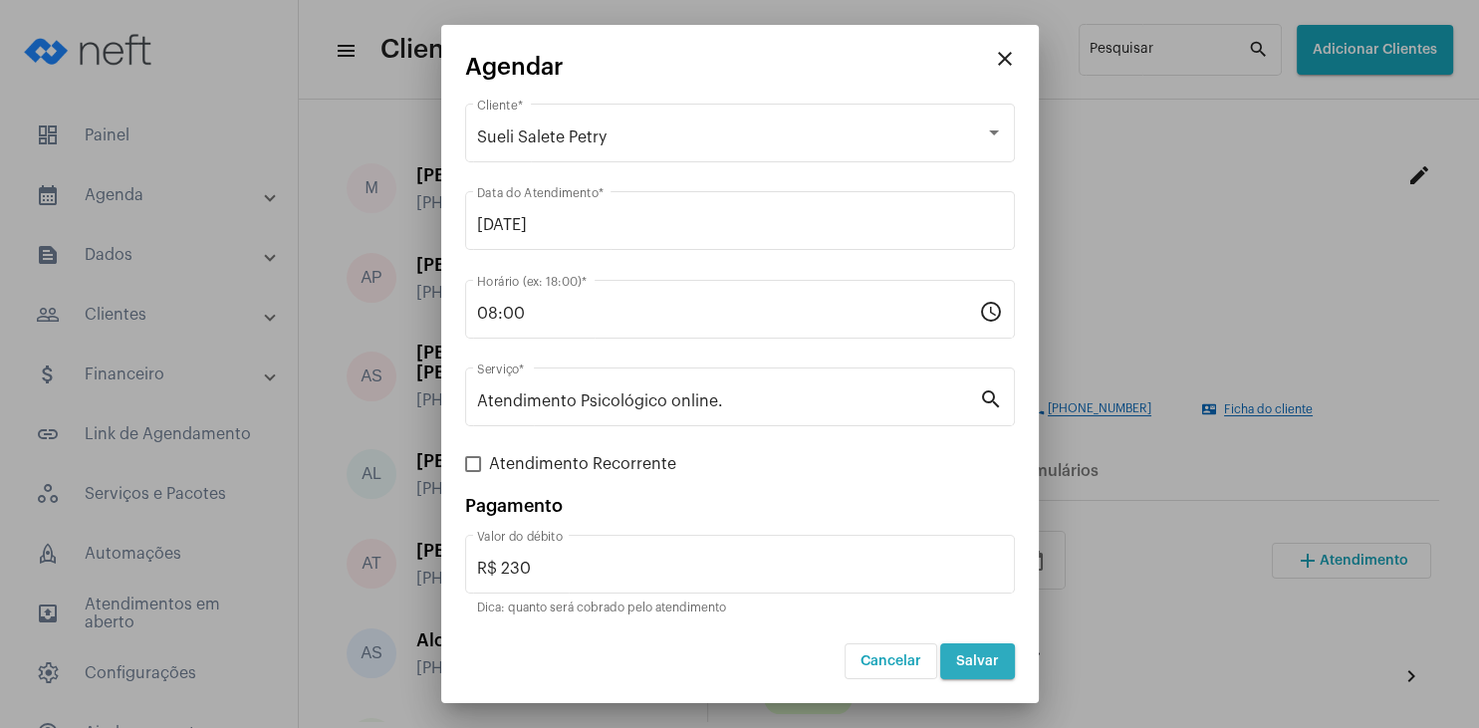
click at [985, 669] on button "Salvar" at bounding box center [977, 662] width 75 height 36
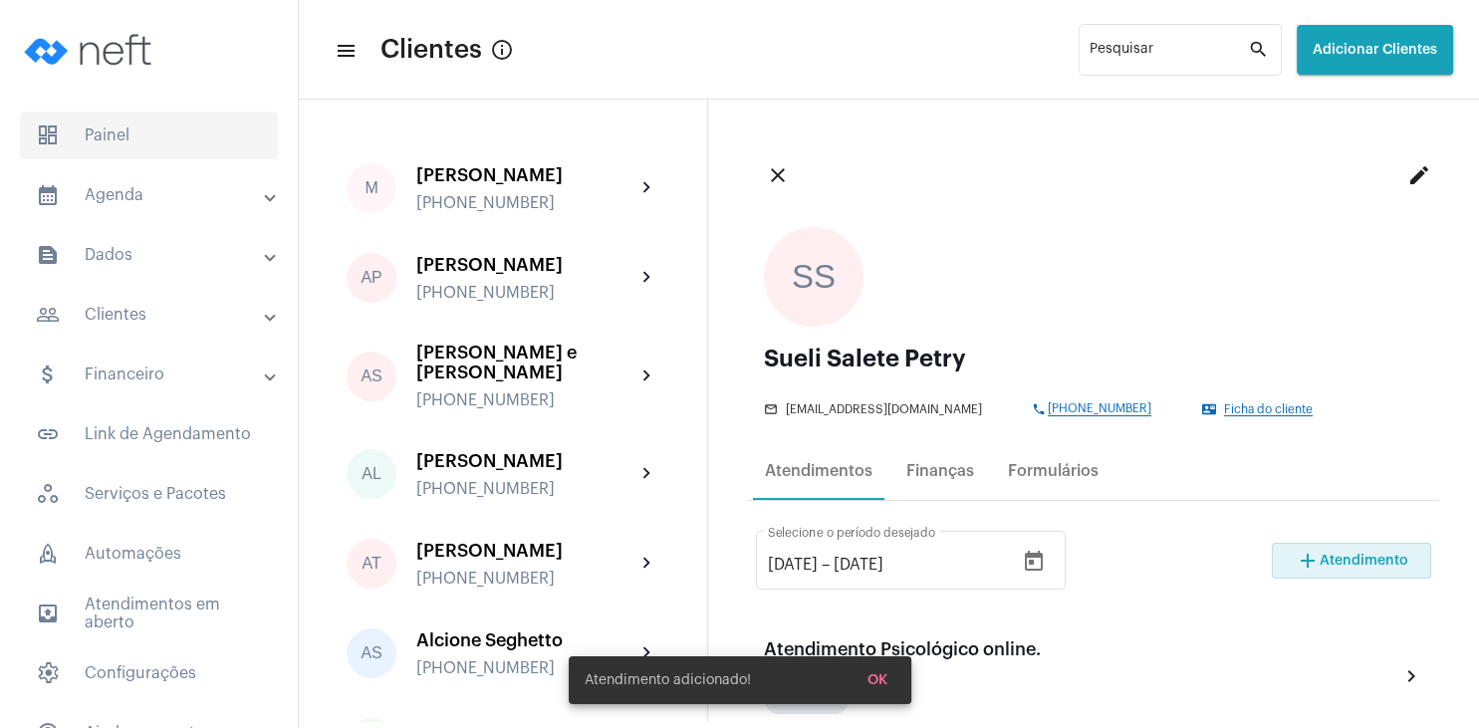
click at [126, 144] on span "dashboard Painel" at bounding box center [149, 136] width 258 height 48
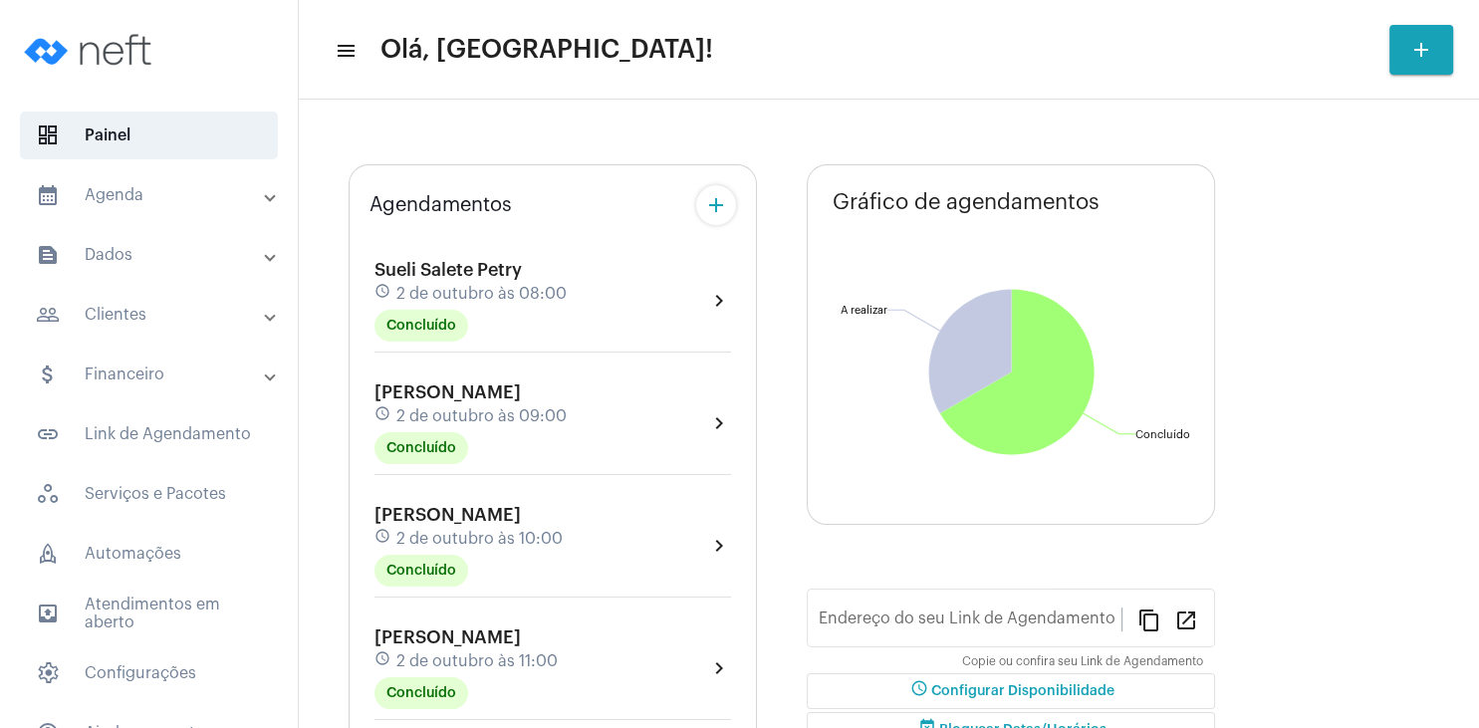
type input "[URL][DOMAIN_NAME]"
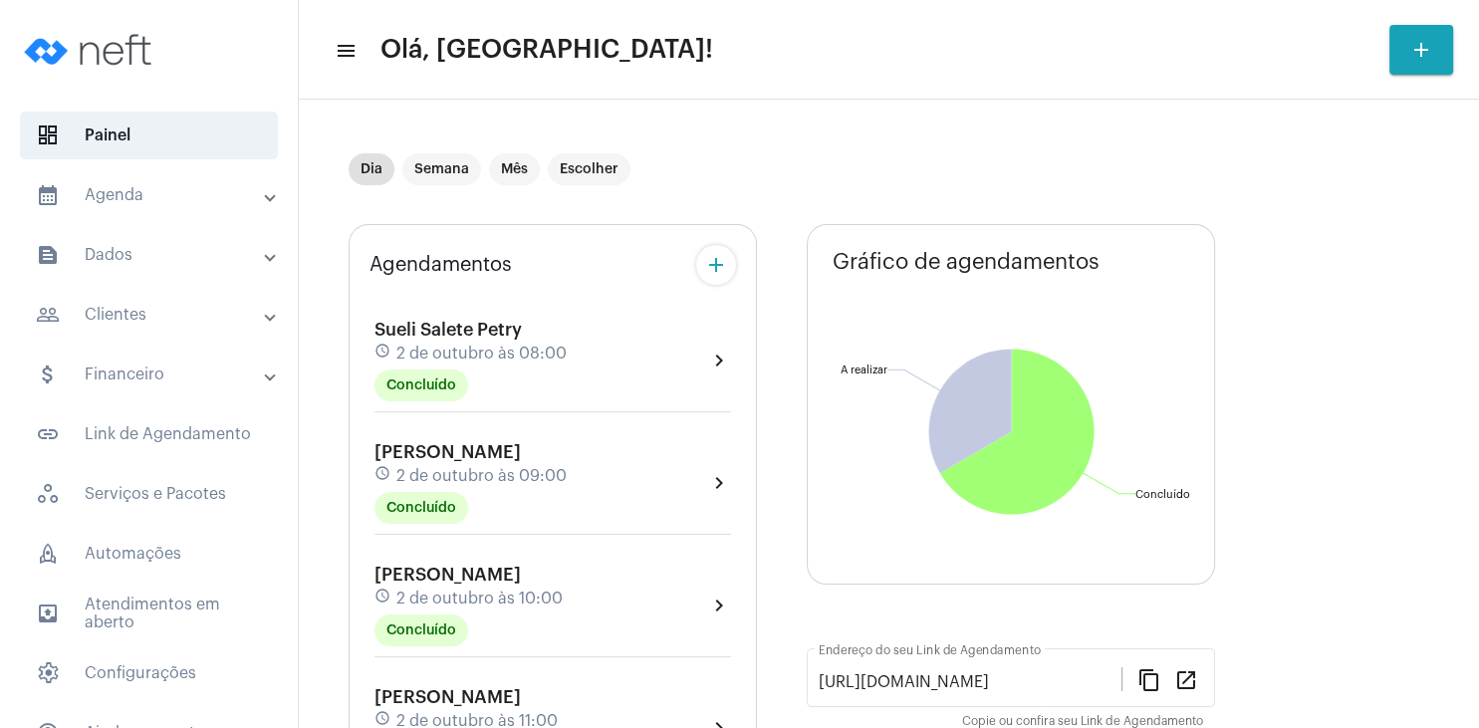
click at [476, 460] on span "[PERSON_NAME]" at bounding box center [448, 452] width 146 height 18
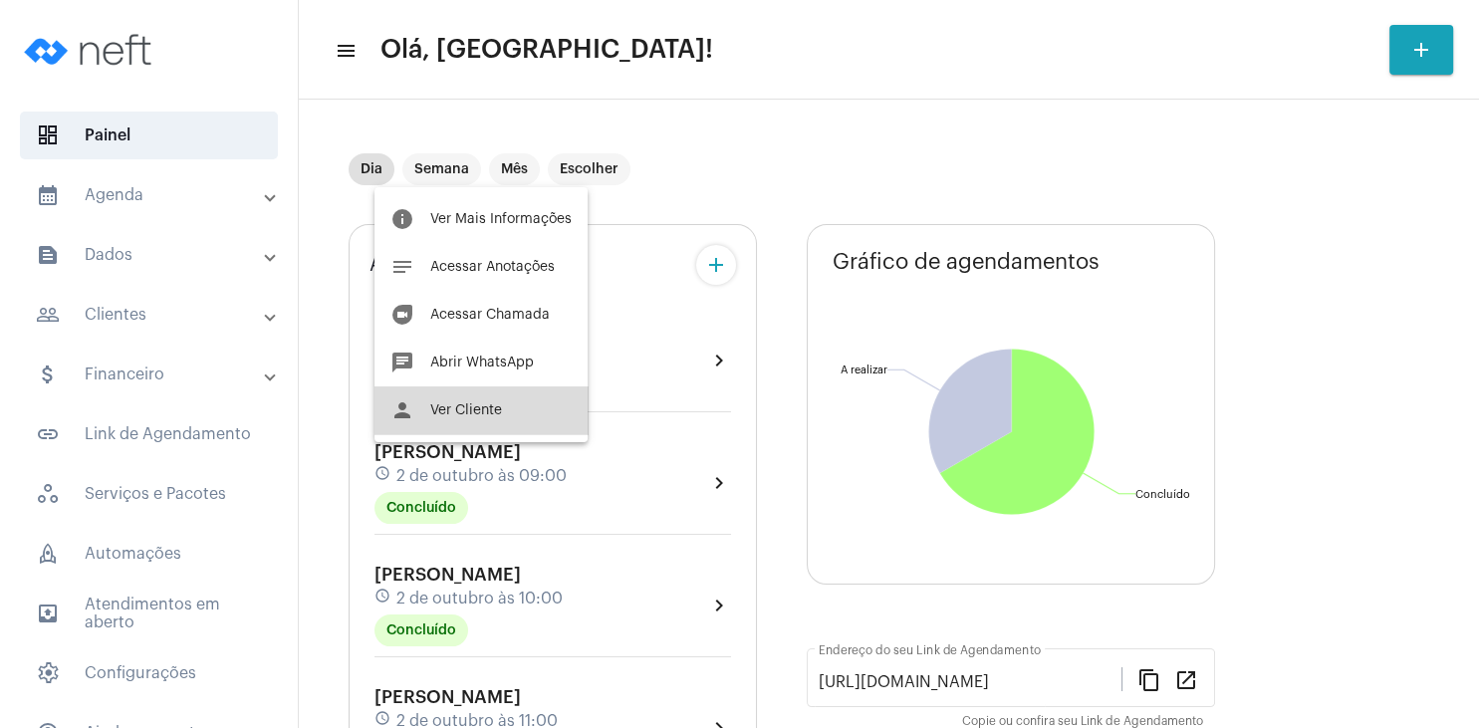
click at [497, 412] on span "Ver Cliente" at bounding box center [466, 410] width 72 height 14
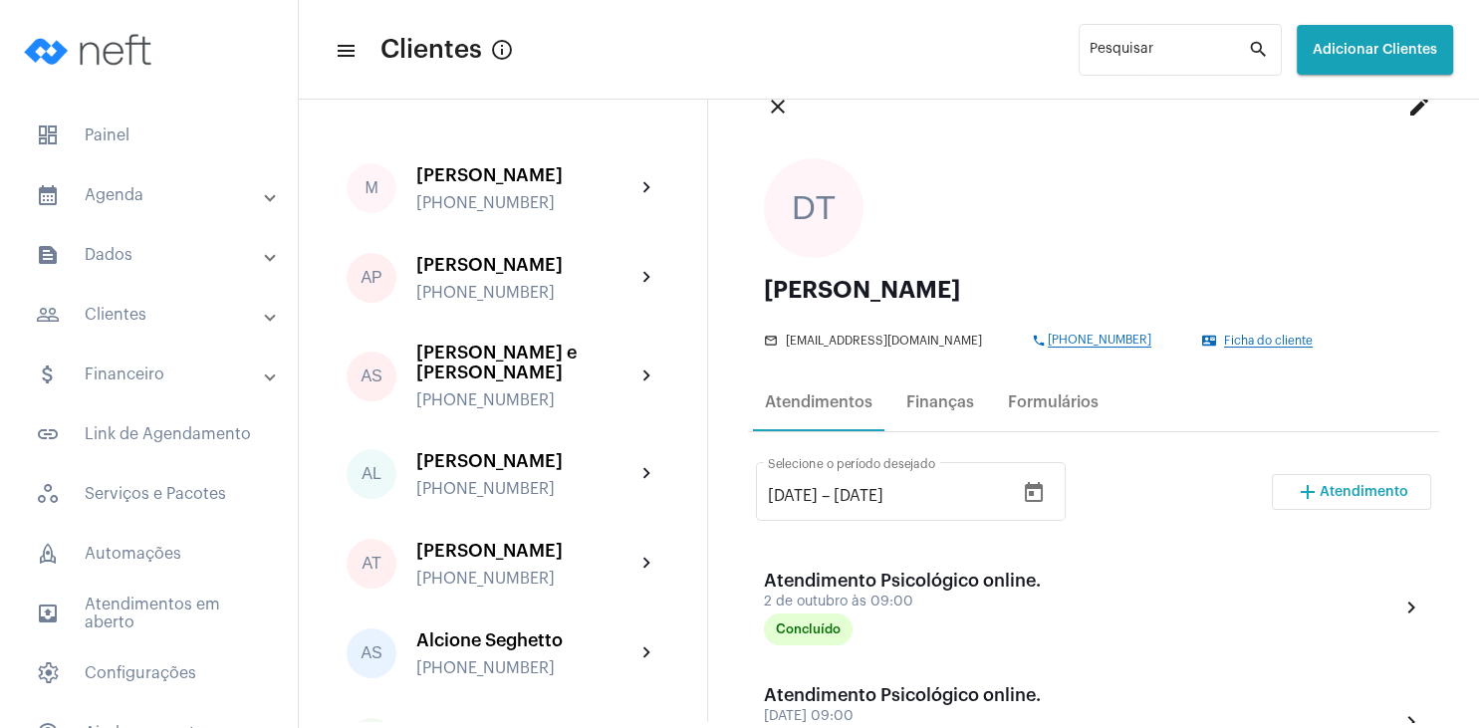
scroll to position [96, 0]
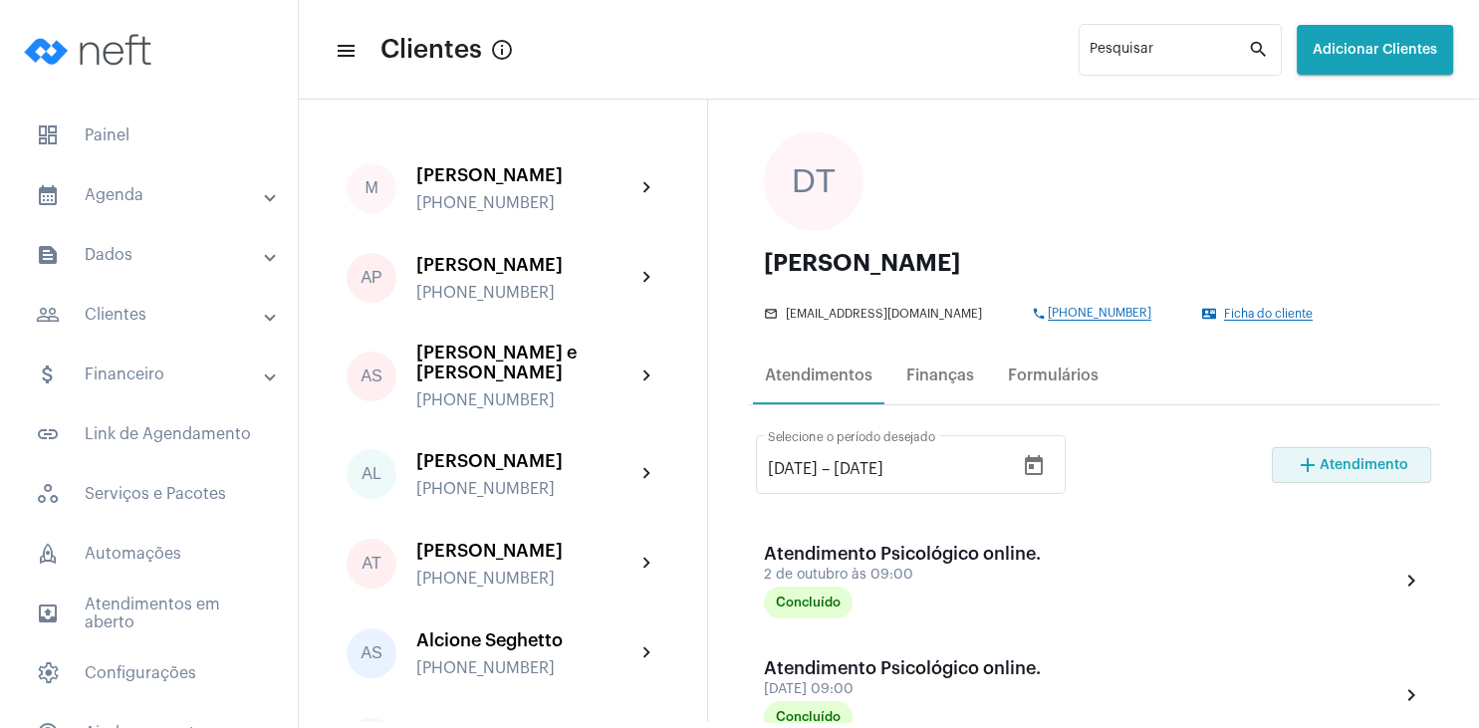
click at [1350, 460] on span "Atendimento" at bounding box center [1364, 465] width 89 height 14
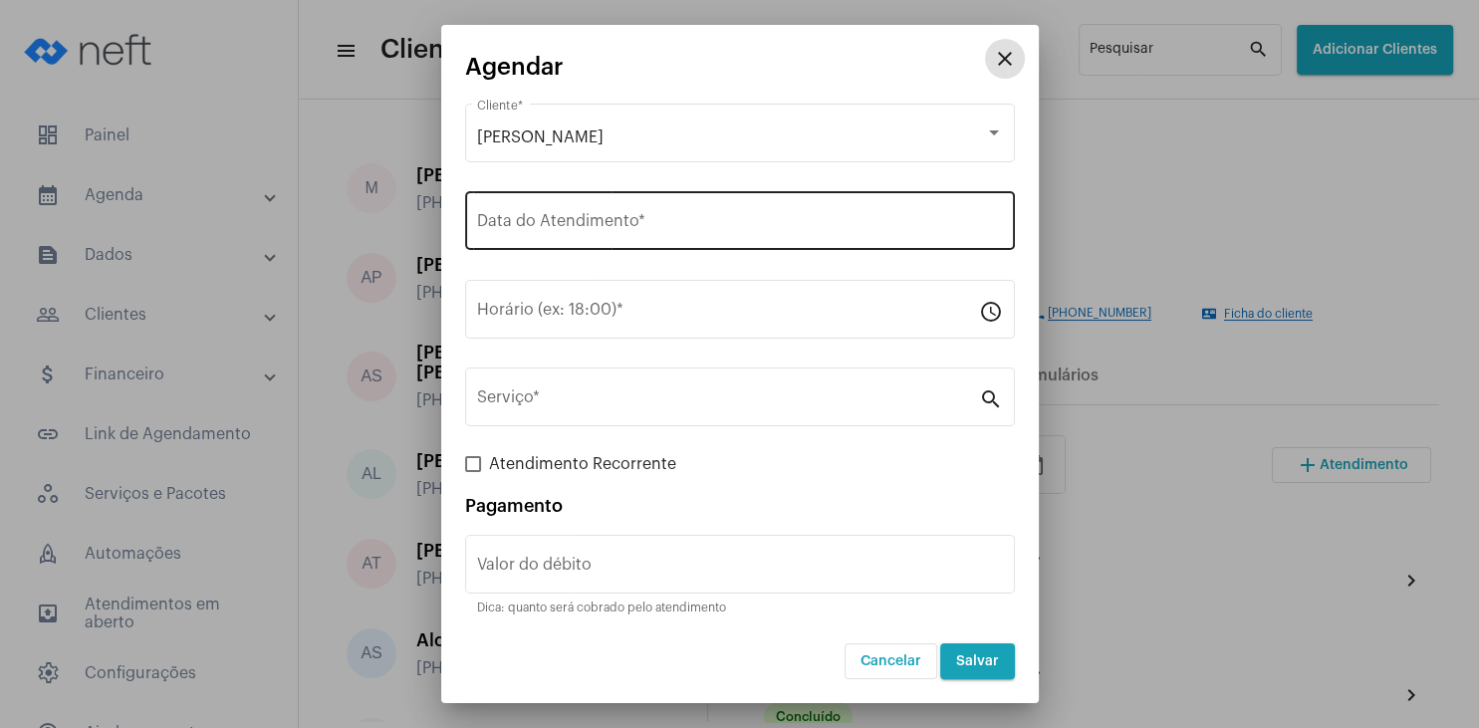
click at [620, 228] on input "Data do Atendimento *" at bounding box center [740, 225] width 526 height 18
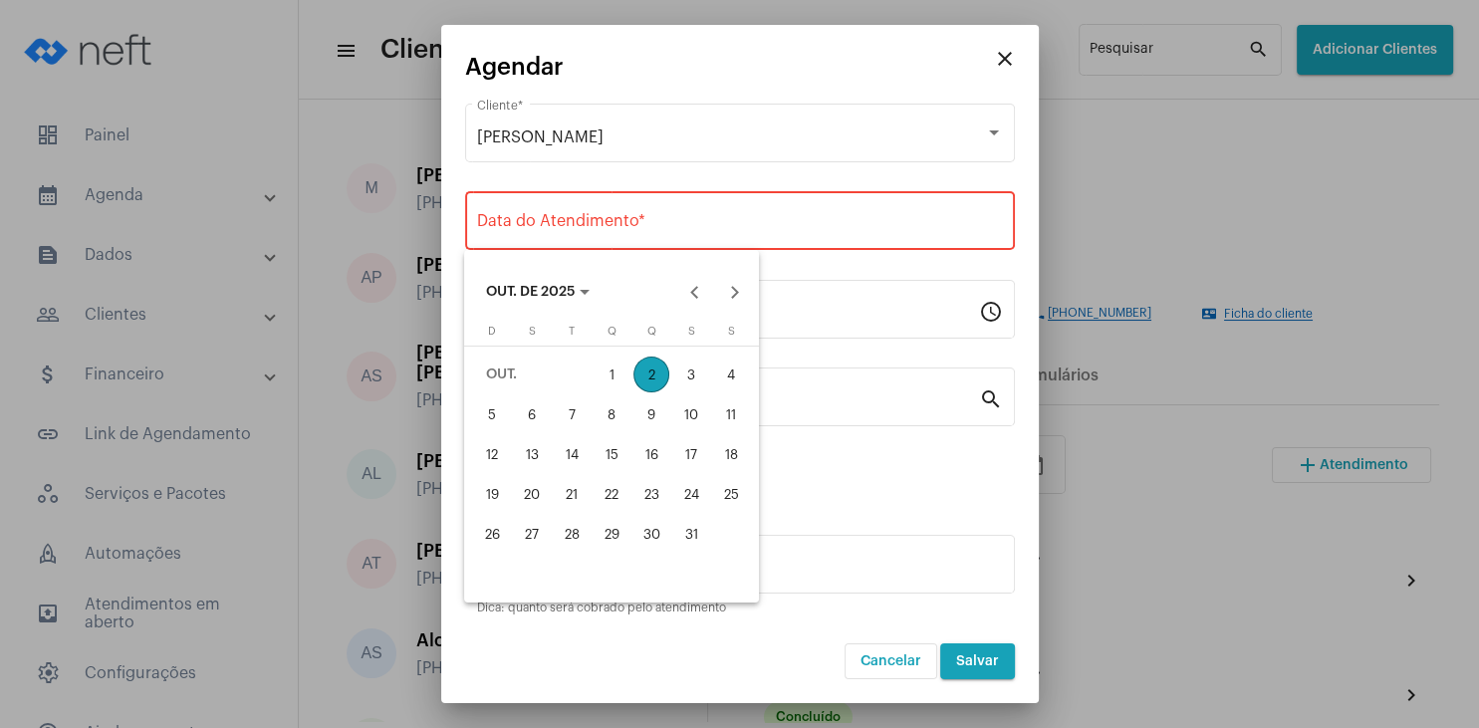
click at [664, 448] on div "16" at bounding box center [652, 454] width 36 height 36
type input "[DATE]"
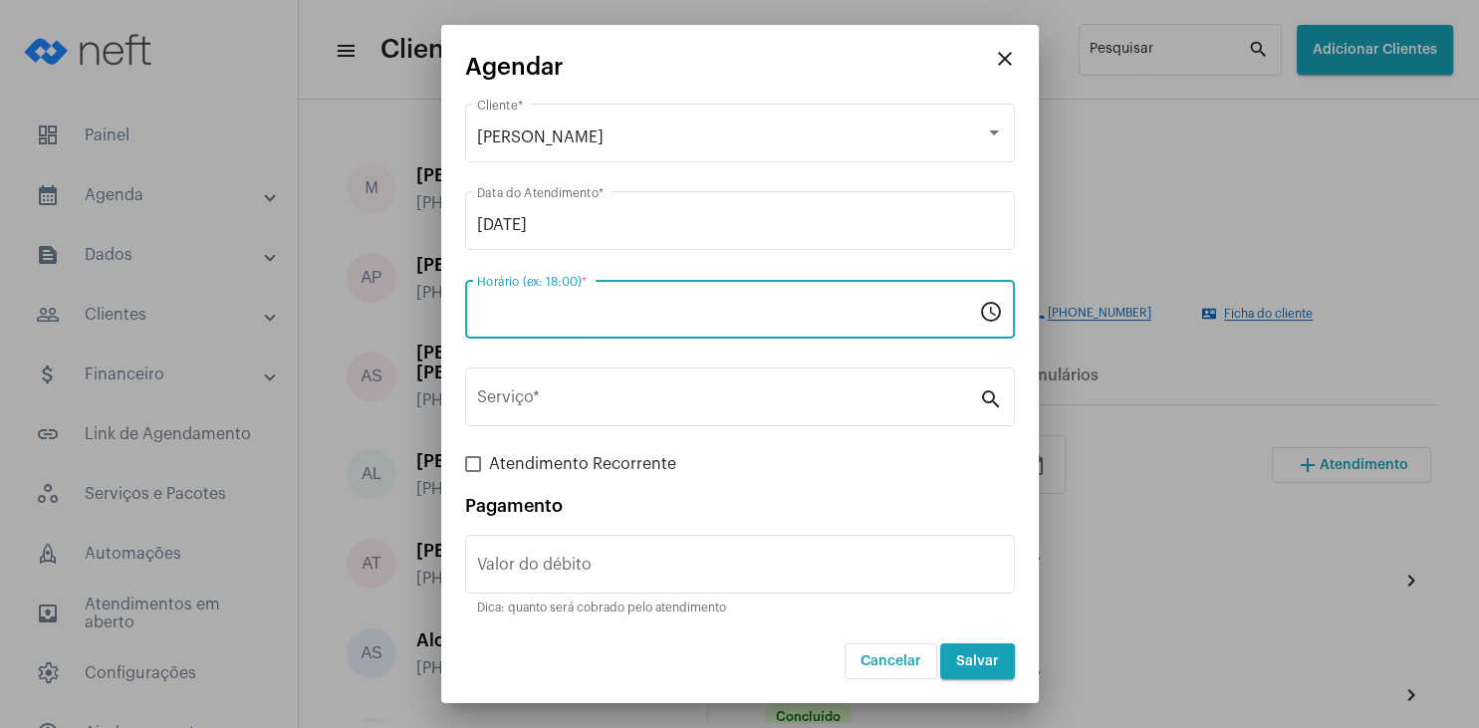
click at [572, 313] on input "Horário (ex: 18:00) *" at bounding box center [728, 314] width 502 height 18
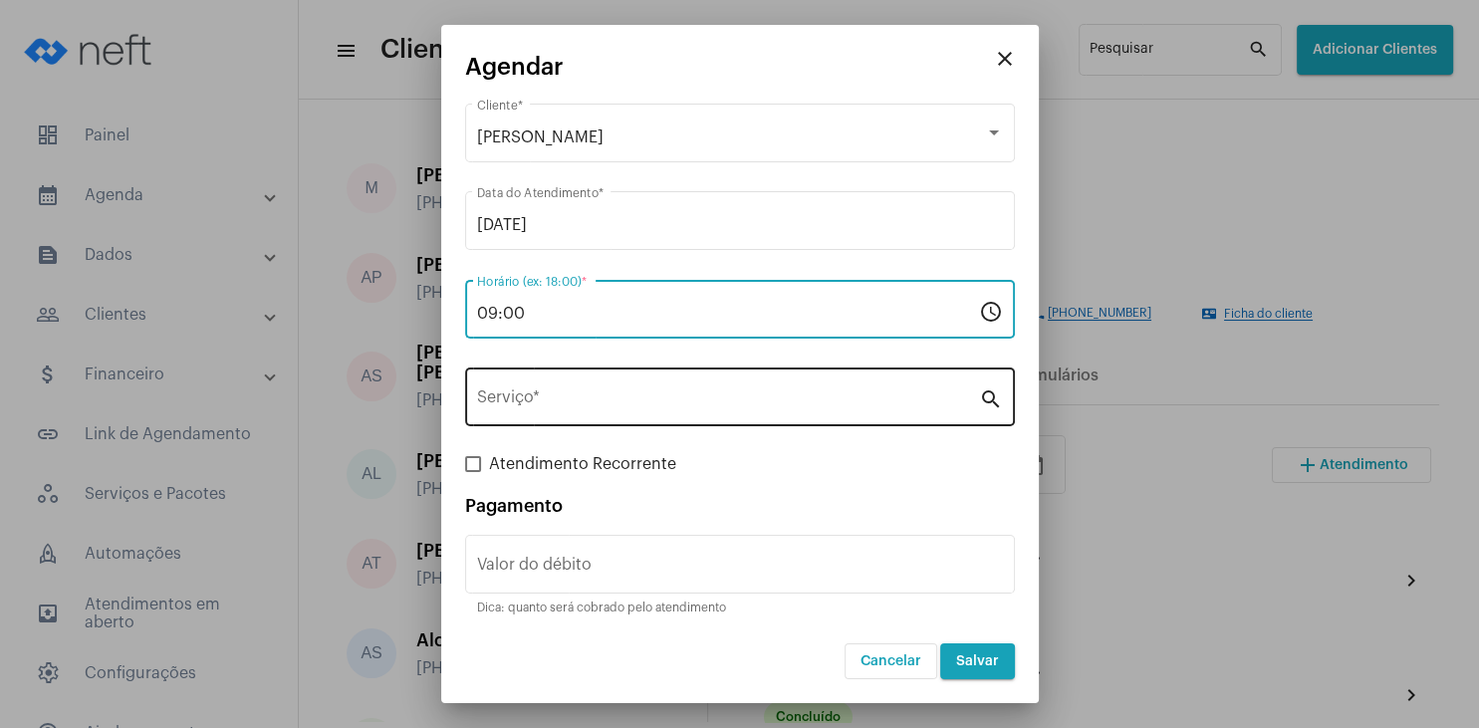
type input "09:00"
click at [580, 393] on input "Serviço *" at bounding box center [728, 402] width 502 height 18
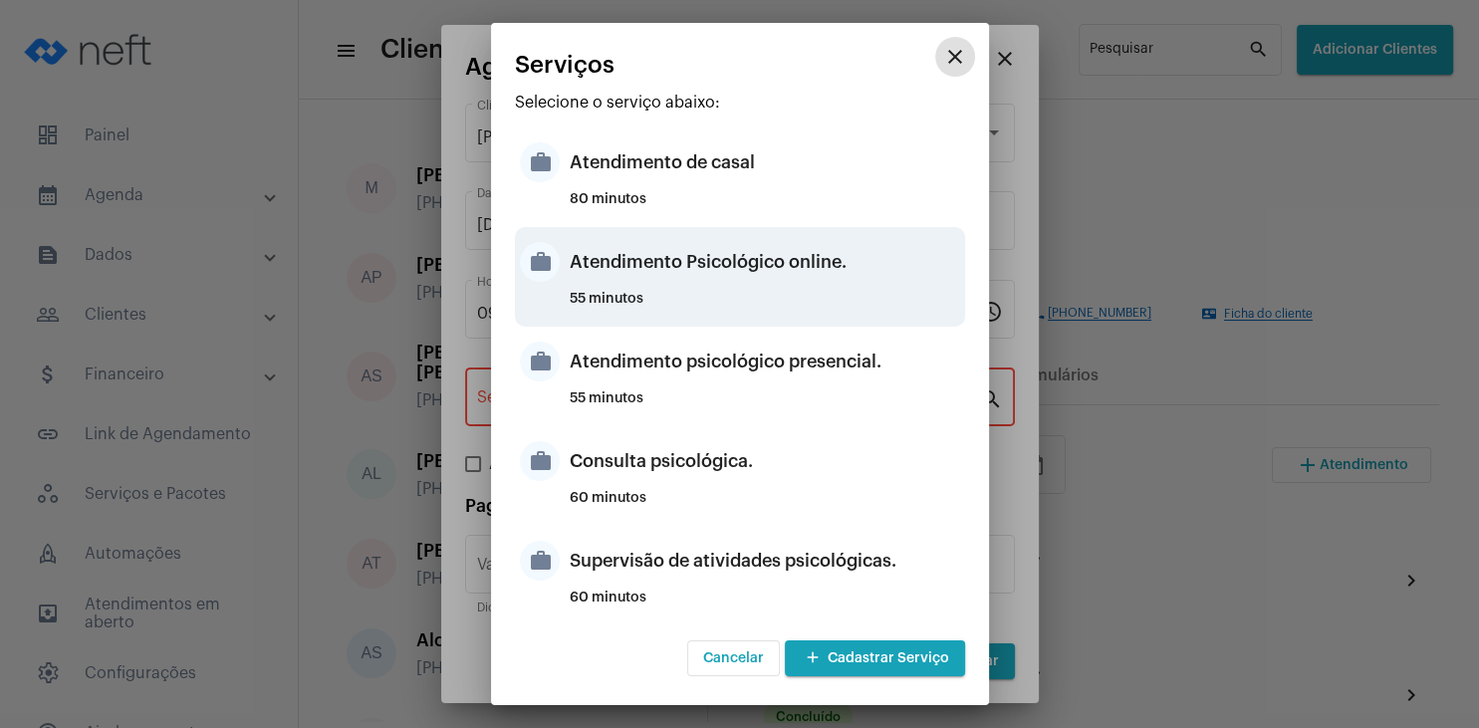
click at [827, 265] on div "Atendimento Psicológico online." at bounding box center [765, 262] width 391 height 60
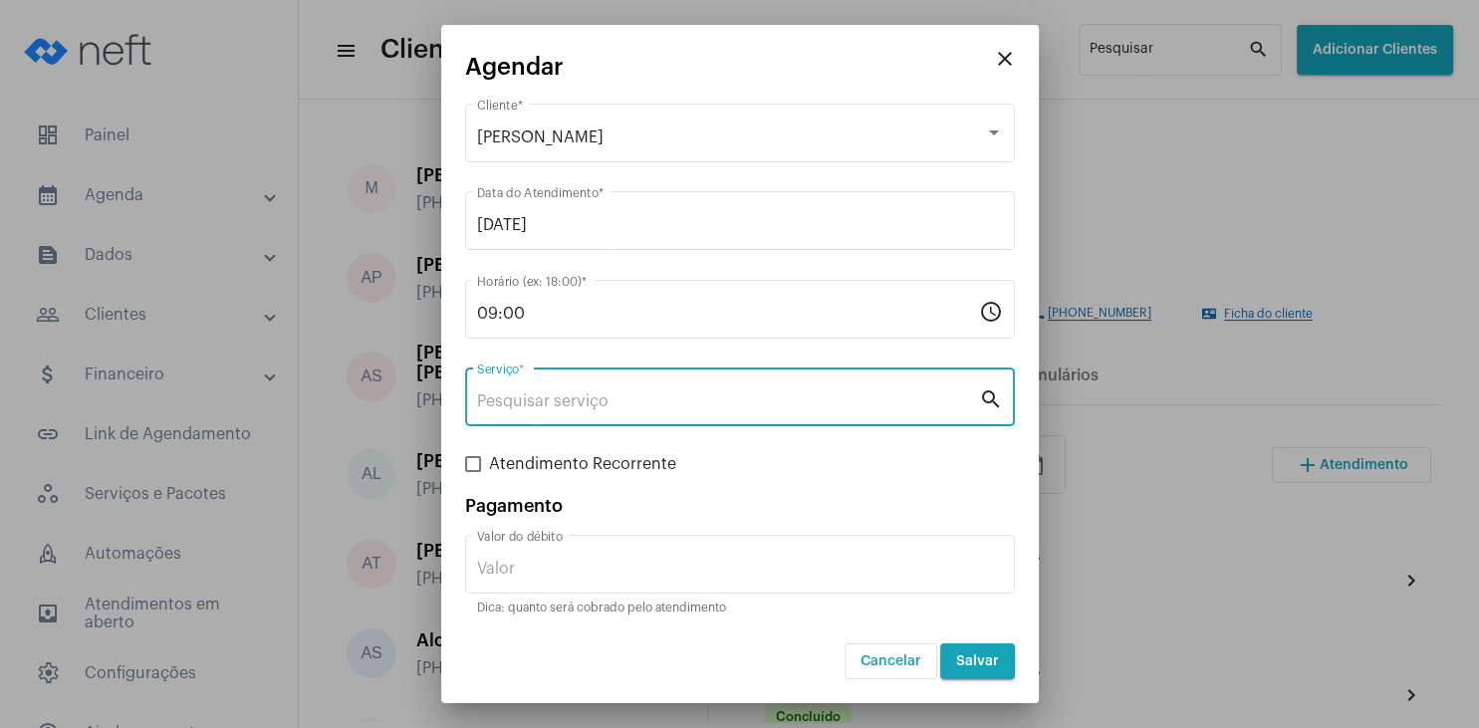
type input "Atendimento Psicológico online."
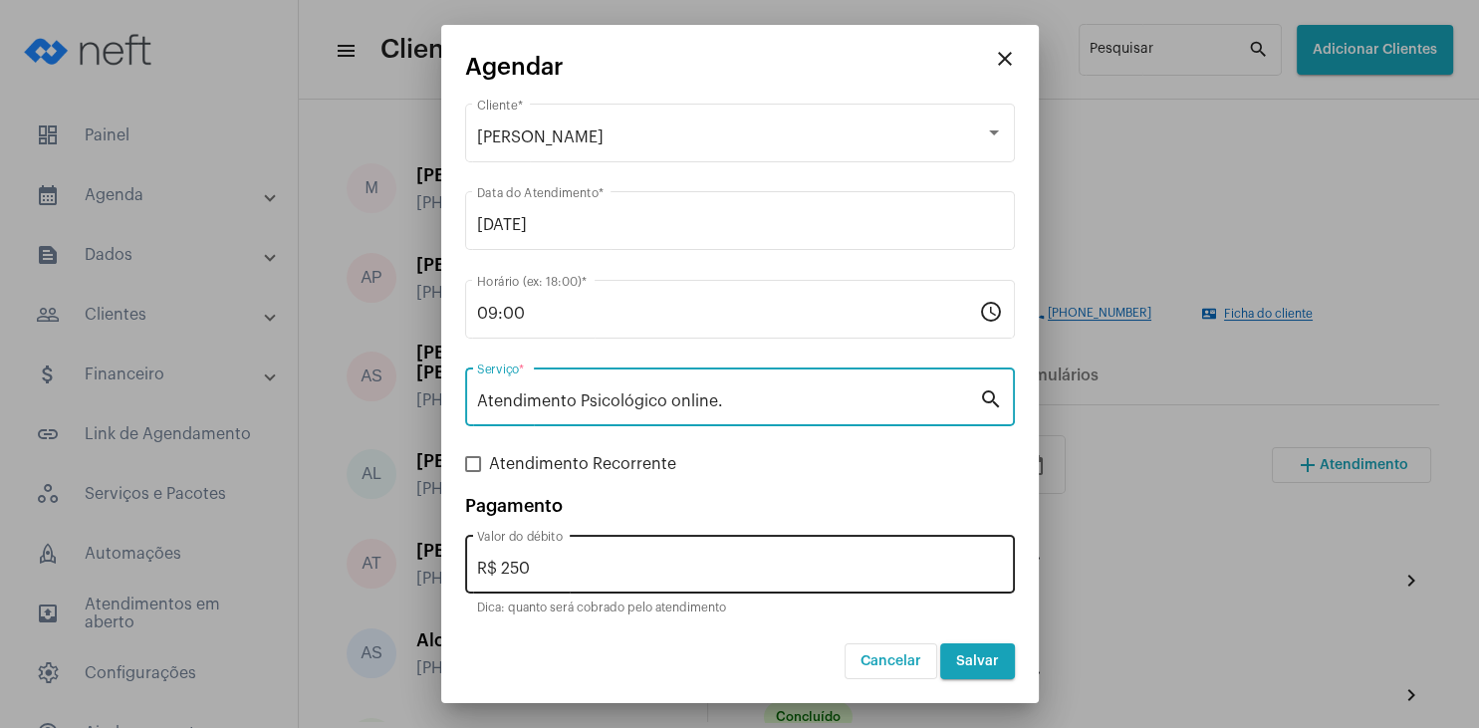
click at [588, 572] on input "R$ 250" at bounding box center [740, 569] width 526 height 18
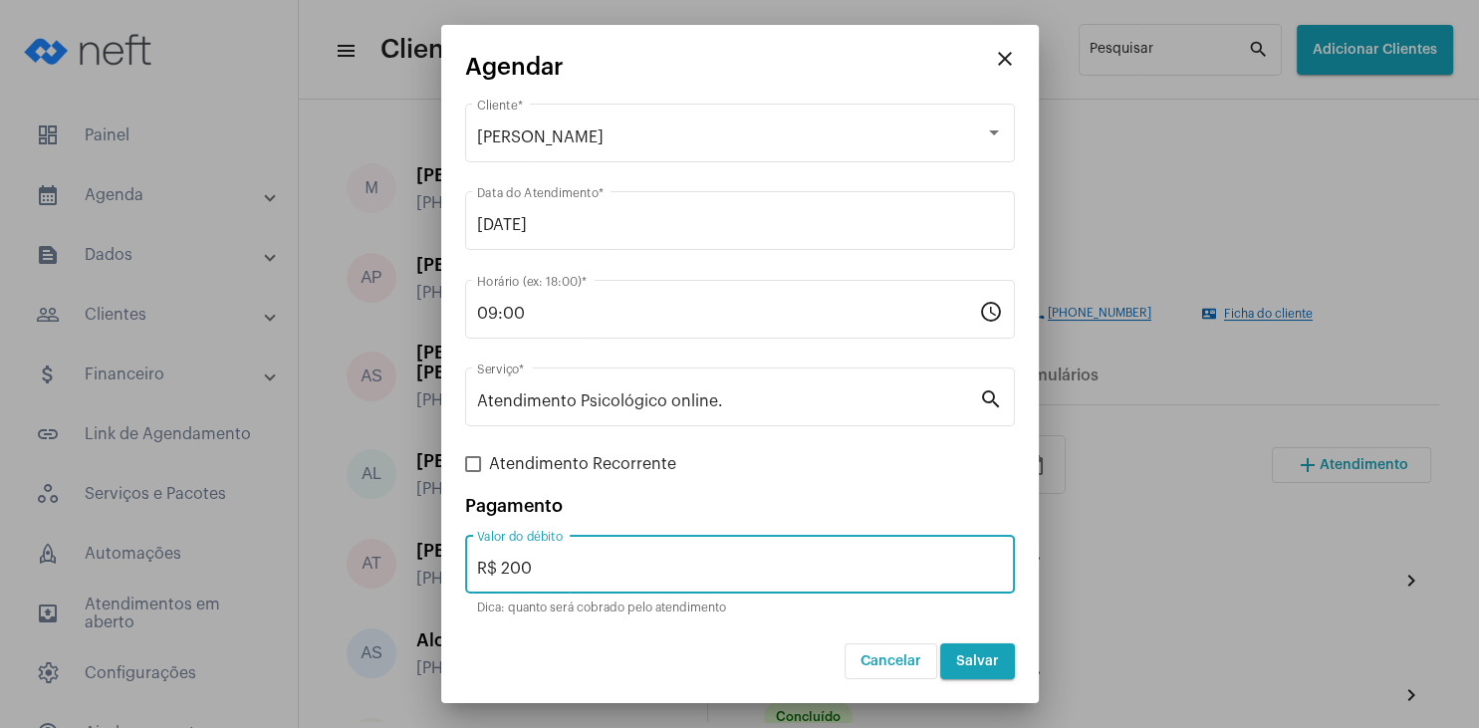
type input "R$ 200"
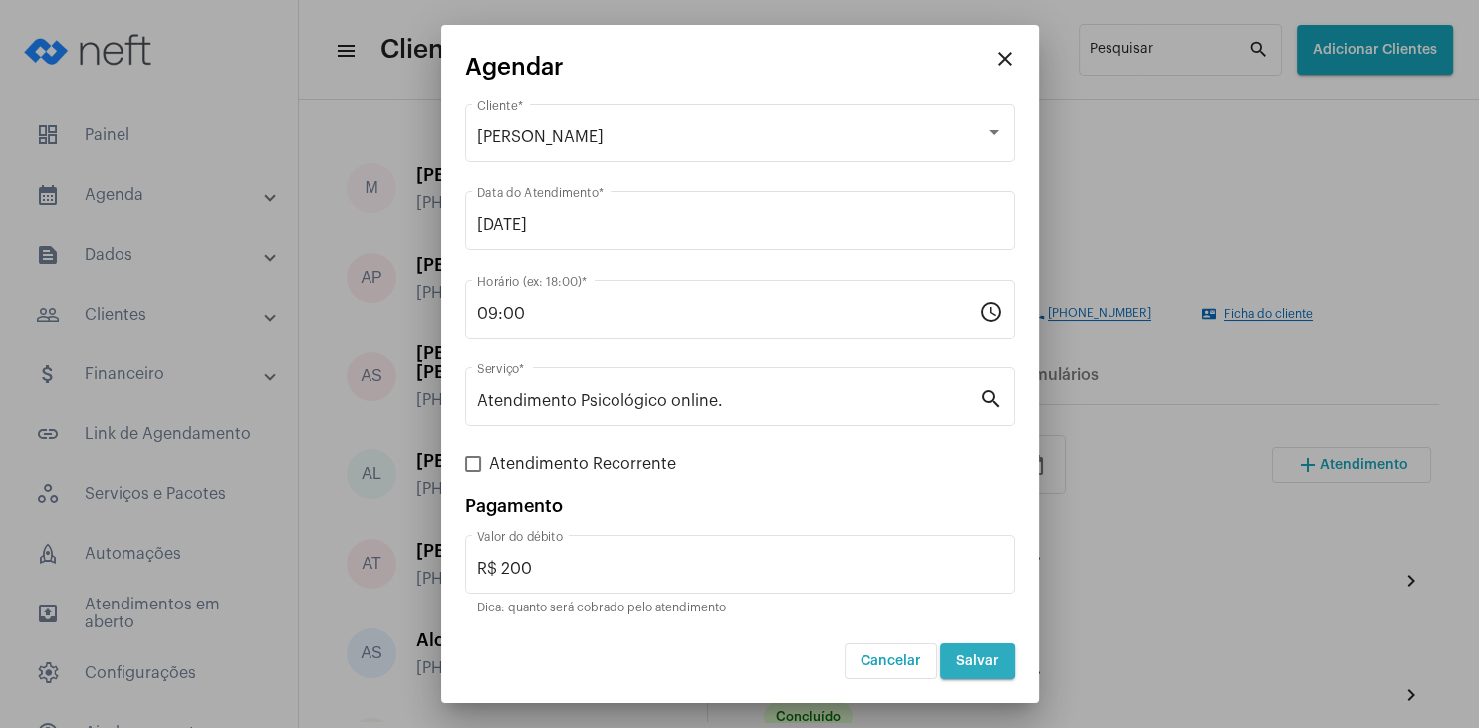
click at [972, 656] on span "Salvar" at bounding box center [977, 662] width 43 height 14
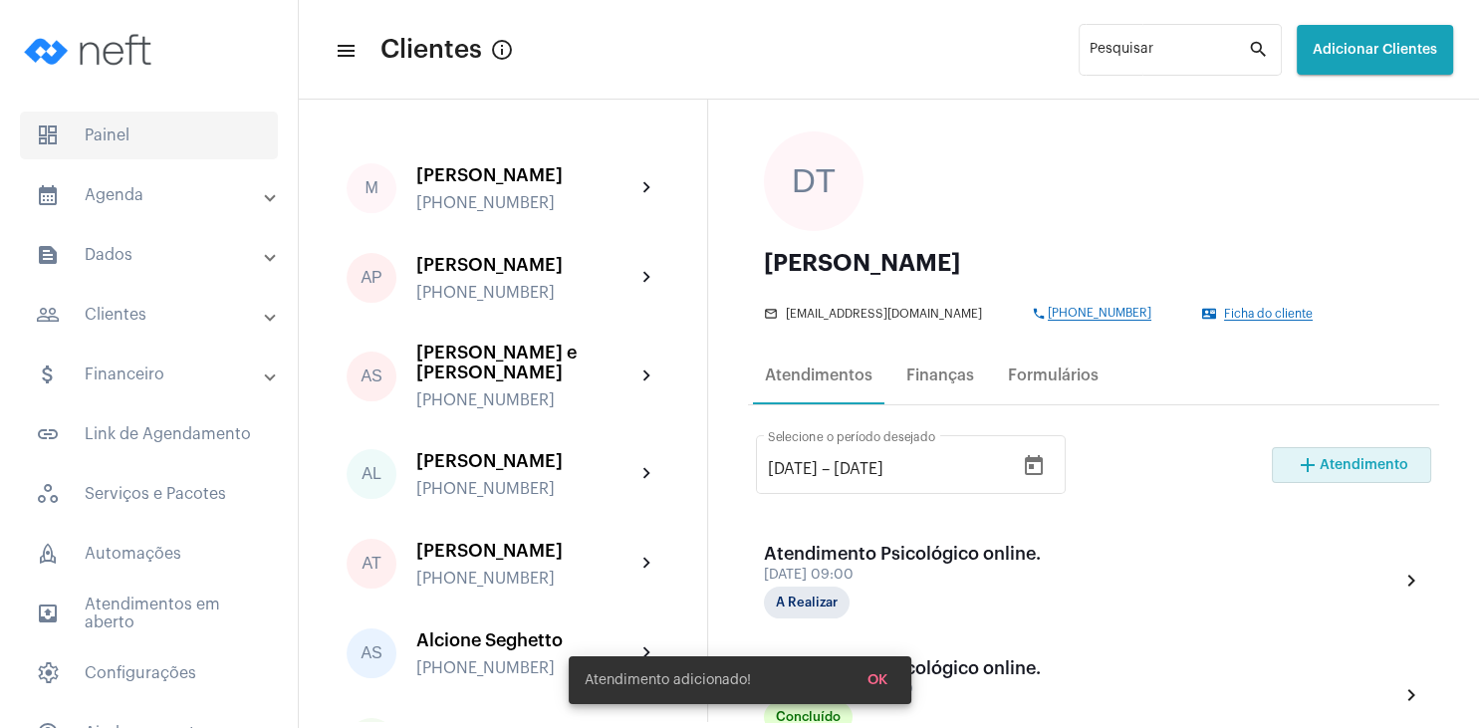
click at [161, 131] on span "dashboard Painel" at bounding box center [149, 136] width 258 height 48
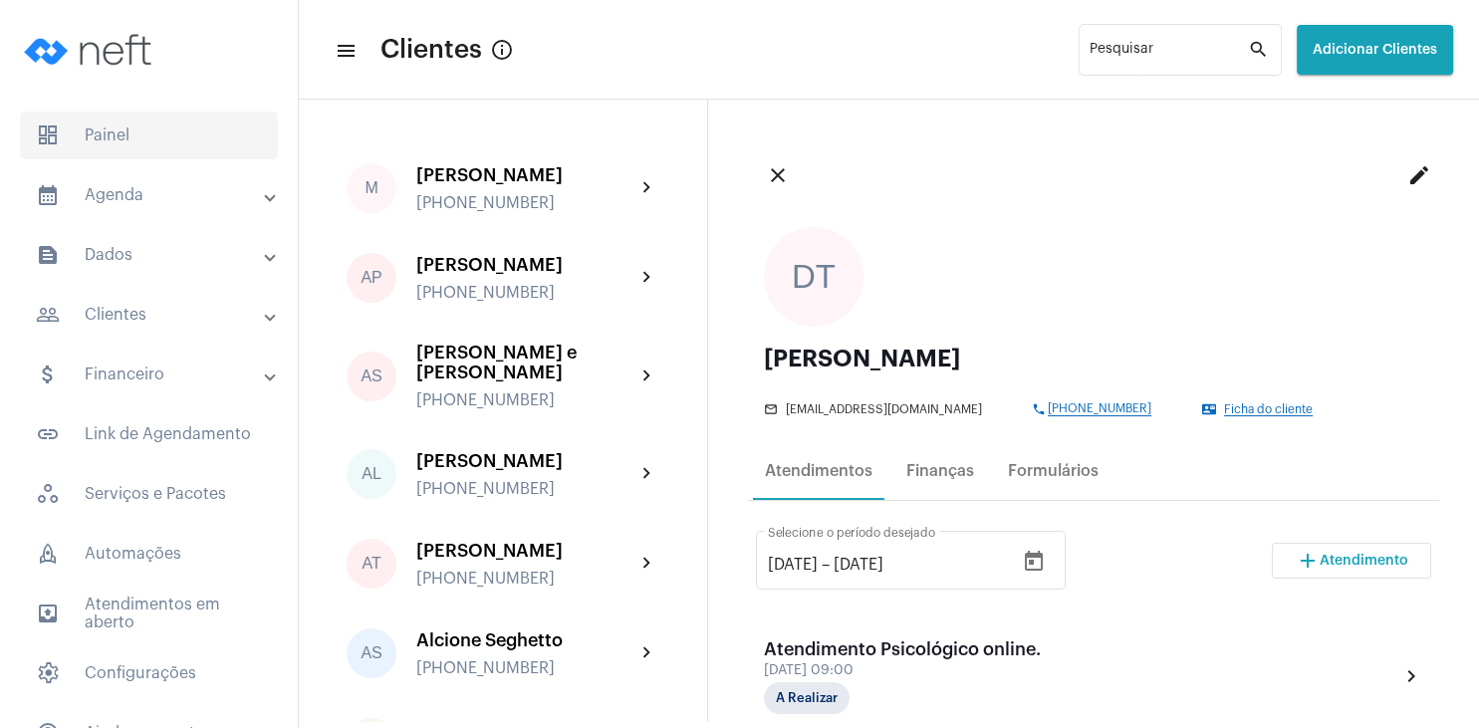
click at [131, 120] on span "dashboard Painel" at bounding box center [149, 136] width 258 height 48
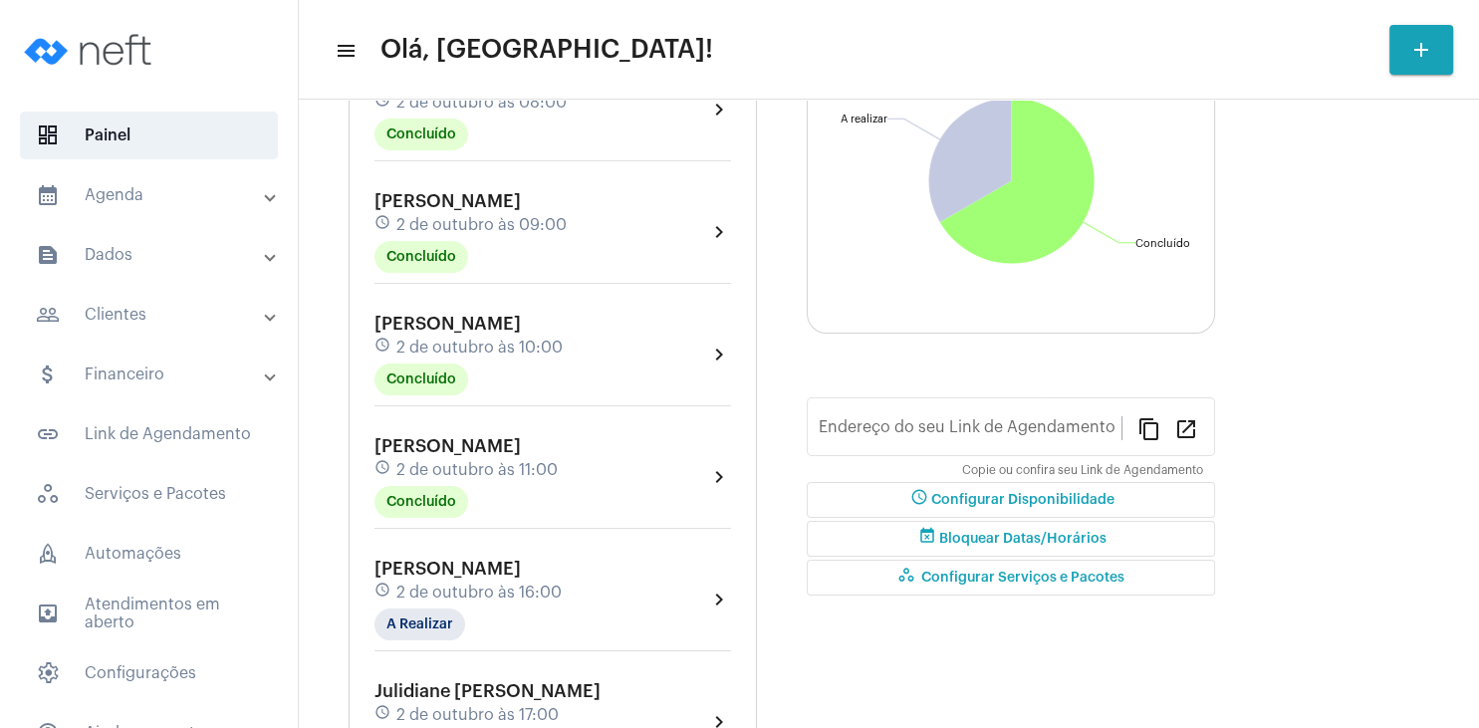
click at [483, 337] on div "[PERSON_NAME] schedule [DATE] 10:00 Concluído" at bounding box center [469, 355] width 188 height 82
type input "[URL][DOMAIN_NAME]"
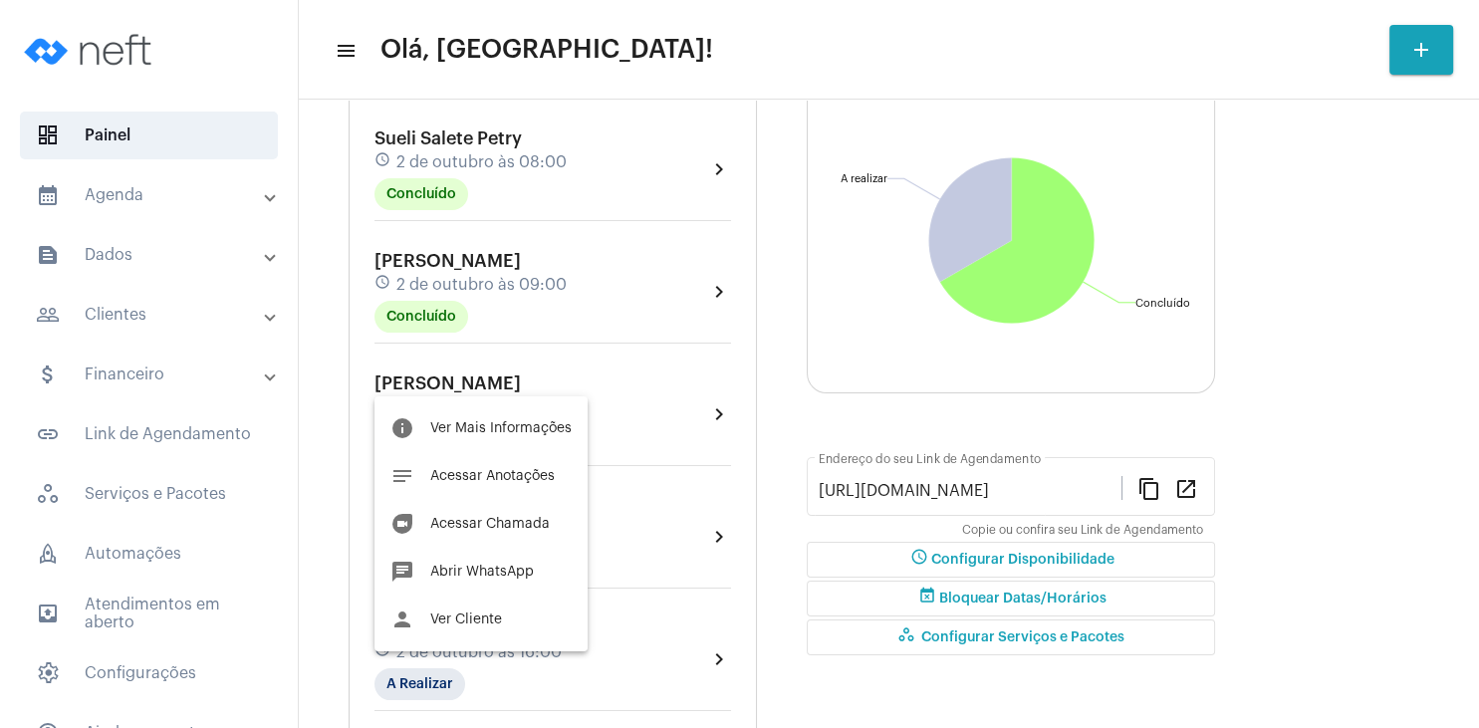
scroll to position [251, 0]
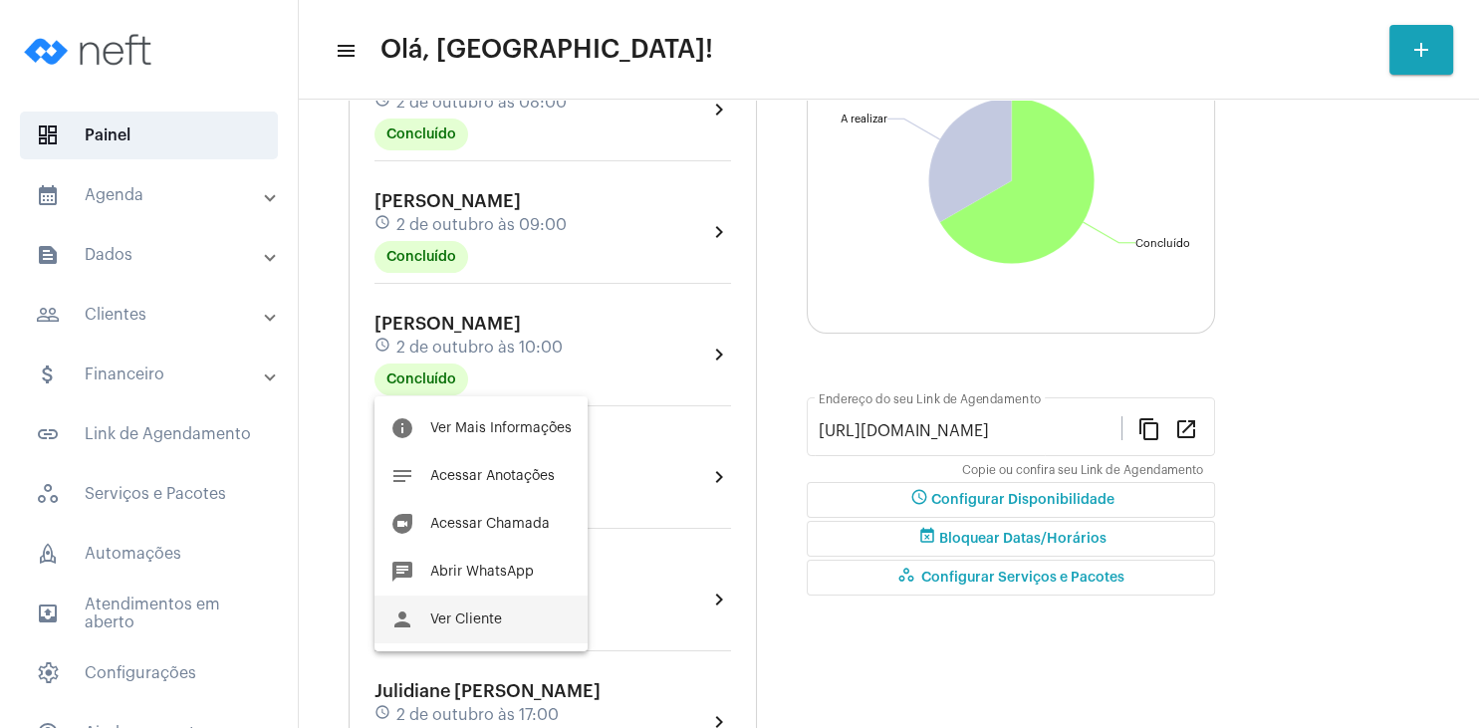
click at [486, 611] on button "person Ver Cliente" at bounding box center [481, 620] width 213 height 48
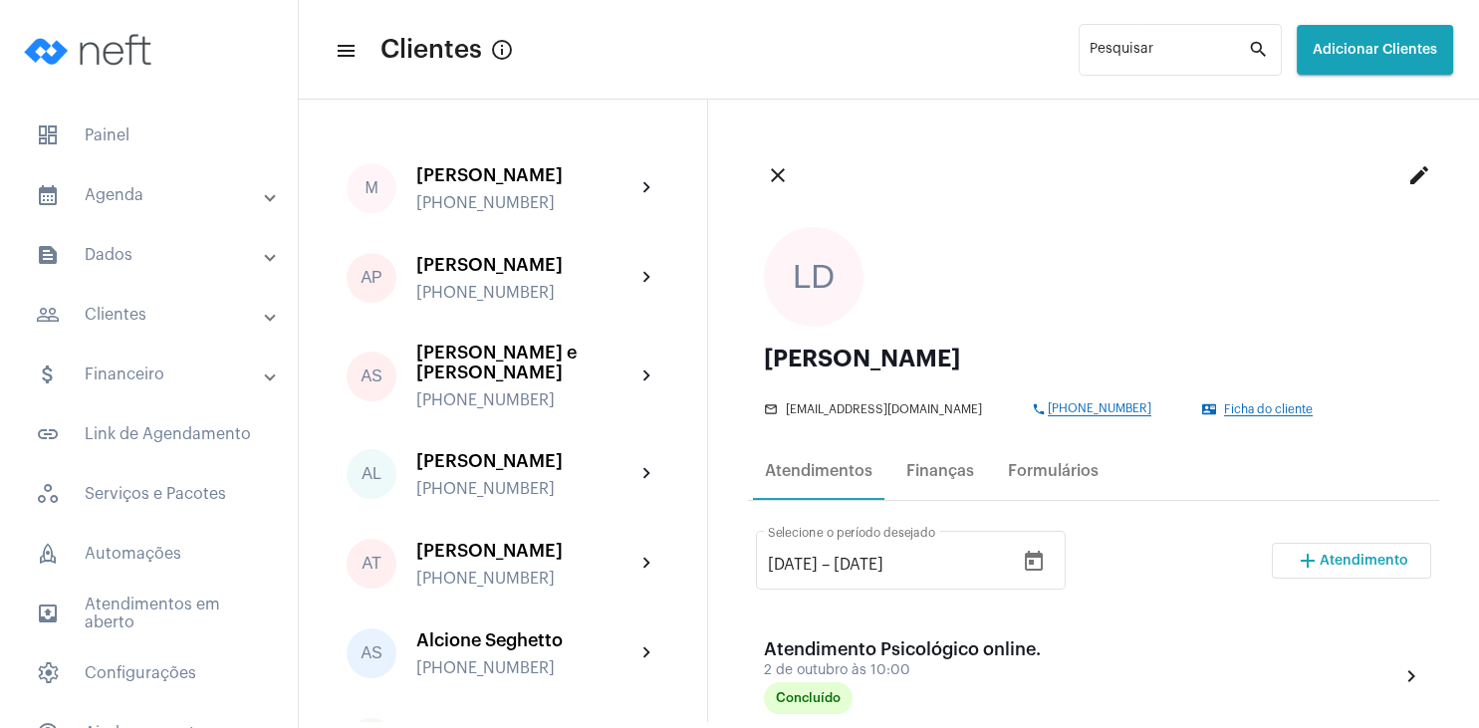
click at [1347, 555] on span "Atendimento" at bounding box center [1364, 561] width 89 height 14
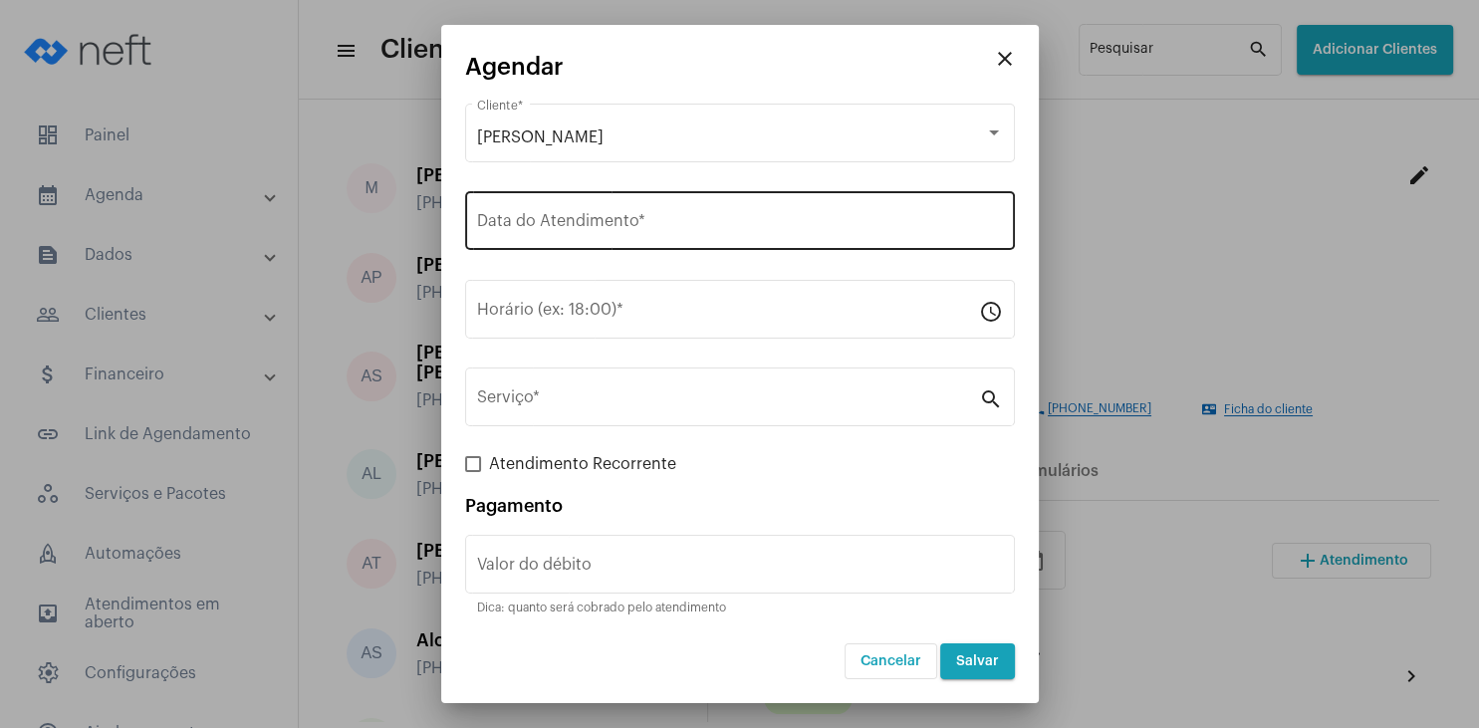
click at [615, 240] on div "Data do Atendimento *" at bounding box center [740, 218] width 526 height 63
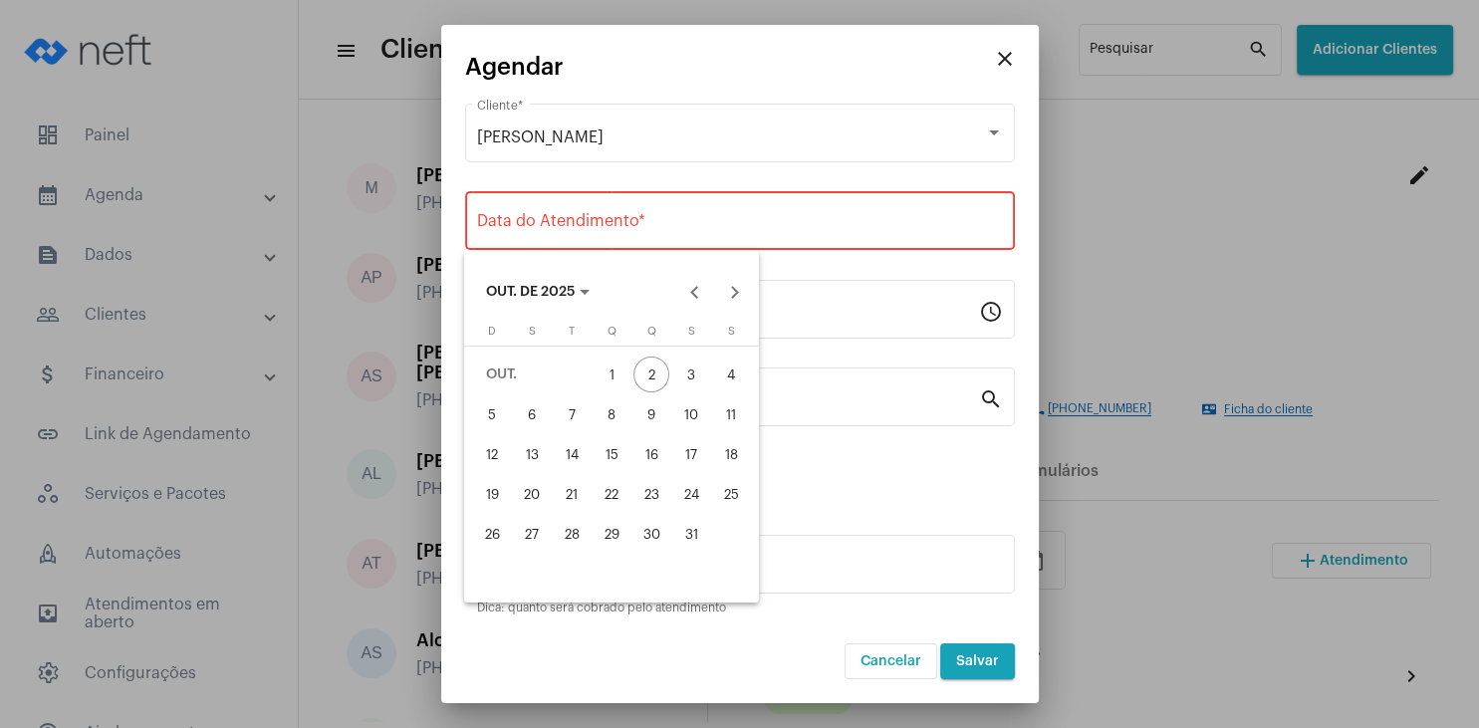
click at [654, 415] on div "9" at bounding box center [652, 414] width 36 height 36
type input "[DATE]"
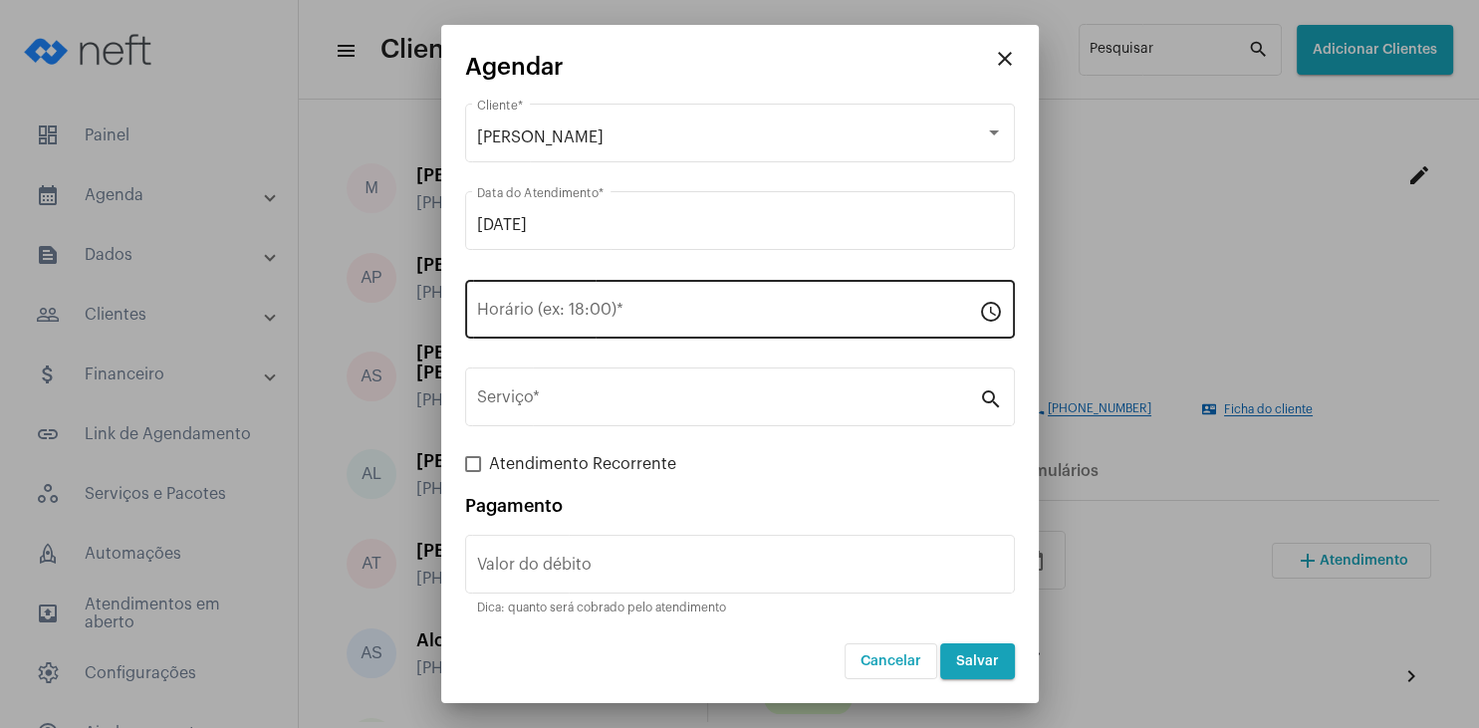
click at [536, 305] on div "Horário (ex: 18:00) *" at bounding box center [728, 307] width 502 height 63
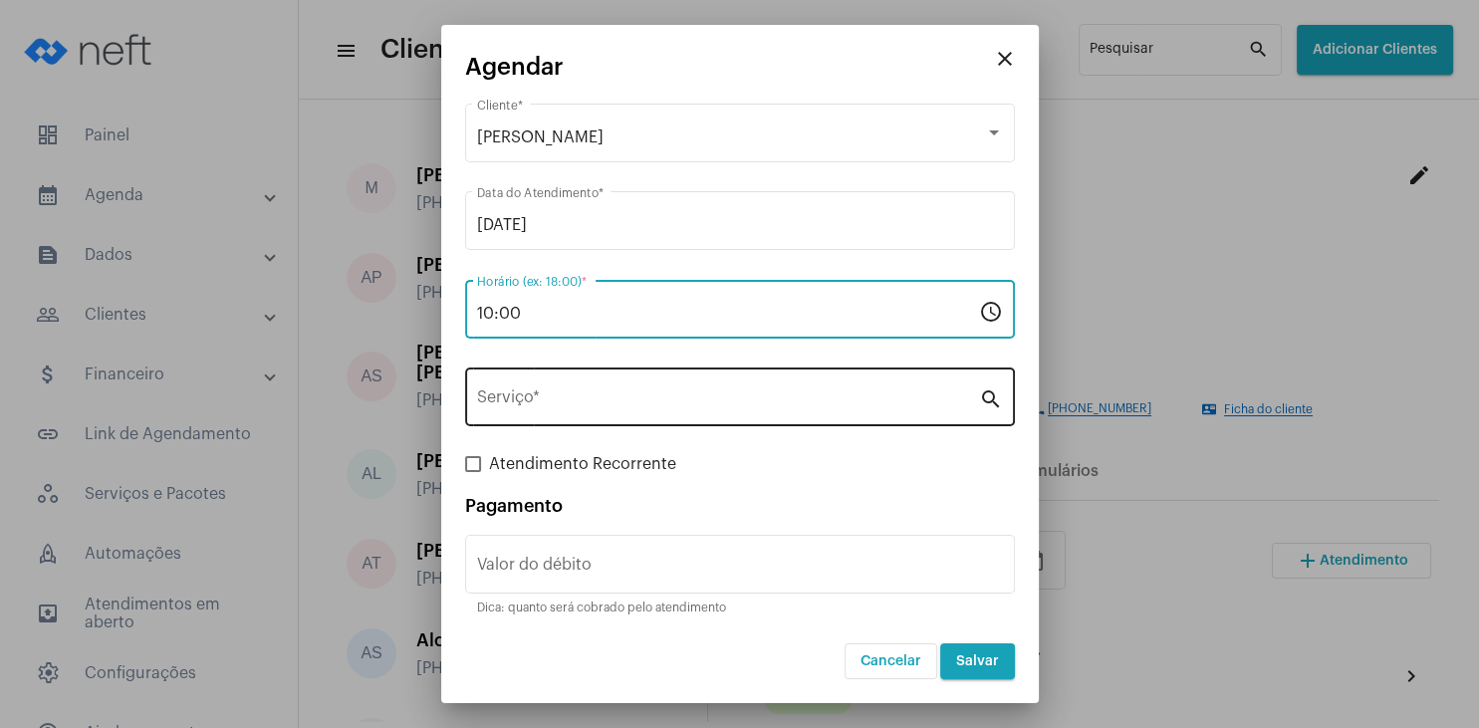
type input "10:00"
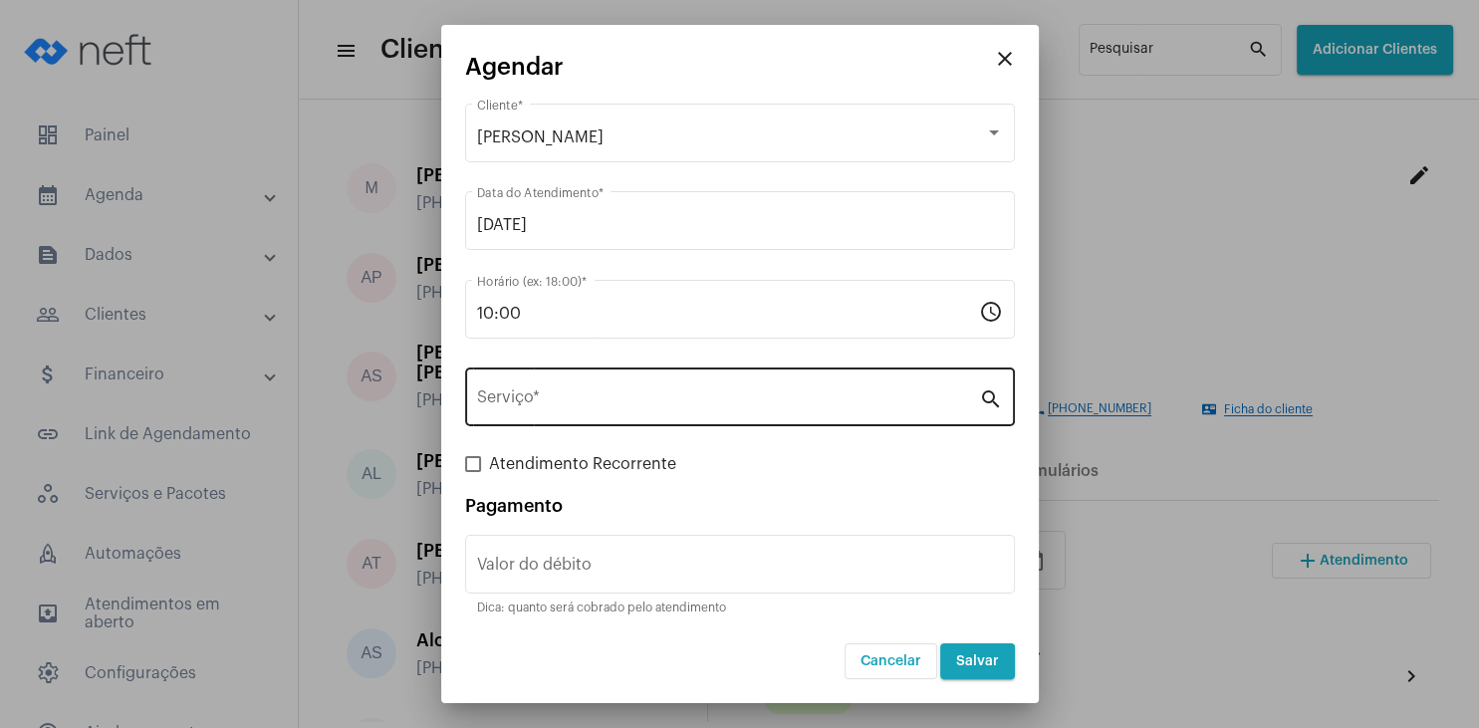
click at [542, 387] on div "Serviço *" at bounding box center [728, 395] width 502 height 63
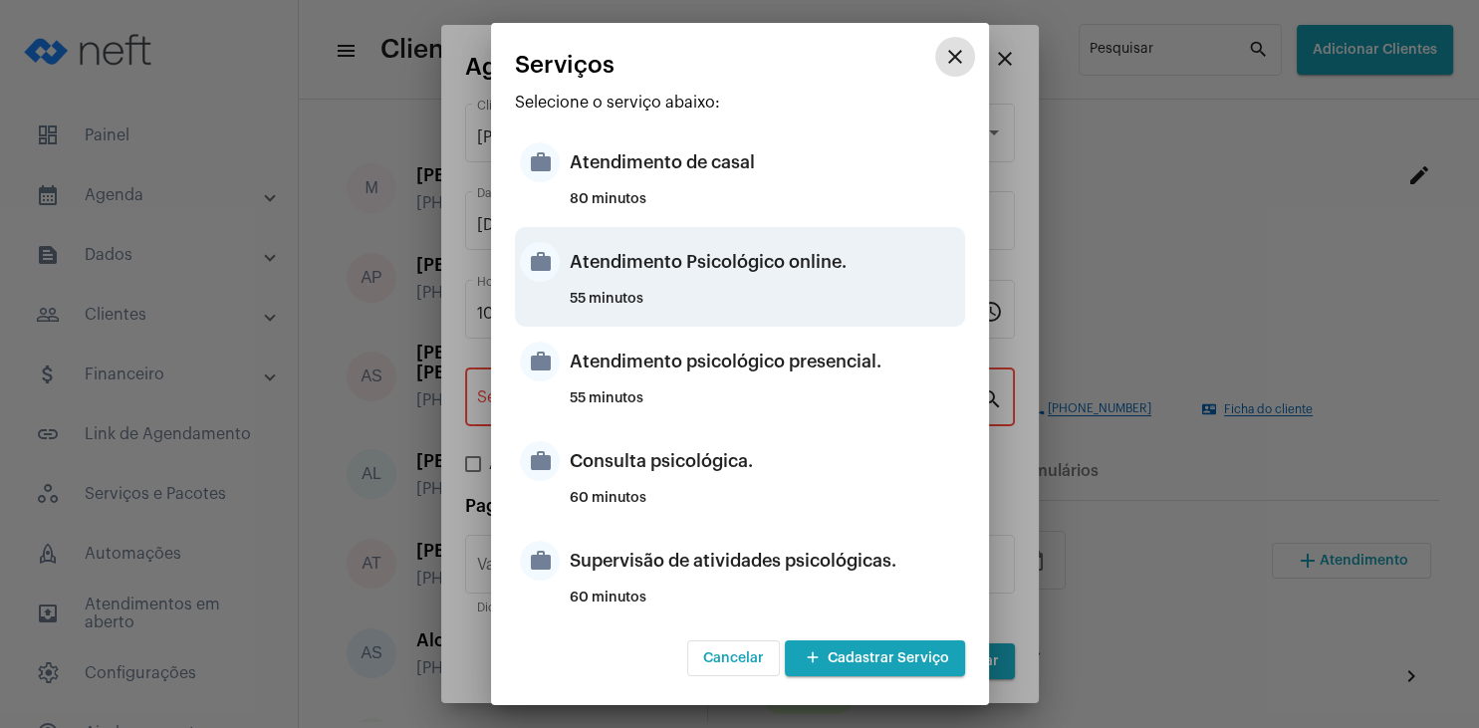
click at [811, 290] on div "Atendimento Psicológico online." at bounding box center [765, 262] width 391 height 60
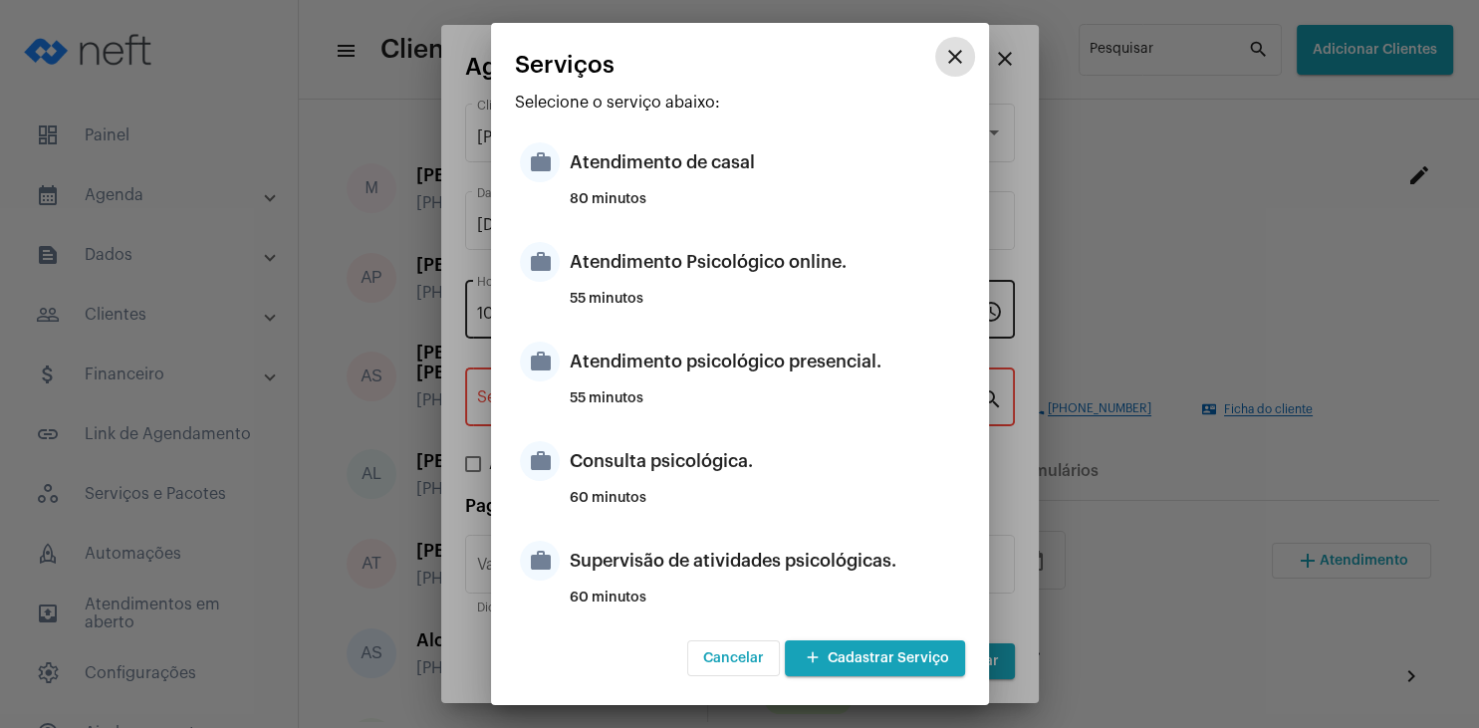
type input "Atendimento Psicológico online."
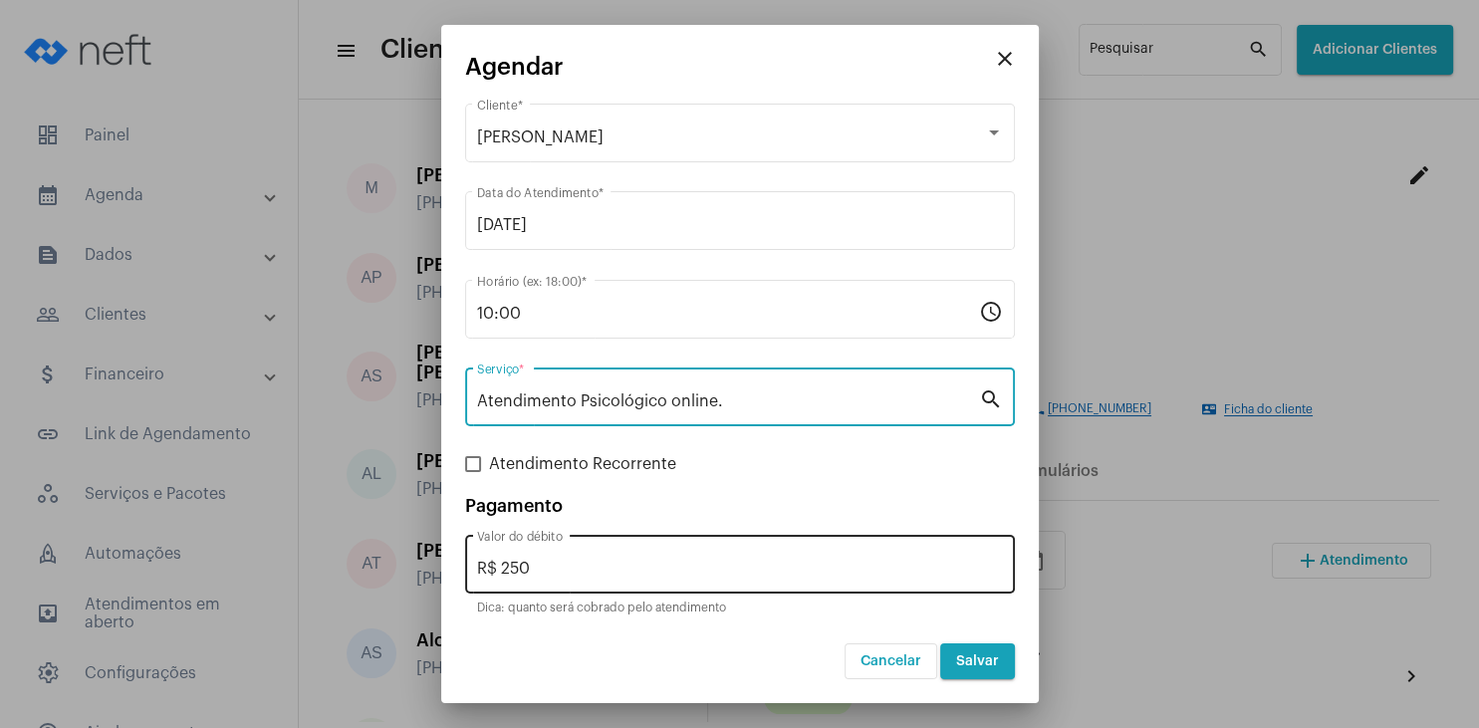
click at [589, 563] on input "R$ 250" at bounding box center [740, 569] width 526 height 18
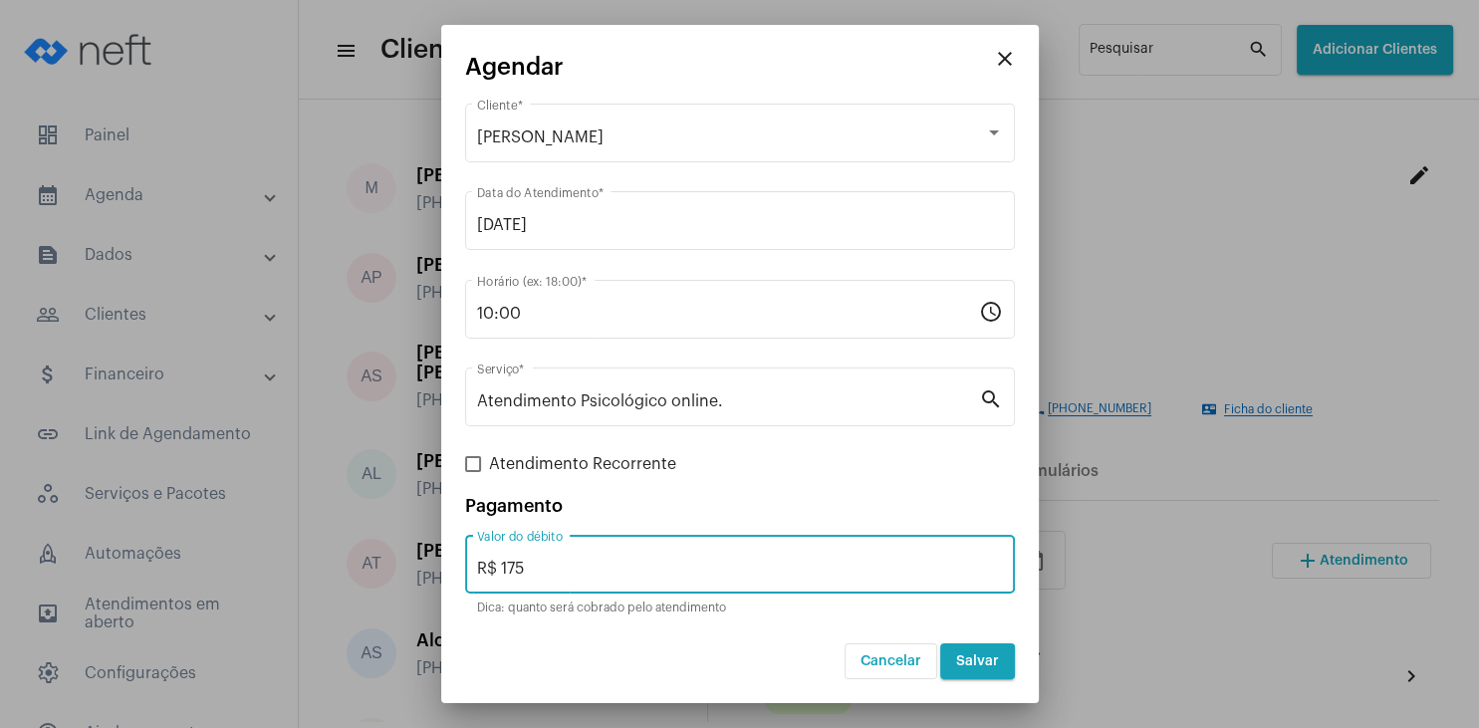
type input "R$ 175"
click at [968, 659] on span "Salvar" at bounding box center [977, 662] width 43 height 14
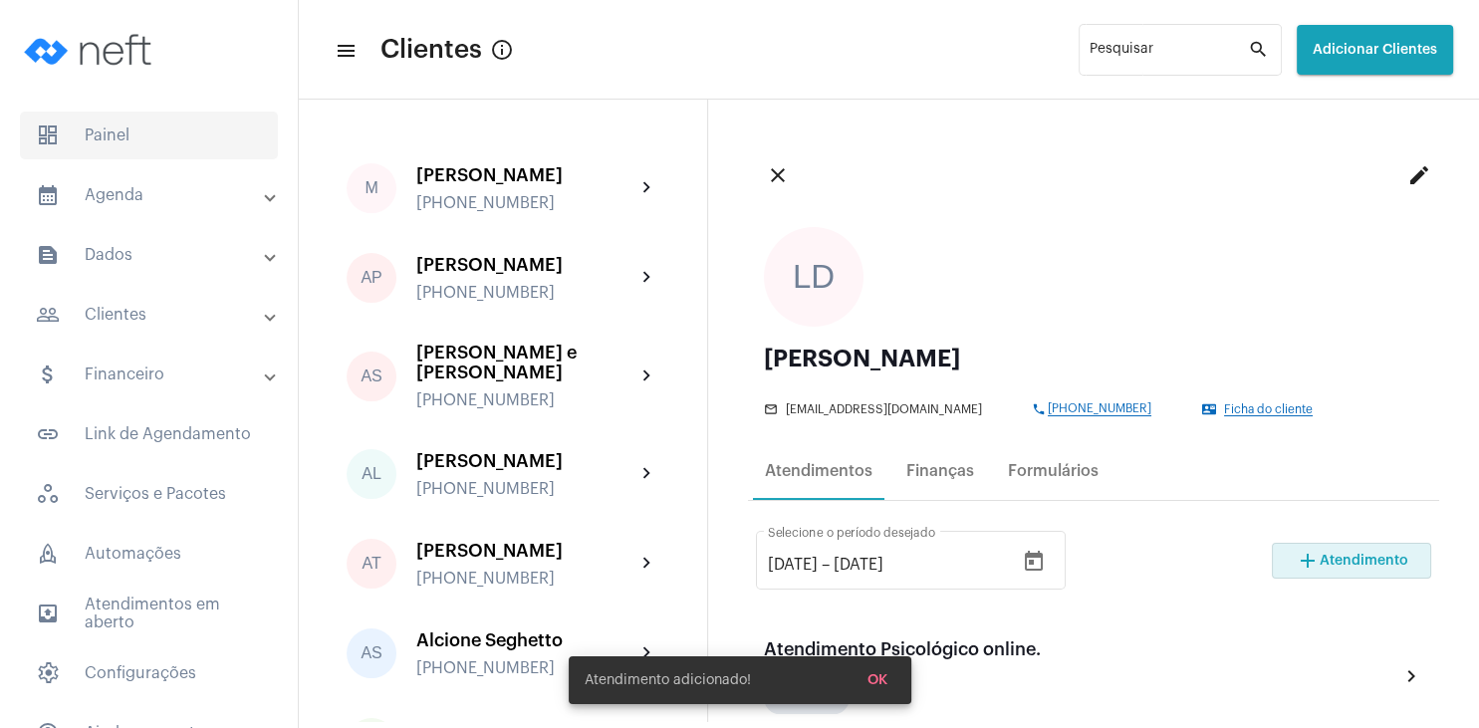
click at [117, 125] on span "dashboard Painel" at bounding box center [149, 136] width 258 height 48
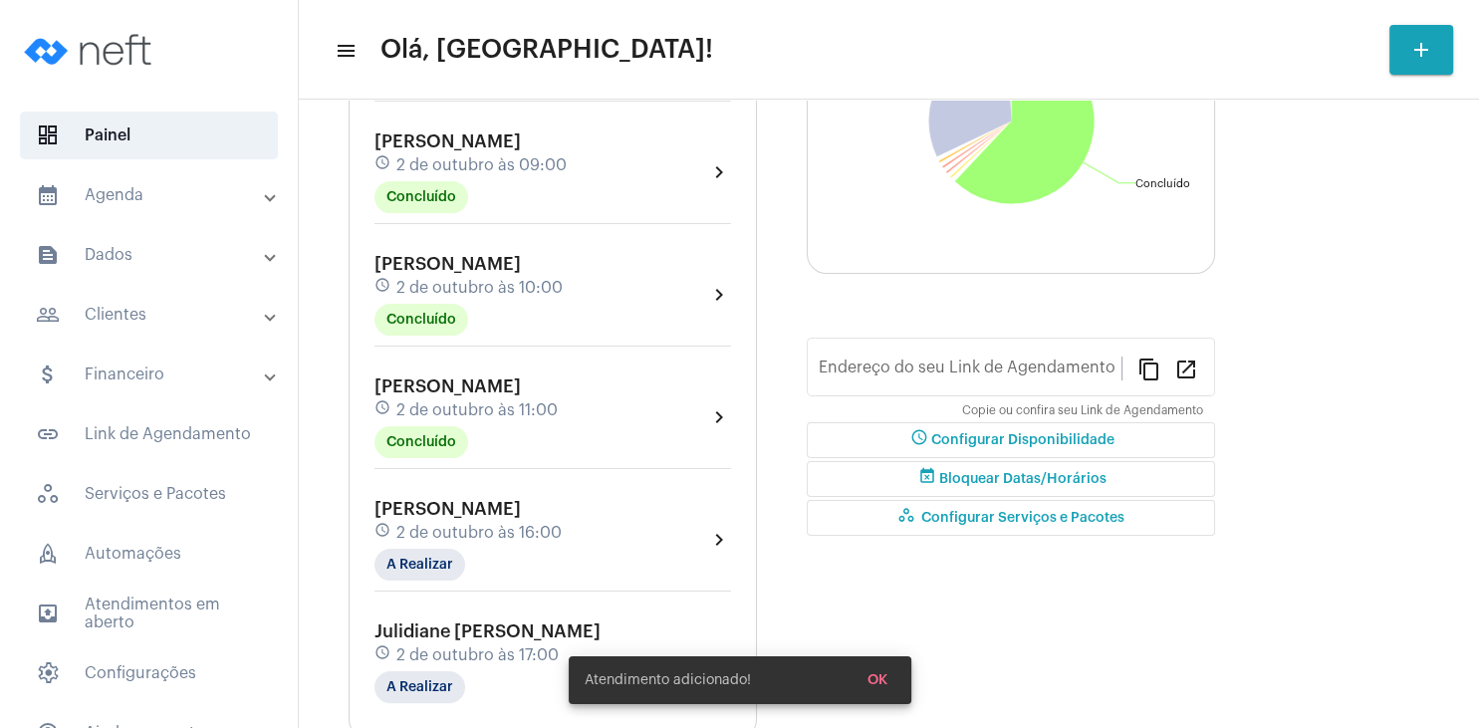
type input "[URL][DOMAIN_NAME]"
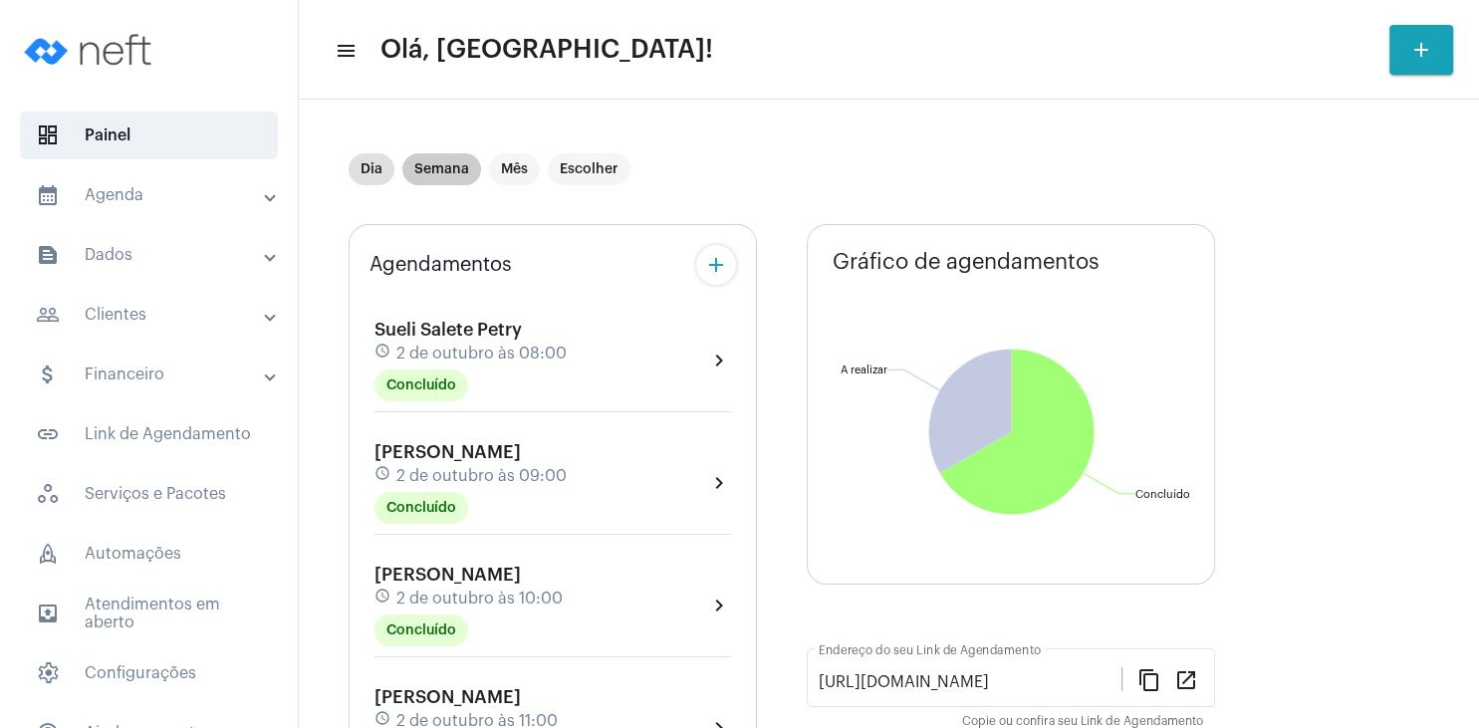
click at [450, 170] on mat-chip "Semana" at bounding box center [441, 169] width 79 height 32
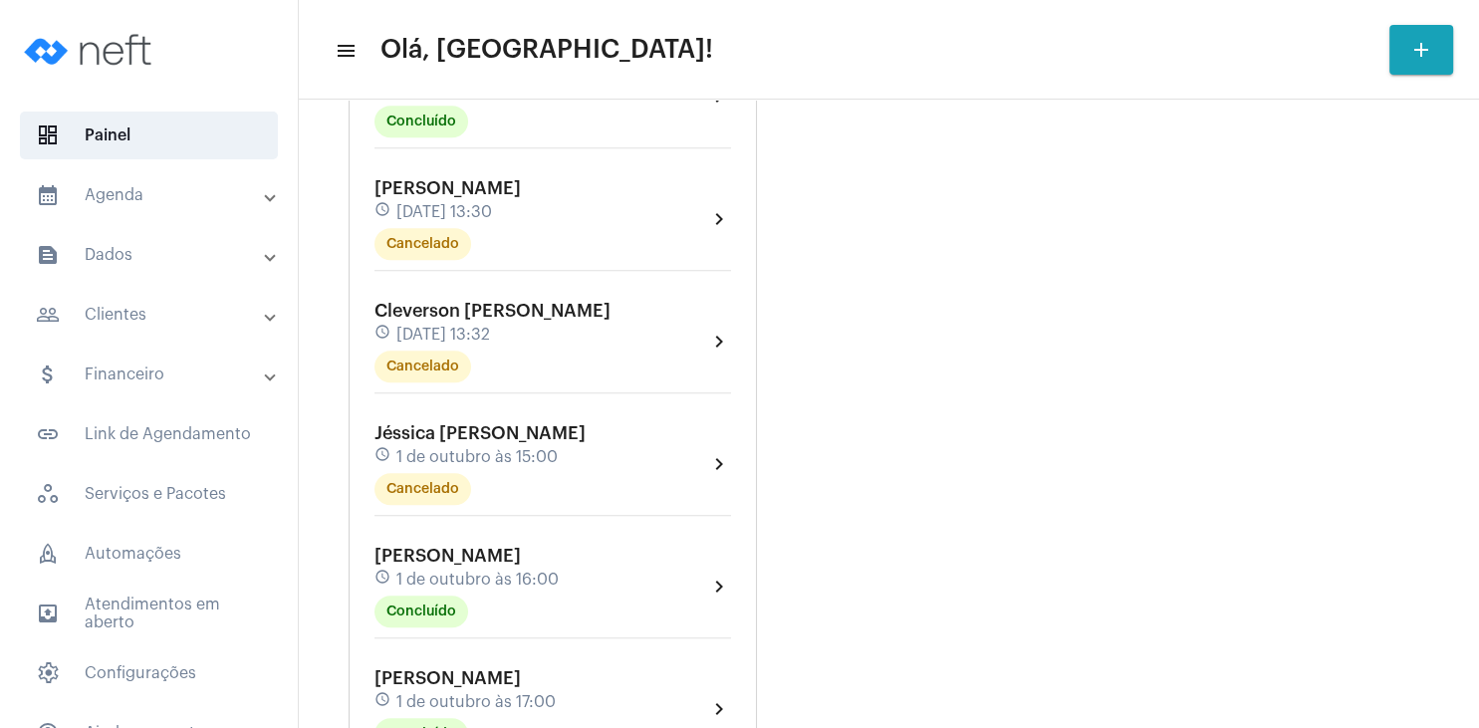
scroll to position [956, 0]
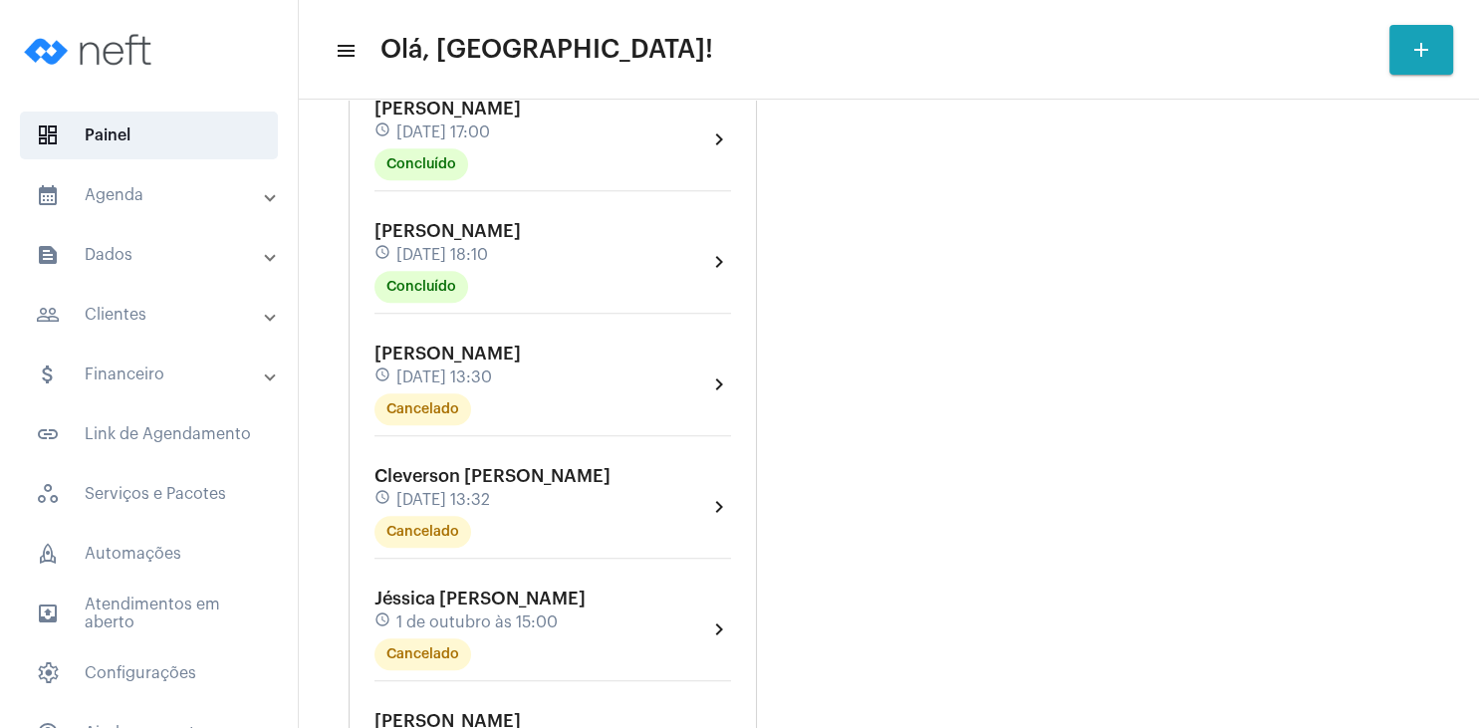
click at [450, 244] on div "[PERSON_NAME] schedule [DATE] 18:10 Concluído" at bounding box center [448, 262] width 146 height 82
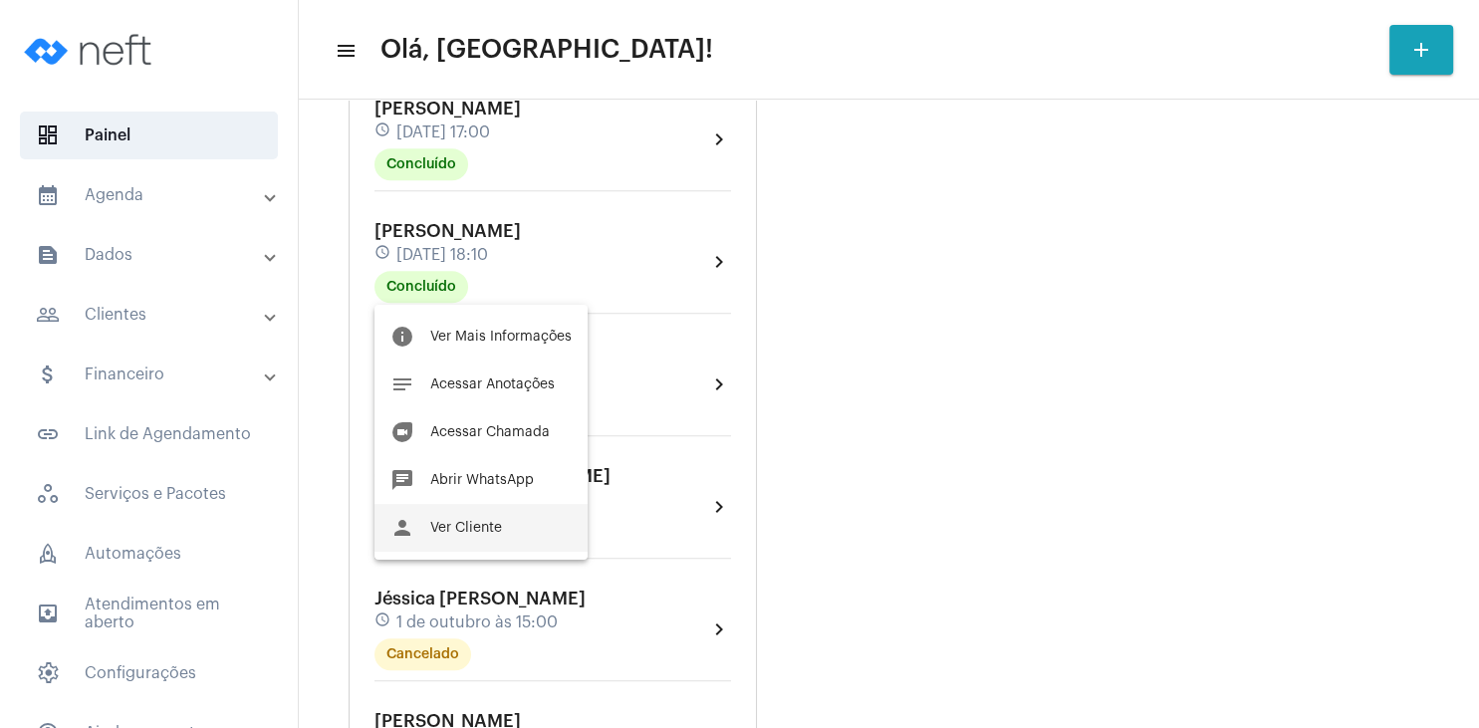
click at [496, 529] on span "Ver Cliente" at bounding box center [466, 528] width 72 height 14
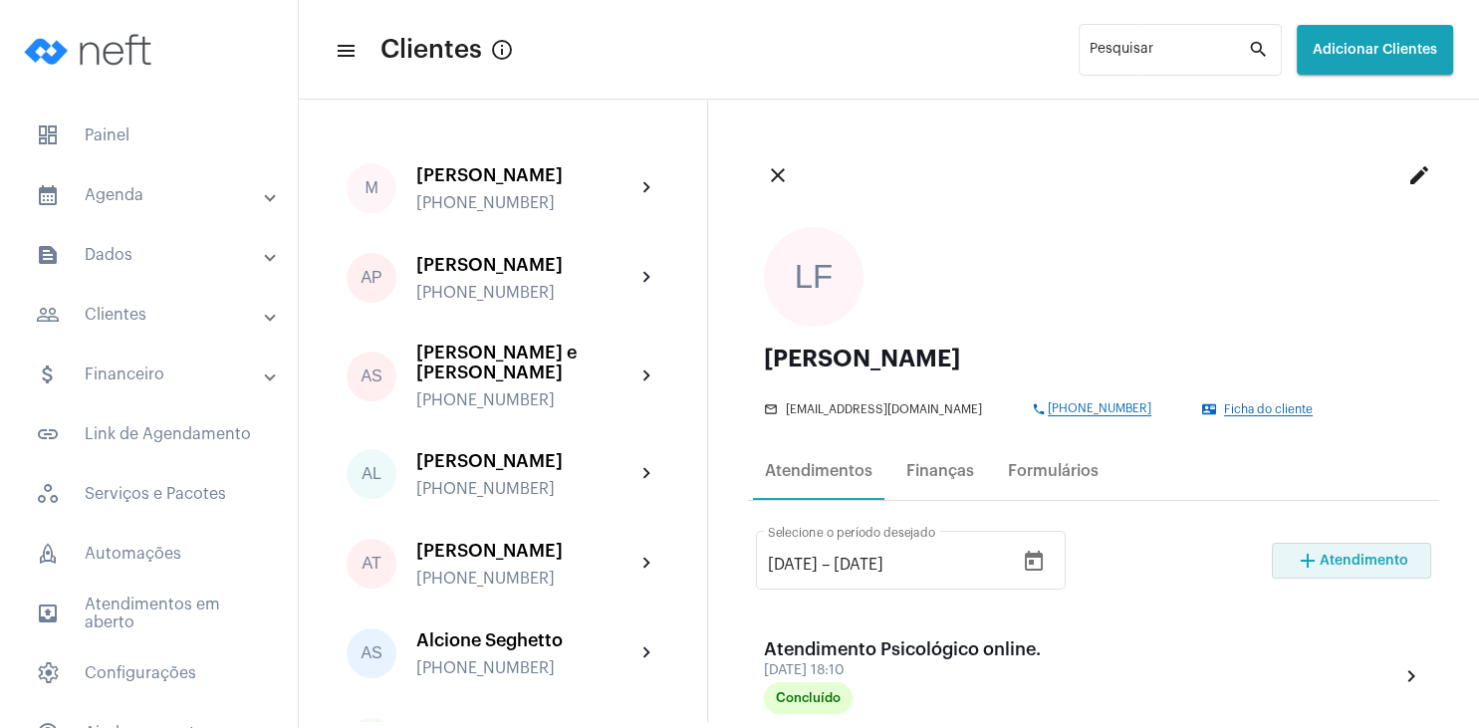
click at [1374, 568] on button "add Atendimento" at bounding box center [1351, 561] width 159 height 36
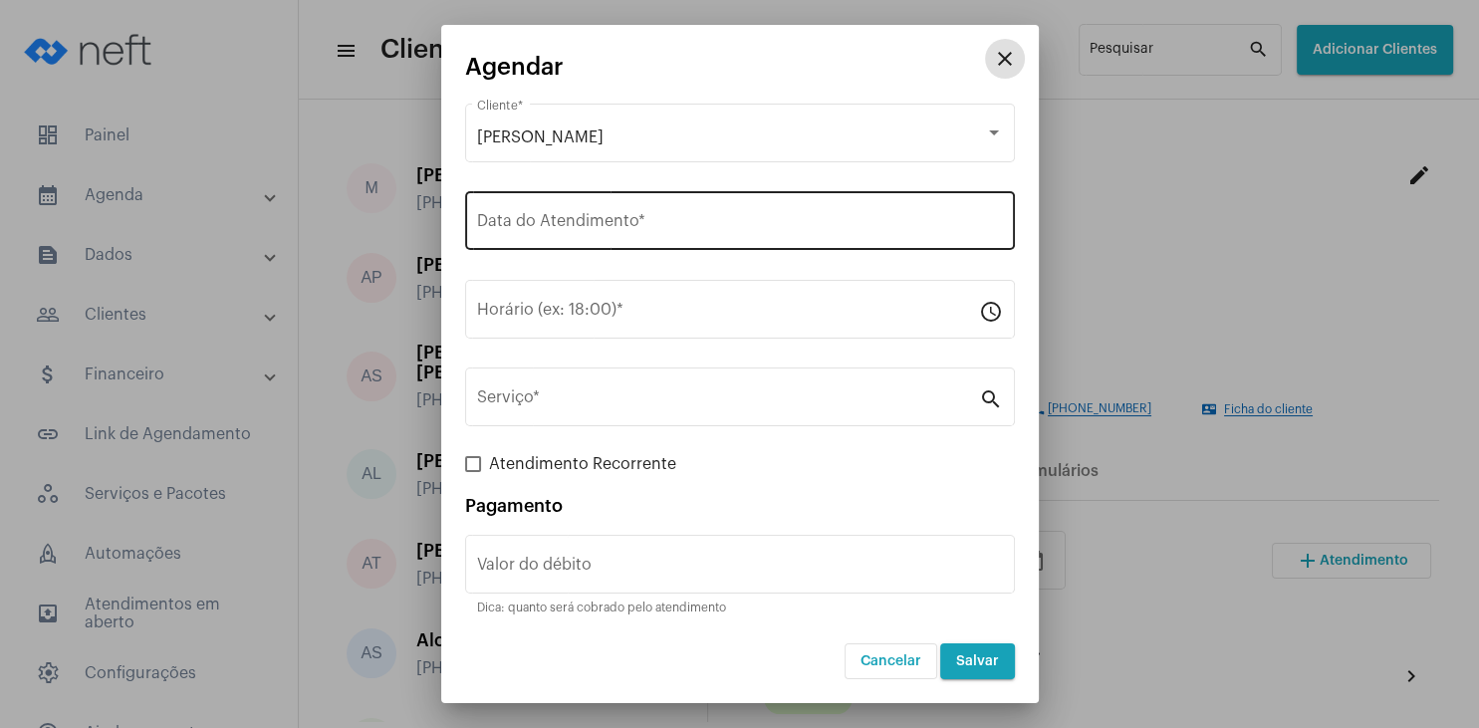
click at [556, 233] on input "Data do Atendimento *" at bounding box center [740, 225] width 526 height 18
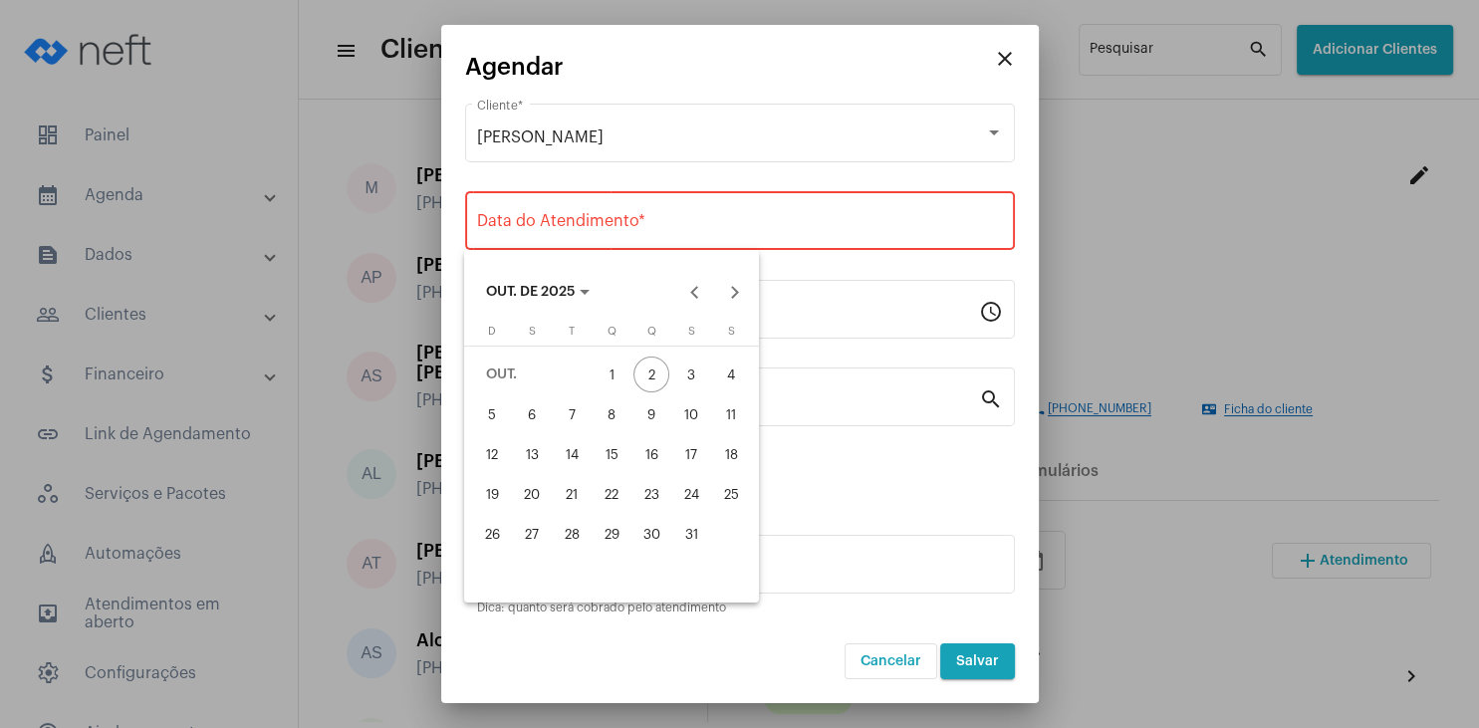
click at [577, 461] on div "14" at bounding box center [572, 454] width 36 height 36
type input "[DATE]"
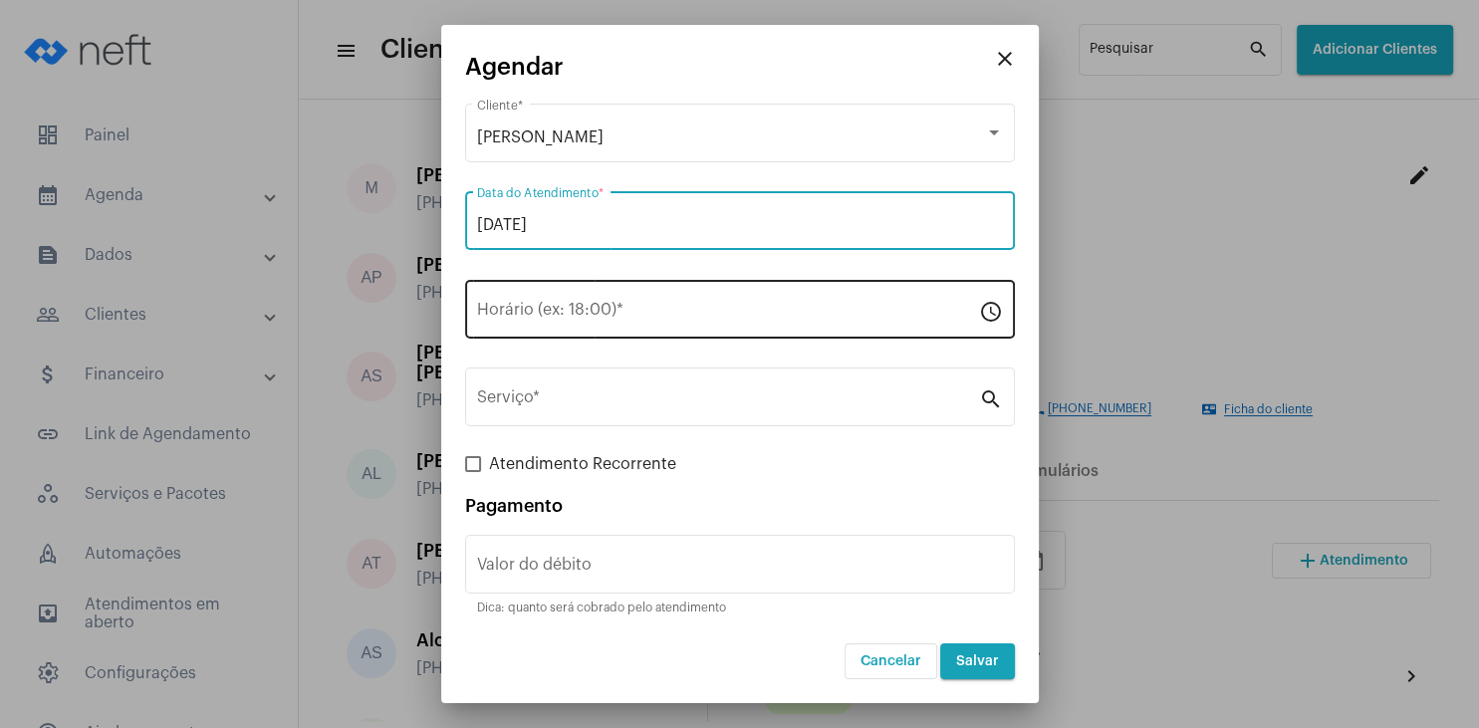
click at [544, 321] on input "Horário (ex: 18:00) *" at bounding box center [728, 314] width 502 height 18
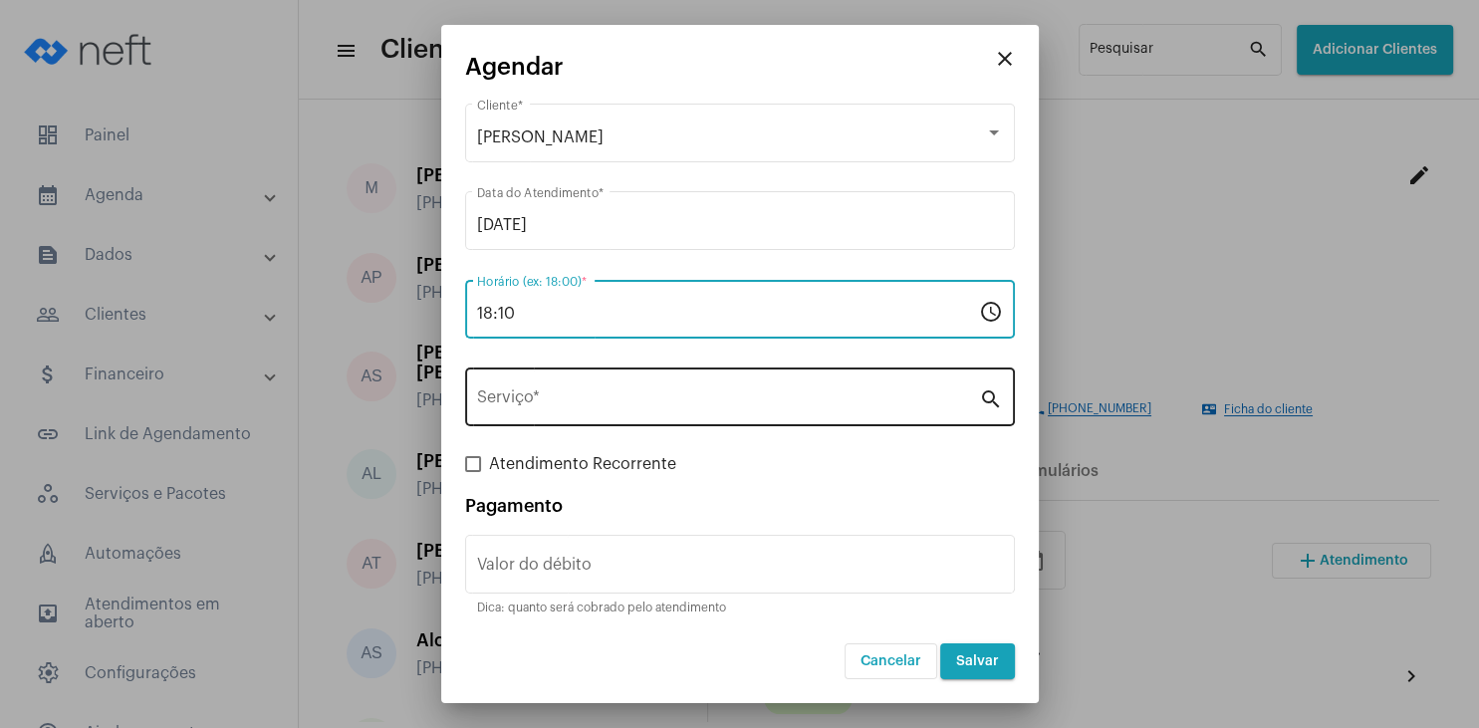
type input "18:10"
click at [580, 392] on div "Serviço *" at bounding box center [728, 395] width 502 height 63
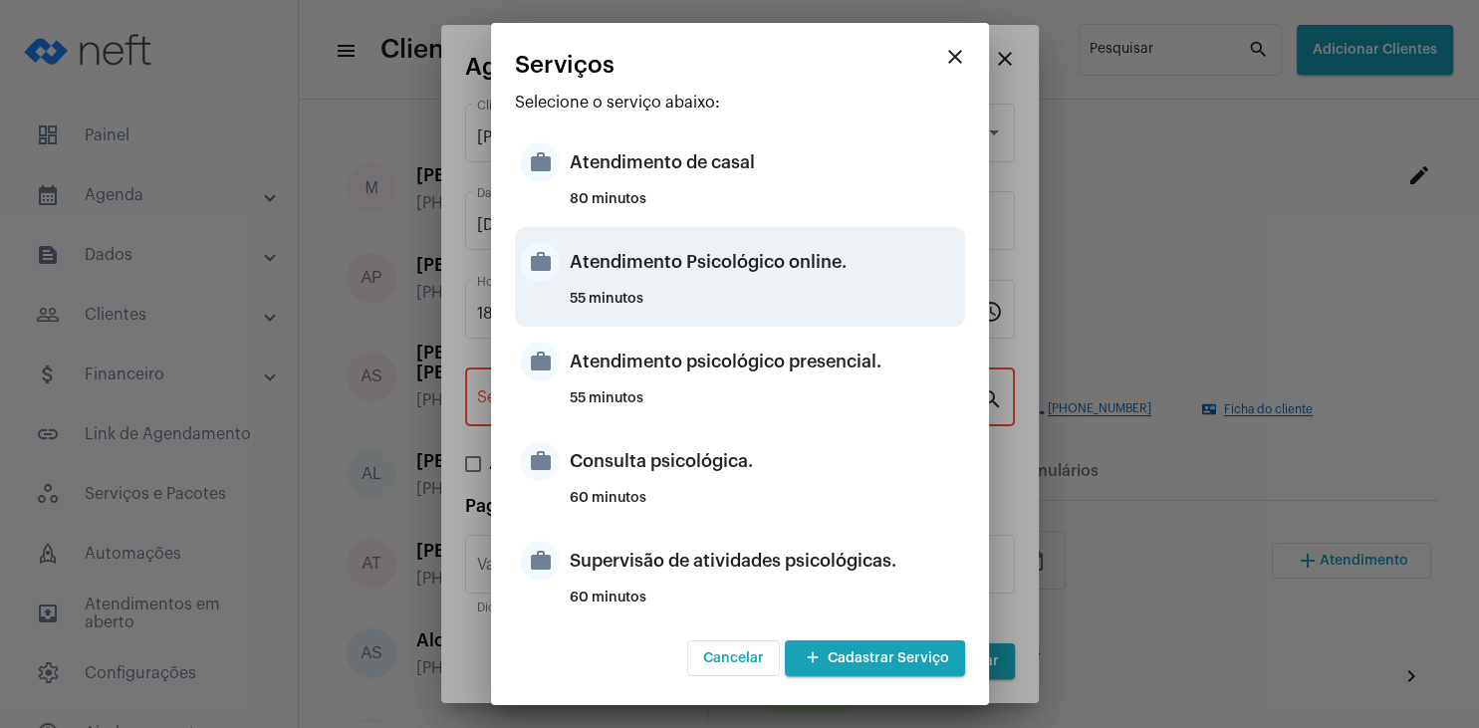
click at [791, 279] on div "Atendimento Psicológico online." at bounding box center [765, 262] width 391 height 60
type input "Atendimento Psicológico online."
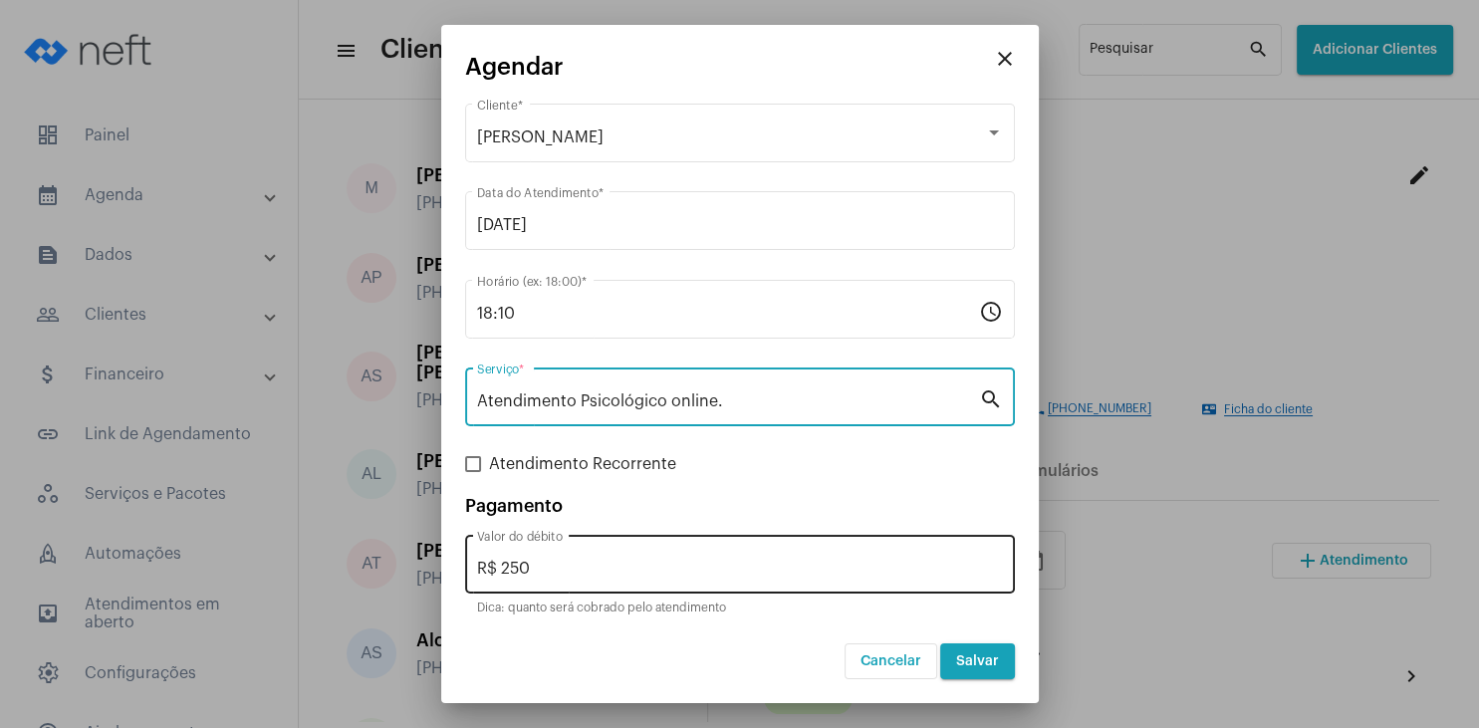
click at [608, 565] on input "R$ 250" at bounding box center [740, 569] width 526 height 18
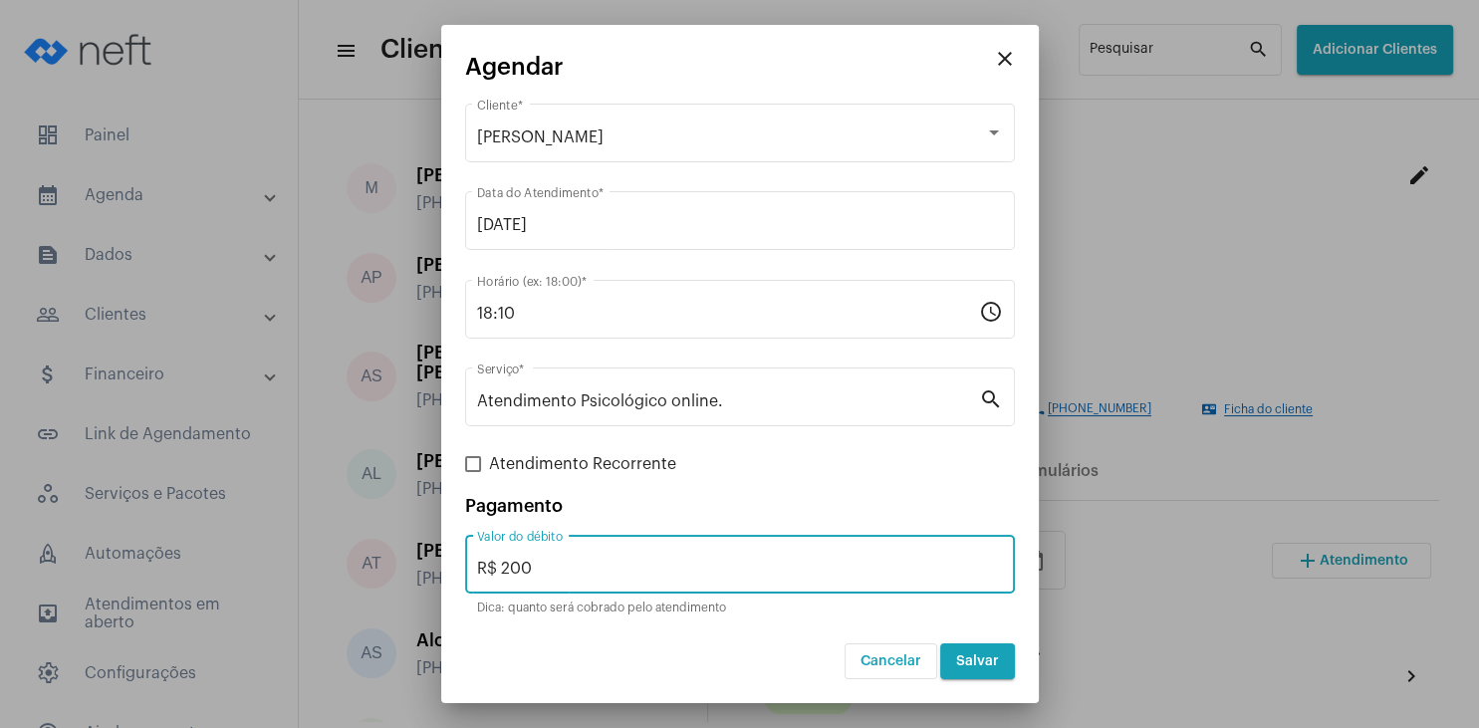
type input "R$ 200"
click at [975, 663] on span "Salvar" at bounding box center [977, 662] width 43 height 14
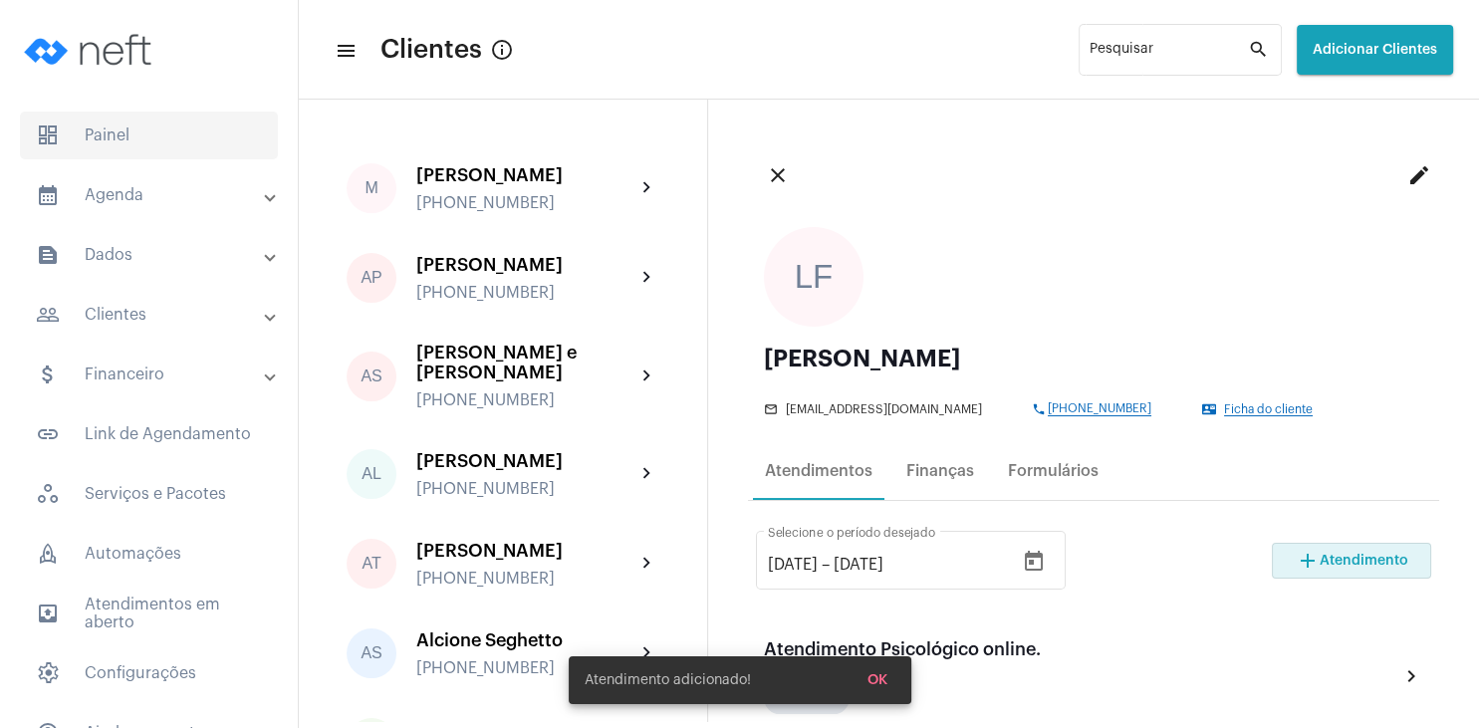
click at [122, 142] on span "dashboard Painel" at bounding box center [149, 136] width 258 height 48
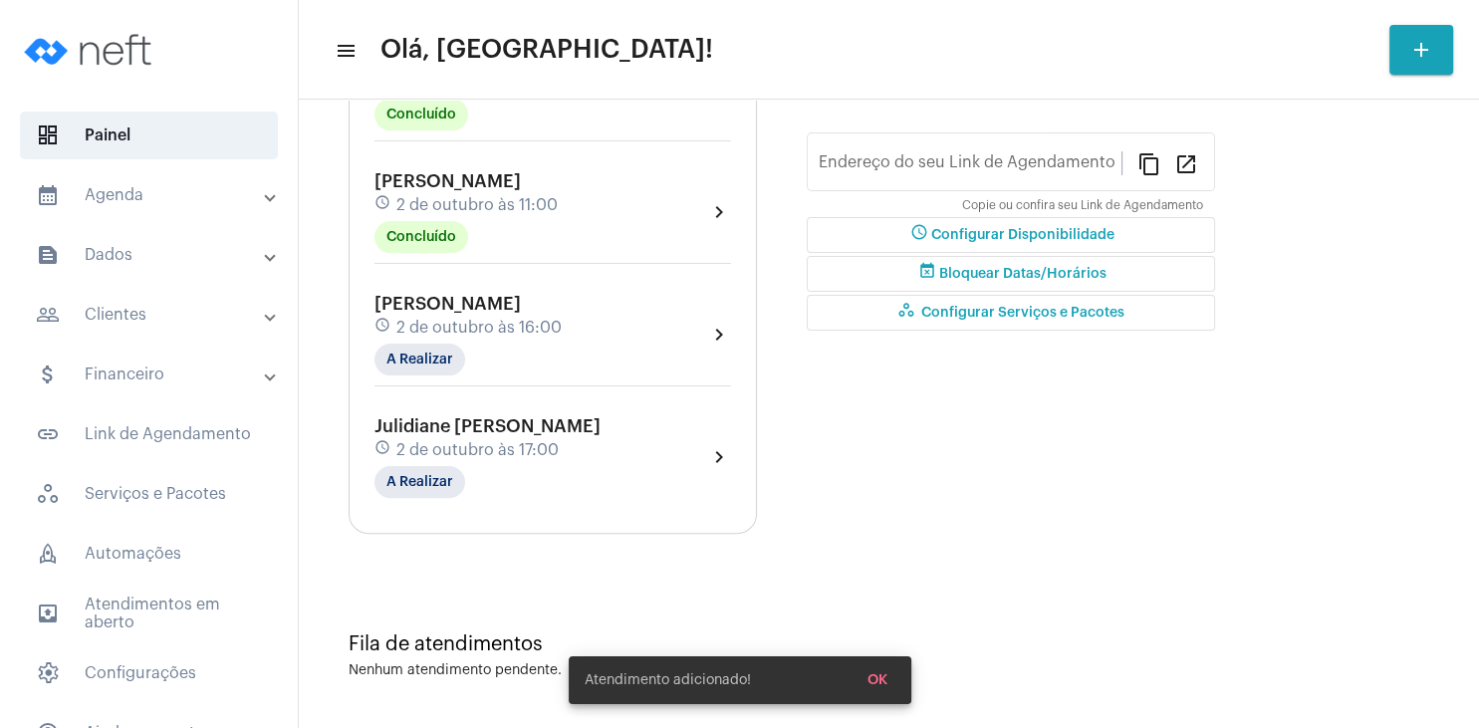
type input "[URL][DOMAIN_NAME]"
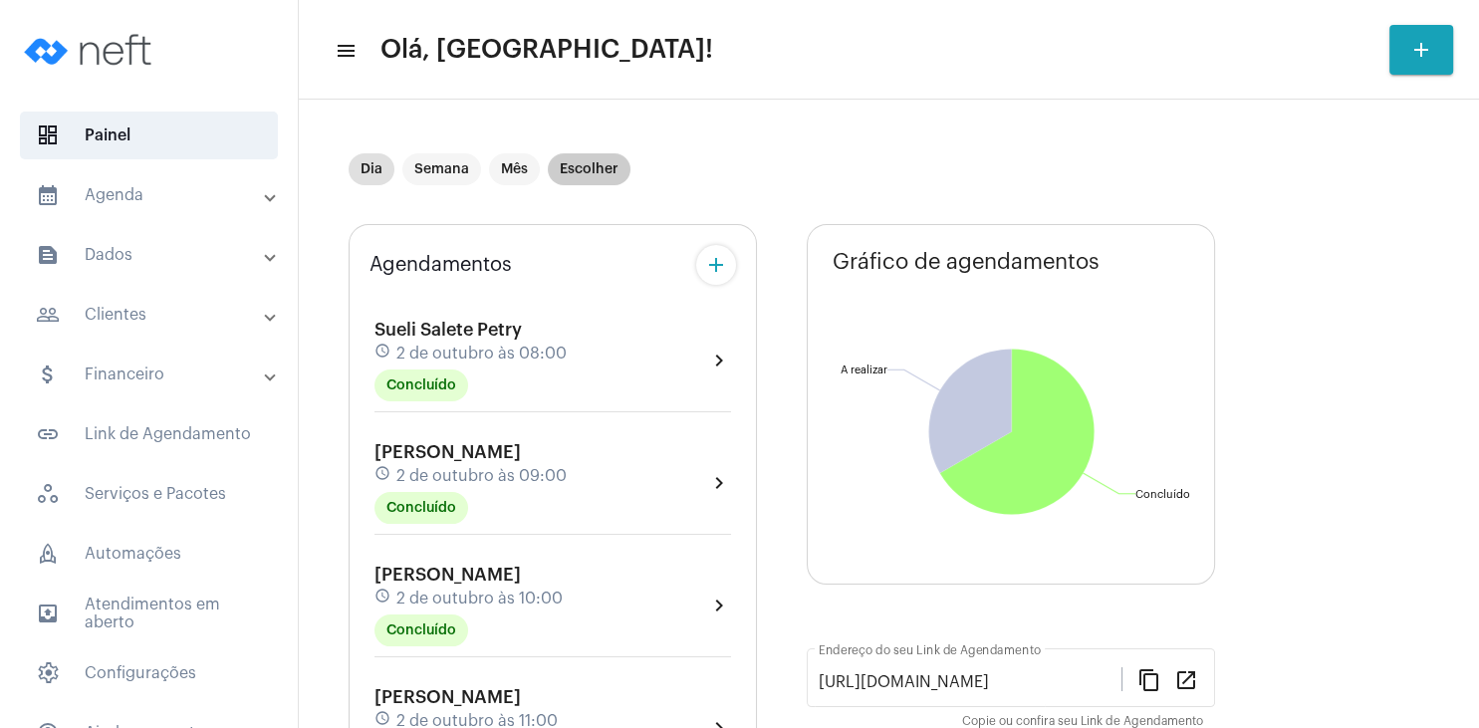
click at [589, 165] on mat-chip "Escolher" at bounding box center [589, 169] width 83 height 32
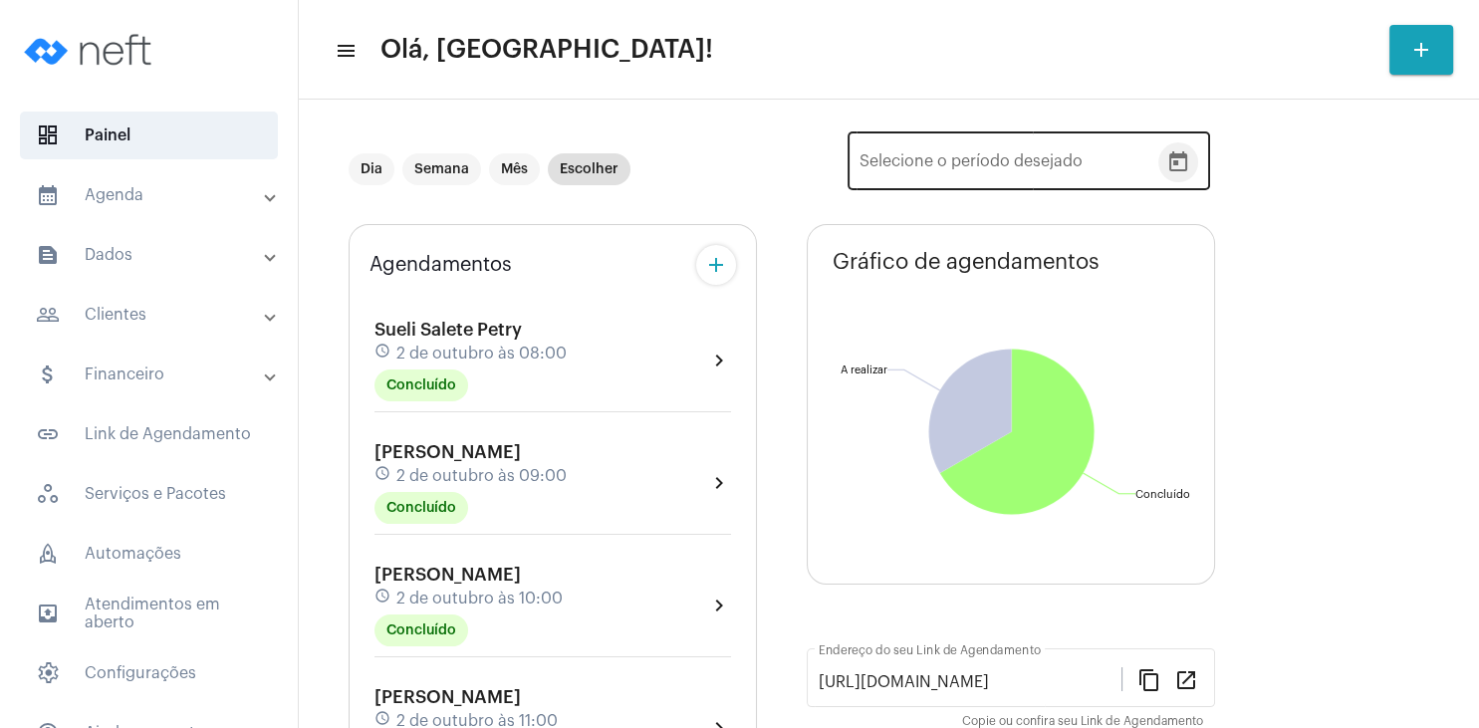
click at [1185, 168] on icon "Open calendar" at bounding box center [1179, 162] width 24 height 24
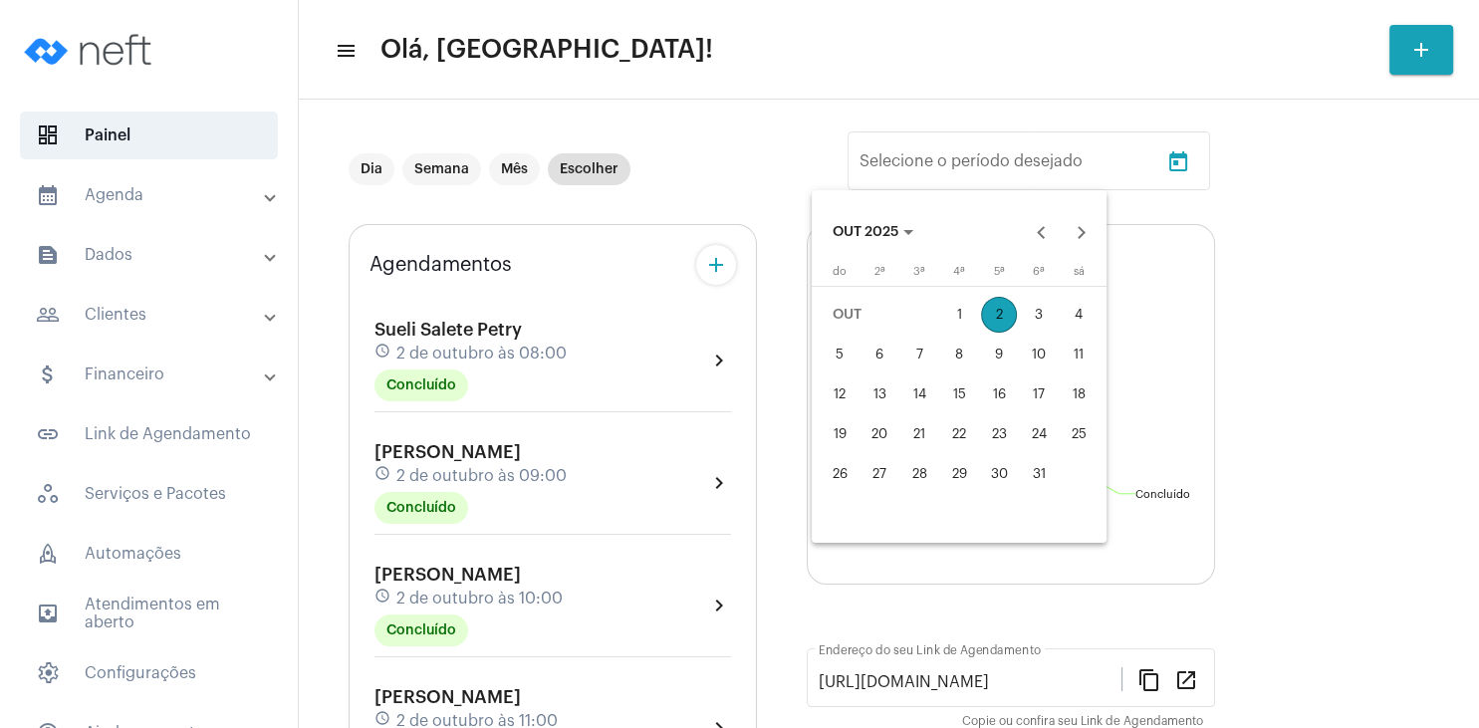
click at [833, 366] on div "5" at bounding box center [840, 355] width 36 height 36
type input "[DATE]"
click at [1082, 360] on div "11" at bounding box center [1079, 355] width 36 height 36
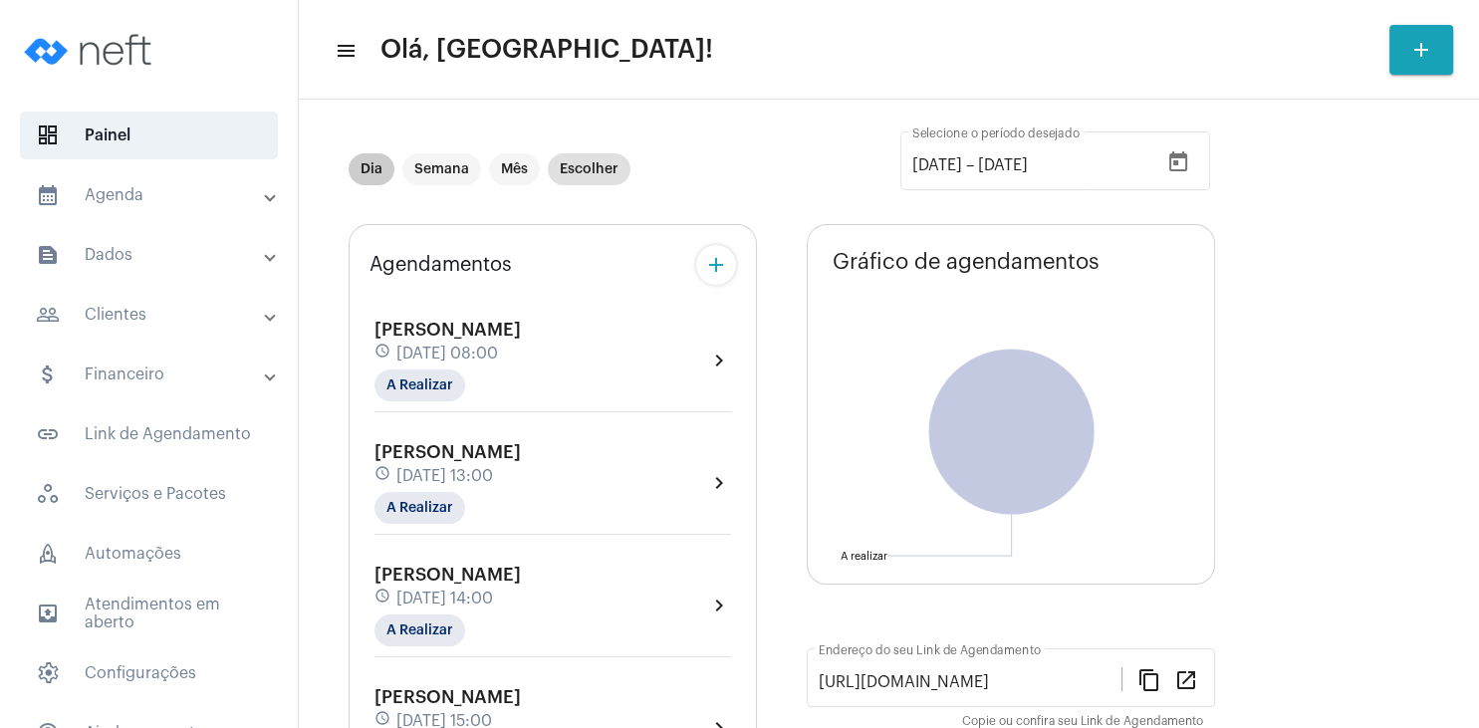
click at [389, 165] on mat-chip "Dia" at bounding box center [372, 169] width 46 height 32
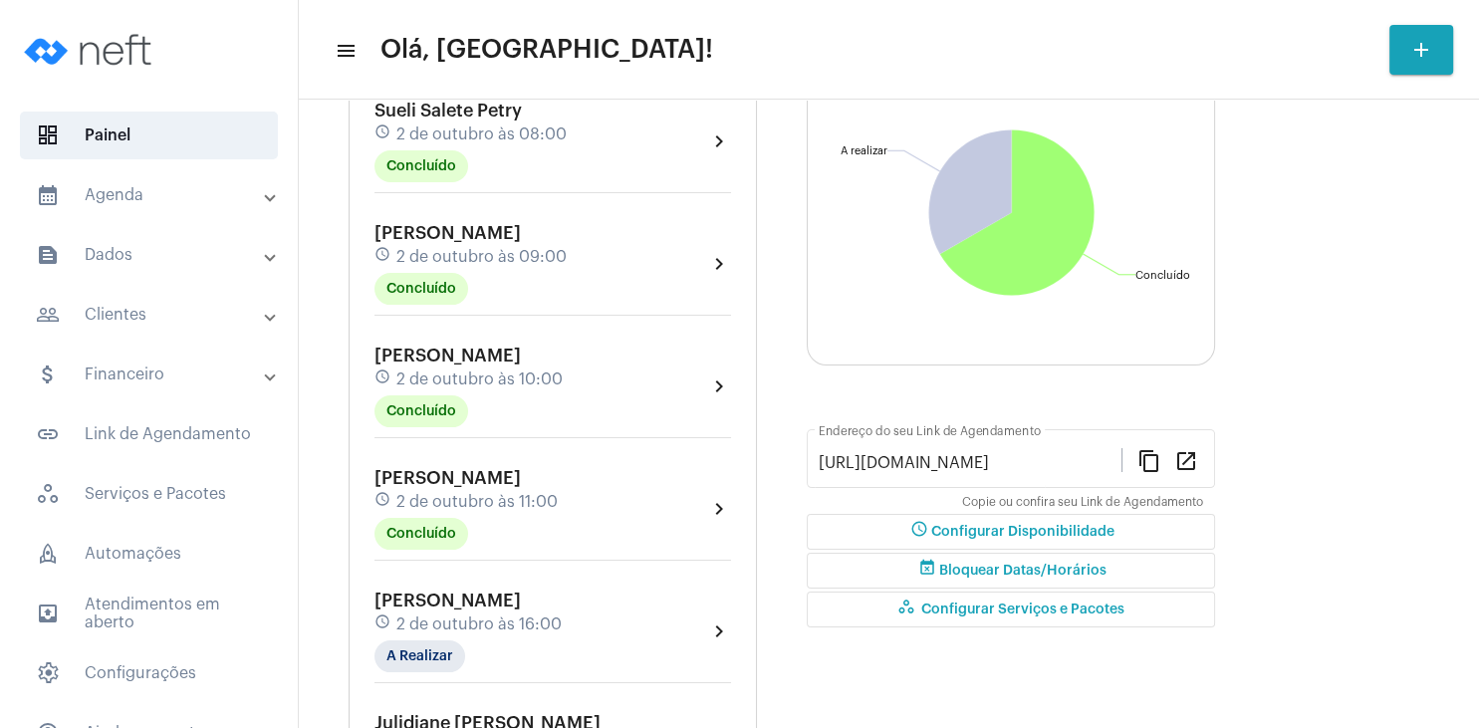
scroll to position [383, 0]
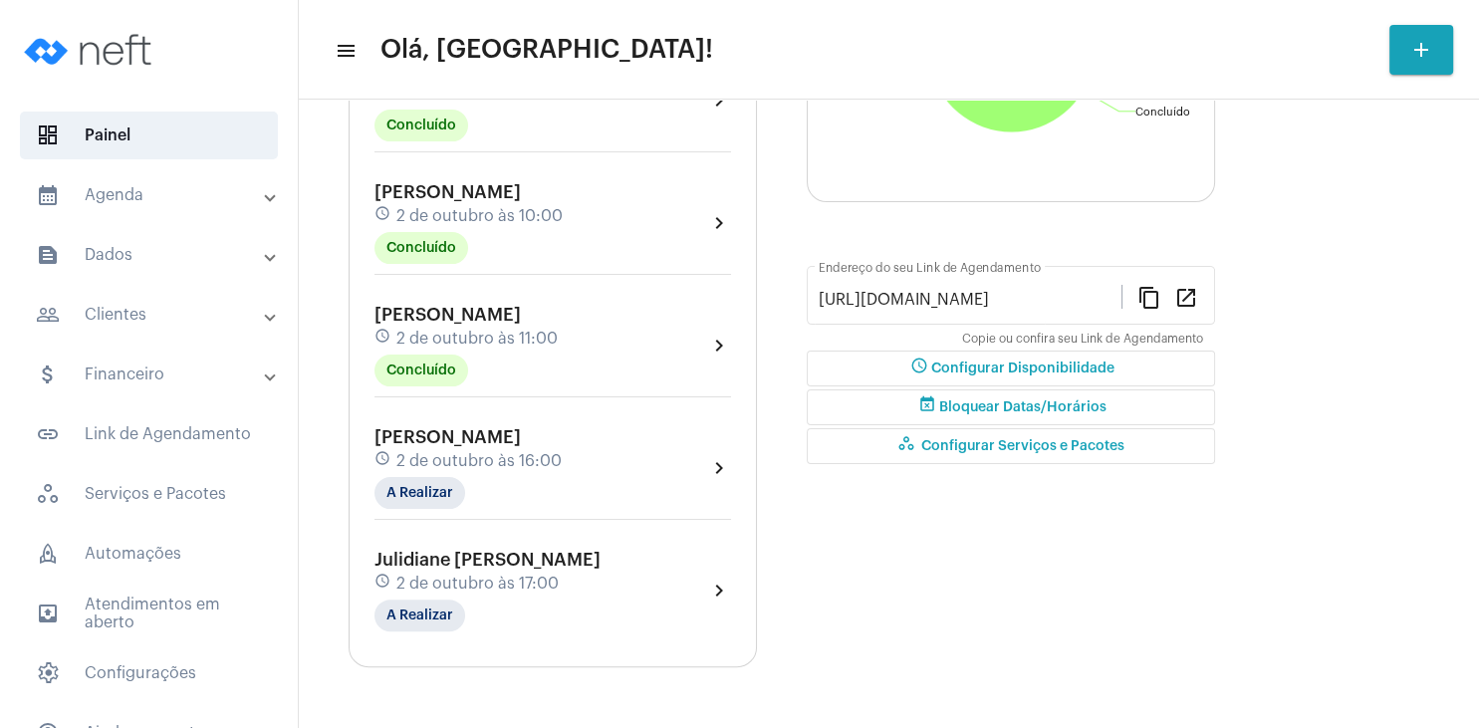
click at [434, 317] on span "[PERSON_NAME]" at bounding box center [448, 315] width 146 height 18
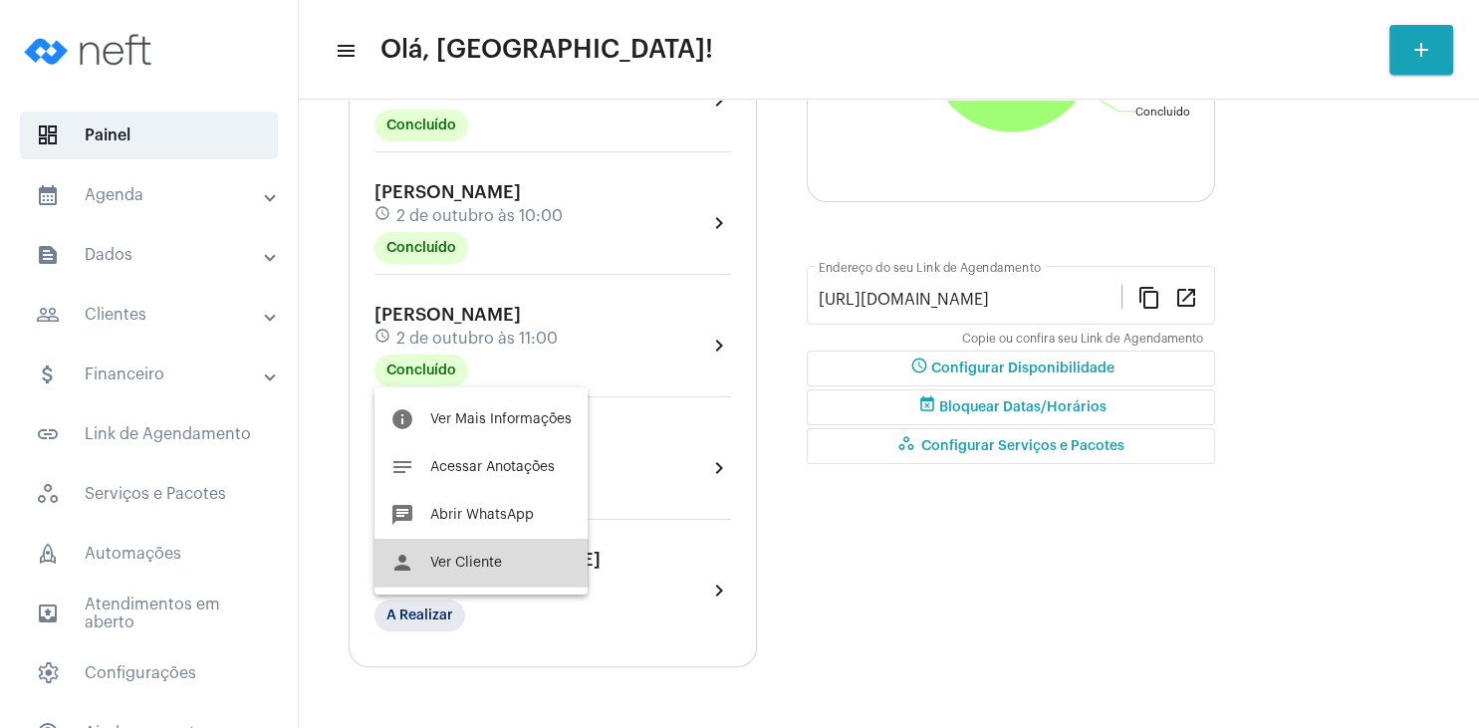
click at [498, 561] on span "Ver Cliente" at bounding box center [466, 563] width 72 height 14
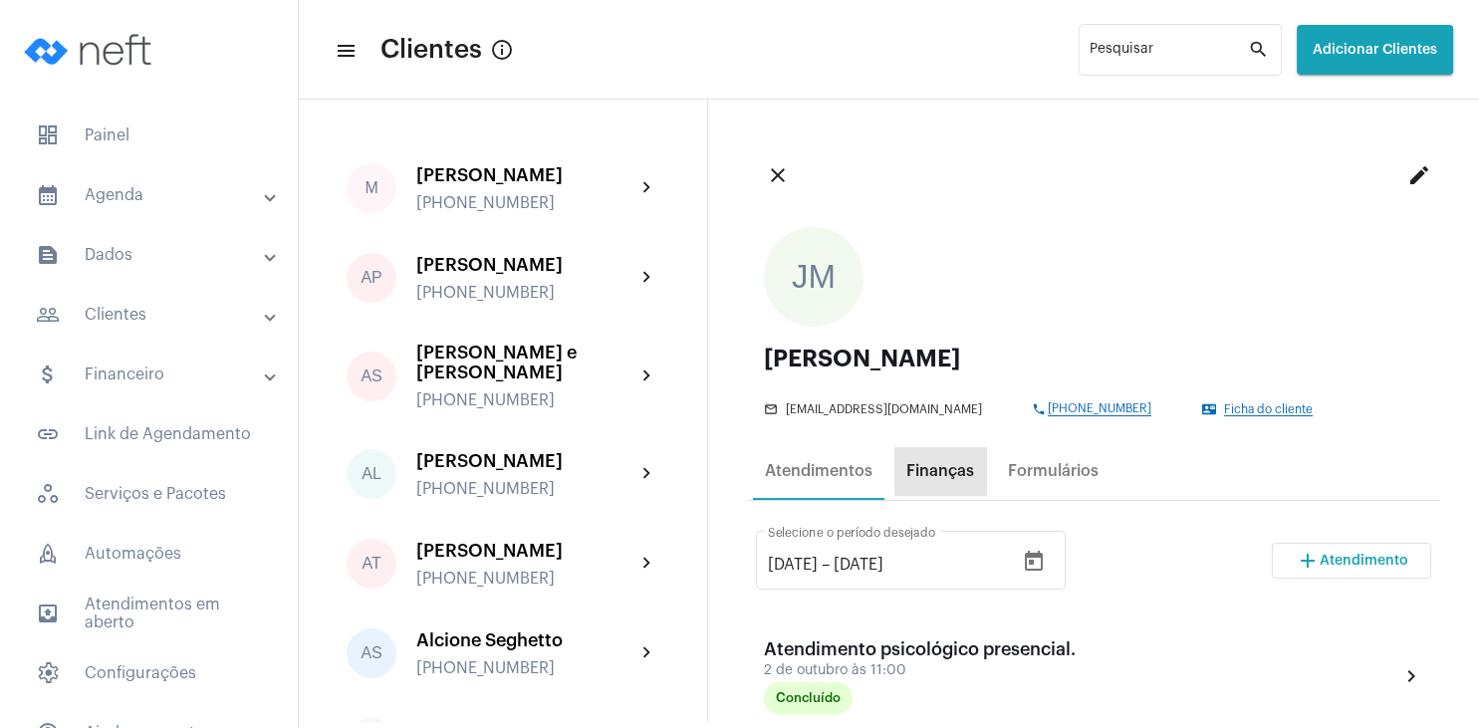
click at [966, 458] on div "Finanças" at bounding box center [941, 471] width 92 height 48
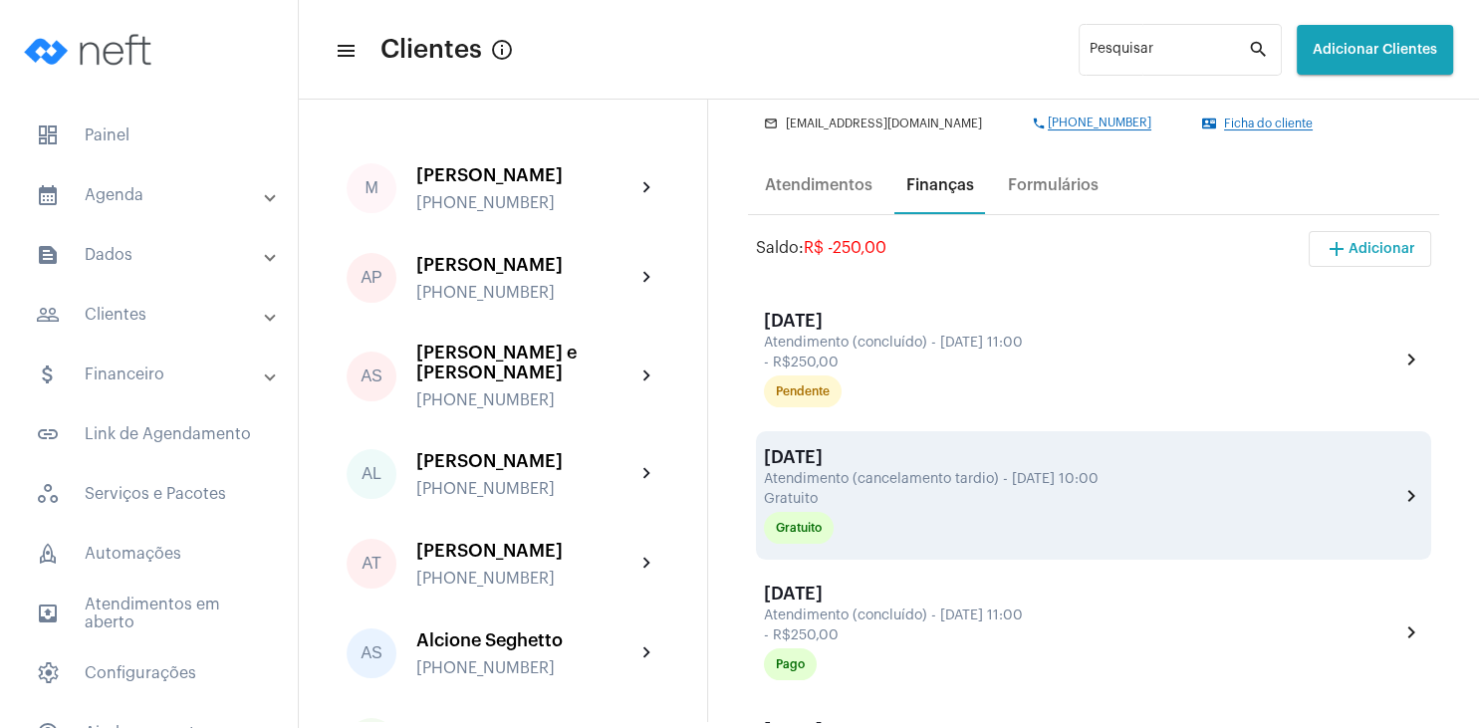
scroll to position [287, 0]
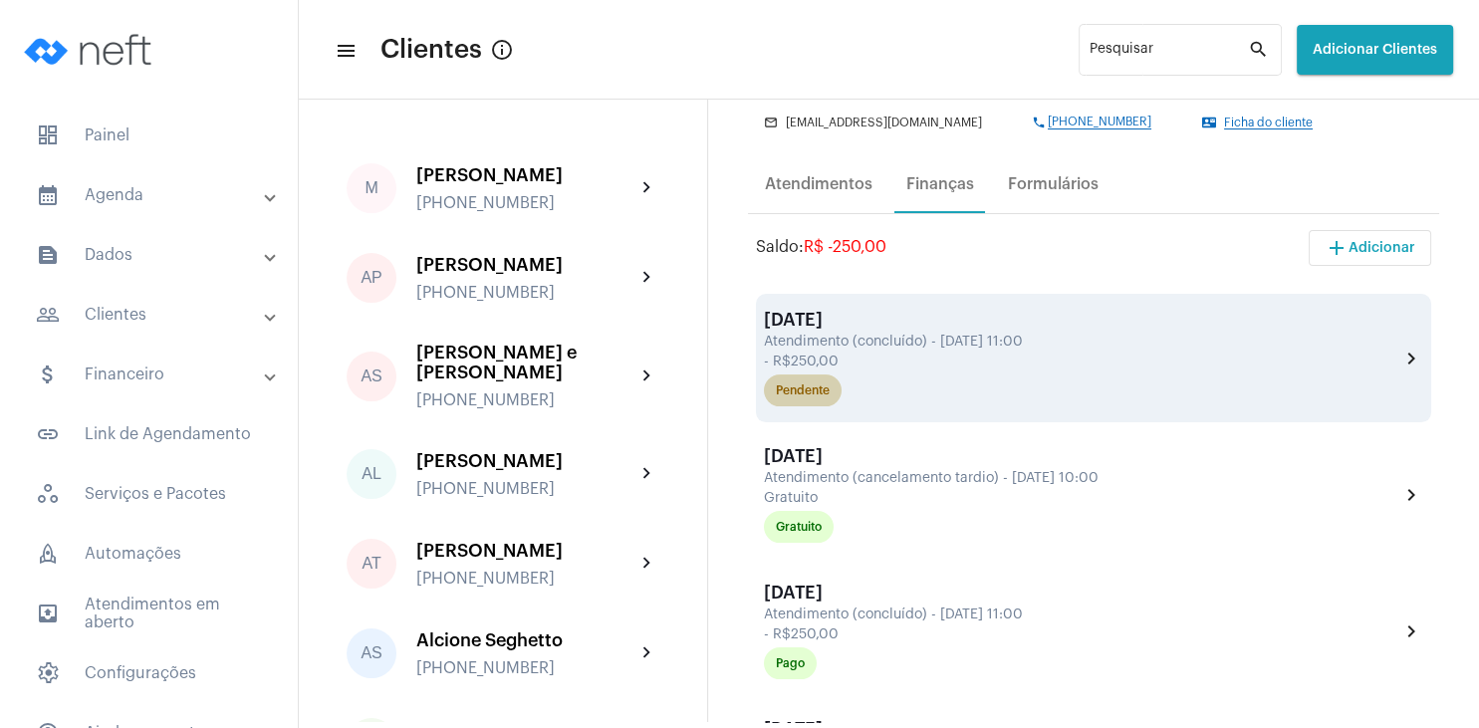
click at [825, 396] on div "Pendente" at bounding box center [803, 391] width 54 height 13
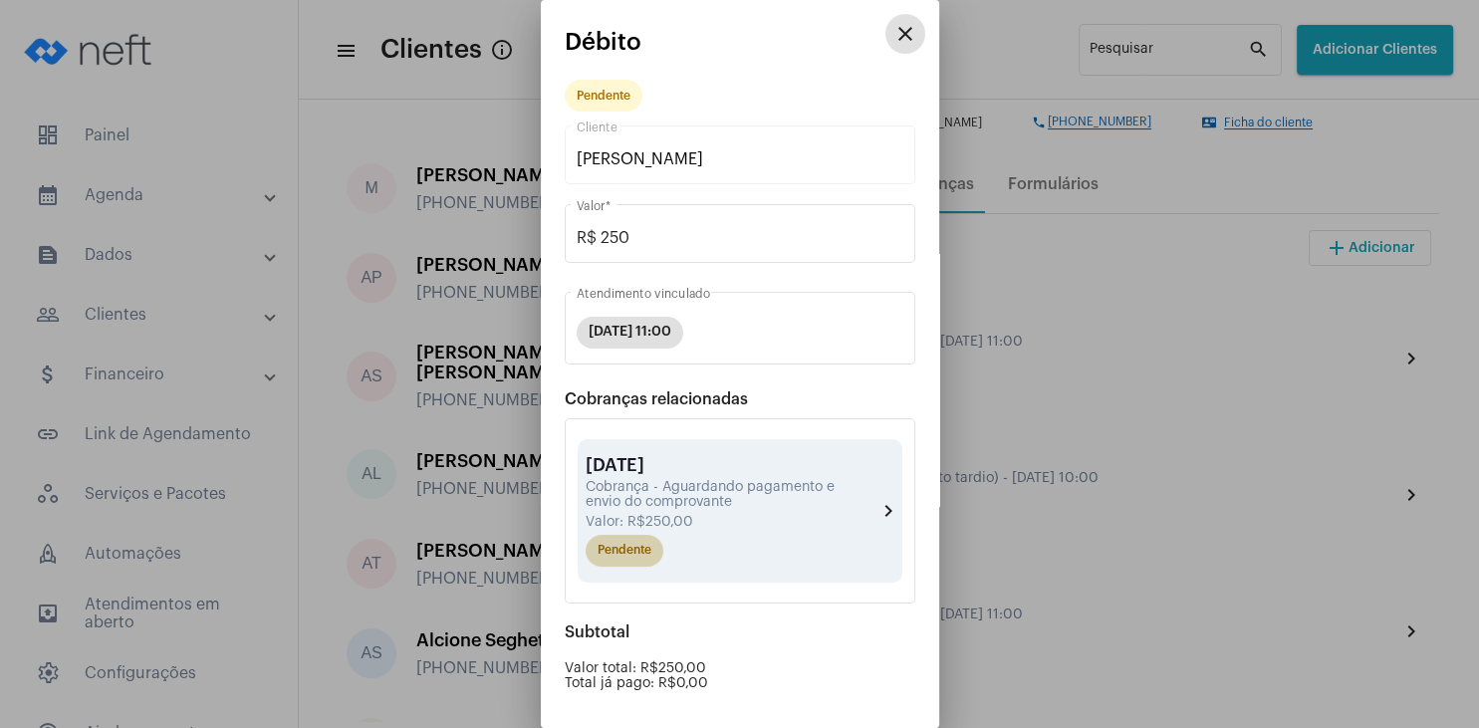
click at [631, 554] on mat-chip "Pendente" at bounding box center [625, 551] width 78 height 32
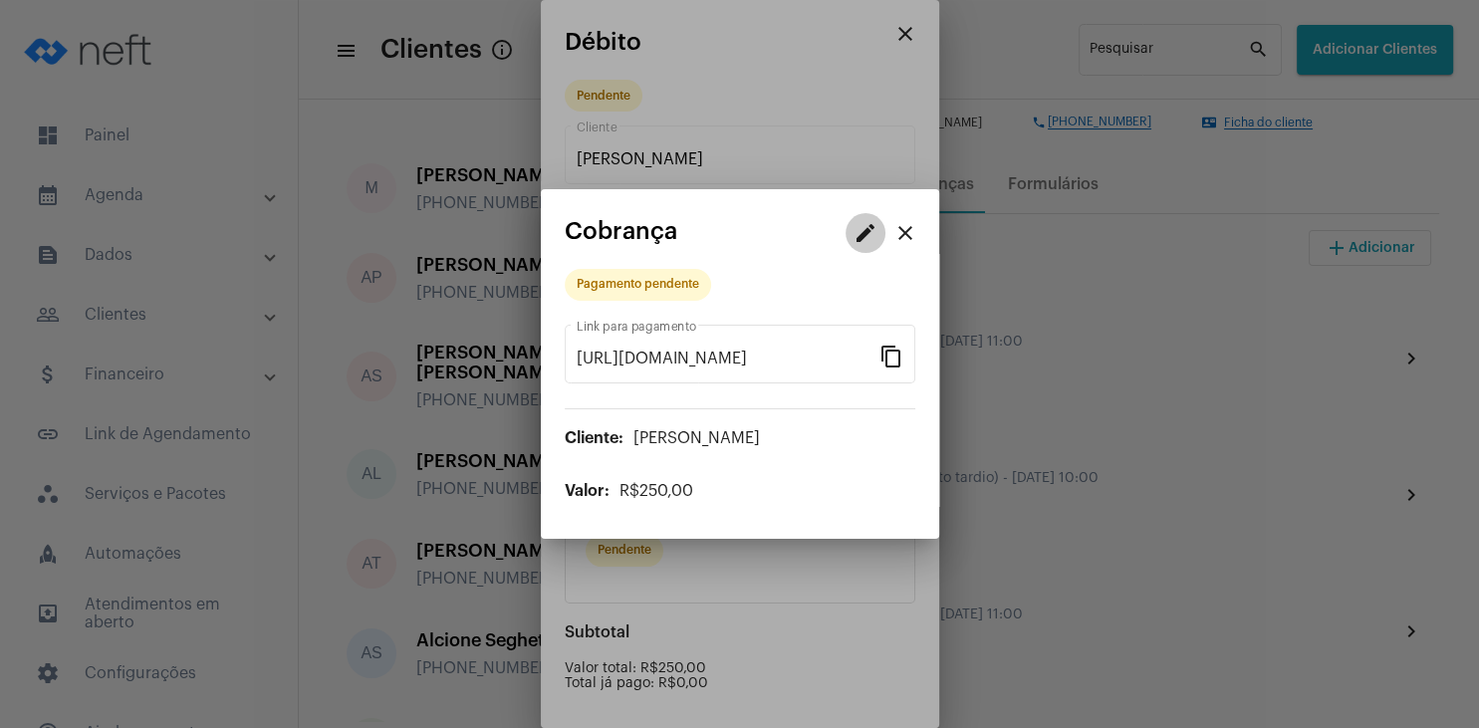
click at [857, 228] on mat-icon "edit" at bounding box center [866, 233] width 24 height 24
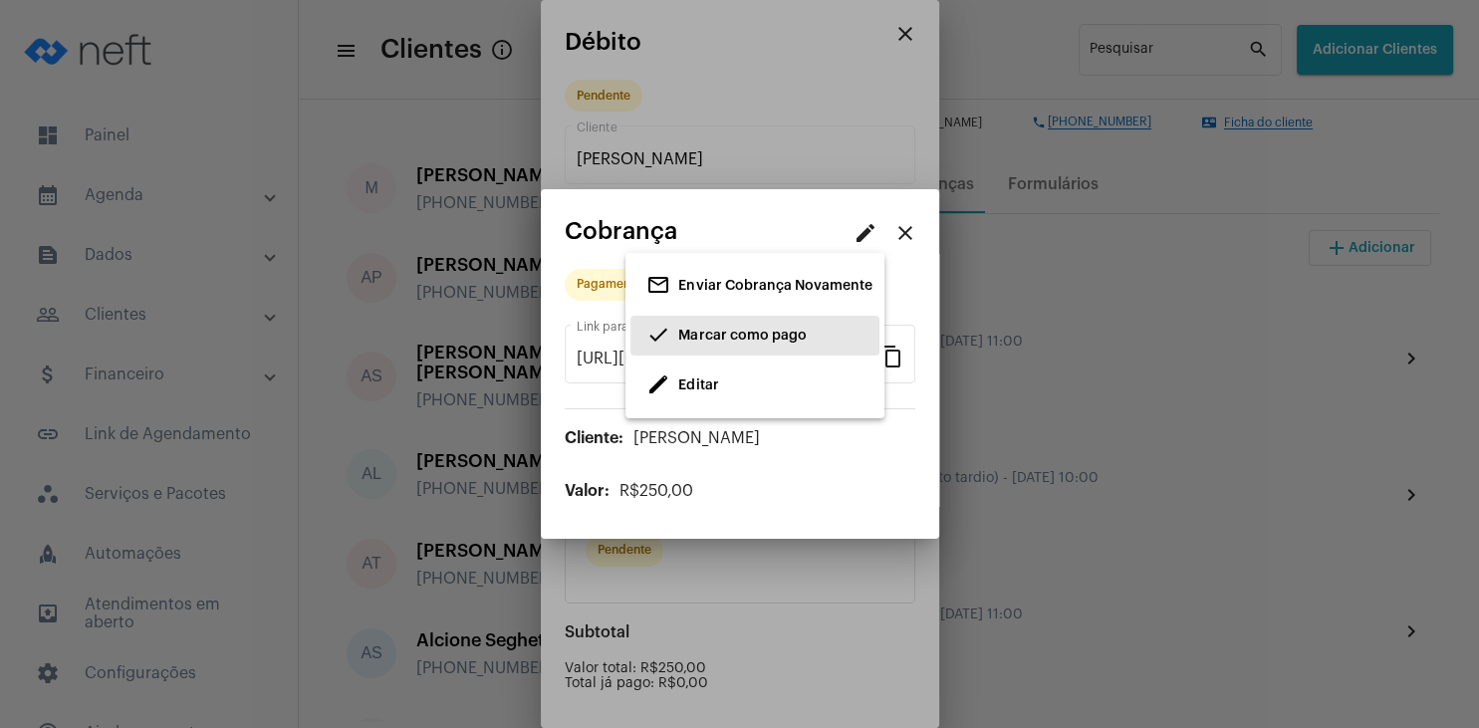
click at [737, 335] on span "Marcar como pago" at bounding box center [742, 336] width 128 height 14
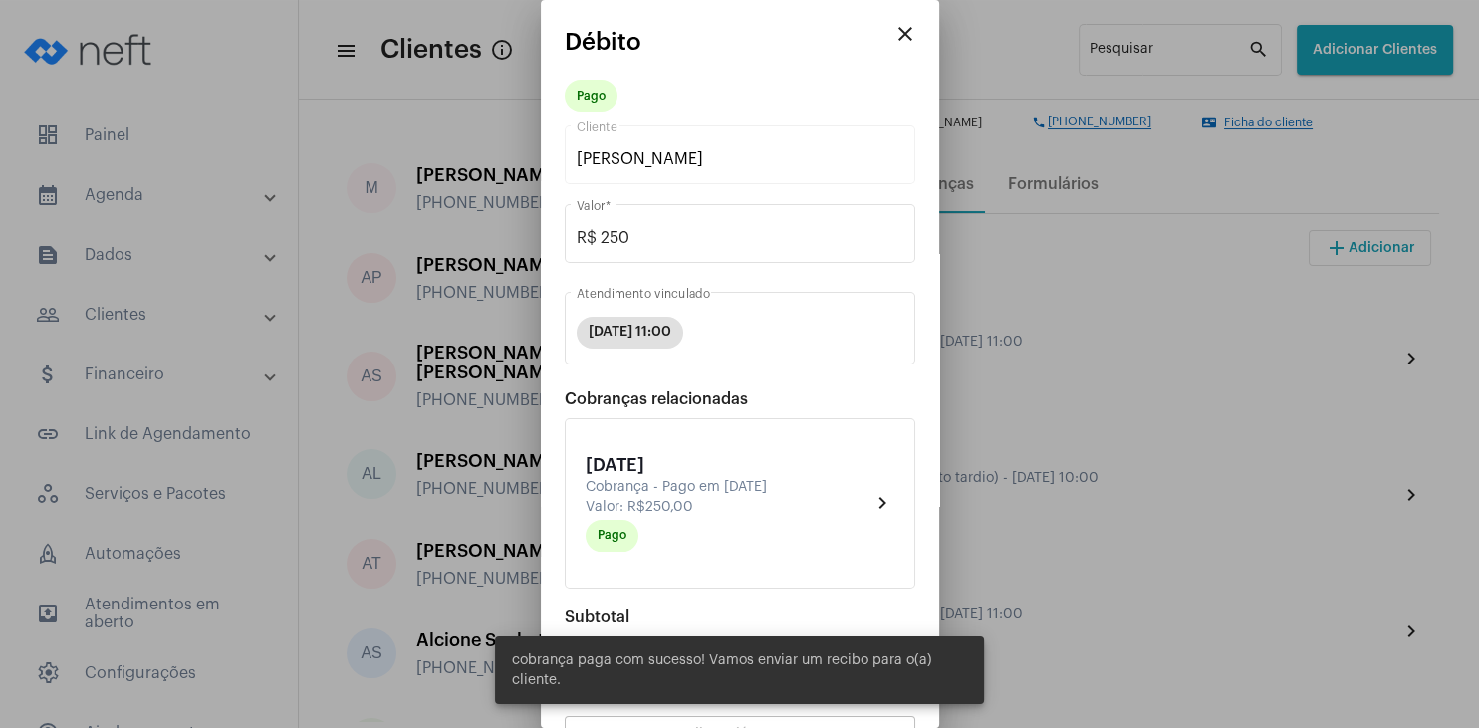
click at [907, 31] on mat-icon "close" at bounding box center [906, 34] width 24 height 24
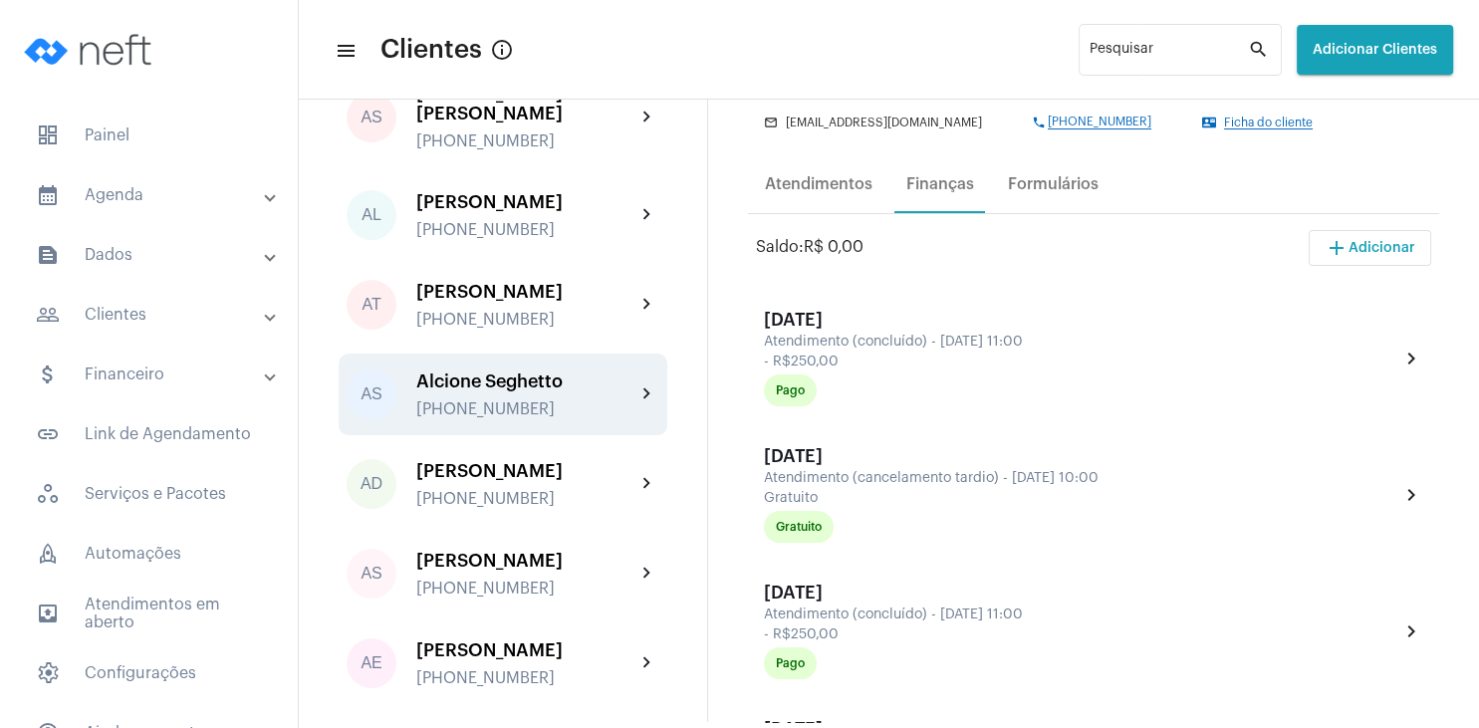
scroll to position [287, 0]
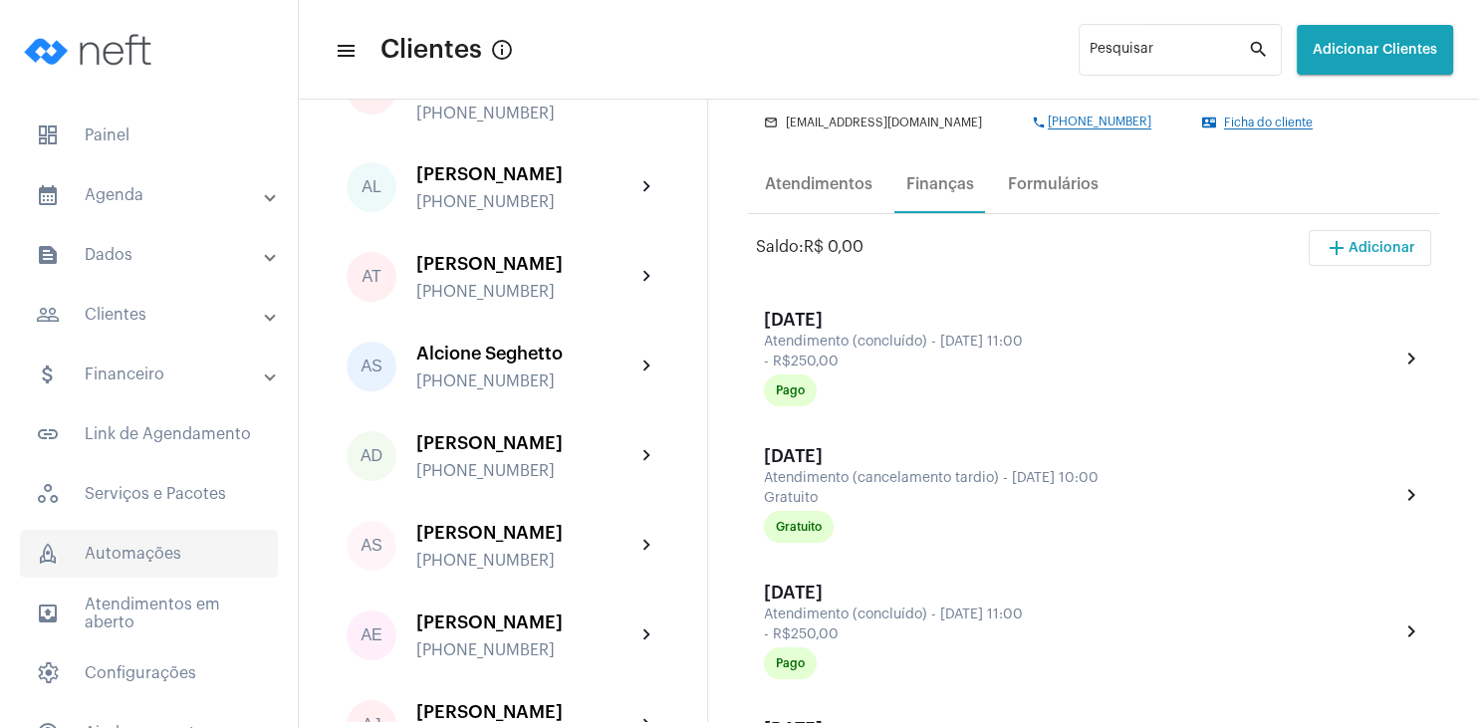
click at [133, 555] on span "rocket_outlined Automações" at bounding box center [149, 554] width 258 height 48
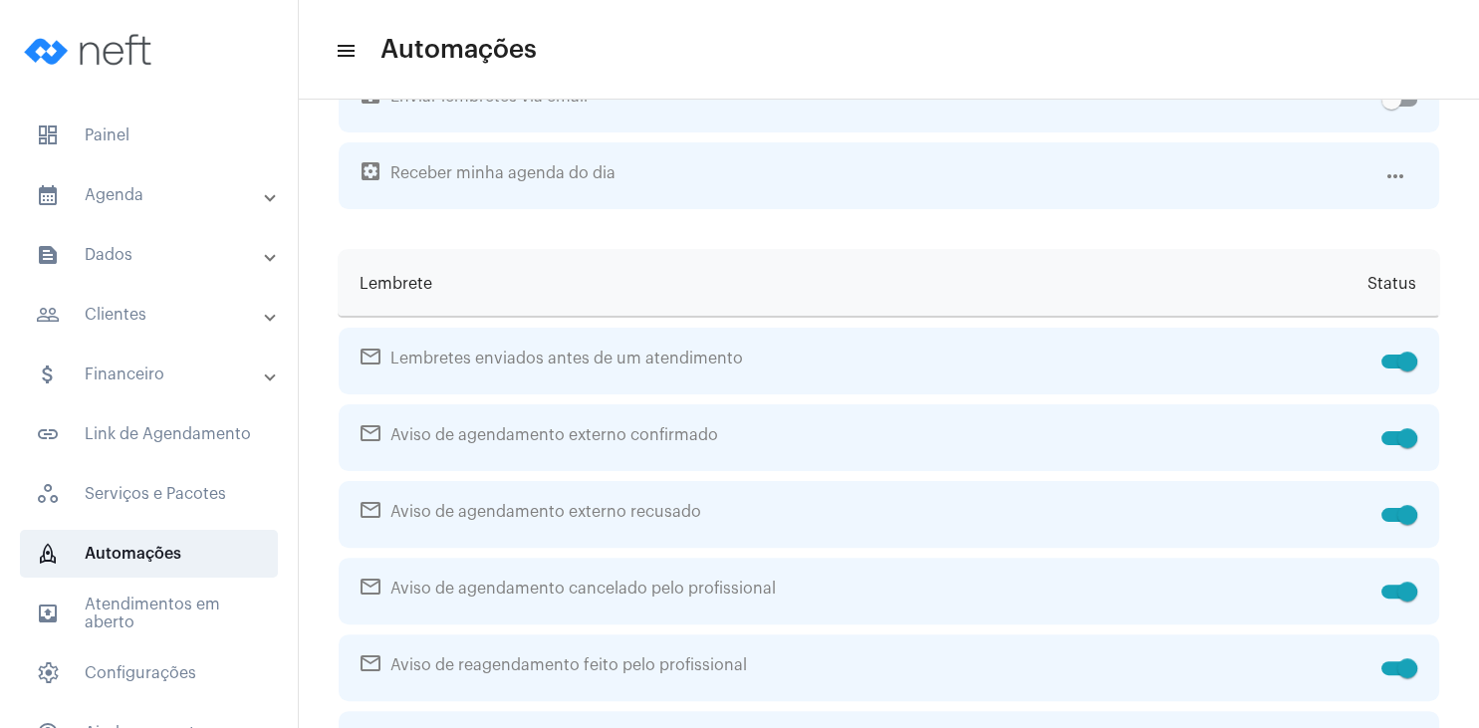
checkbox input "false"
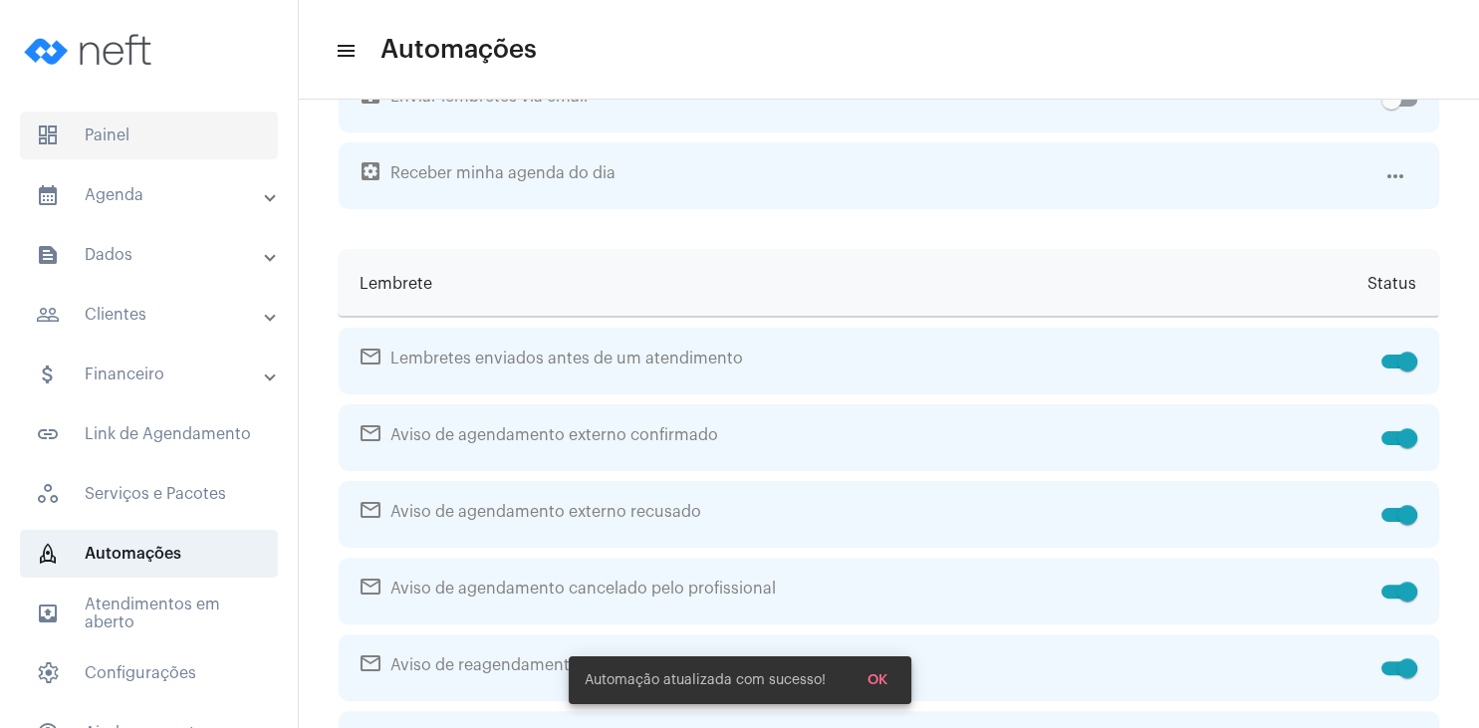
click at [125, 131] on span "dashboard Painel" at bounding box center [149, 136] width 258 height 48
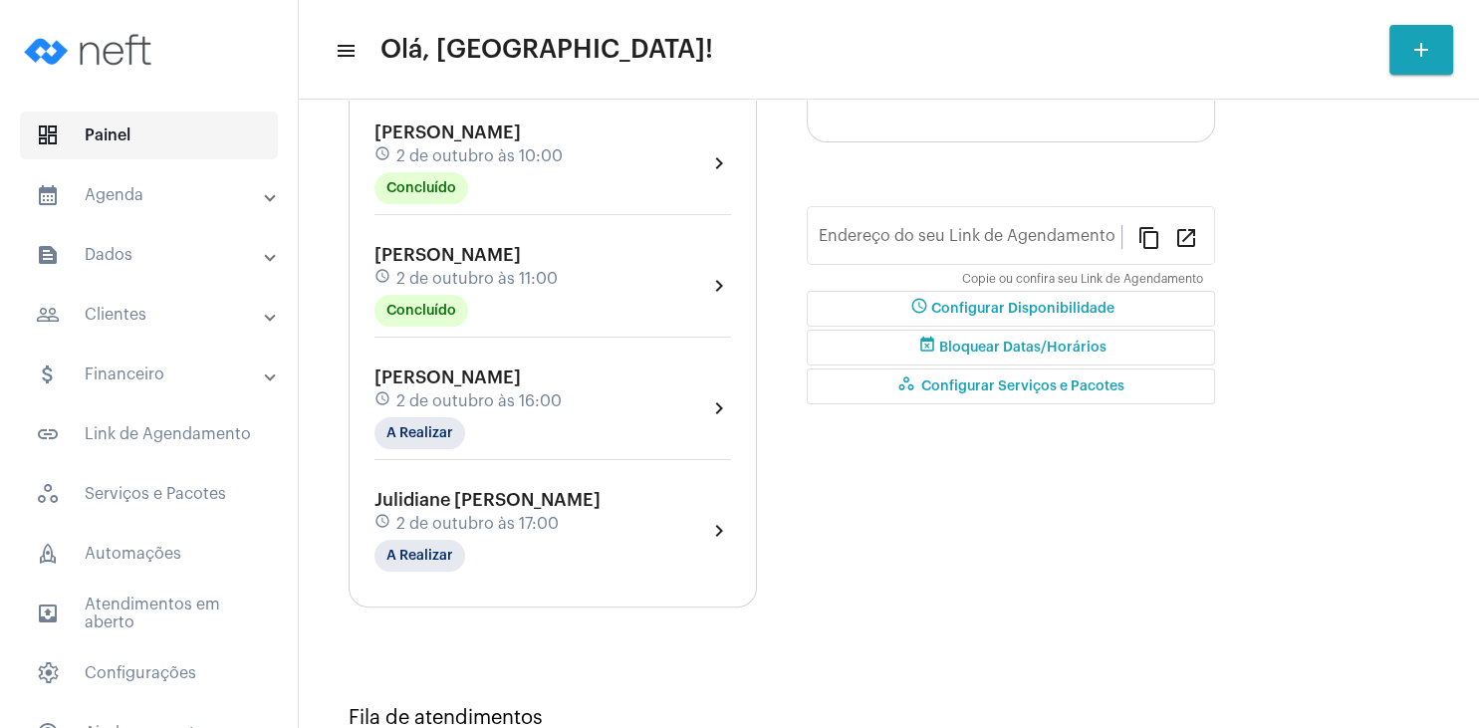
type input "[URL][DOMAIN_NAME]"
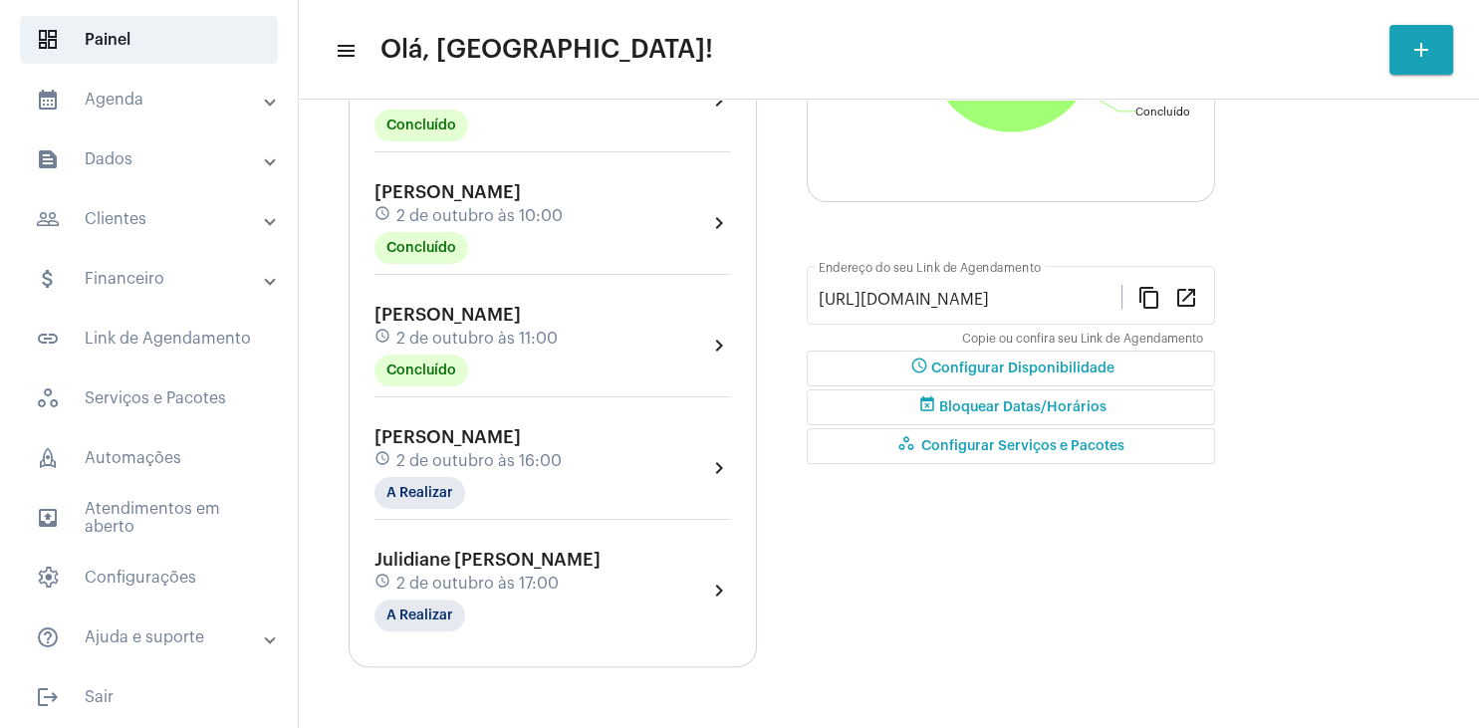
scroll to position [478, 0]
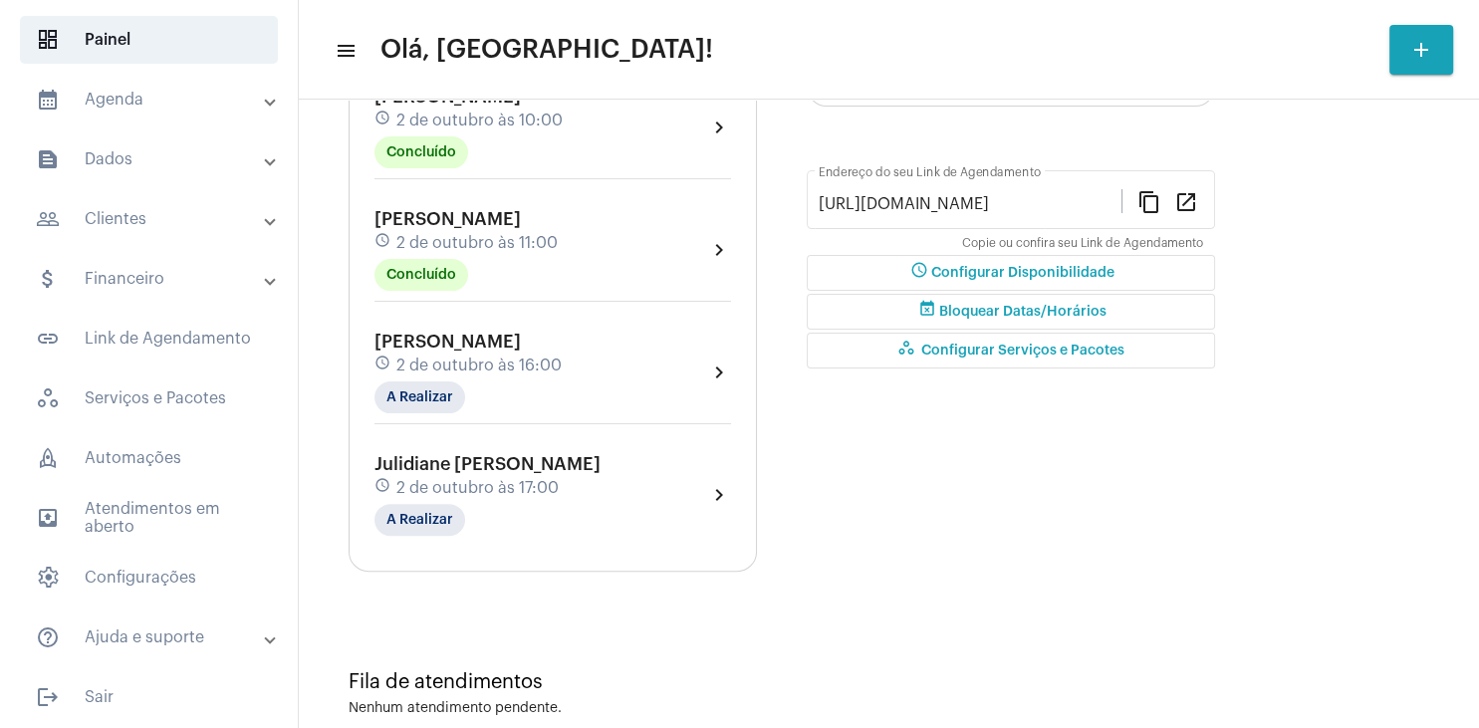
click at [1042, 567] on div "Gráfico de agendamentos Não há agendamentos Concluído Concluído A realizar A re…" at bounding box center [1011, 159] width 408 height 826
